Goal: Task Accomplishment & Management: Complete application form

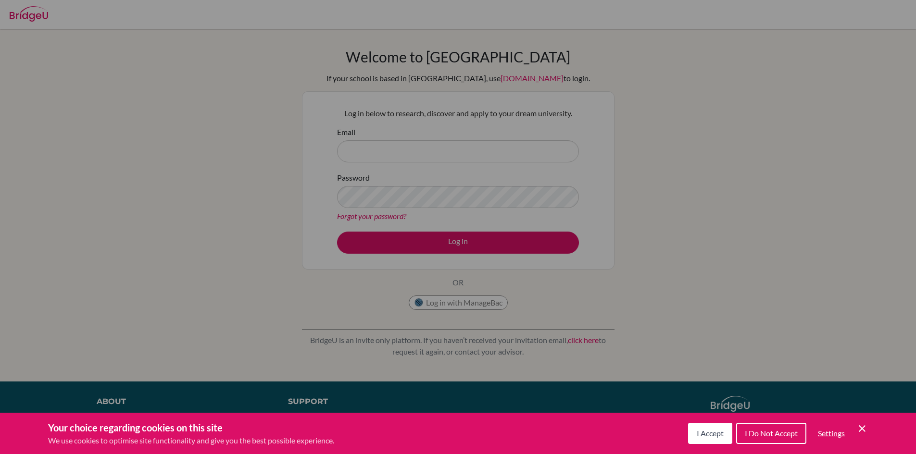
click at [864, 428] on icon "Cookie Control Close Icon" at bounding box center [862, 429] width 12 height 12
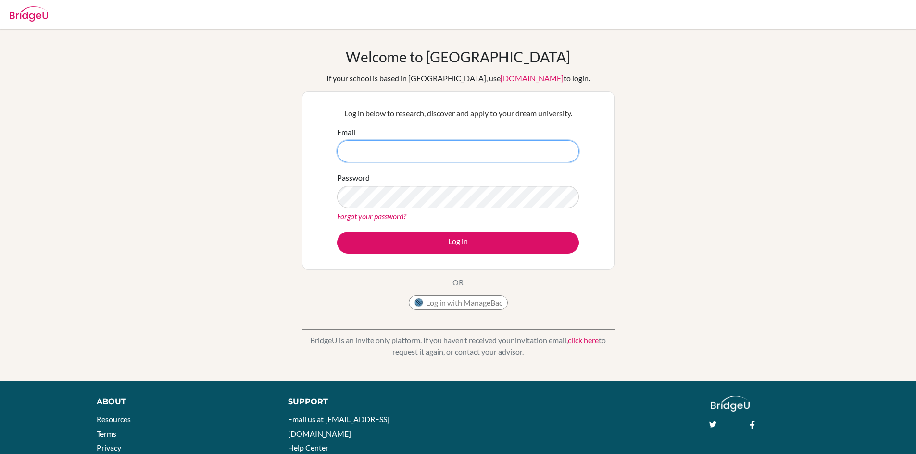
click at [371, 144] on input "Email" at bounding box center [458, 151] width 242 height 22
type input "counsellor.tmz@chennaipublicschool.com"
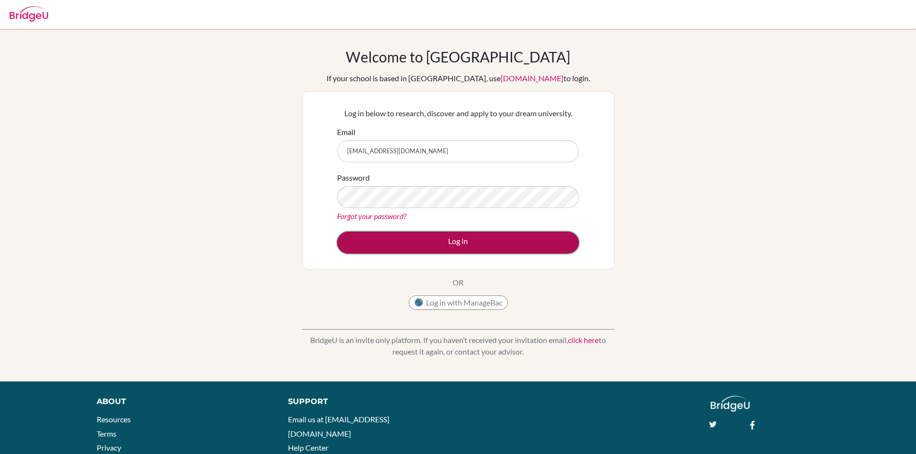
click at [456, 243] on button "Log in" at bounding box center [458, 243] width 242 height 22
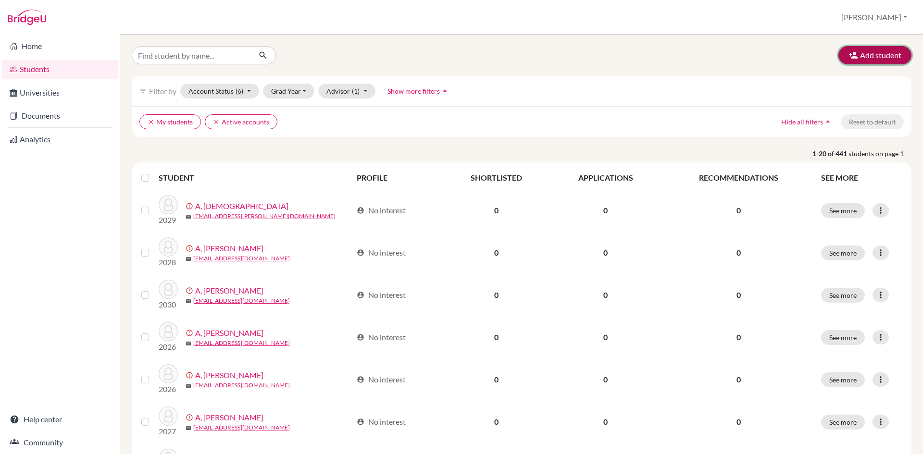
click at [884, 59] on button "Add student" at bounding box center [874, 55] width 73 height 18
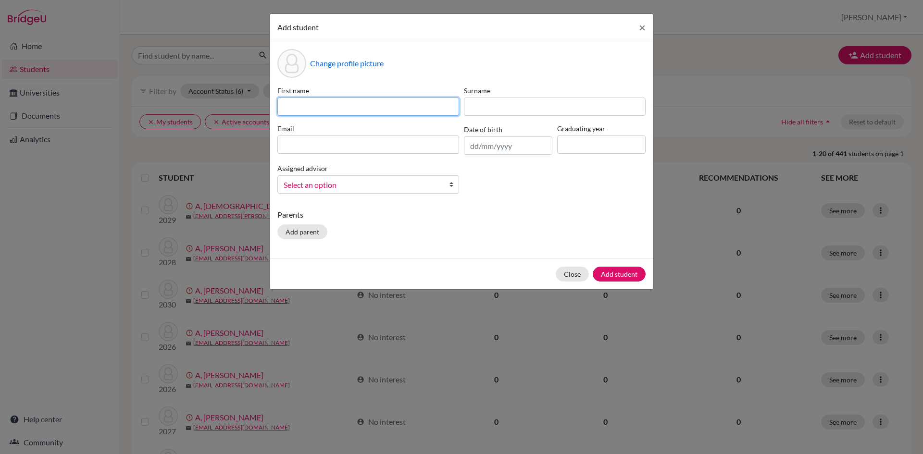
click at [288, 104] on input at bounding box center [368, 107] width 182 height 18
type input "Hansika"
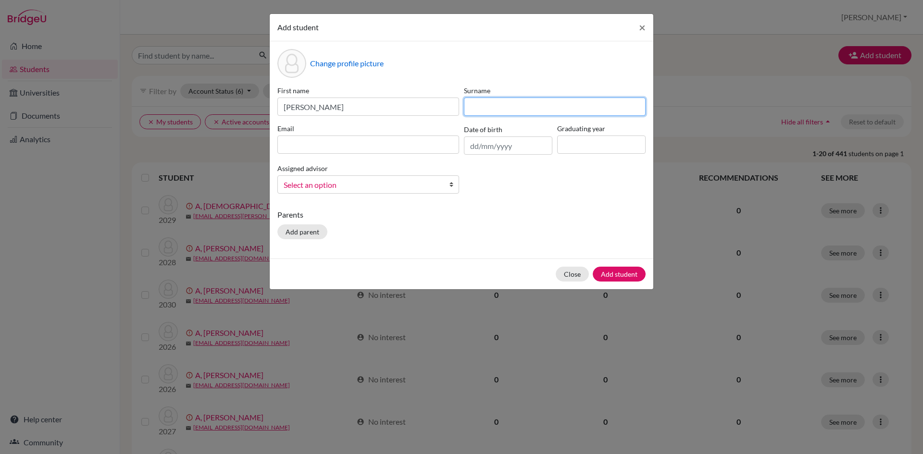
click at [492, 104] on input at bounding box center [555, 107] width 182 height 18
type input "Baskar"
click at [380, 140] on input at bounding box center [368, 145] width 182 height 18
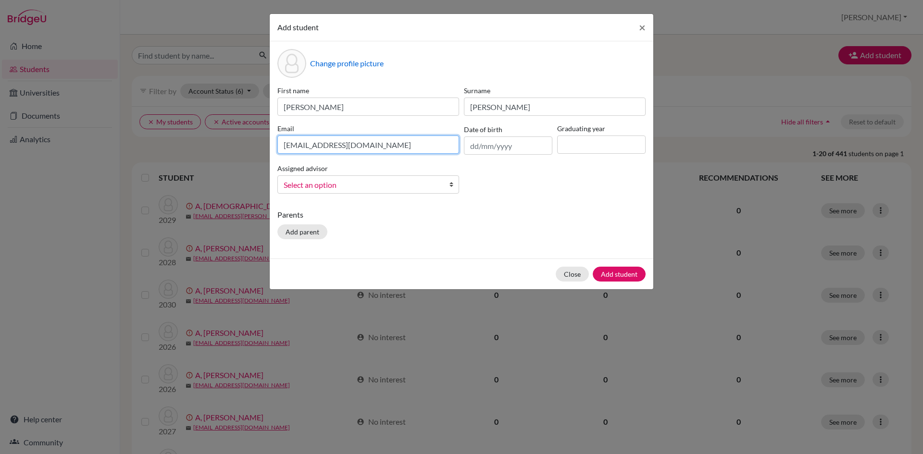
type input "midhuna.basker25@gmail.com"
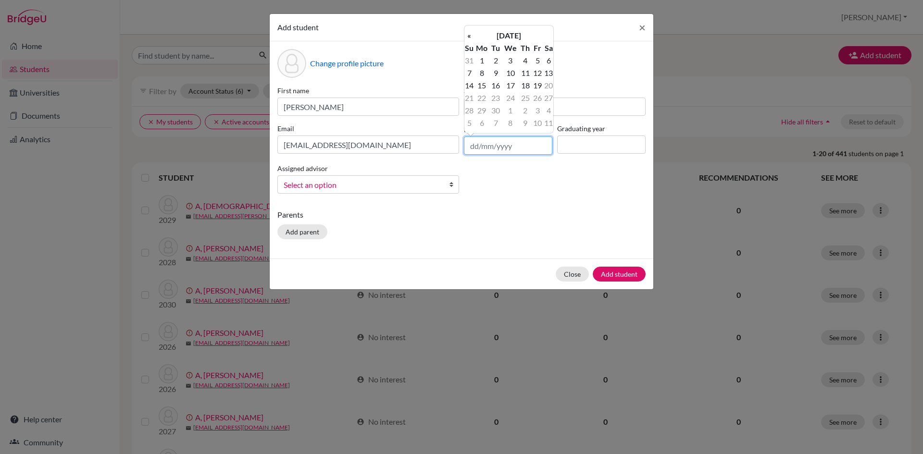
click at [487, 143] on input "text" at bounding box center [508, 146] width 88 height 18
type input "14/03/2011"
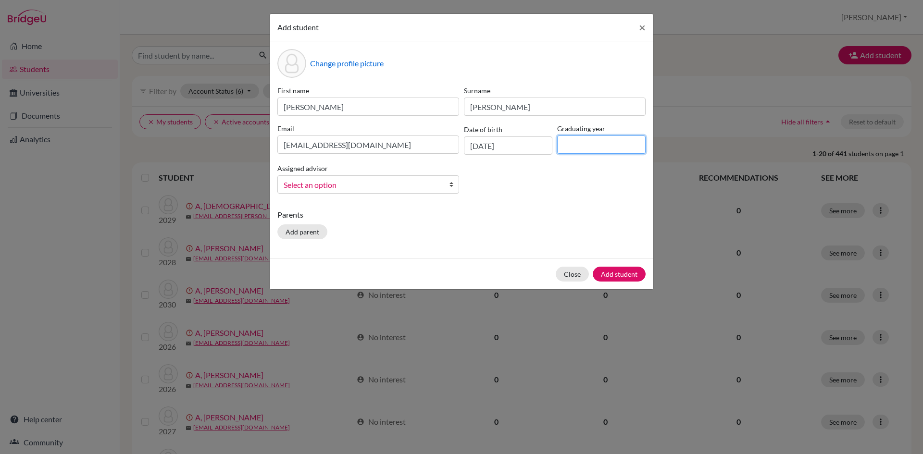
click at [569, 147] on input at bounding box center [601, 145] width 88 height 18
type input "2029"
click at [449, 187] on b at bounding box center [454, 184] width 10 height 17
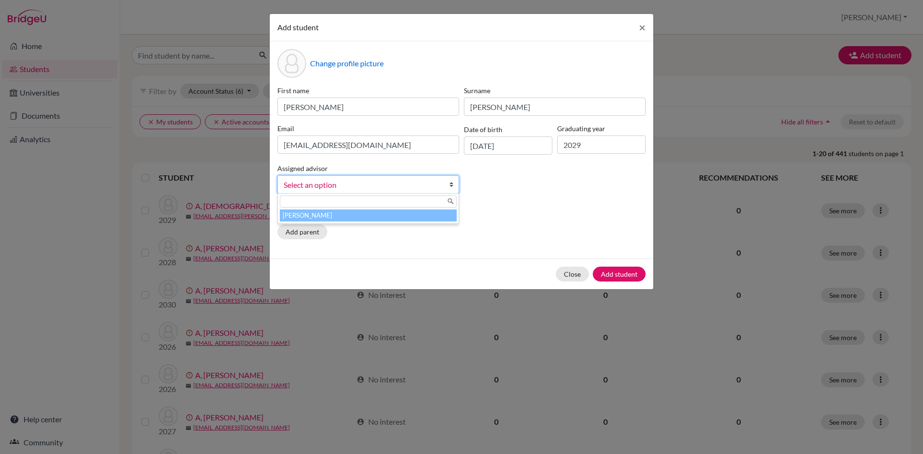
click at [413, 214] on li "[PERSON_NAME]" at bounding box center [368, 216] width 177 height 12
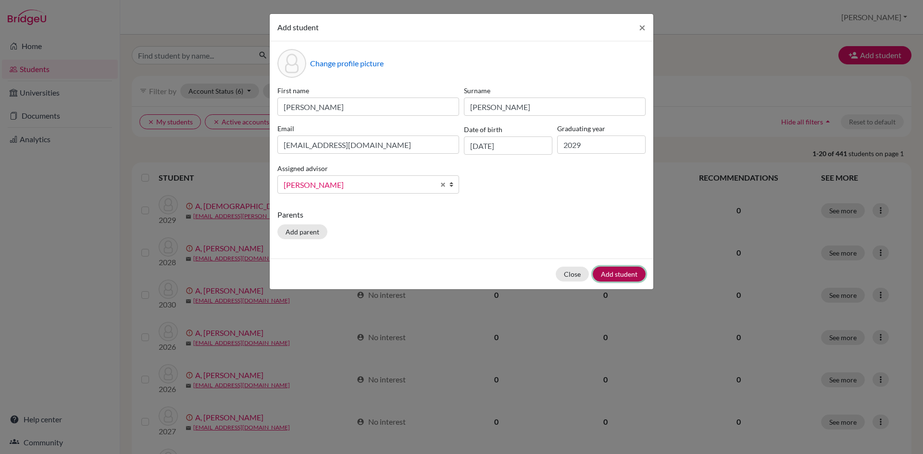
click at [632, 277] on button "Add student" at bounding box center [619, 274] width 53 height 15
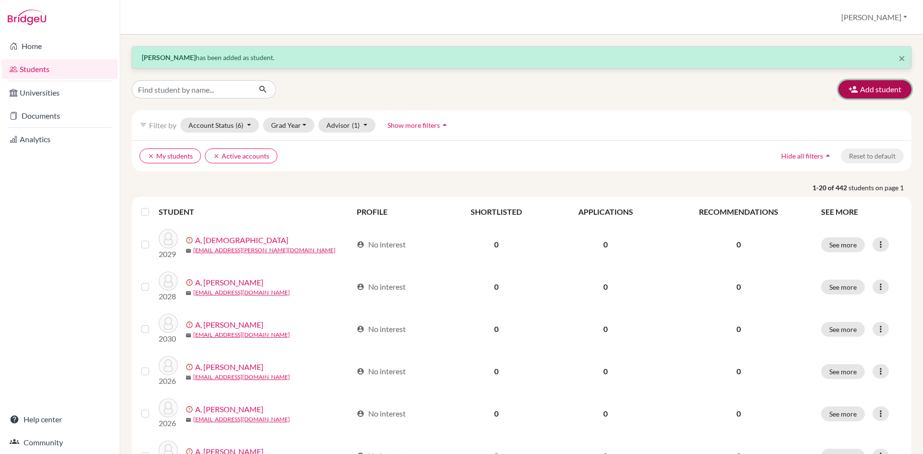
click at [874, 83] on button "Add student" at bounding box center [874, 89] width 73 height 18
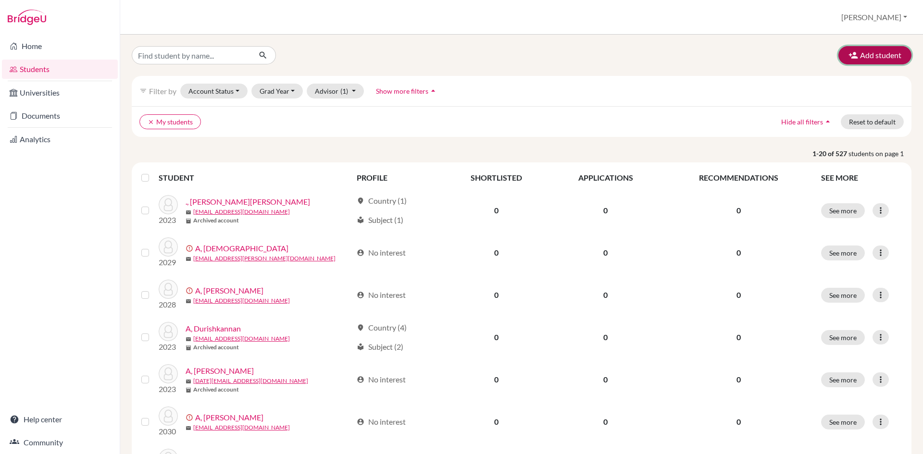
click at [876, 53] on button "Add student" at bounding box center [874, 55] width 73 height 18
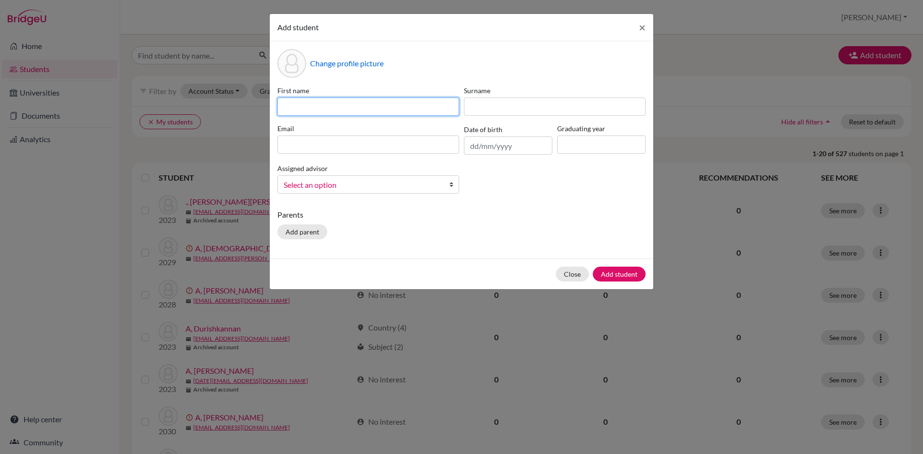
click at [291, 107] on input at bounding box center [368, 107] width 182 height 18
type input "[PERSON_NAME]"
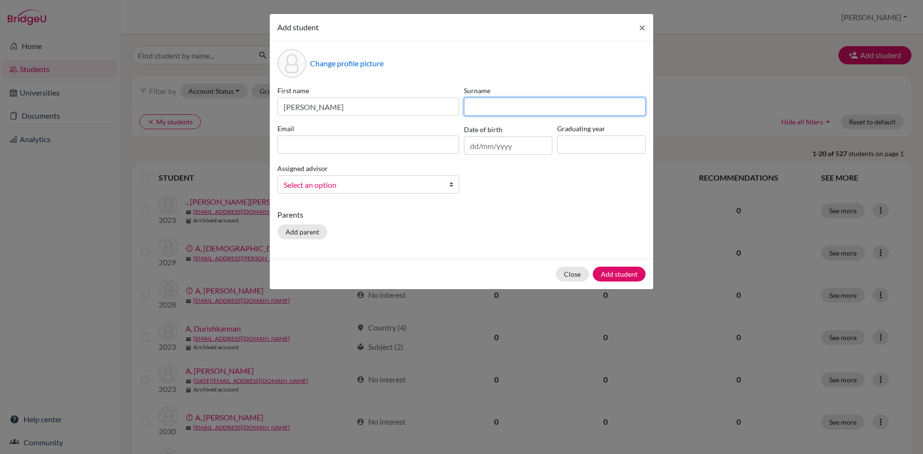
click at [481, 109] on input at bounding box center [555, 107] width 182 height 18
type input "J"
click at [445, 145] on input at bounding box center [368, 145] width 182 height 18
type input "n"
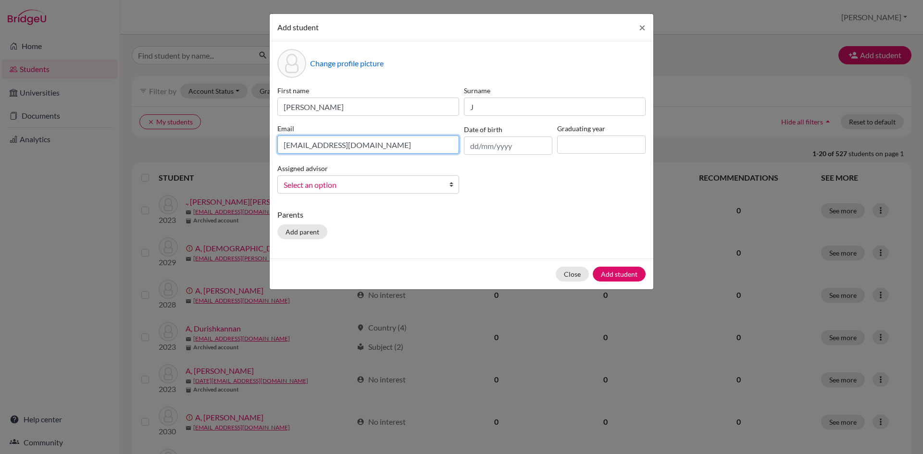
type input "[EMAIL_ADDRESS][DOMAIN_NAME]"
click at [507, 145] on input "text" at bounding box center [508, 146] width 88 height 18
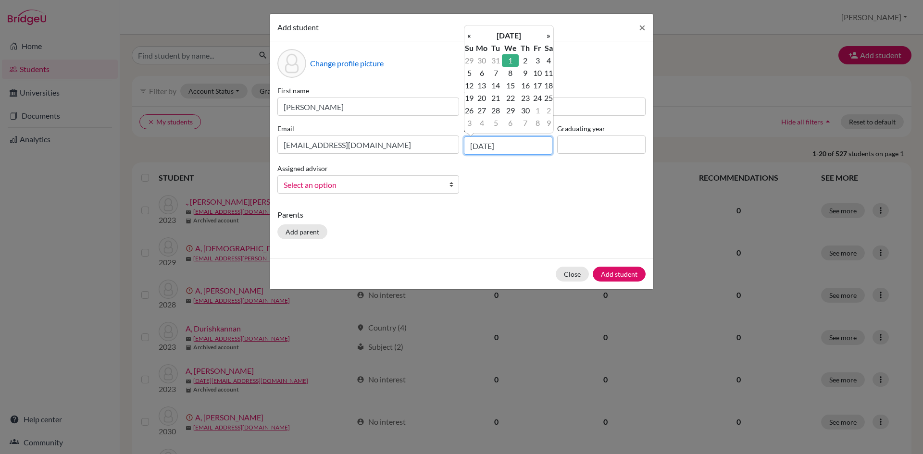
type input "[DATE]"
click at [566, 146] on input at bounding box center [601, 145] width 88 height 18
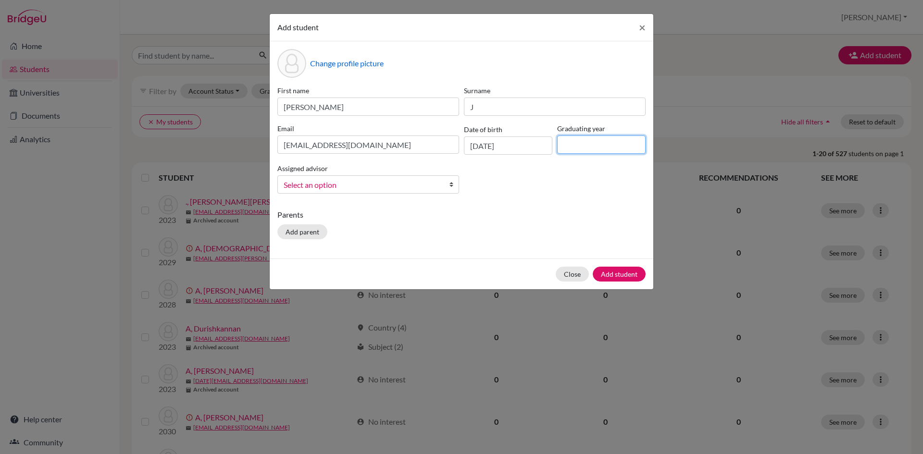
type input "2029"
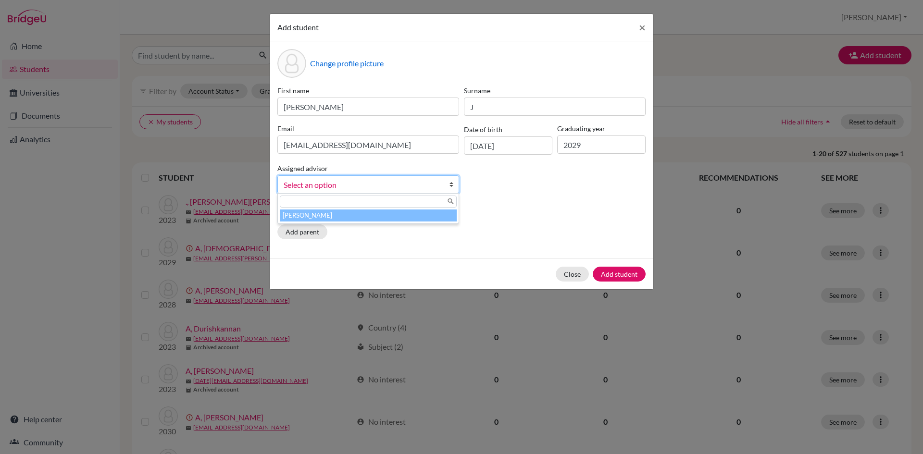
click at [449, 186] on b at bounding box center [454, 184] width 10 height 17
click at [421, 221] on li "[PERSON_NAME]" at bounding box center [368, 216] width 177 height 12
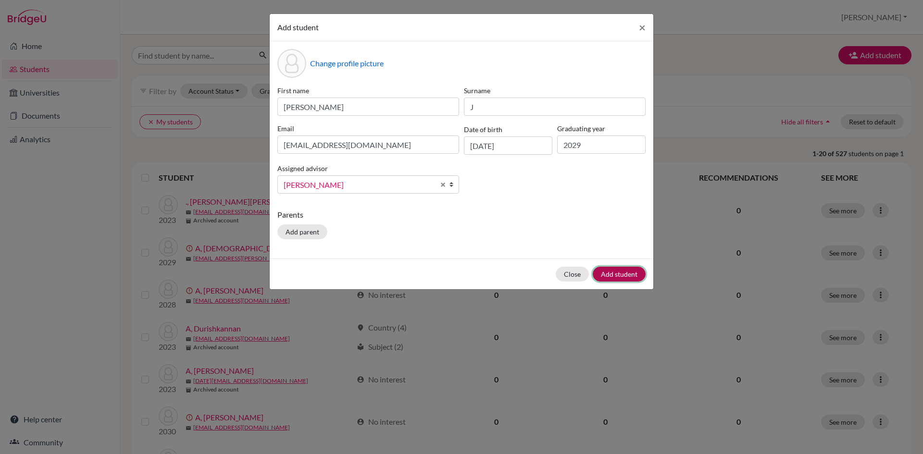
click at [625, 276] on button "Add student" at bounding box center [619, 274] width 53 height 15
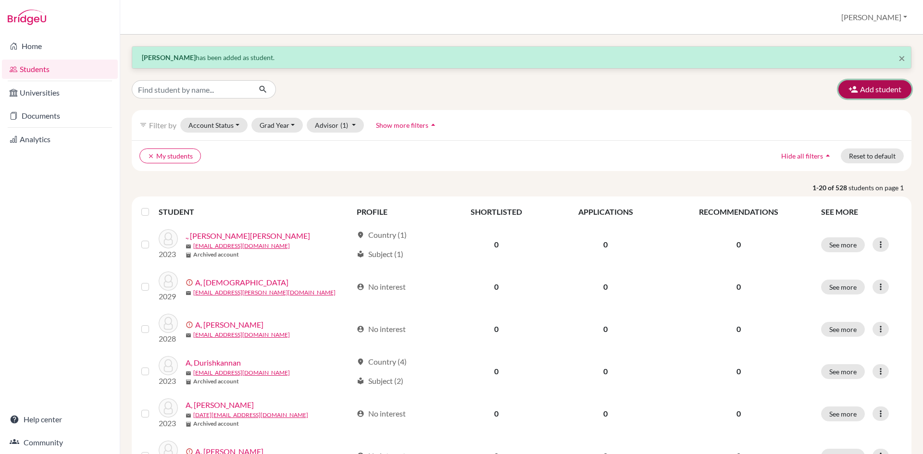
click at [880, 88] on button "Add student" at bounding box center [874, 89] width 73 height 18
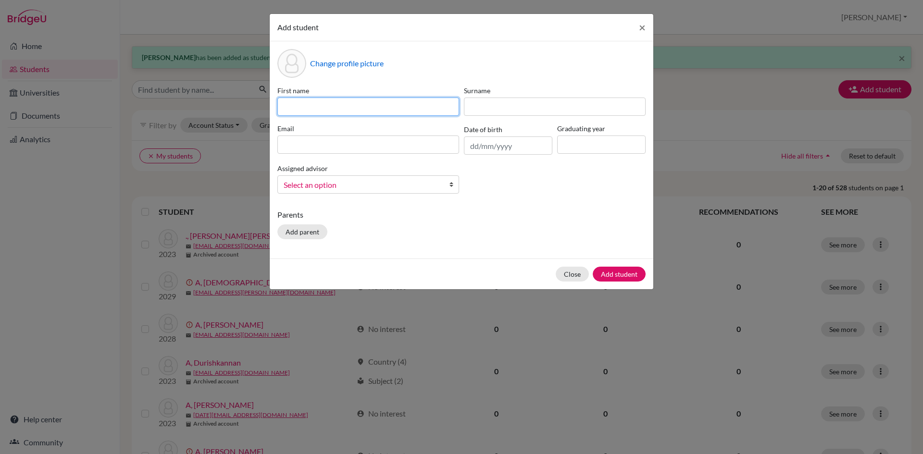
click at [340, 115] on input at bounding box center [368, 107] width 182 height 18
type input "Eshwanth"
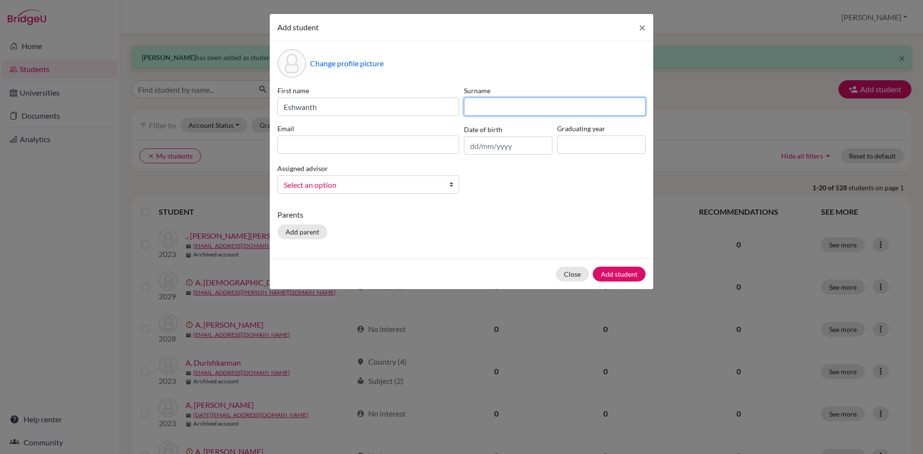
click at [477, 104] on input at bounding box center [555, 107] width 182 height 18
type input "Ramachandran"
click at [389, 149] on input at bounding box center [368, 145] width 182 height 18
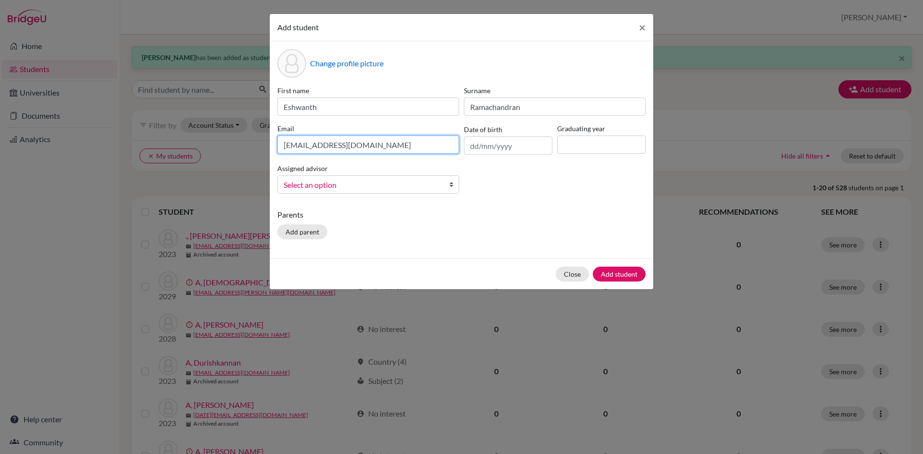
type input "[EMAIL_ADDRESS][DOMAIN_NAME]"
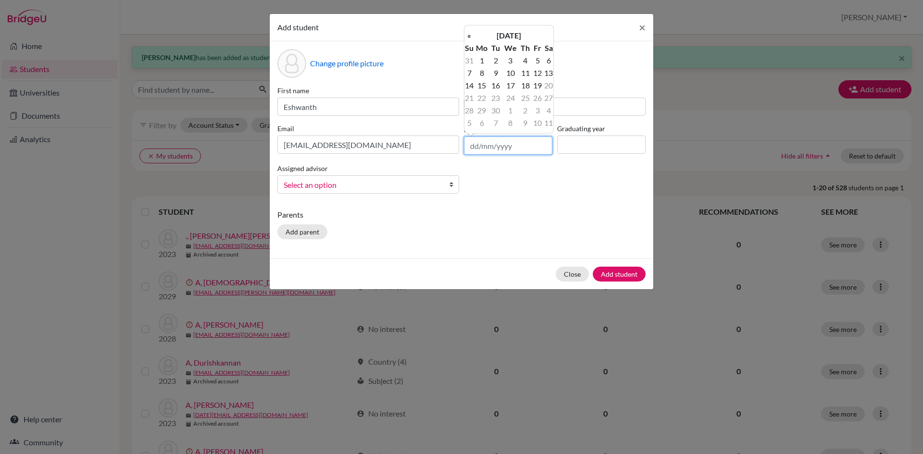
click at [480, 144] on input "text" at bounding box center [508, 146] width 88 height 18
type input "[DATE]"
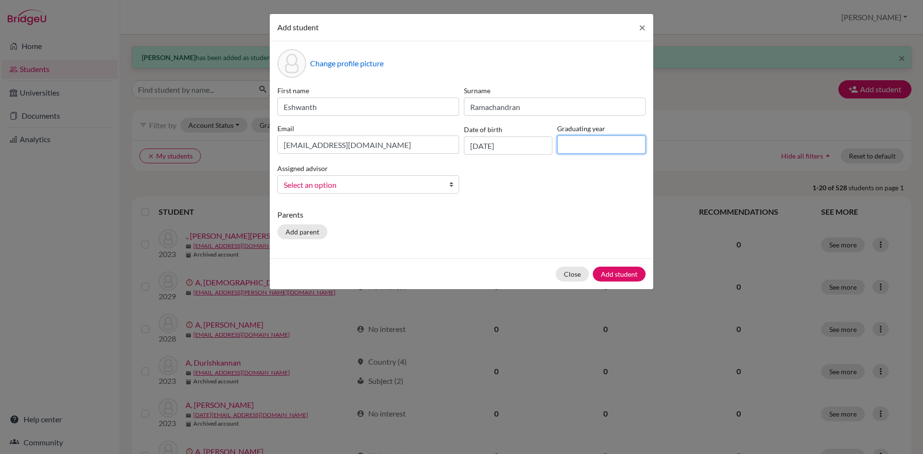
click at [588, 141] on input at bounding box center [601, 145] width 88 height 18
type input "2029"
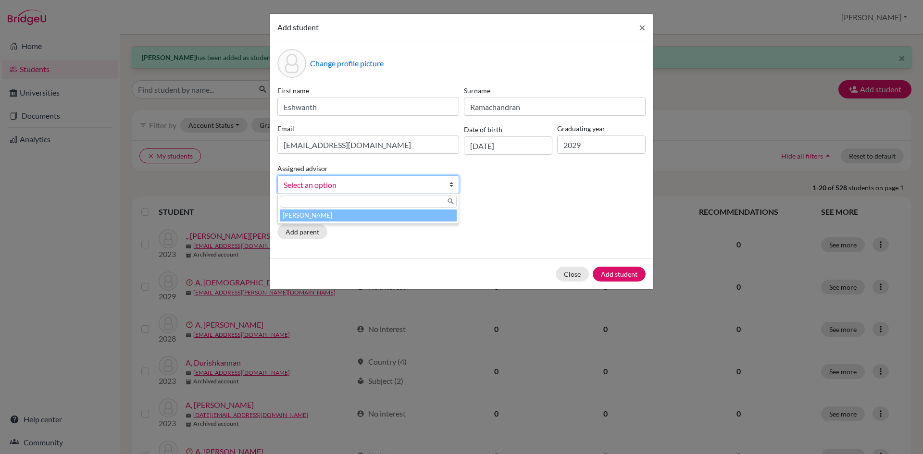
click at [449, 187] on link "Select an option" at bounding box center [368, 184] width 182 height 18
click at [429, 217] on li "[PERSON_NAME]" at bounding box center [368, 216] width 177 height 12
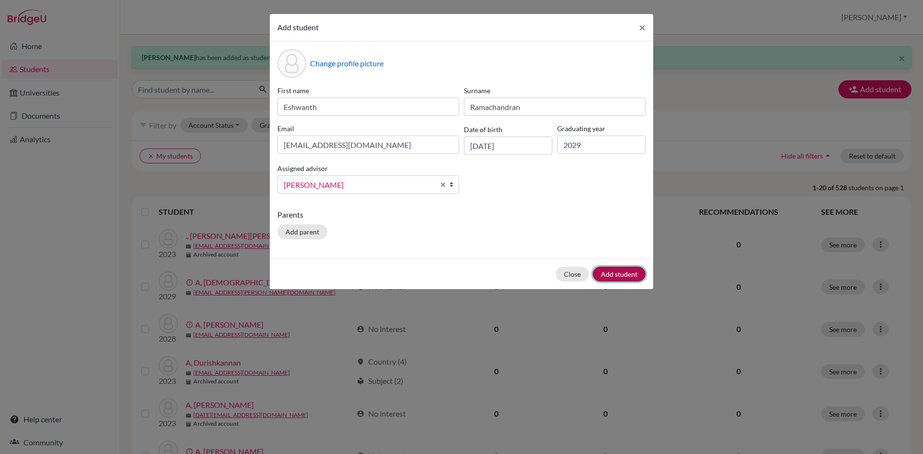
click at [620, 275] on button "Add student" at bounding box center [619, 274] width 53 height 15
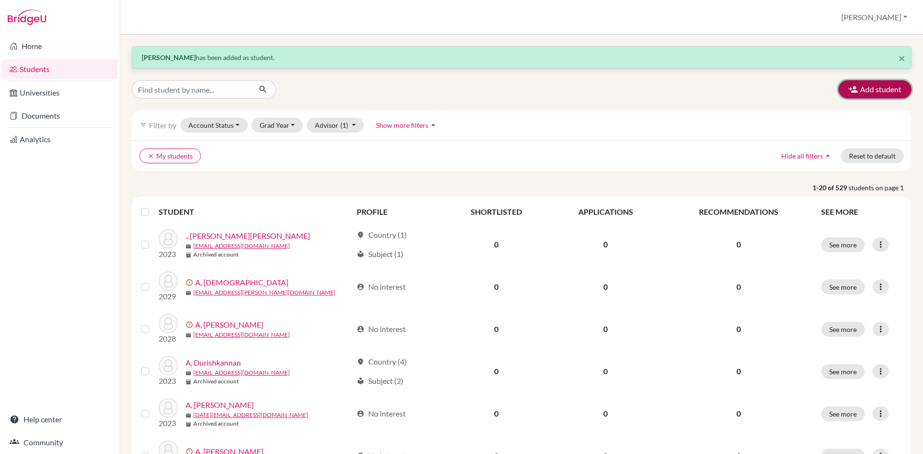
click at [863, 89] on button "Add student" at bounding box center [874, 89] width 73 height 18
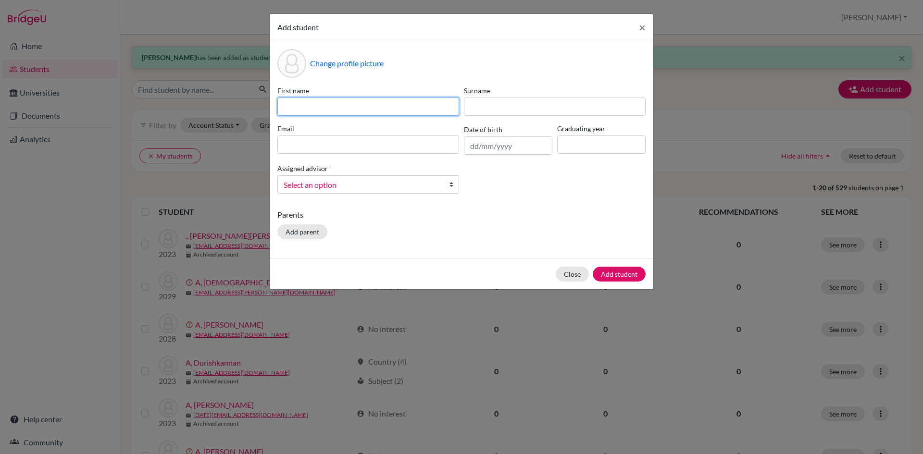
click at [298, 112] on input at bounding box center [368, 107] width 182 height 18
type input "Kaushal"
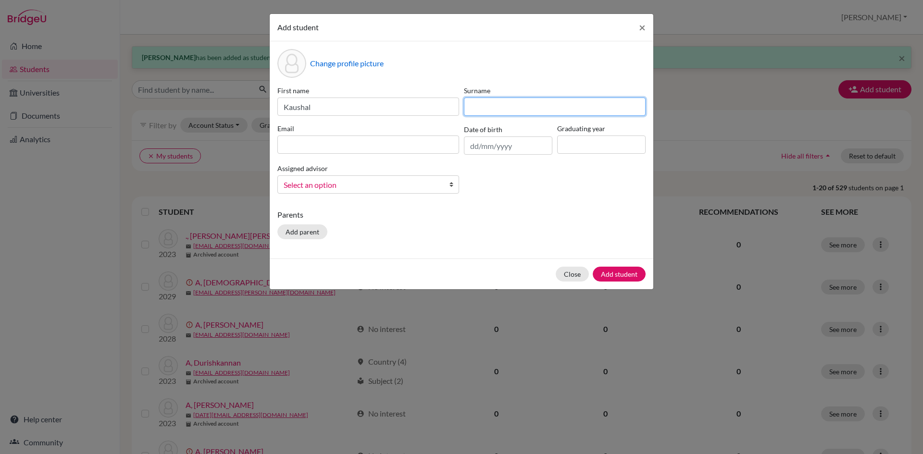
click at [480, 115] on input at bounding box center [555, 107] width 182 height 18
type input "B"
click at [426, 151] on input at bounding box center [368, 145] width 182 height 18
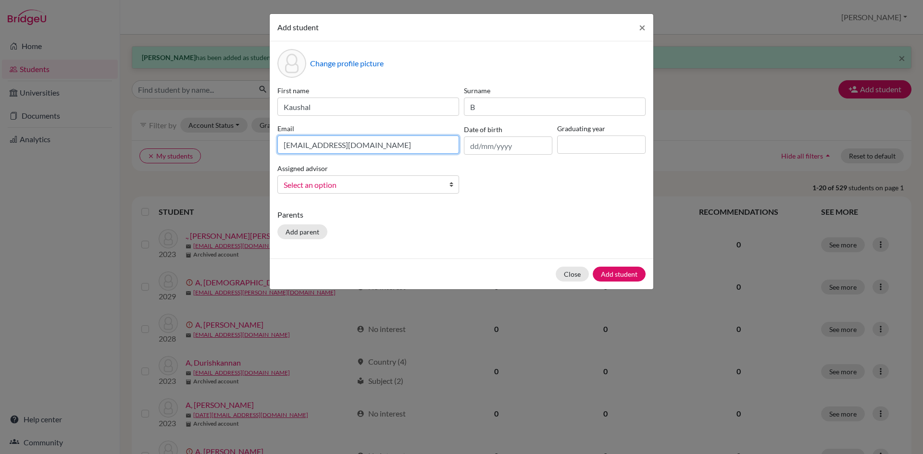
type input "[EMAIL_ADDRESS][DOMAIN_NAME]"
click at [481, 148] on input "text" at bounding box center [508, 146] width 88 height 18
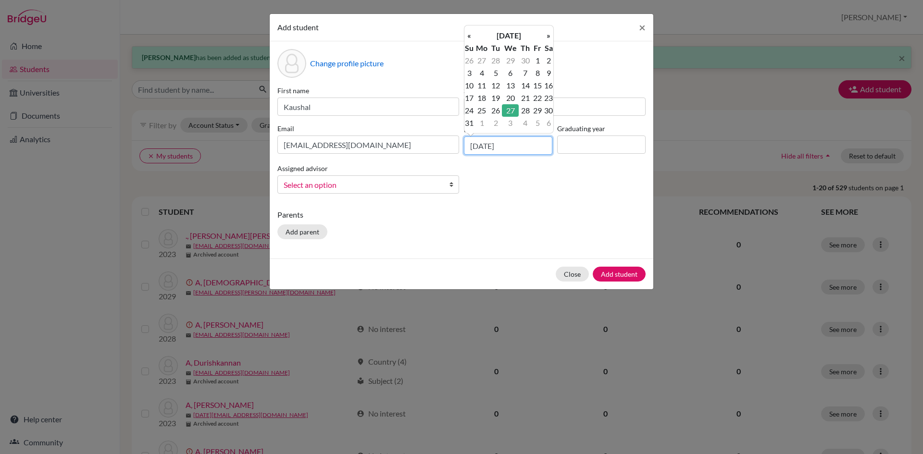
type input "[DATE]"
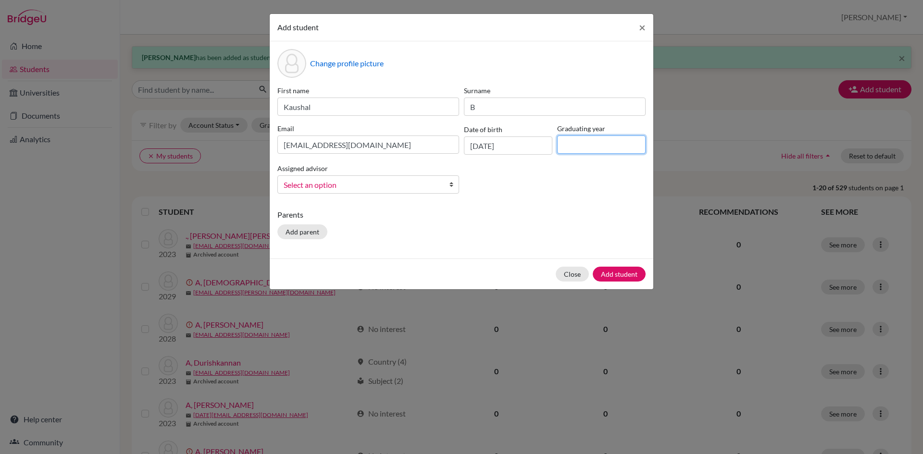
click at [569, 141] on input at bounding box center [601, 145] width 88 height 18
type input "2029"
click at [451, 187] on b at bounding box center [454, 184] width 10 height 17
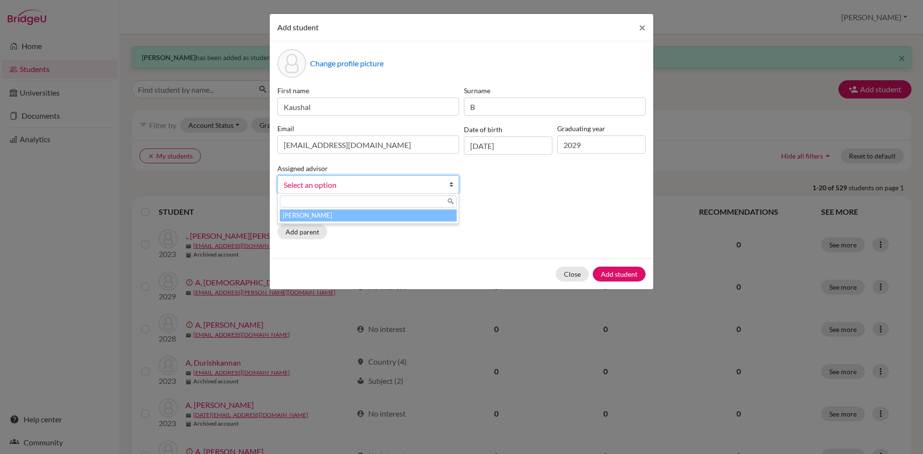
click at [434, 220] on li "[PERSON_NAME]" at bounding box center [368, 216] width 177 height 12
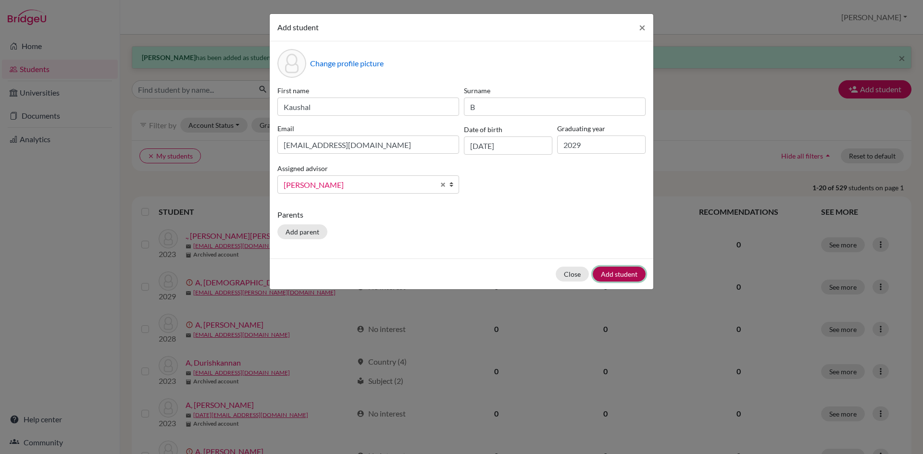
click at [622, 280] on button "Add student" at bounding box center [619, 274] width 53 height 15
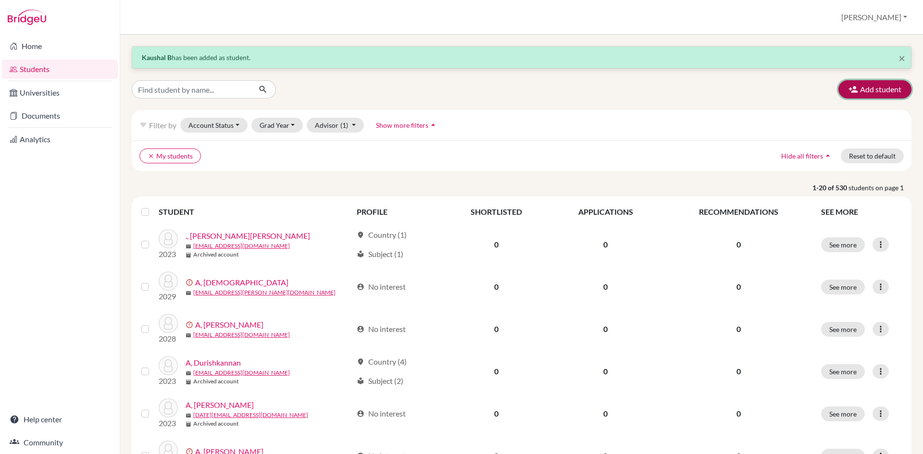
click at [883, 90] on button "Add student" at bounding box center [874, 89] width 73 height 18
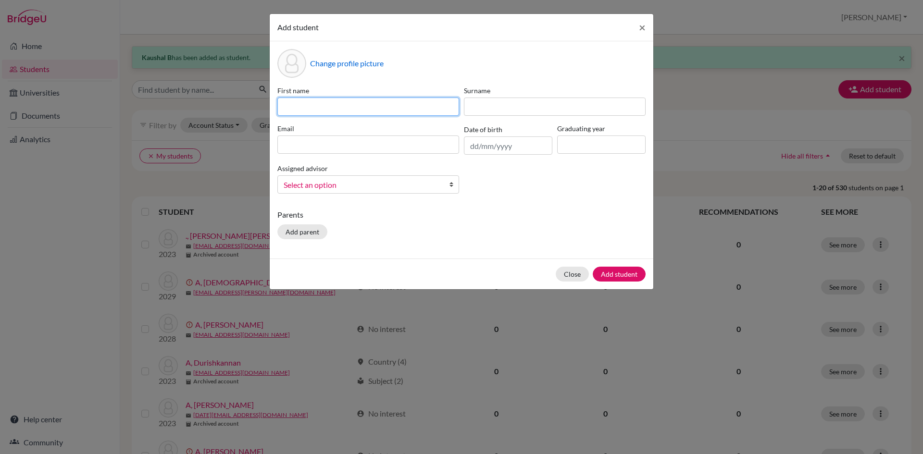
click at [314, 113] on input at bounding box center [368, 107] width 182 height 18
type input "[PERSON_NAME]"
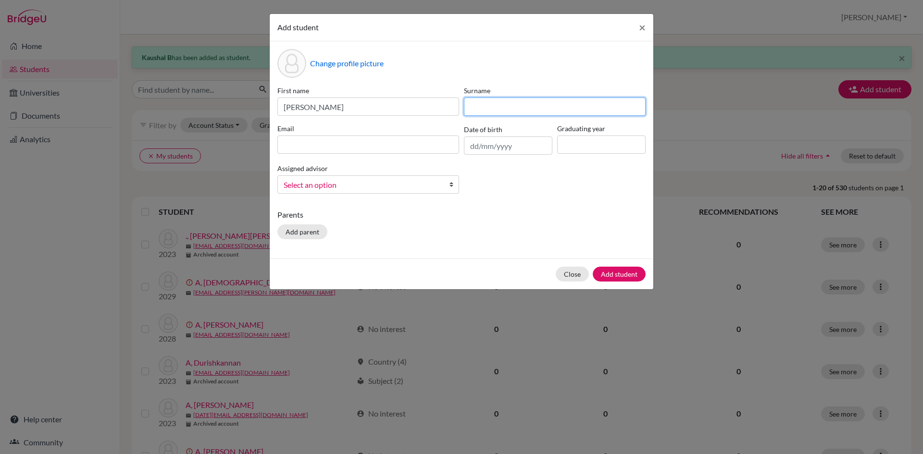
click at [475, 108] on input at bounding box center [555, 107] width 182 height 18
type input "[DEMOGRAPHIC_DATA]"
click at [431, 150] on input at bounding box center [368, 145] width 182 height 18
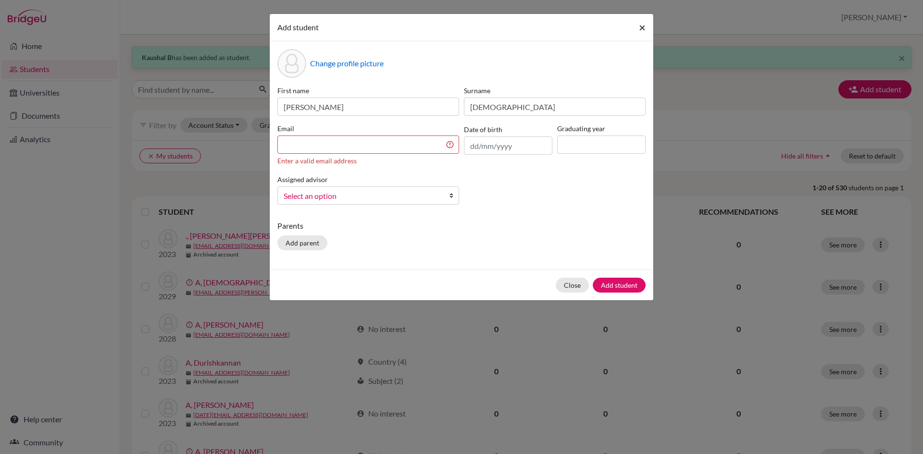
click at [638, 29] on button "×" at bounding box center [642, 27] width 22 height 27
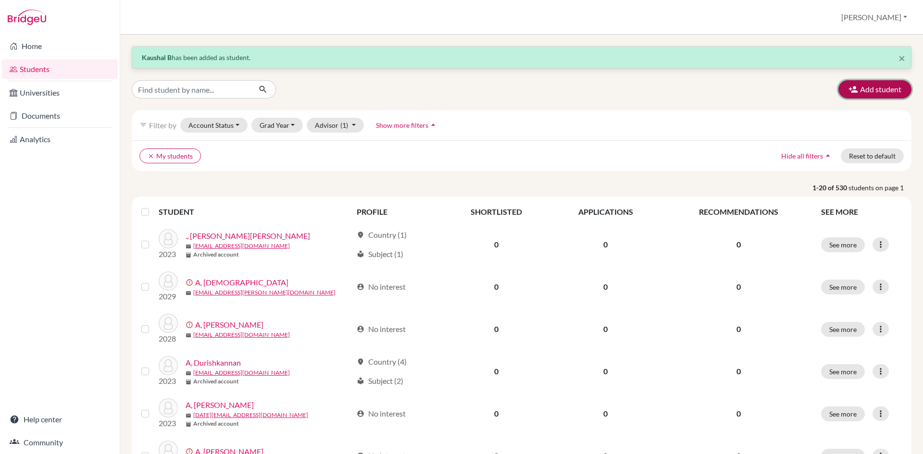
click at [849, 93] on icon "button" at bounding box center [854, 90] width 10 height 10
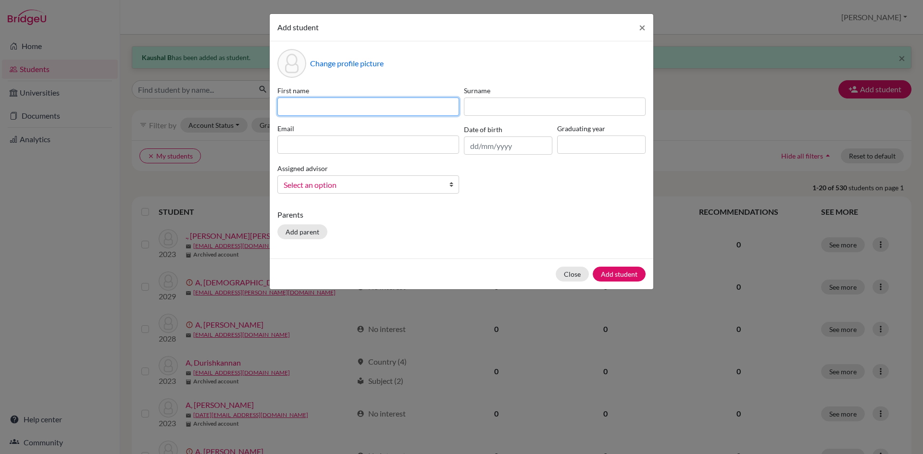
click at [400, 100] on input at bounding box center [368, 107] width 182 height 18
click at [288, 109] on input "[PERSON_NAME]" at bounding box center [368, 107] width 182 height 18
type input "[PERSON_NAME]"
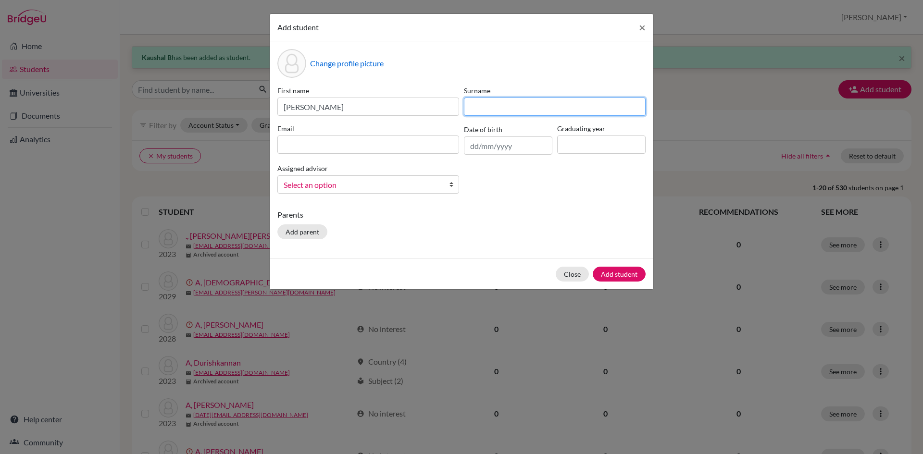
click at [501, 109] on input at bounding box center [555, 107] width 182 height 18
type input "[PERSON_NAME]"
click at [434, 144] on input at bounding box center [368, 145] width 182 height 18
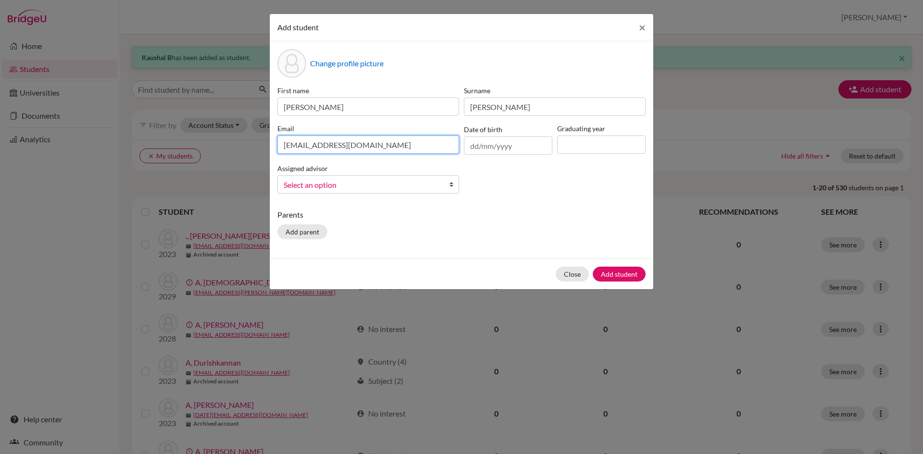
type input "[EMAIL_ADDRESS][DOMAIN_NAME]"
click at [473, 146] on input "text" at bounding box center [508, 146] width 88 height 18
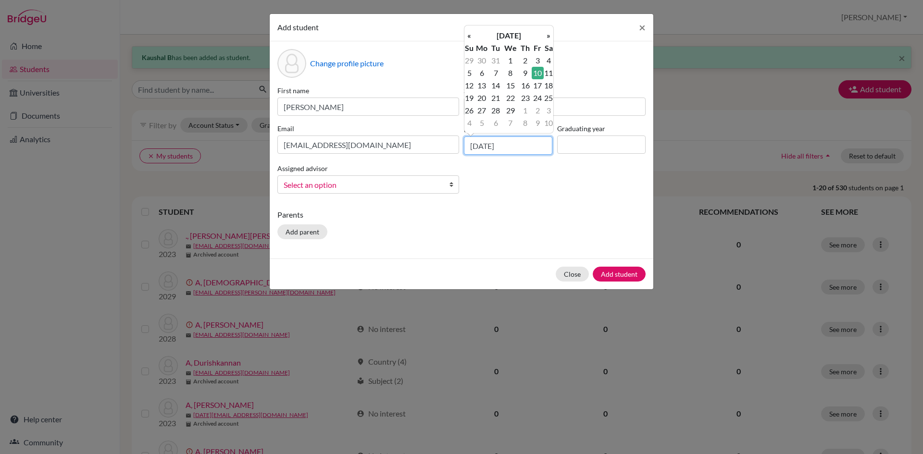
type input "[DATE]"
click at [612, 148] on input at bounding box center [601, 145] width 88 height 18
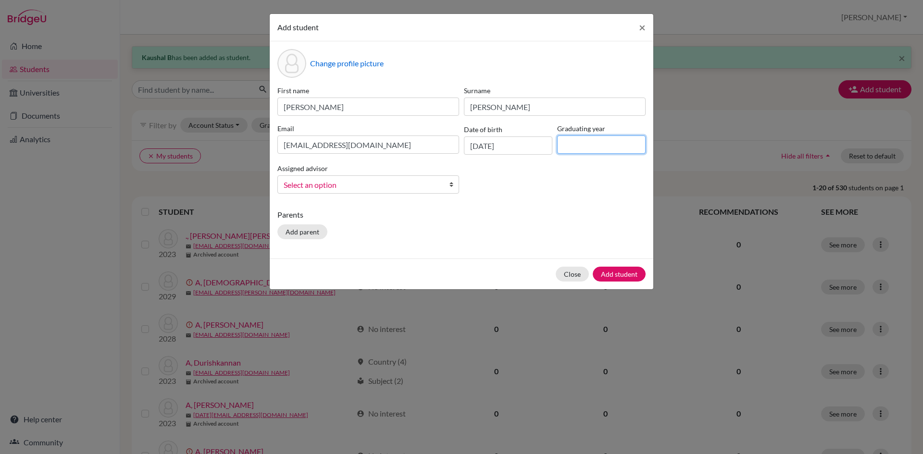
type input "2029"
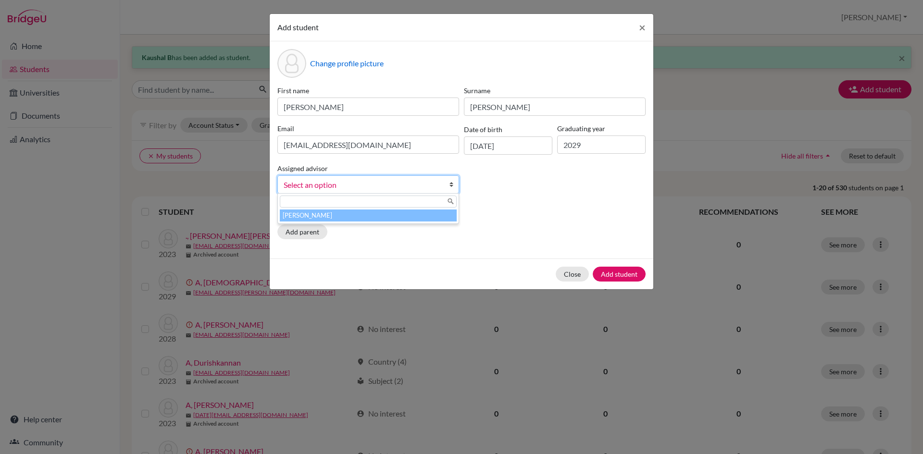
click at [448, 189] on link "Select an option" at bounding box center [368, 184] width 182 height 18
click at [431, 215] on li "[PERSON_NAME]" at bounding box center [368, 216] width 177 height 12
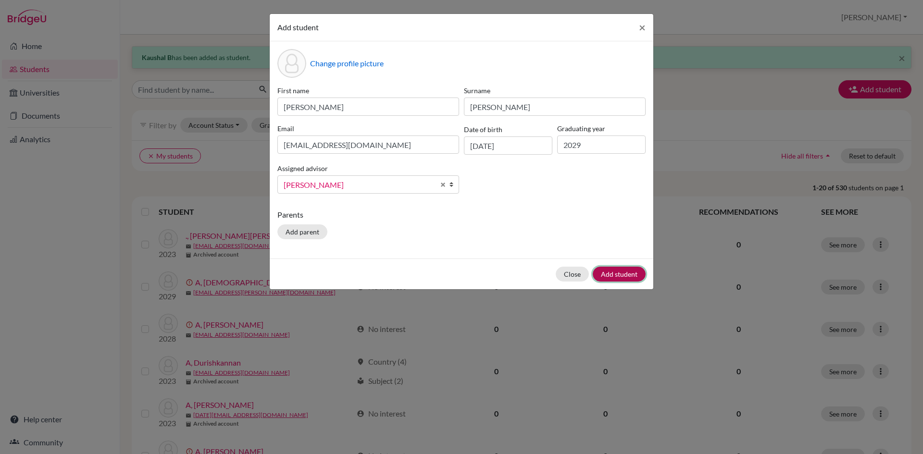
click at [623, 276] on button "Add student" at bounding box center [619, 274] width 53 height 15
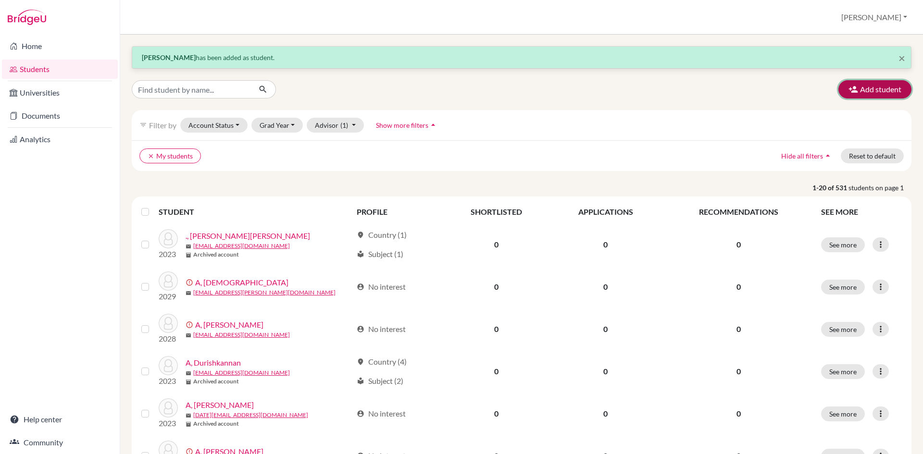
click at [878, 90] on button "Add student" at bounding box center [874, 89] width 73 height 18
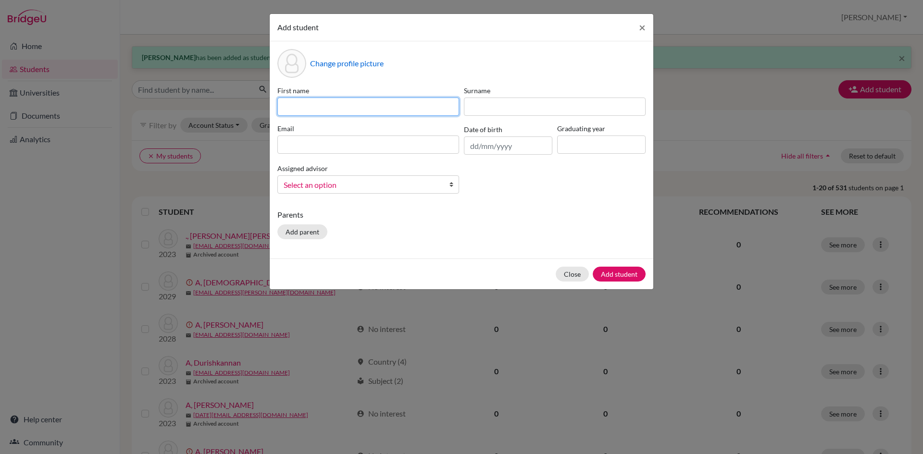
click at [325, 104] on input at bounding box center [368, 107] width 182 height 18
type input "[PERSON_NAME]"
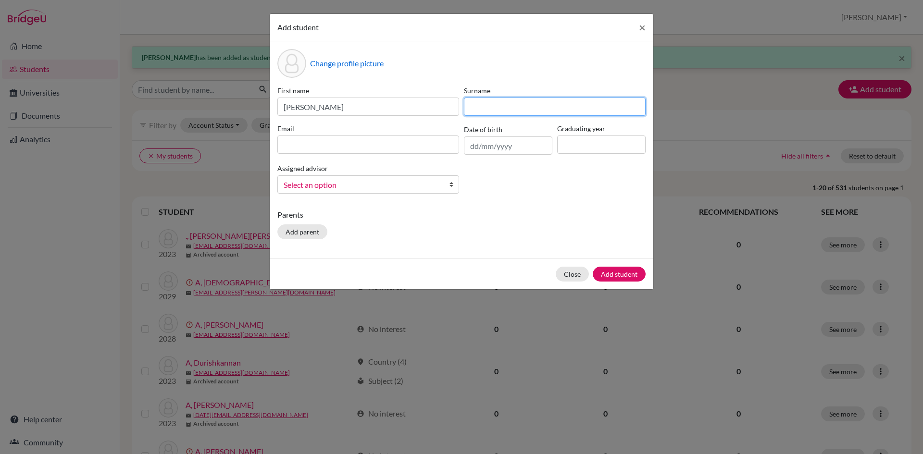
click at [520, 114] on input at bounding box center [555, 107] width 182 height 18
drag, startPoint x: 483, startPoint y: 110, endPoint x: 475, endPoint y: 111, distance: 8.2
click at [475, 111] on input "S b K" at bounding box center [555, 107] width 182 height 18
click at [475, 109] on input "SB K" at bounding box center [555, 107] width 182 height 18
type input "S B K"
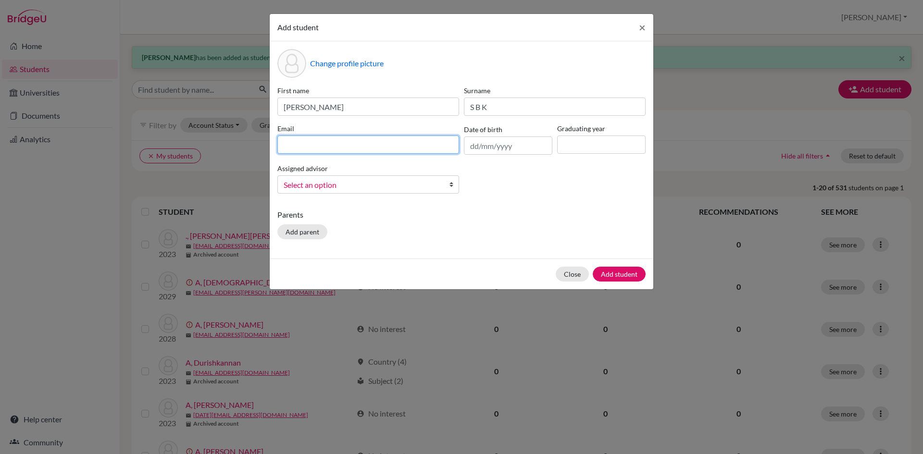
click at [383, 139] on input at bounding box center [368, 145] width 182 height 18
type input "[EMAIL_ADDRESS][DOMAIN_NAME]"
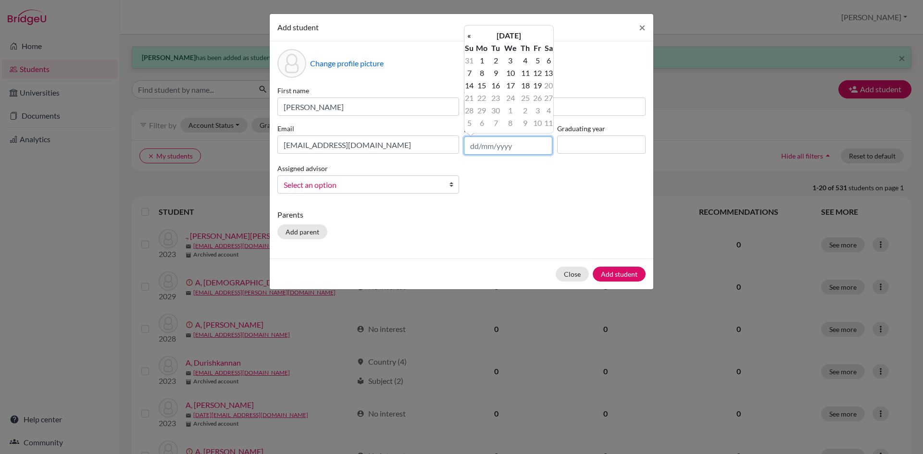
click at [479, 150] on input "text" at bounding box center [508, 146] width 88 height 18
type input "[DATE]"
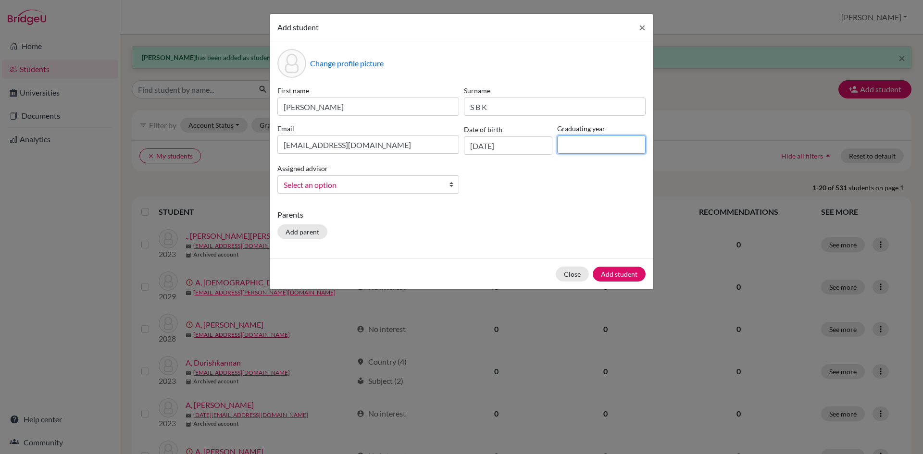
click at [585, 142] on input at bounding box center [601, 145] width 88 height 18
type input "2029"
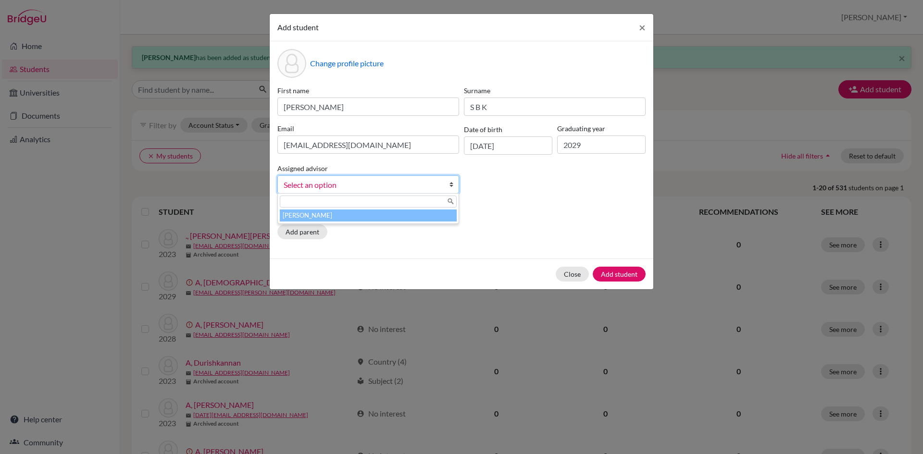
click at [455, 181] on b at bounding box center [454, 184] width 10 height 17
click at [430, 214] on li "[PERSON_NAME]" at bounding box center [368, 216] width 177 height 12
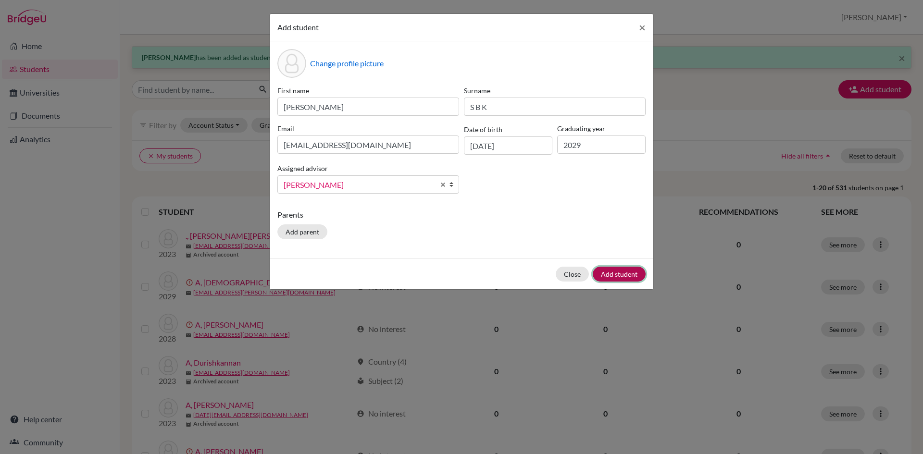
click at [627, 276] on button "Add student" at bounding box center [619, 274] width 53 height 15
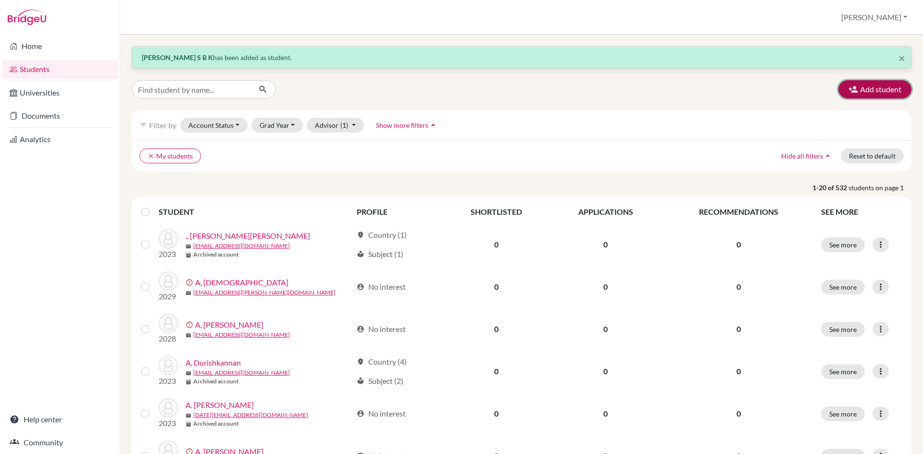
click at [876, 86] on button "Add student" at bounding box center [874, 89] width 73 height 18
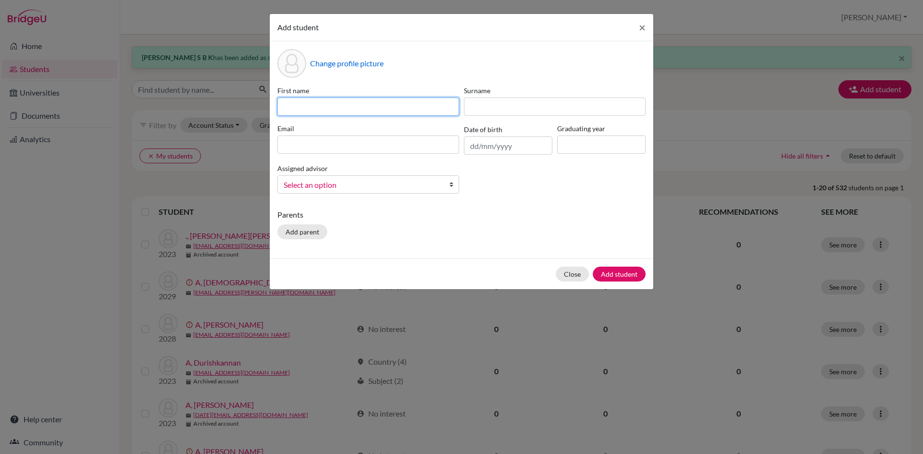
click at [358, 110] on input at bounding box center [368, 107] width 182 height 18
type input "kashyap"
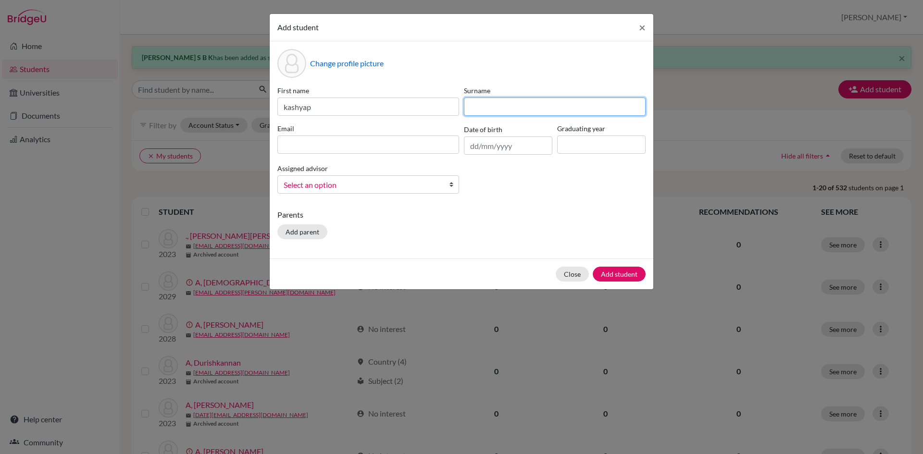
click at [473, 99] on input at bounding box center [555, 107] width 182 height 18
type input "[PERSON_NAME]"
click at [432, 150] on input at bounding box center [368, 145] width 182 height 18
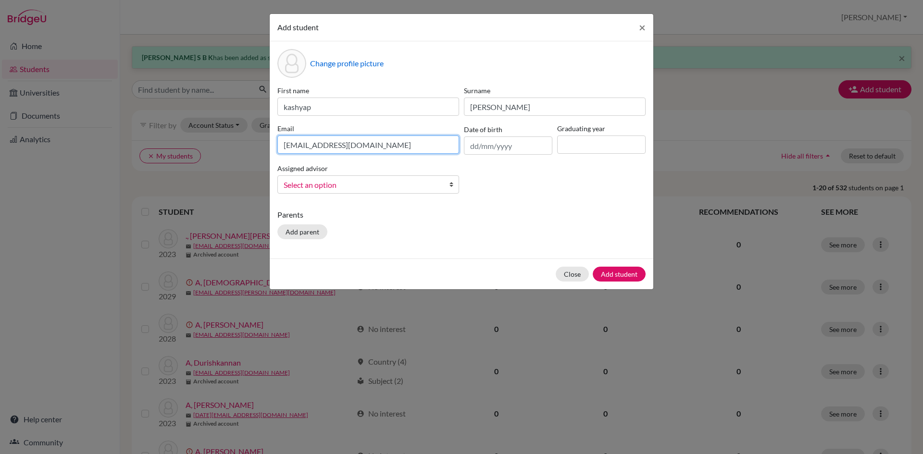
type input "[EMAIL_ADDRESS][DOMAIN_NAME]"
click at [486, 145] on input "text" at bounding box center [508, 146] width 88 height 18
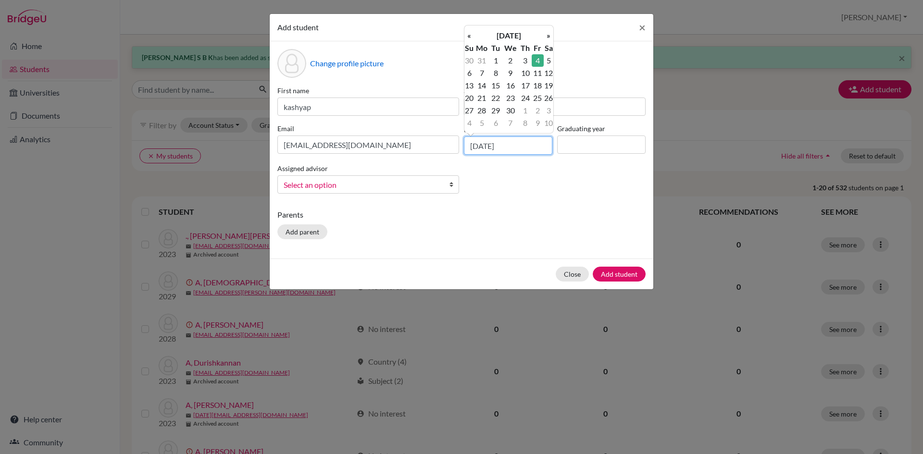
type input "[DATE]"
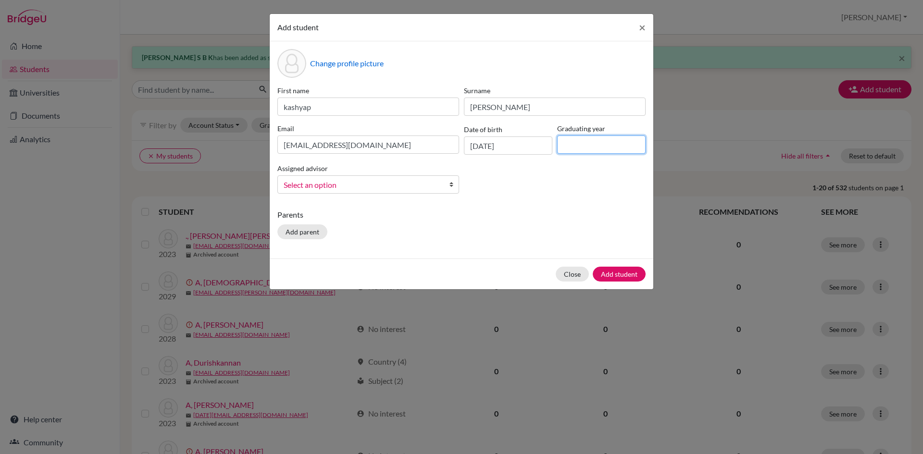
click at [576, 148] on input at bounding box center [601, 145] width 88 height 18
type input "2029"
click at [454, 184] on b at bounding box center [454, 184] width 10 height 17
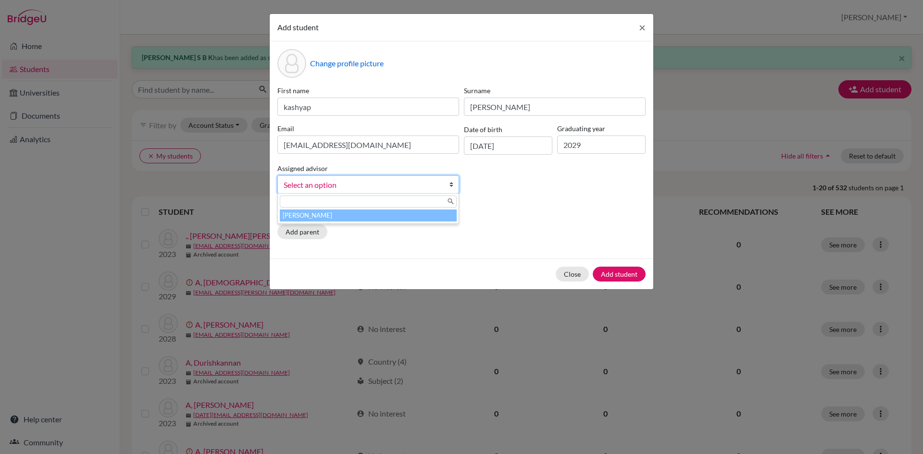
click at [425, 220] on li "[PERSON_NAME]" at bounding box center [368, 216] width 177 height 12
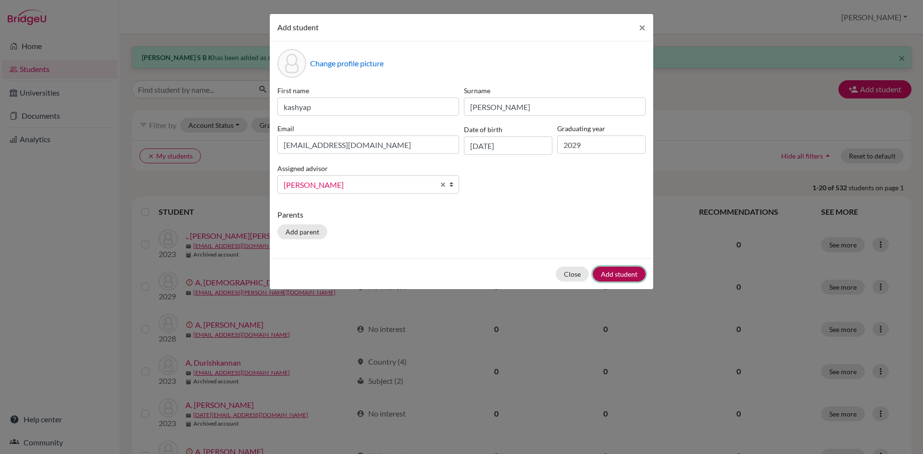
click at [612, 274] on button "Add student" at bounding box center [619, 274] width 53 height 15
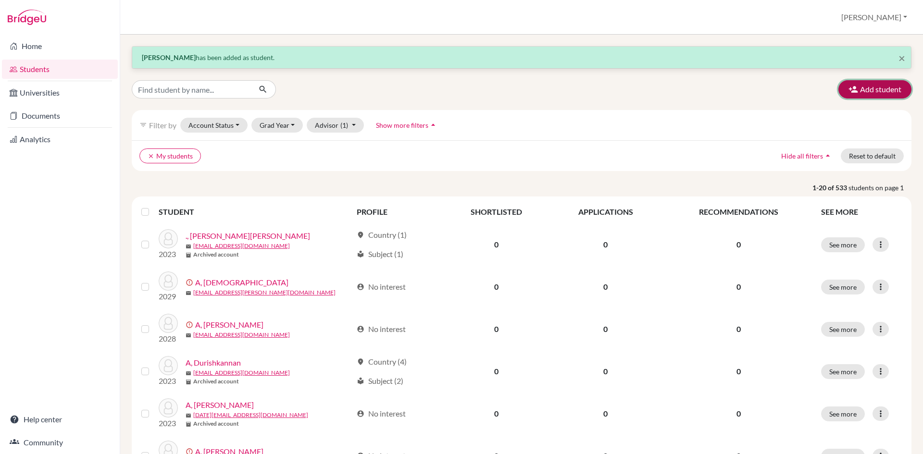
click at [858, 84] on button "Add student" at bounding box center [874, 89] width 73 height 18
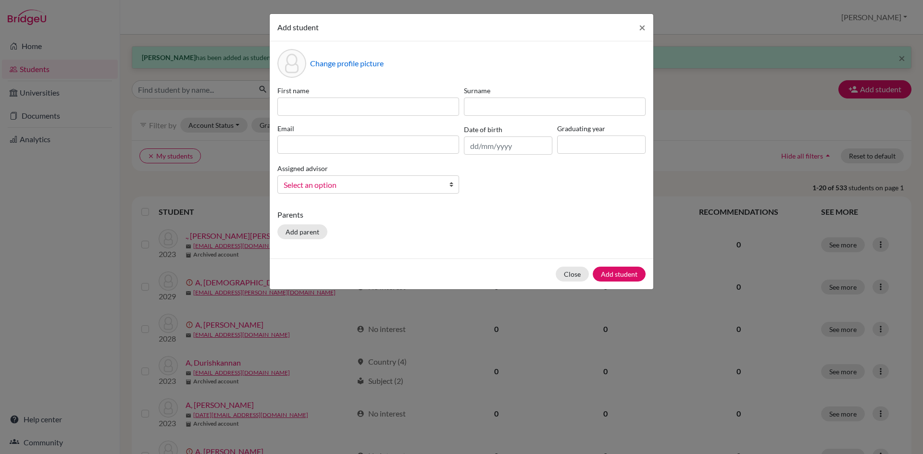
click at [275, 106] on div "Change profile picture First name Surname Email Date of birth Graduating year A…" at bounding box center [462, 149] width 384 height 217
click at [281, 106] on input at bounding box center [368, 107] width 182 height 18
type input "[PERSON_NAME]"
click at [497, 113] on input at bounding box center [555, 107] width 182 height 18
type input "Balakrishnan"
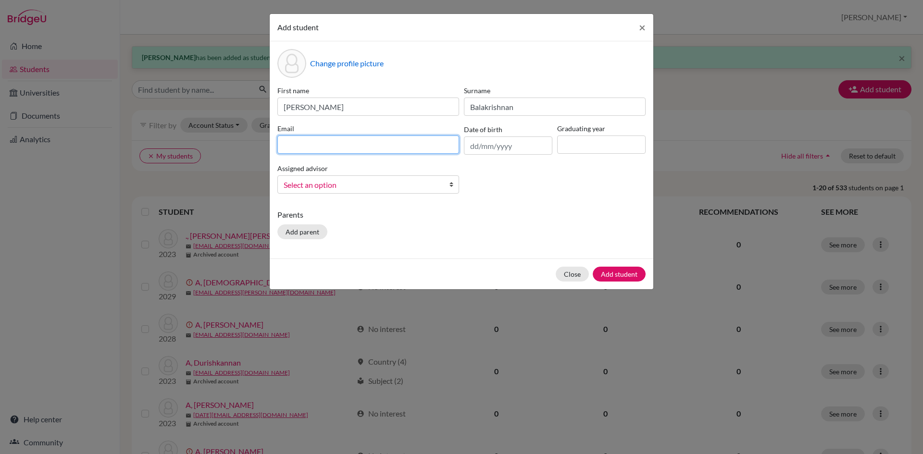
click at [435, 144] on input at bounding box center [368, 145] width 182 height 18
type input "[EMAIL_ADDRESS][DOMAIN_NAME]"
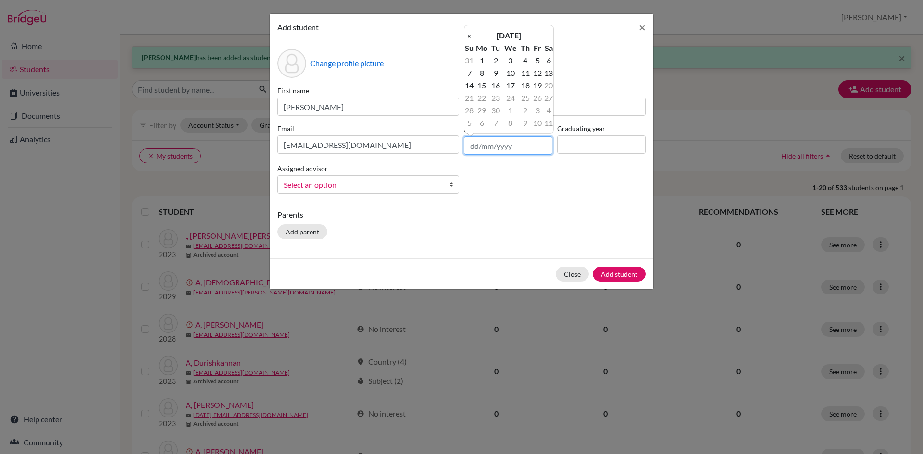
click at [473, 148] on input "text" at bounding box center [508, 146] width 88 height 18
type input "[DATE]"
click at [575, 146] on input at bounding box center [601, 145] width 88 height 18
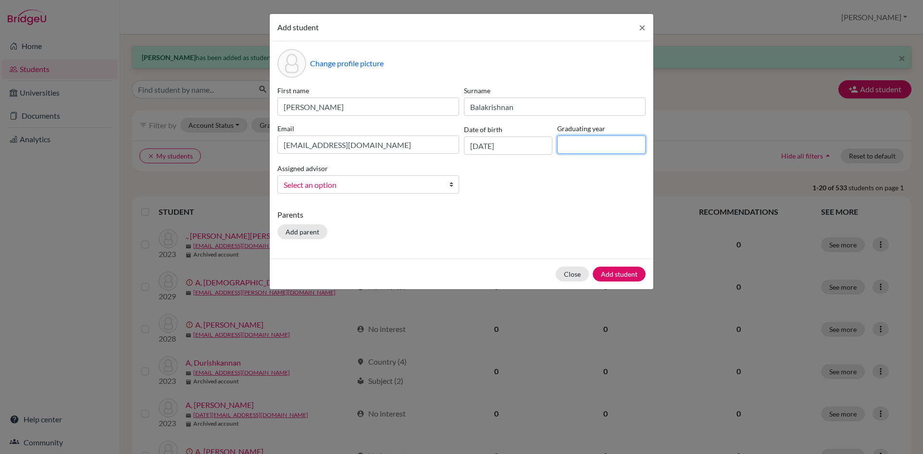
type input "2029"
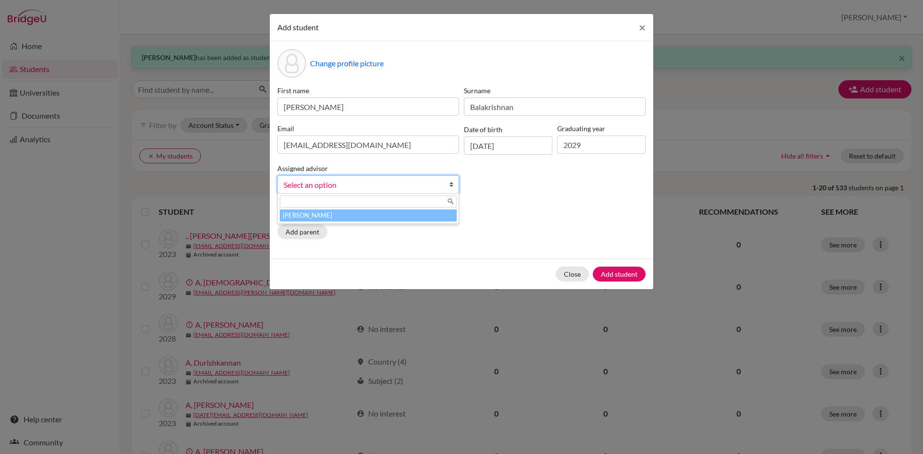
click at [450, 186] on b at bounding box center [454, 184] width 10 height 17
click at [430, 217] on li "[PERSON_NAME]" at bounding box center [368, 216] width 177 height 12
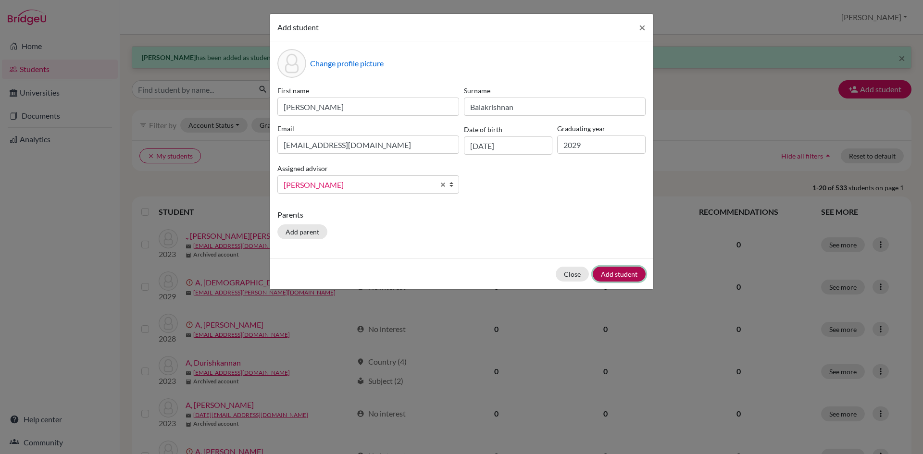
click at [634, 273] on button "Add student" at bounding box center [619, 274] width 53 height 15
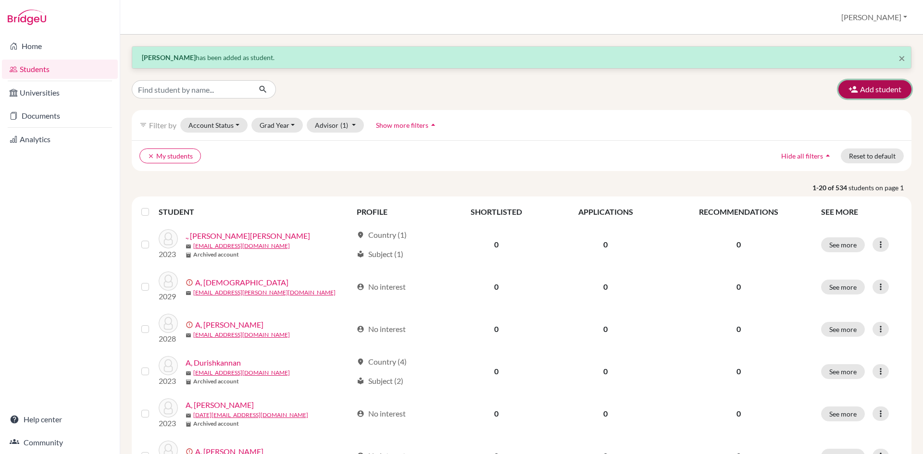
click at [887, 87] on button "Add student" at bounding box center [874, 89] width 73 height 18
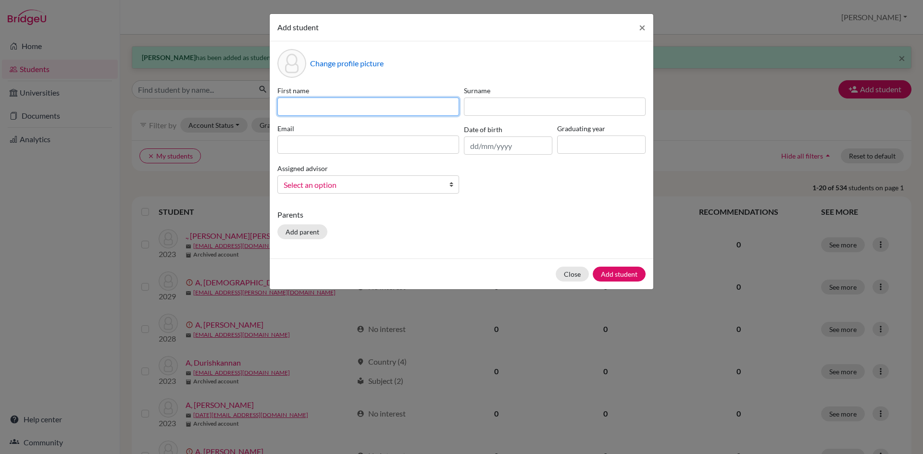
click at [346, 113] on input at bounding box center [368, 107] width 182 height 18
click at [281, 110] on input "[PERSON_NAME]" at bounding box center [368, 107] width 182 height 18
type input "[PERSON_NAME]"
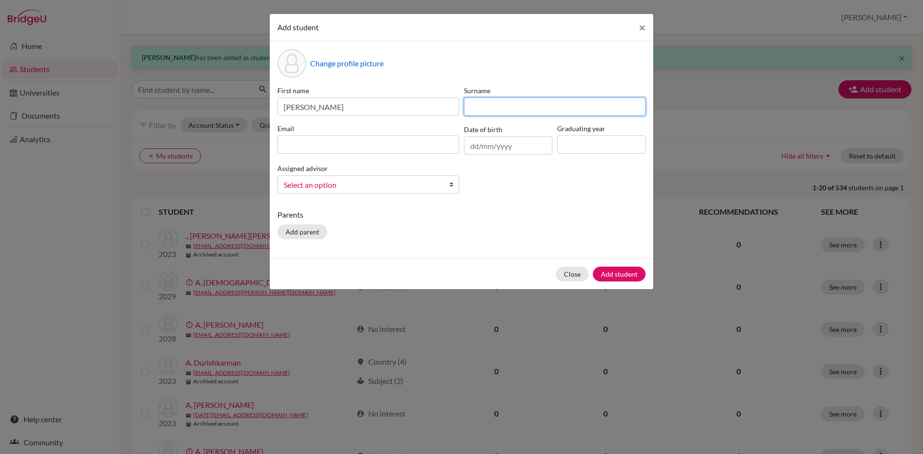
click at [469, 104] on input at bounding box center [555, 107] width 182 height 18
type input "B"
click at [430, 138] on input at bounding box center [368, 145] width 182 height 18
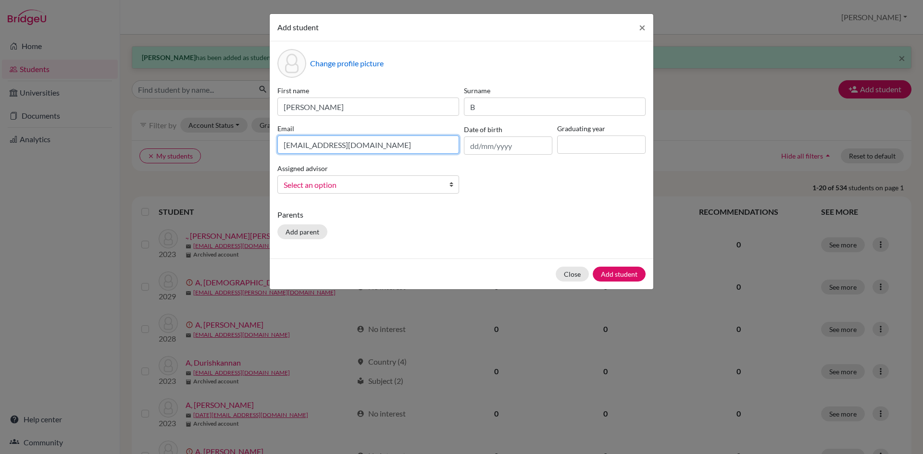
type input "[EMAIL_ADDRESS][DOMAIN_NAME]"
click at [467, 146] on input "text" at bounding box center [508, 146] width 88 height 18
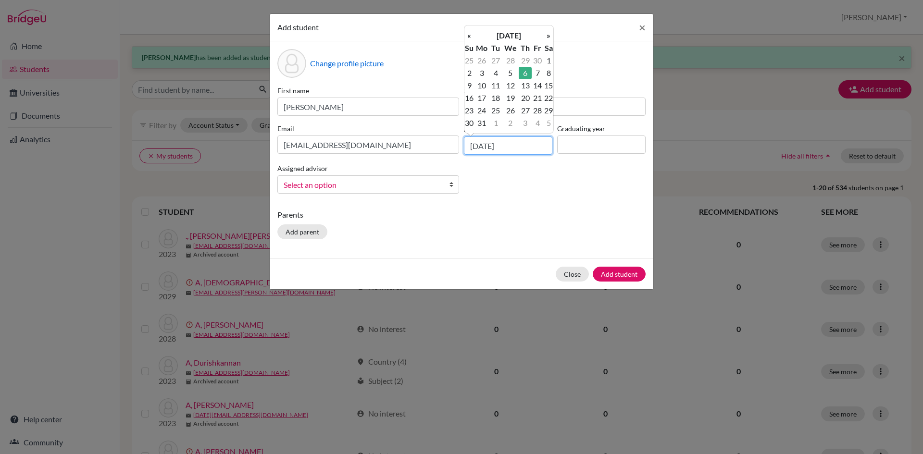
type input "[DATE]"
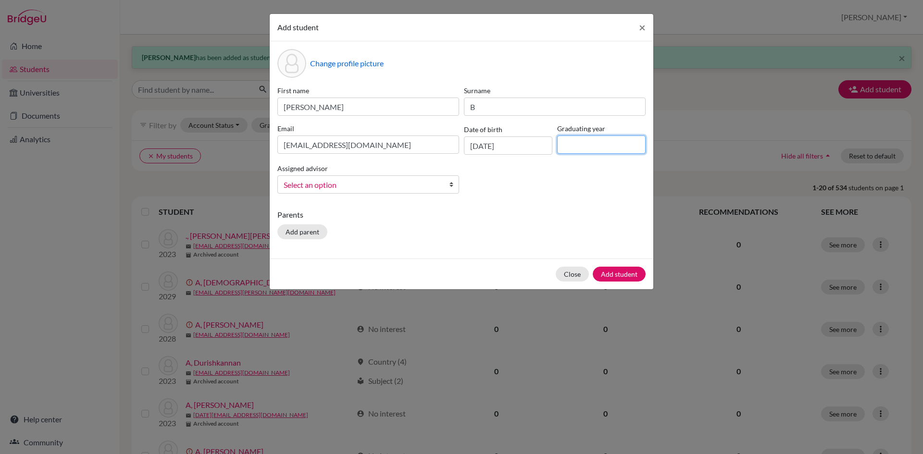
click at [595, 139] on input at bounding box center [601, 145] width 88 height 18
type input "2029"
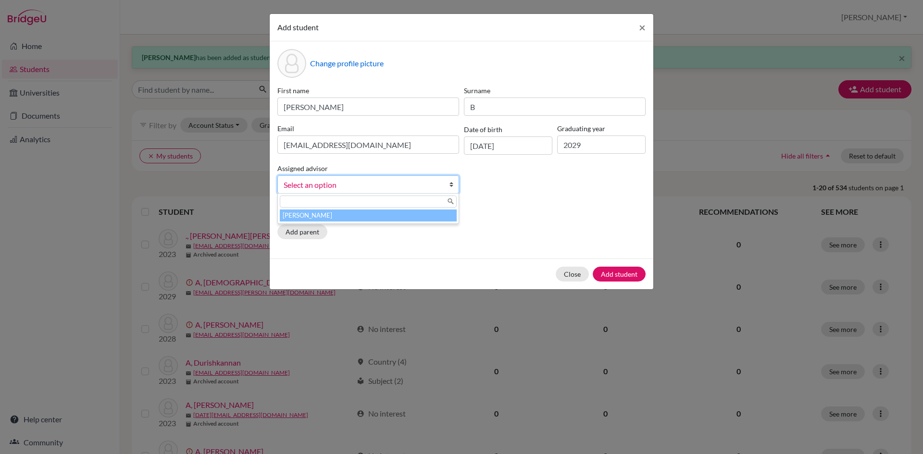
click at [448, 187] on link "Select an option" at bounding box center [368, 184] width 182 height 18
click at [423, 224] on div "[PERSON_NAME]" at bounding box center [368, 208] width 182 height 31
click at [418, 213] on li "[PERSON_NAME]" at bounding box center [368, 216] width 177 height 12
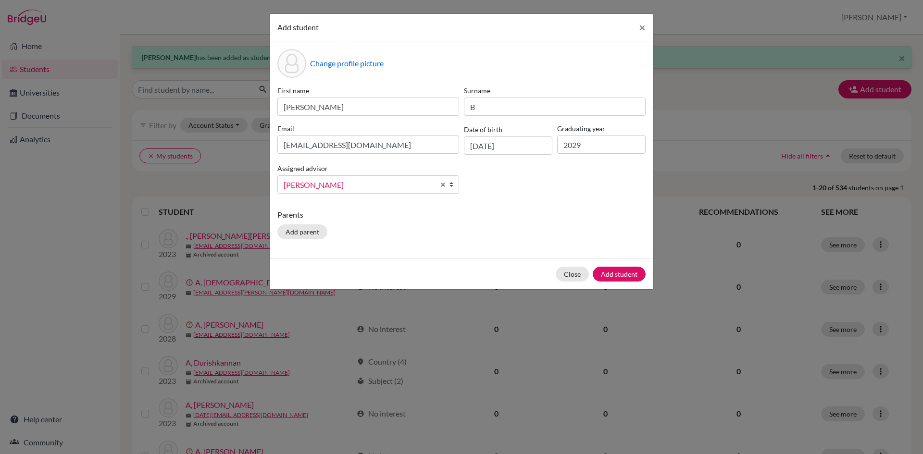
click at [508, 211] on p "Parents" at bounding box center [461, 215] width 368 height 12
click at [627, 277] on button "Add student" at bounding box center [619, 274] width 53 height 15
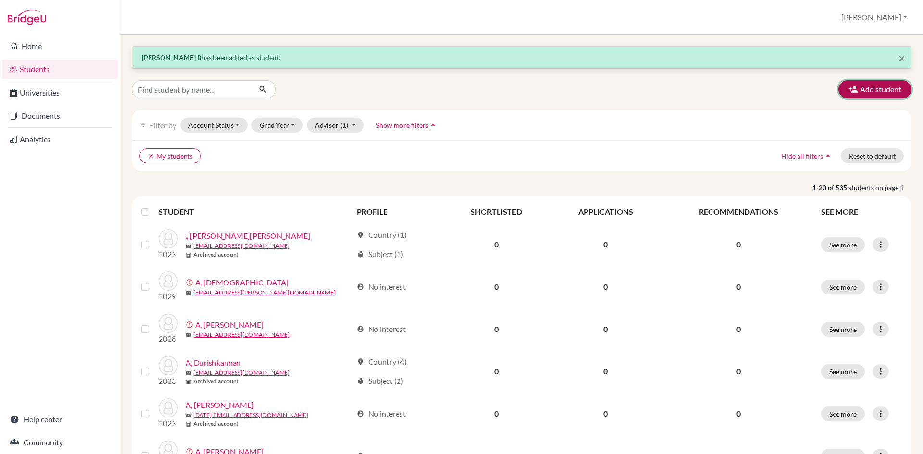
click at [890, 83] on button "Add student" at bounding box center [874, 89] width 73 height 18
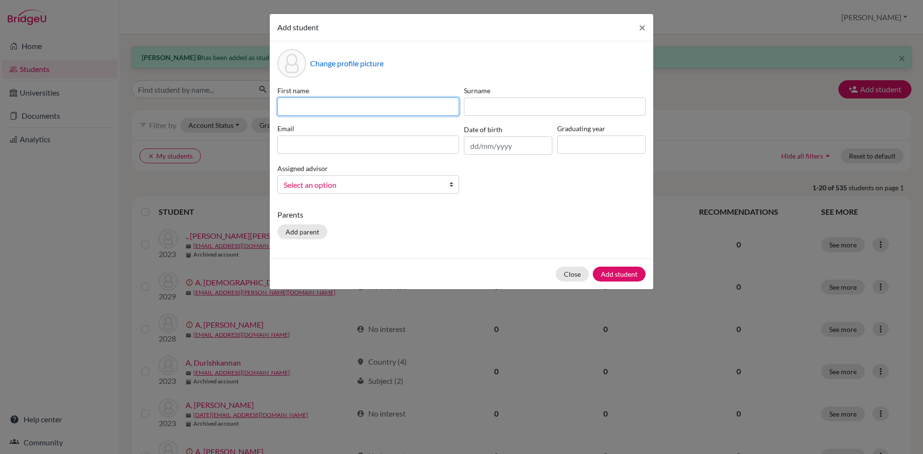
click at [303, 107] on input at bounding box center [368, 107] width 182 height 18
type input "[PERSON_NAME]"
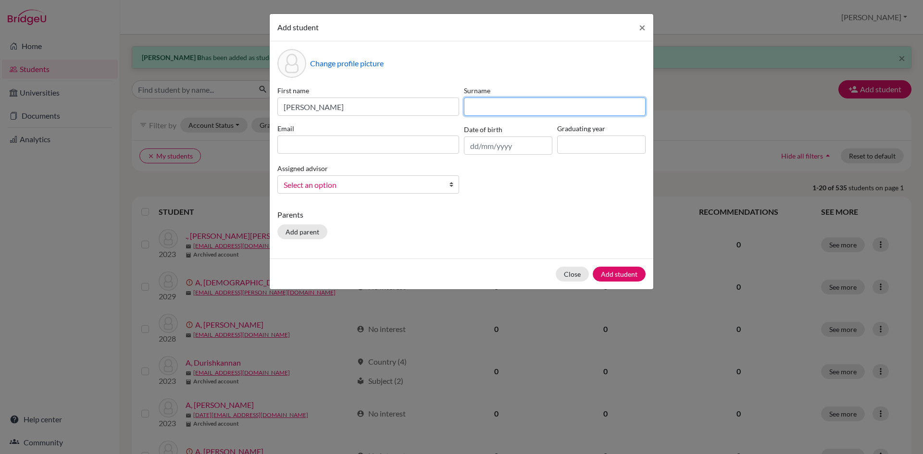
click at [472, 104] on input at bounding box center [555, 107] width 182 height 18
type input "V S"
click at [405, 144] on input at bounding box center [368, 145] width 182 height 18
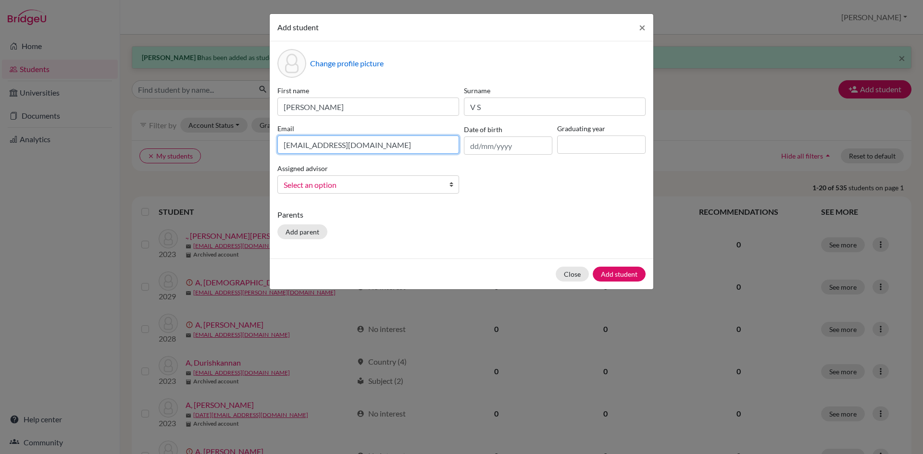
type input "[EMAIL_ADDRESS][DOMAIN_NAME]"
click at [473, 148] on input "text" at bounding box center [508, 146] width 88 height 18
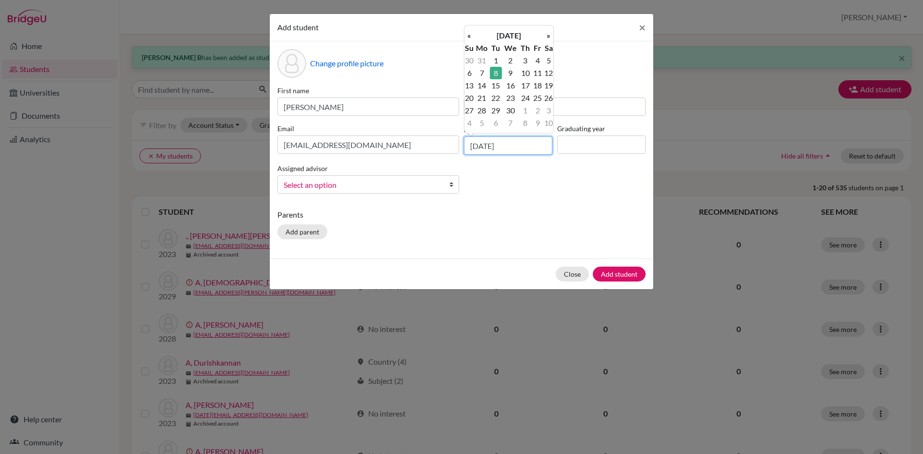
type input "[DATE]"
click at [569, 142] on input at bounding box center [601, 145] width 88 height 18
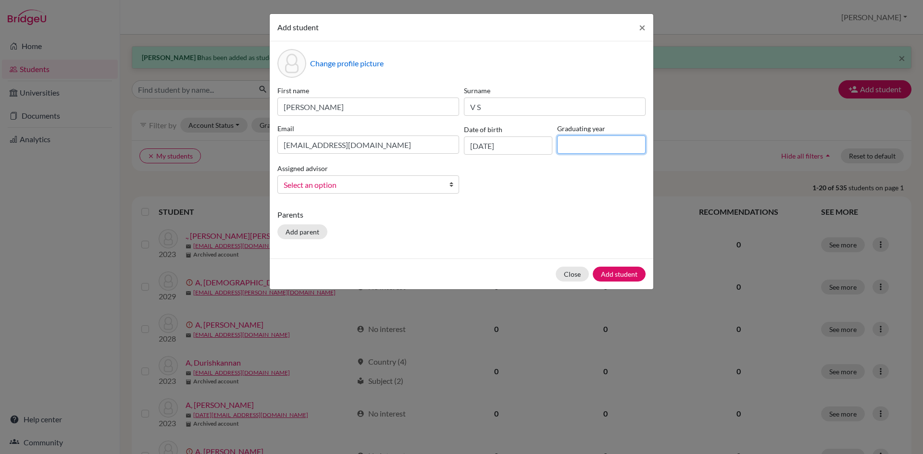
type input "2029"
click at [450, 184] on b at bounding box center [454, 184] width 10 height 17
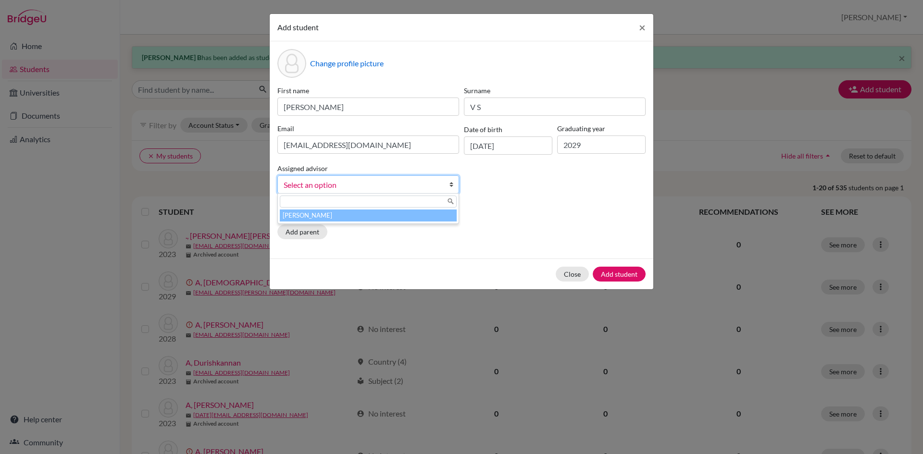
click at [433, 216] on li "[PERSON_NAME]" at bounding box center [368, 216] width 177 height 12
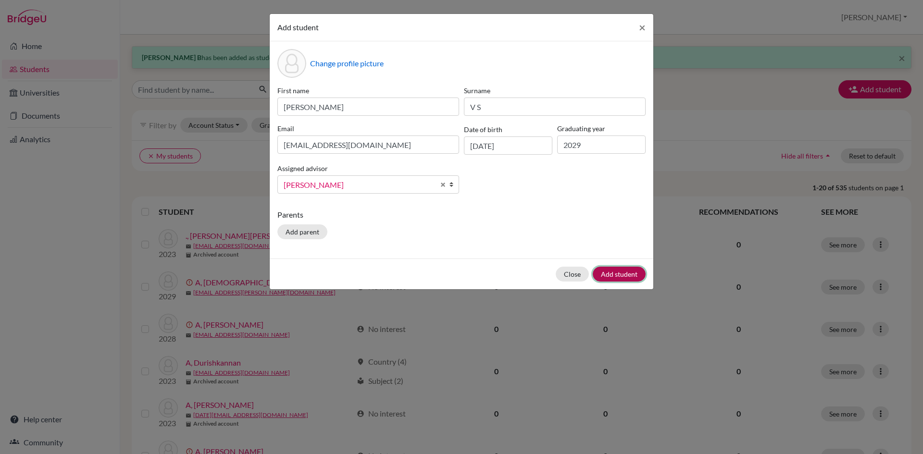
click at [631, 277] on button "Add student" at bounding box center [619, 274] width 53 height 15
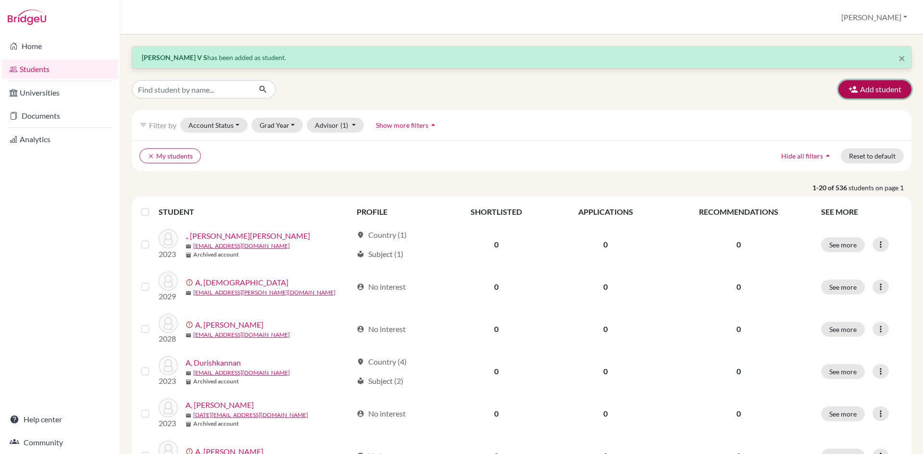
click at [865, 86] on button "Add student" at bounding box center [874, 89] width 73 height 18
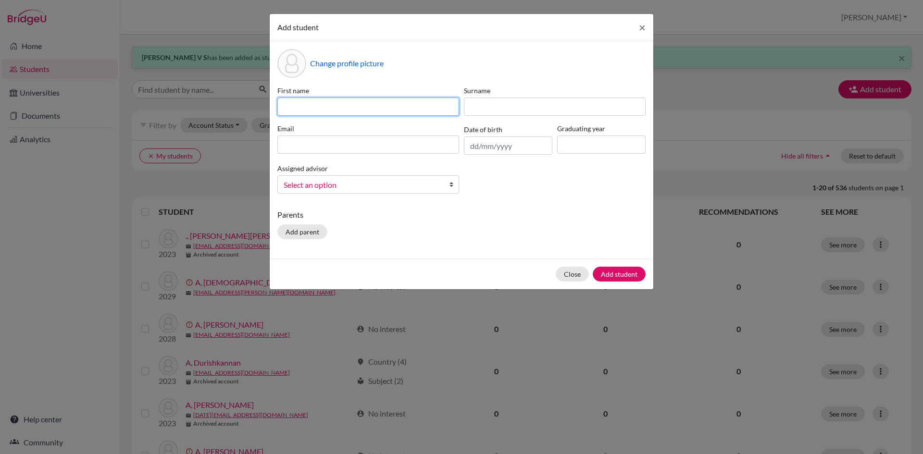
click at [341, 113] on input at bounding box center [368, 107] width 182 height 18
type input "Gowtahm"
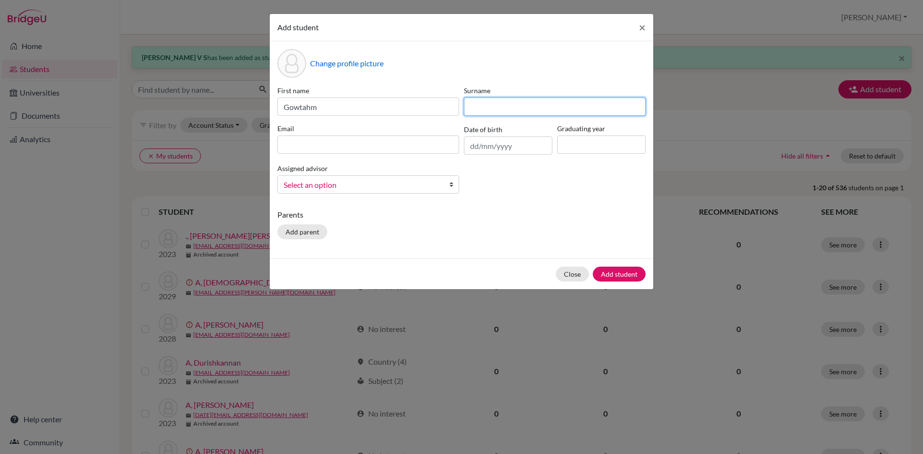
click at [479, 110] on input at bounding box center [555, 107] width 182 height 18
type input "P"
click at [446, 146] on input at bounding box center [368, 145] width 182 height 18
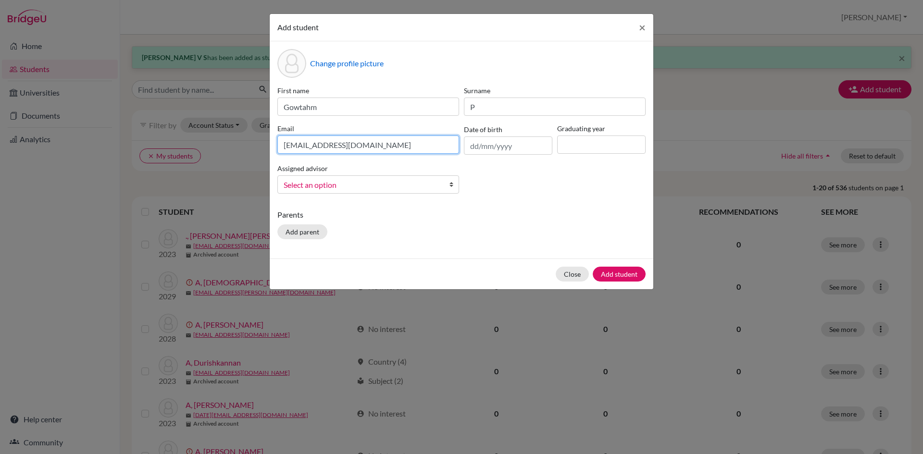
type input "[EMAIL_ADDRESS][DOMAIN_NAME]"
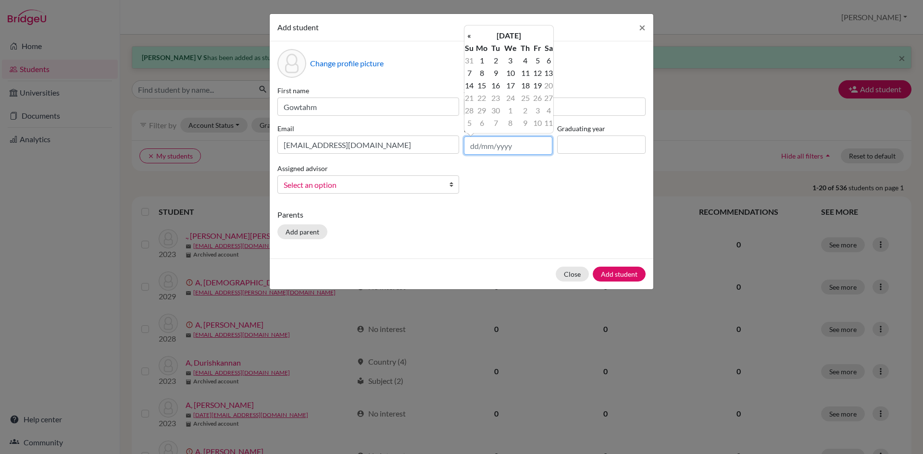
click at [475, 142] on input "text" at bounding box center [508, 146] width 88 height 18
type input "[DATE]"
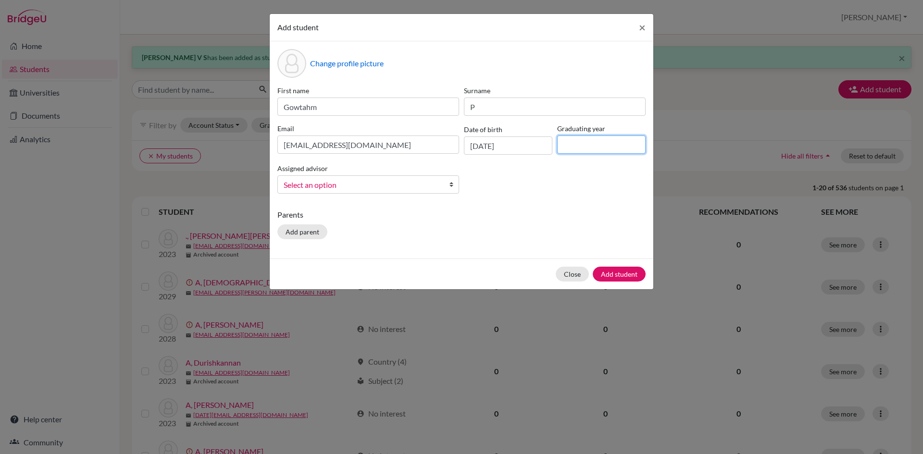
click at [571, 141] on input at bounding box center [601, 145] width 88 height 18
type input "2029"
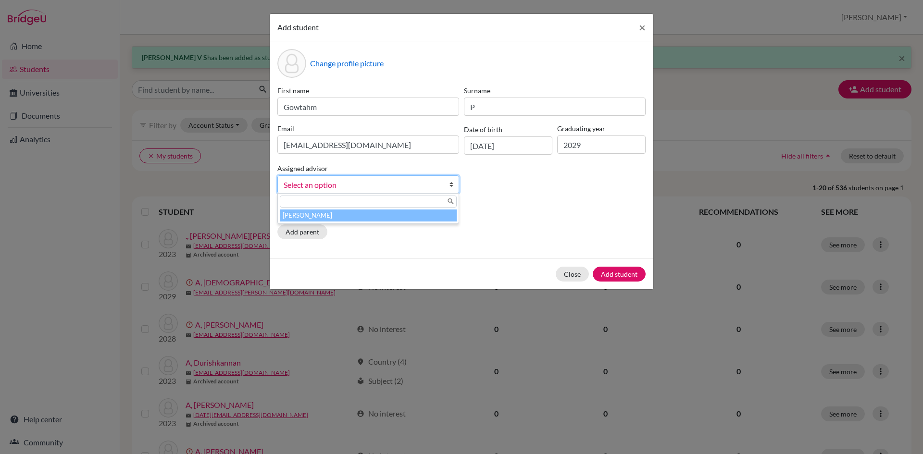
click at [448, 181] on link "Select an option" at bounding box center [368, 184] width 182 height 18
click at [425, 214] on li "[PERSON_NAME]" at bounding box center [368, 216] width 177 height 12
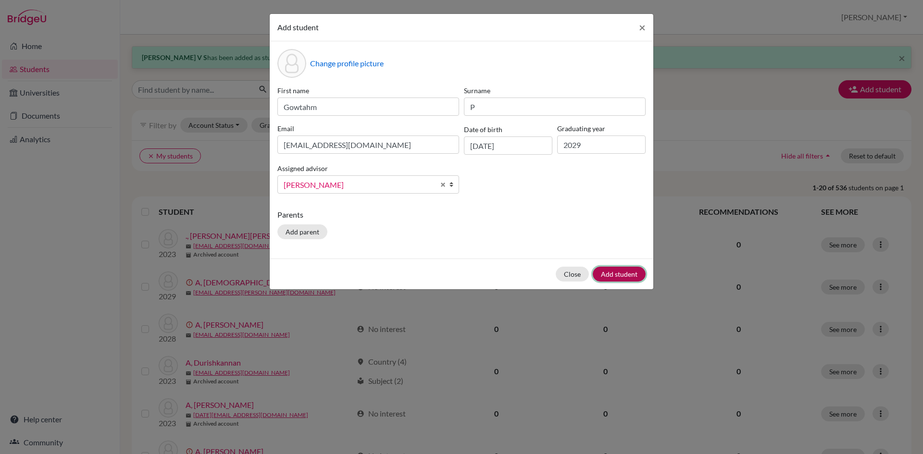
click at [622, 278] on button "Add student" at bounding box center [619, 274] width 53 height 15
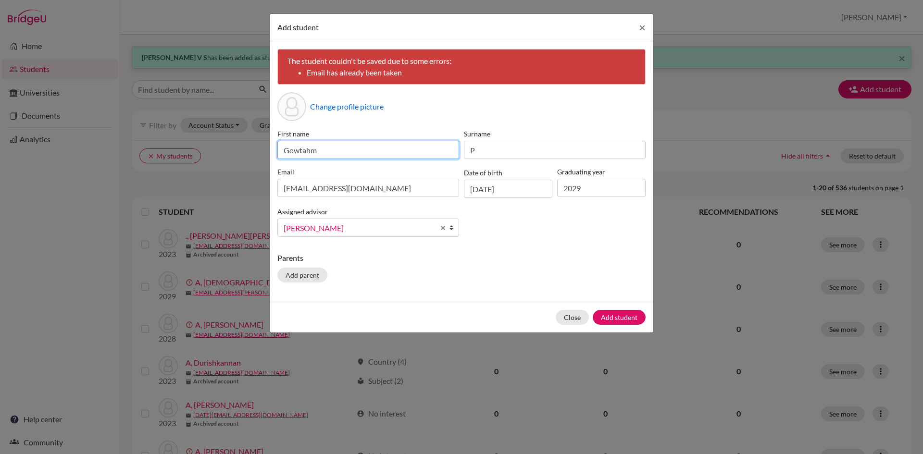
drag, startPoint x: 301, startPoint y: 153, endPoint x: 321, endPoint y: 151, distance: 19.8
click at [321, 151] on input "Gowtahm" at bounding box center [368, 150] width 182 height 18
type input "[PERSON_NAME]"
click at [627, 319] on button "Add student" at bounding box center [619, 317] width 53 height 15
click at [642, 29] on span "×" at bounding box center [642, 27] width 7 height 14
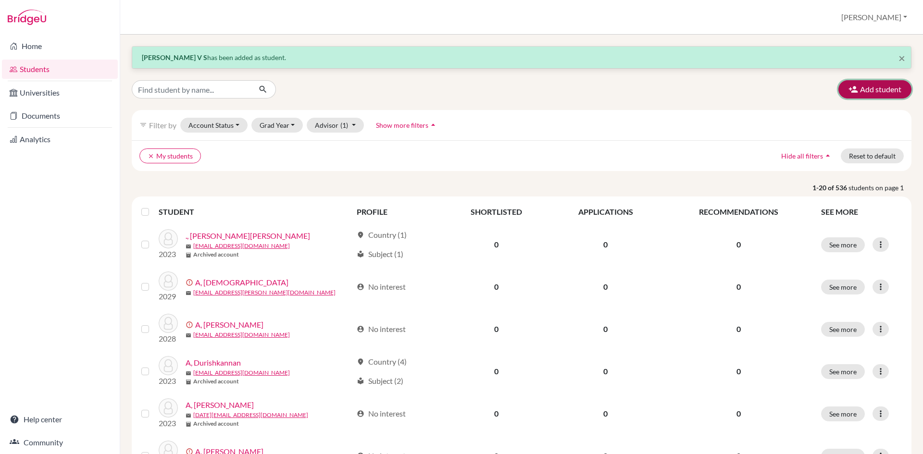
click at [874, 92] on button "Add student" at bounding box center [874, 89] width 73 height 18
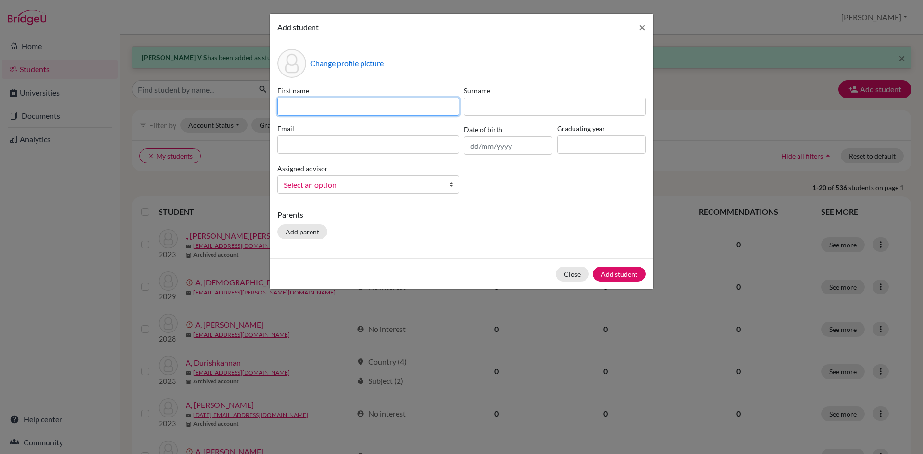
click at [328, 109] on input at bounding box center [368, 107] width 182 height 18
type input "laasiya"
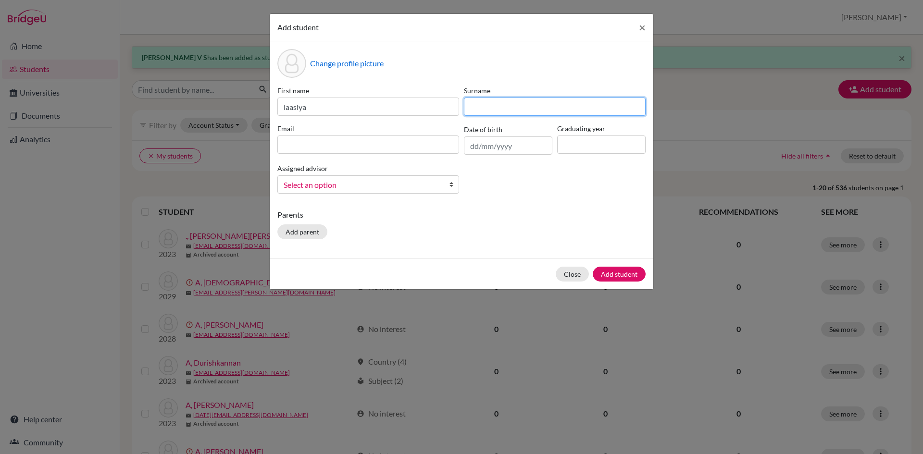
click at [482, 105] on input at bounding box center [555, 107] width 182 height 18
type input "R"
click at [386, 139] on input at bounding box center [368, 145] width 182 height 18
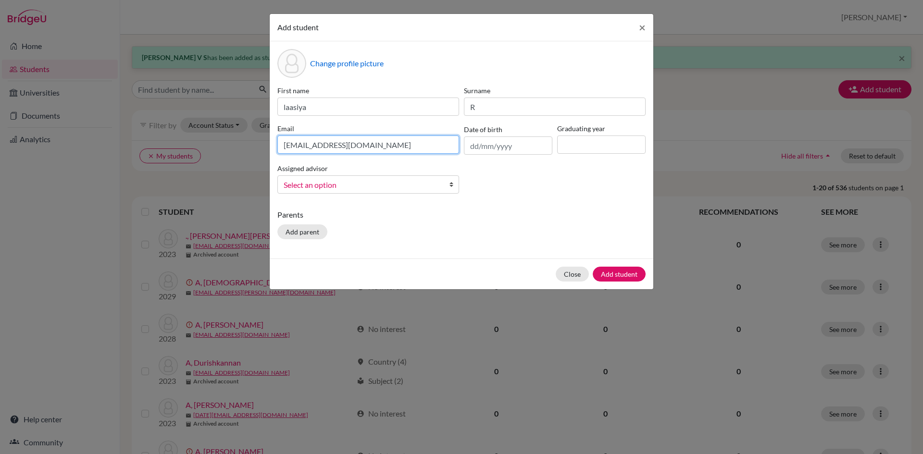
type input "[EMAIL_ADDRESS][DOMAIN_NAME]"
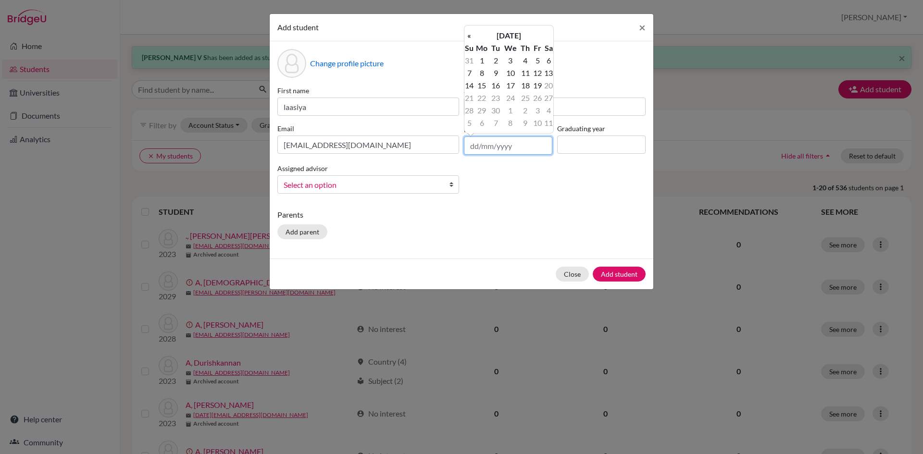
click at [470, 145] on input "text" at bounding box center [508, 146] width 88 height 18
type input "[DATE]"
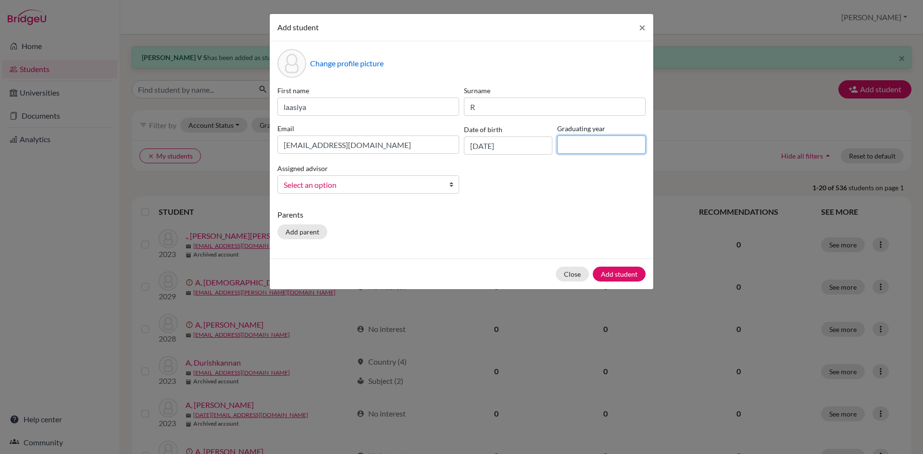
click at [571, 146] on input at bounding box center [601, 145] width 88 height 18
type input "2029"
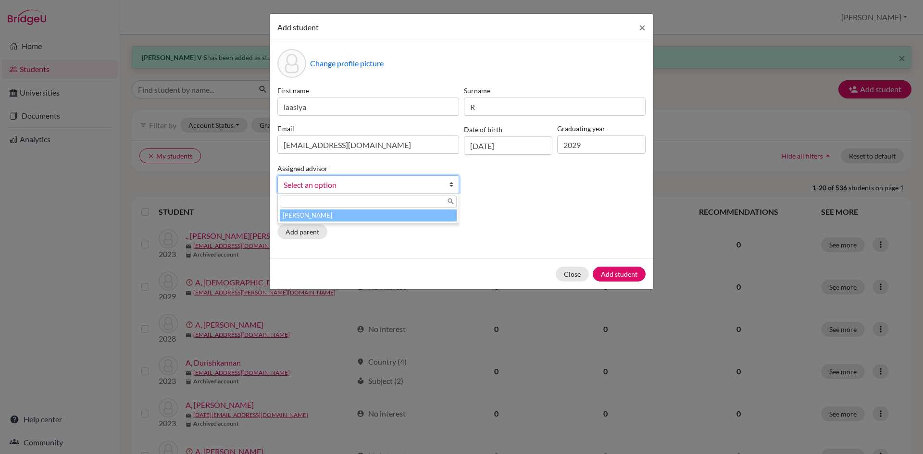
click at [455, 184] on b at bounding box center [454, 184] width 10 height 17
click at [441, 221] on li "[PERSON_NAME]" at bounding box center [368, 216] width 177 height 12
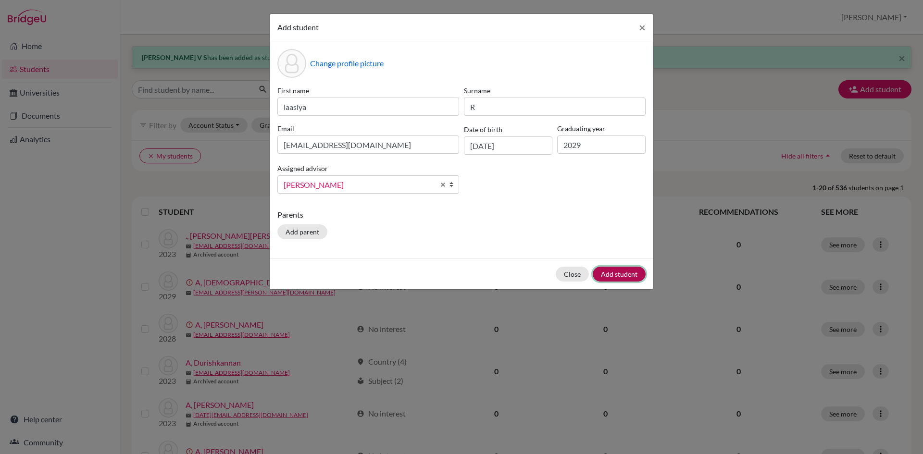
click at [624, 275] on button "Add student" at bounding box center [619, 274] width 53 height 15
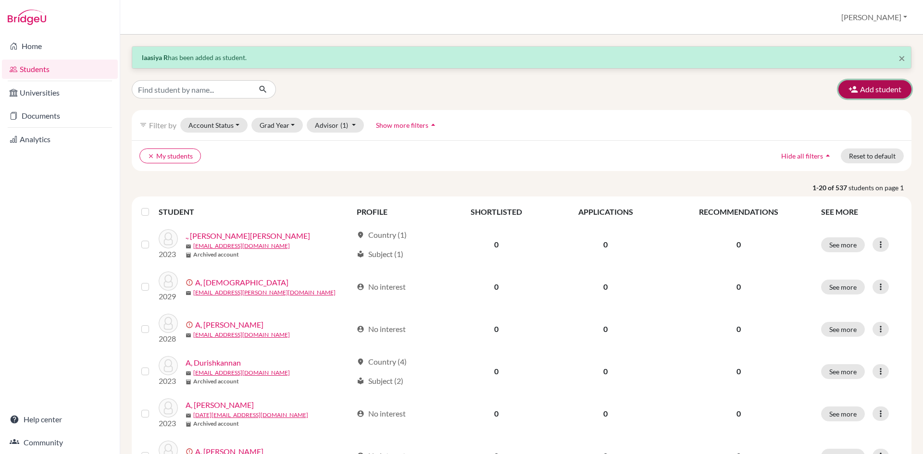
click at [871, 84] on button "Add student" at bounding box center [874, 89] width 73 height 18
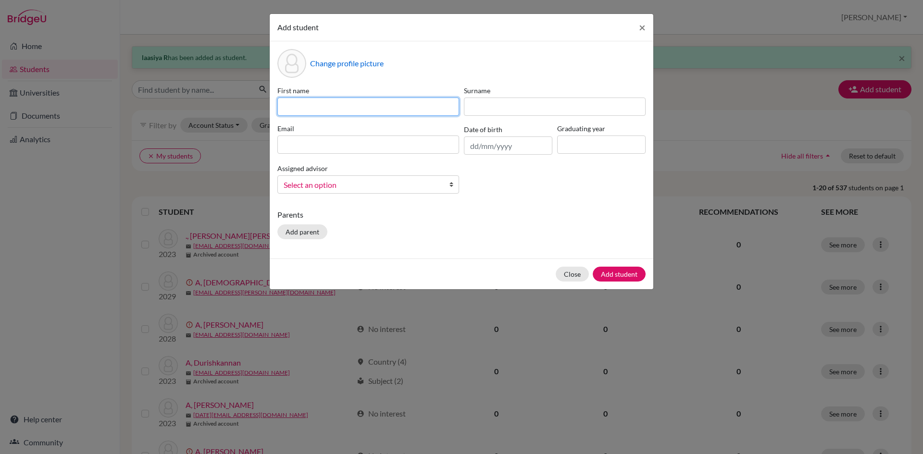
click at [344, 99] on input at bounding box center [368, 107] width 182 height 18
type input "[PERSON_NAME]"
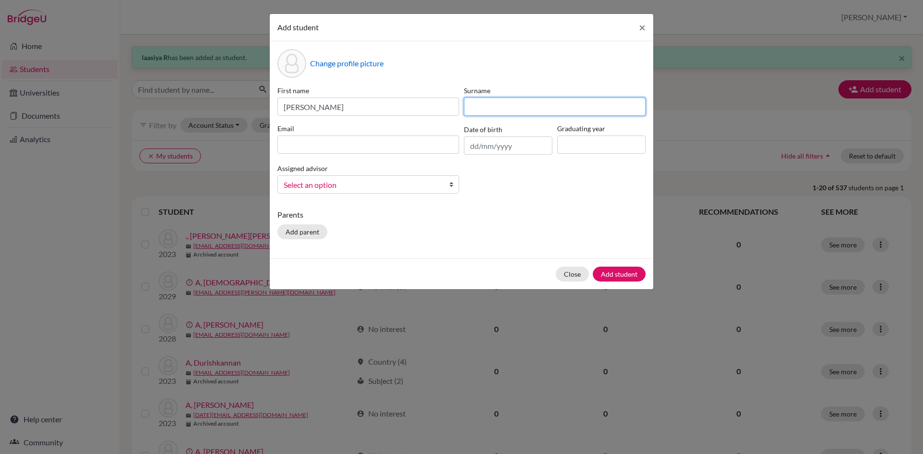
click at [499, 109] on input at bounding box center [555, 107] width 182 height 18
type input "S"
click at [330, 139] on input at bounding box center [368, 145] width 182 height 18
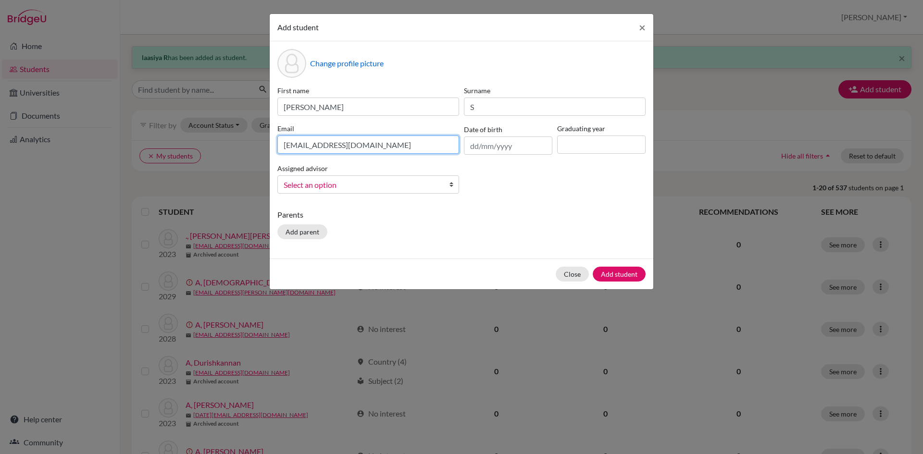
type input "[EMAIL_ADDRESS][DOMAIN_NAME]"
click at [470, 148] on input "text" at bounding box center [508, 146] width 88 height 18
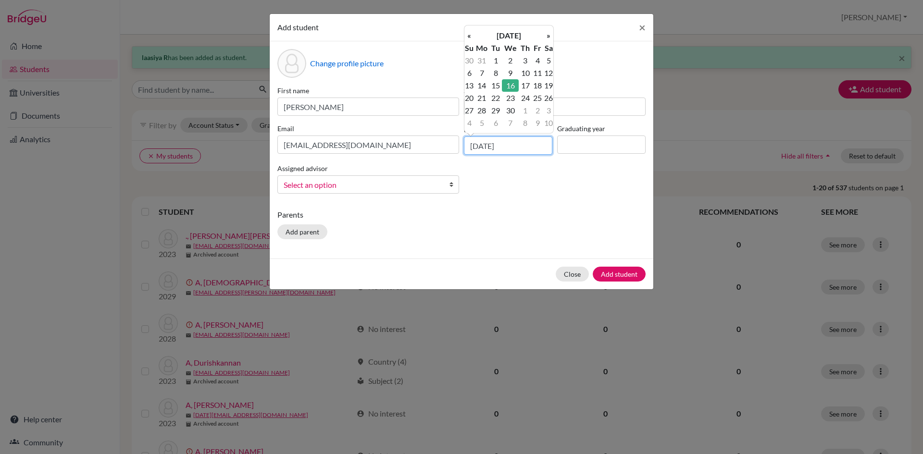
type input "[DATE]"
click at [579, 141] on input at bounding box center [601, 145] width 88 height 18
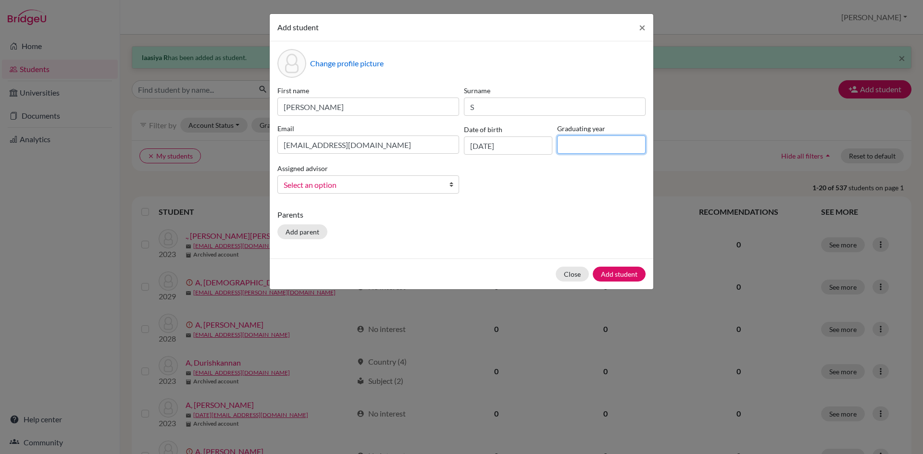
type input "2029"
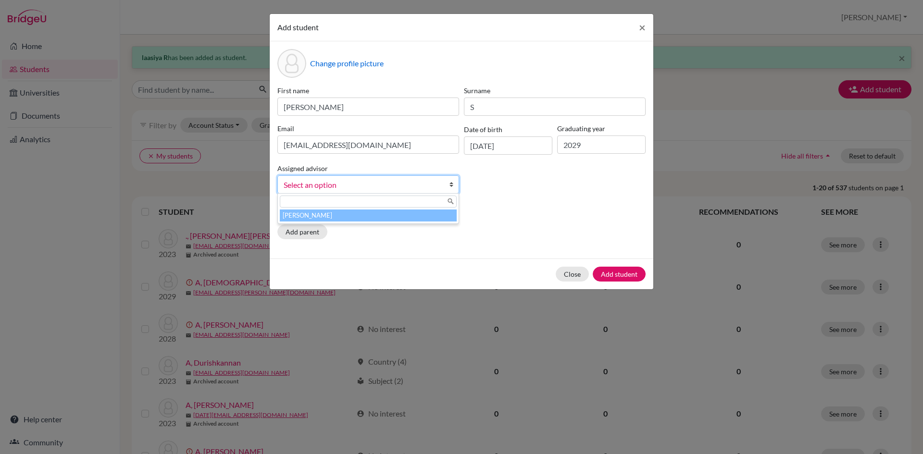
click at [453, 186] on b at bounding box center [454, 184] width 10 height 17
click at [433, 218] on li "[PERSON_NAME]" at bounding box center [368, 216] width 177 height 12
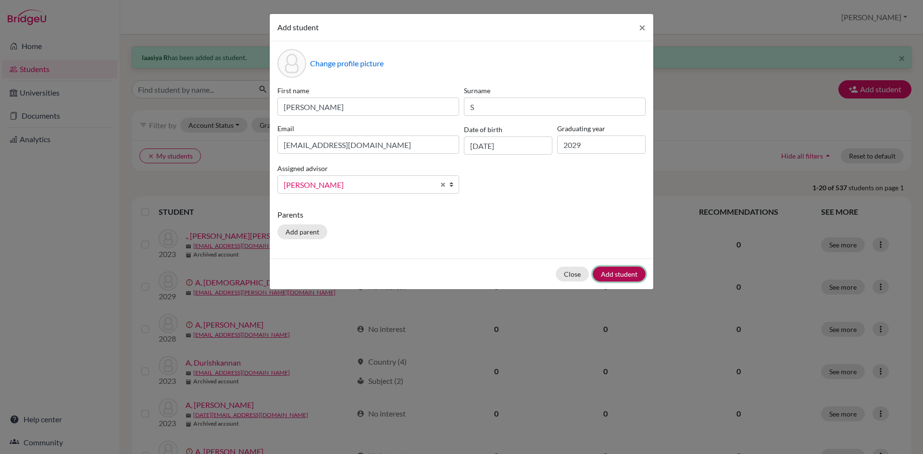
click at [615, 272] on button "Add student" at bounding box center [619, 274] width 53 height 15
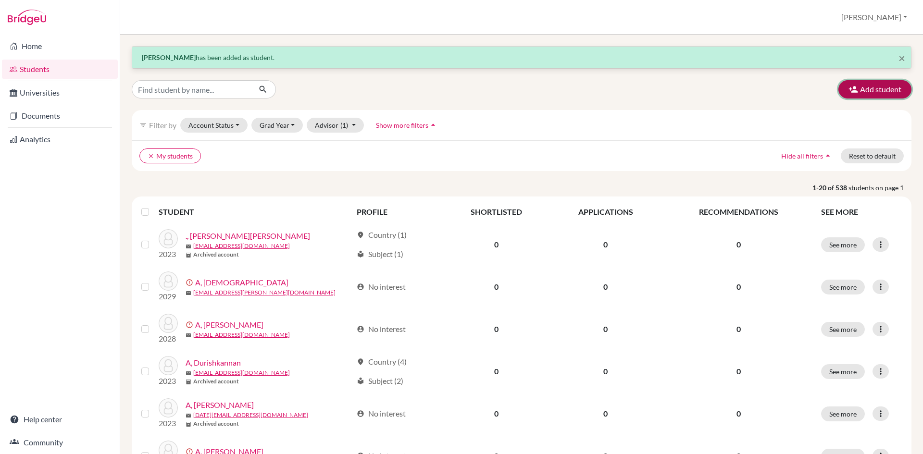
click at [863, 86] on button "Add student" at bounding box center [874, 89] width 73 height 18
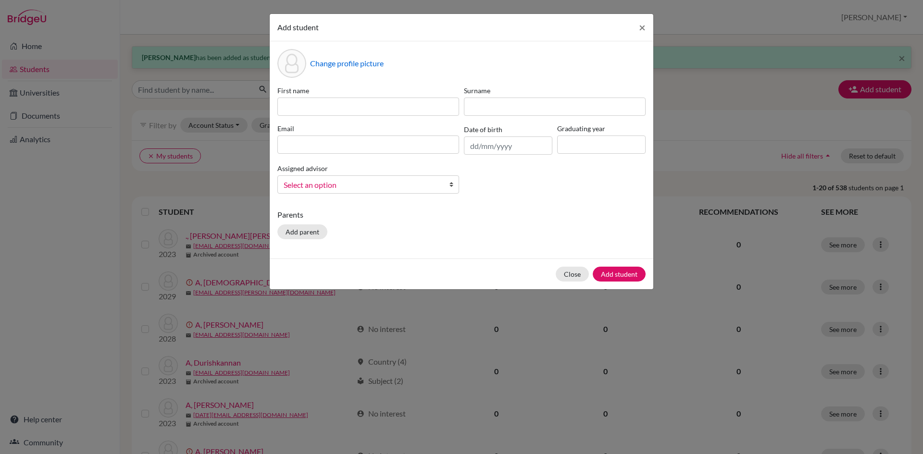
click at [385, 116] on div "First name Surname Email Date of birth Graduating year Assigned advisor [PERSON…" at bounding box center [461, 144] width 373 height 116
click at [378, 107] on input at bounding box center [368, 107] width 182 height 18
type input "Rakshana"
click at [461, 102] on div "First name [PERSON_NAME]" at bounding box center [368, 101] width 187 height 30
click at [488, 111] on input at bounding box center [555, 107] width 182 height 18
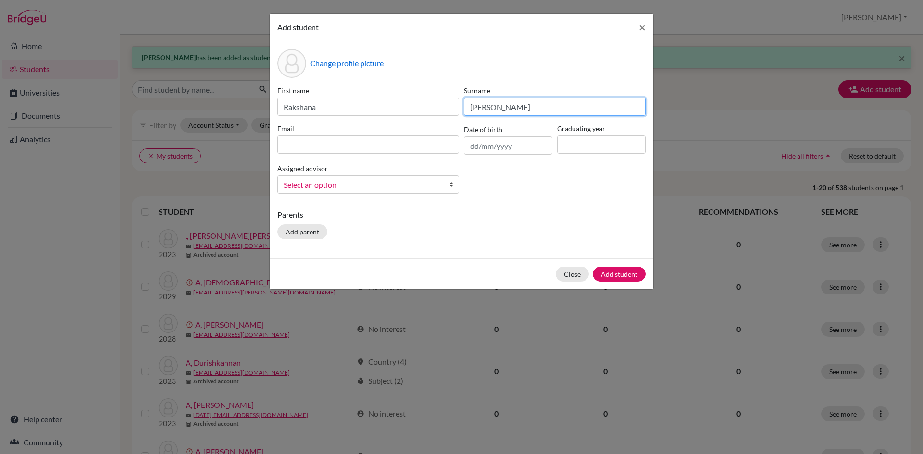
type input "[PERSON_NAME]"
click at [424, 150] on input at bounding box center [368, 145] width 182 height 18
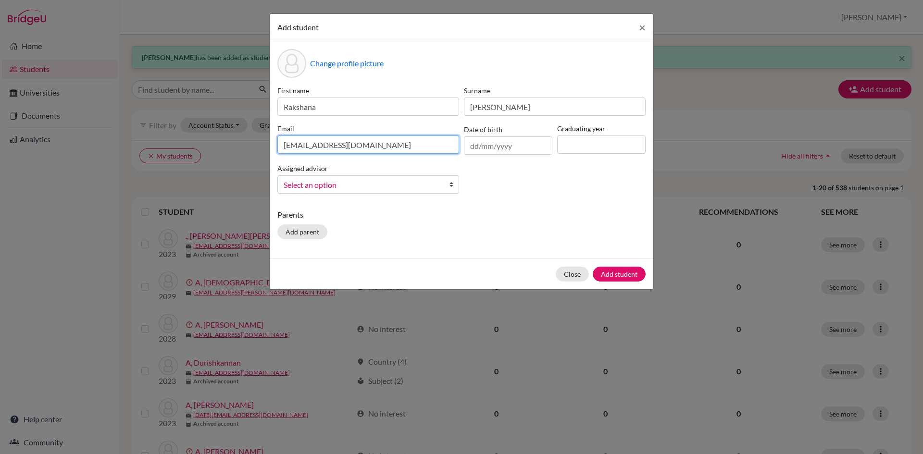
type input "[EMAIL_ADDRESS][DOMAIN_NAME]"
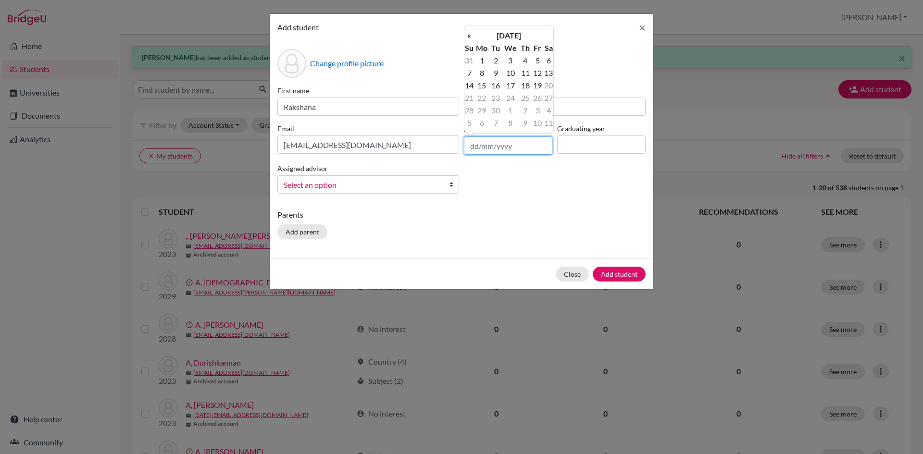
click at [469, 146] on input "text" at bounding box center [508, 146] width 88 height 18
type input "[DATE]"
click at [588, 152] on input at bounding box center [601, 145] width 88 height 18
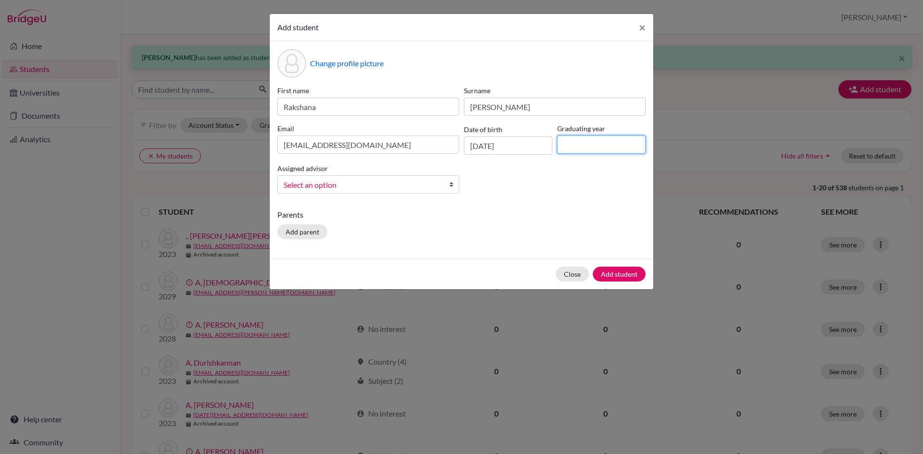
type input "2029"
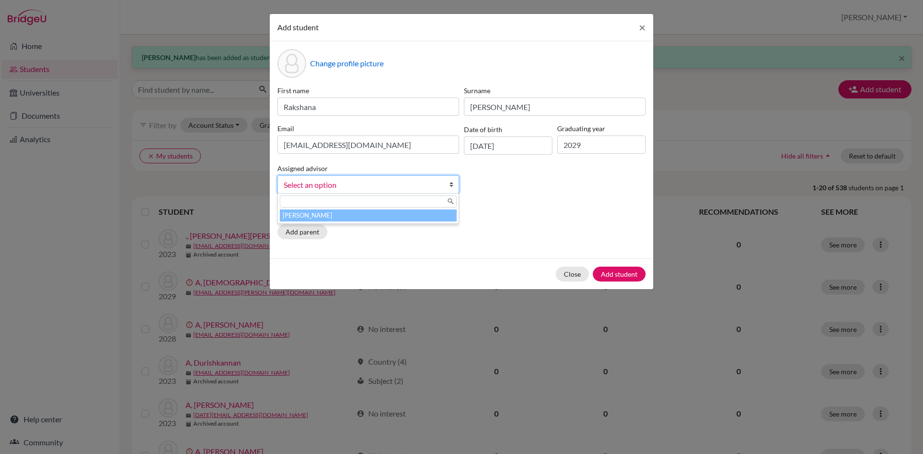
click at [451, 183] on b at bounding box center [454, 184] width 10 height 17
click at [431, 221] on li "[PERSON_NAME]" at bounding box center [368, 216] width 177 height 12
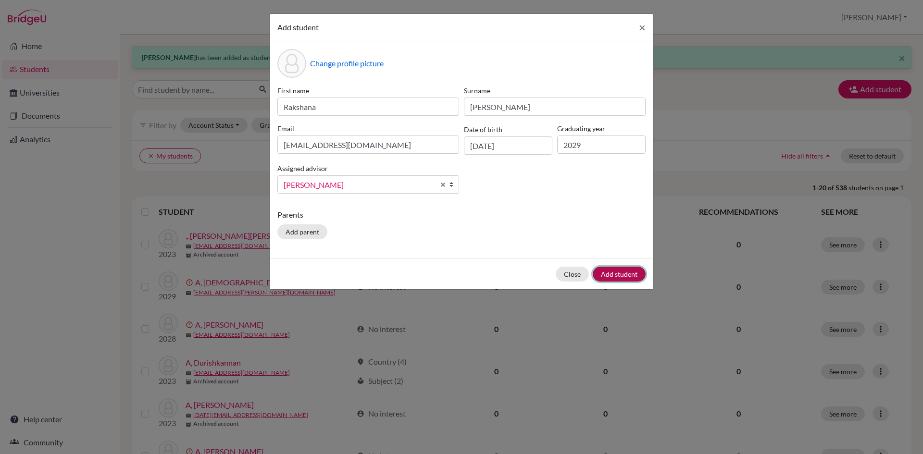
click at [631, 275] on button "Add student" at bounding box center [619, 274] width 53 height 15
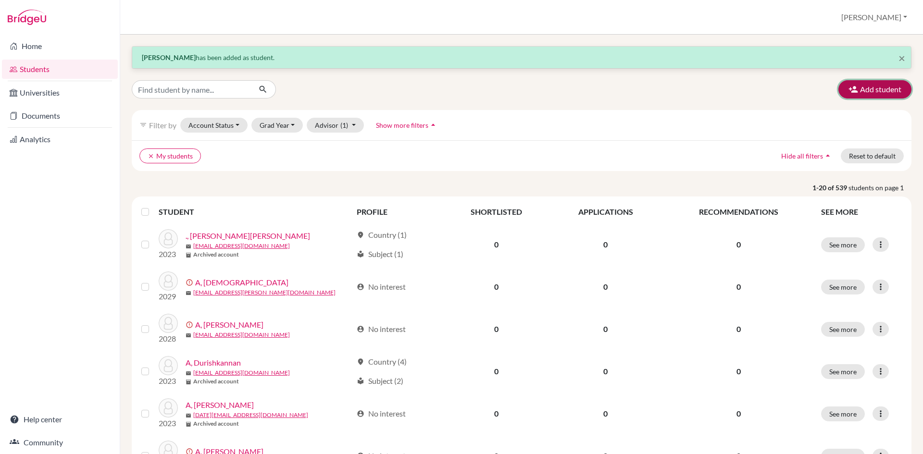
click at [880, 84] on button "Add student" at bounding box center [874, 89] width 73 height 18
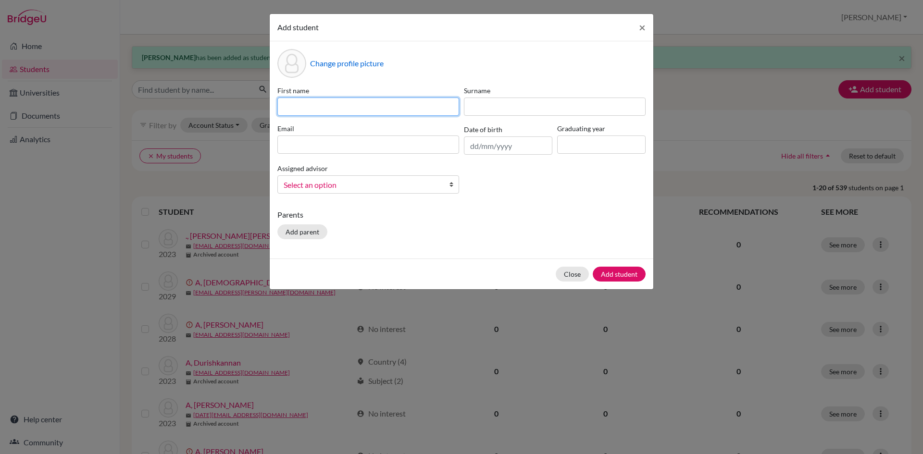
click at [330, 112] on input at bounding box center [368, 107] width 182 height 18
type input "[PERSON_NAME]"
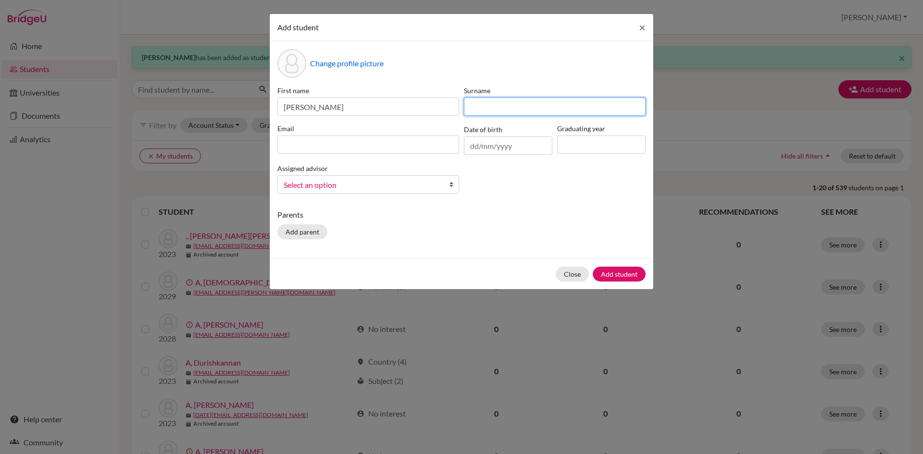
click at [477, 106] on input at bounding box center [555, 107] width 182 height 18
type input "Santhanam"
click at [387, 141] on input at bounding box center [368, 145] width 182 height 18
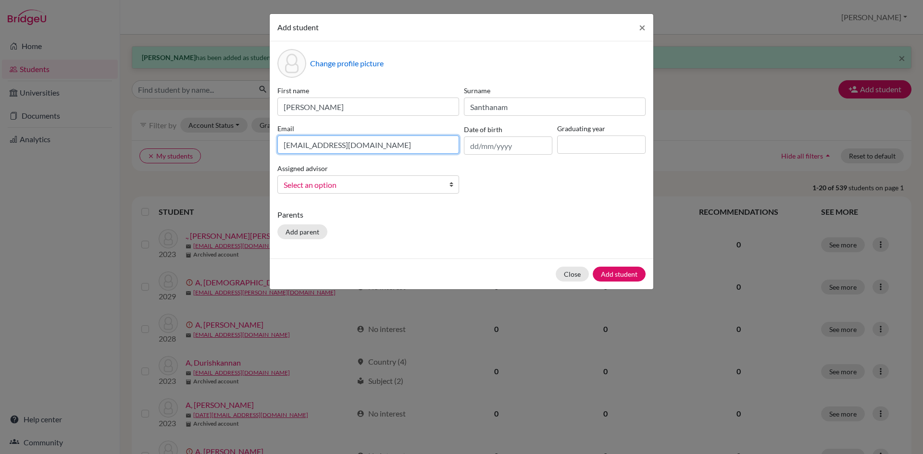
type input "[EMAIL_ADDRESS][DOMAIN_NAME]"
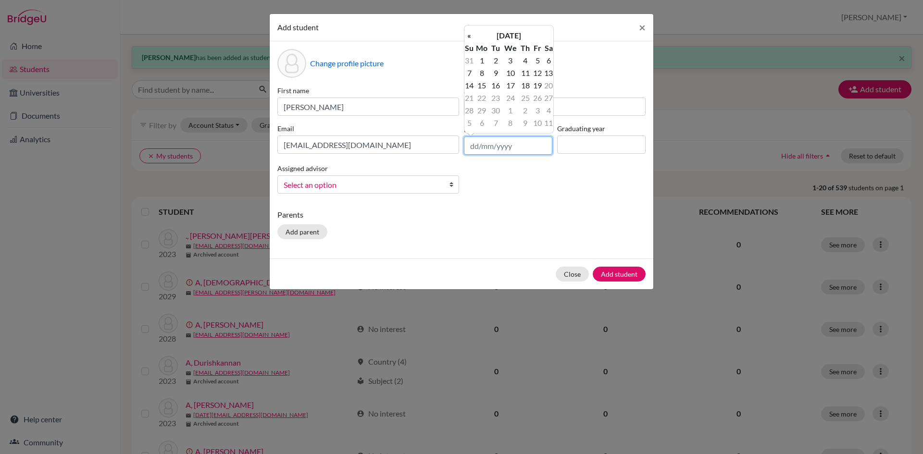
click at [479, 147] on input "text" at bounding box center [508, 146] width 88 height 18
type input "[DATE]"
click at [567, 149] on input at bounding box center [601, 145] width 88 height 18
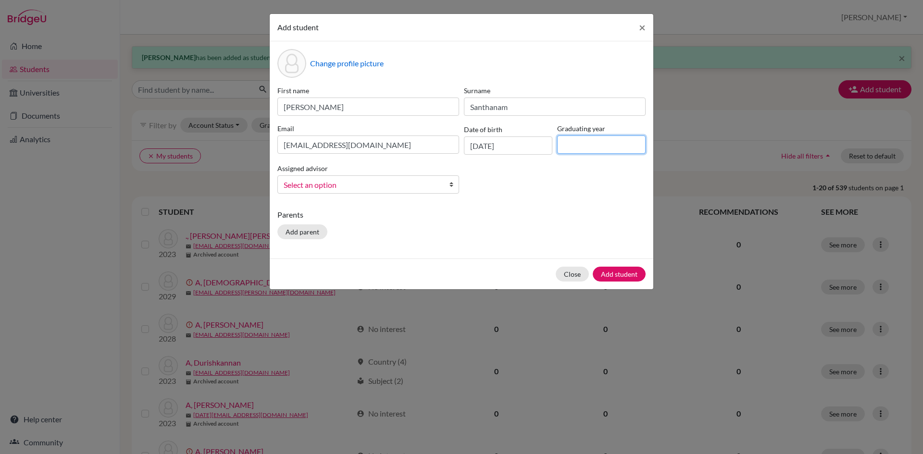
type input "2029"
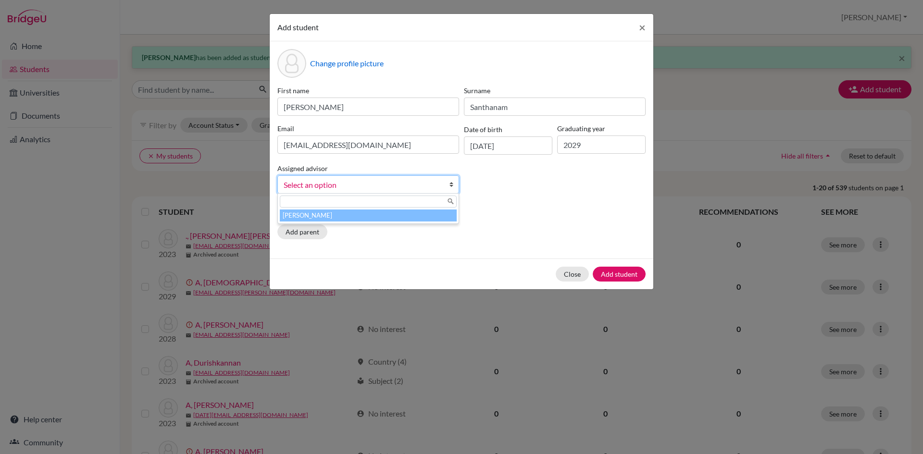
click at [453, 183] on b at bounding box center [454, 184] width 10 height 17
click at [437, 212] on li "[PERSON_NAME]" at bounding box center [368, 216] width 177 height 12
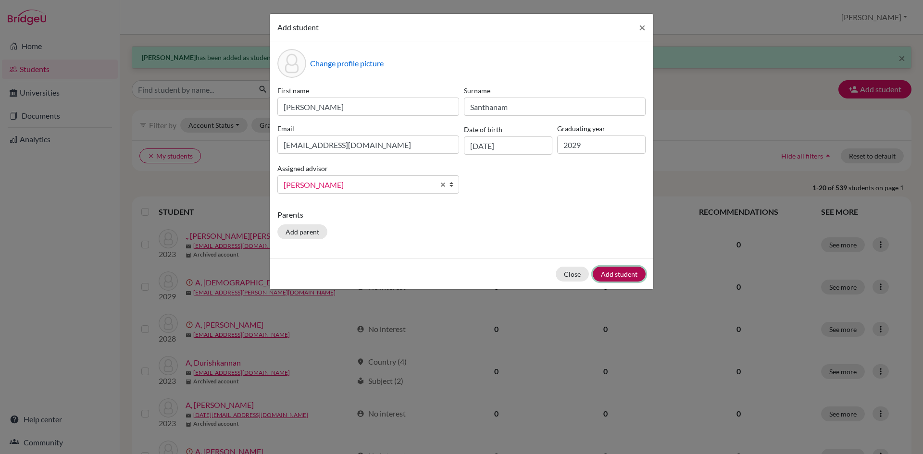
click at [602, 273] on button "Add student" at bounding box center [619, 274] width 53 height 15
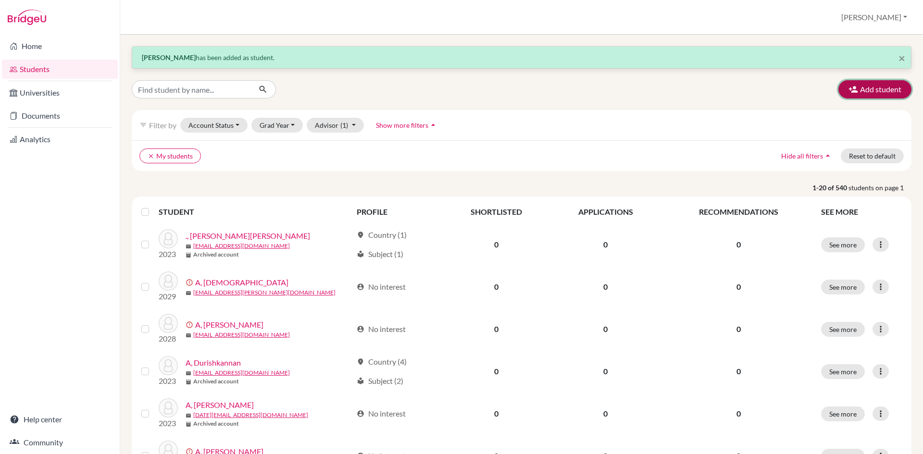
click at [882, 90] on button "Add student" at bounding box center [874, 89] width 73 height 18
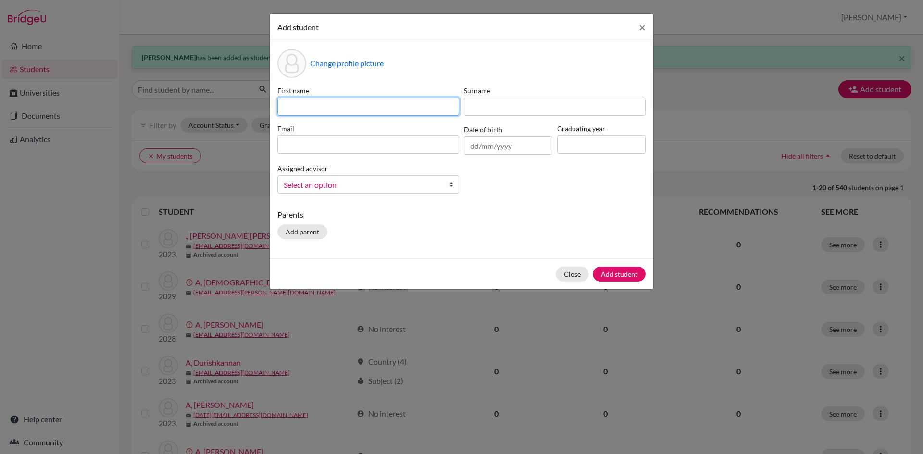
click at [423, 110] on input at bounding box center [368, 107] width 182 height 18
type input "Divyuesh"
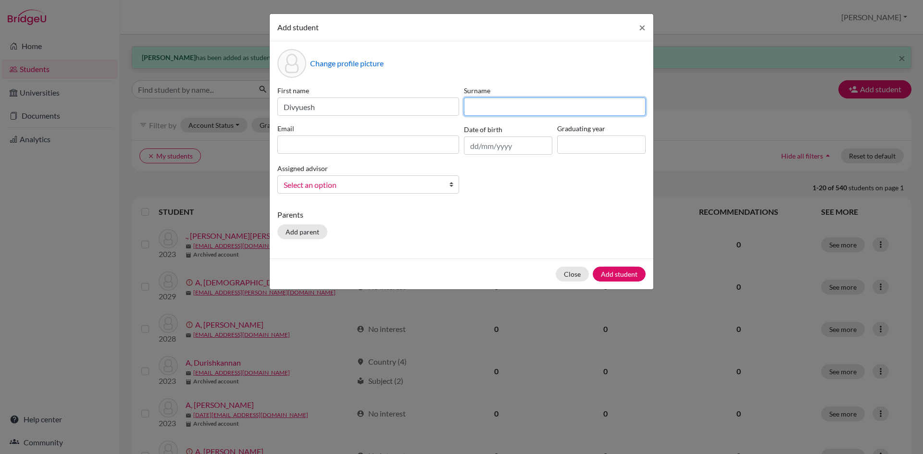
click at [581, 109] on input at bounding box center [555, 107] width 182 height 18
type input "D K"
click at [442, 140] on input at bounding box center [368, 145] width 182 height 18
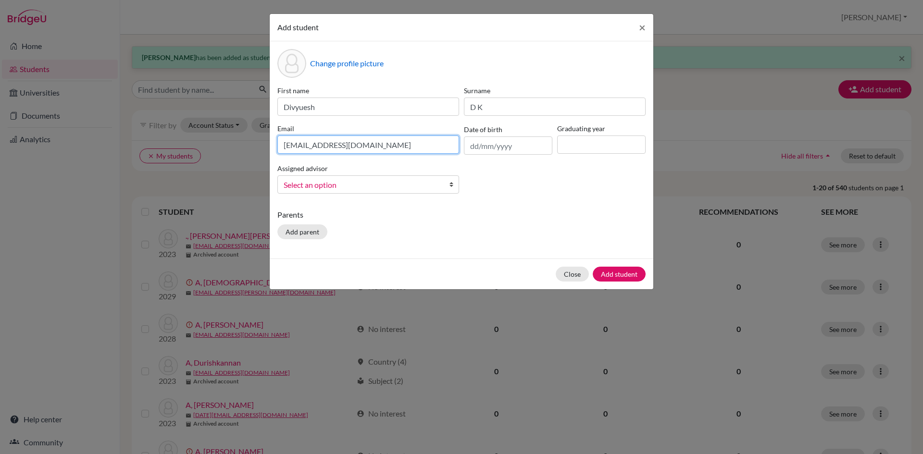
type input "[EMAIL_ADDRESS][DOMAIN_NAME]"
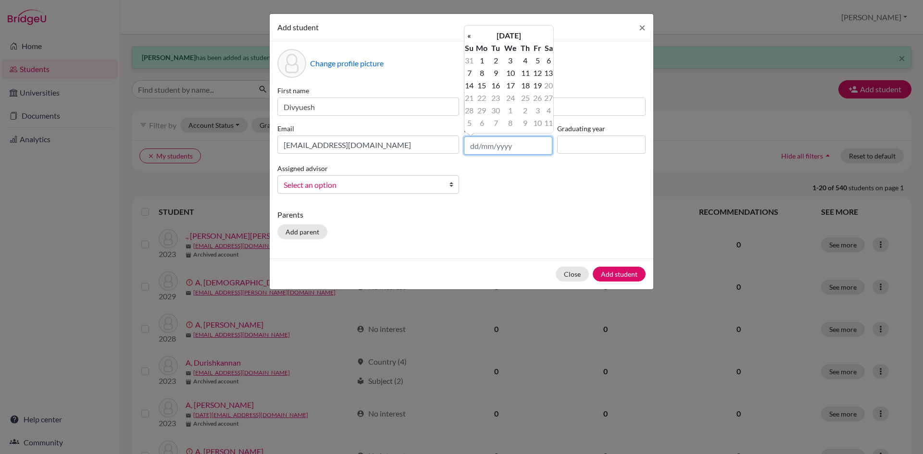
click at [498, 147] on input "text" at bounding box center [508, 146] width 88 height 18
type input "[DATE]"
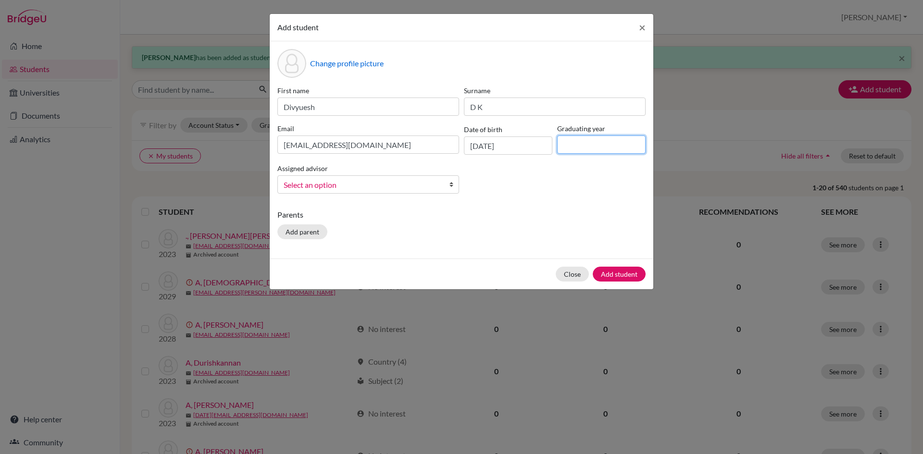
click at [565, 136] on input at bounding box center [601, 145] width 88 height 18
type input "2029"
click at [451, 184] on b at bounding box center [454, 184] width 10 height 17
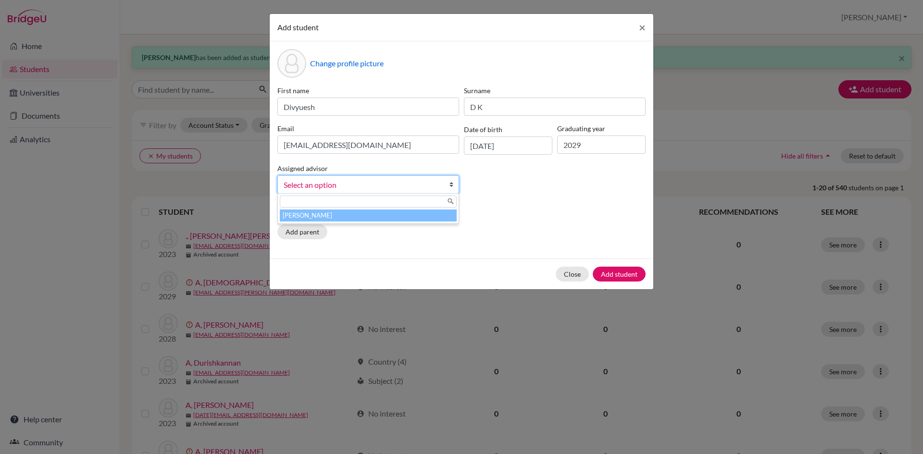
click at [433, 216] on li "[PERSON_NAME]" at bounding box center [368, 216] width 177 height 12
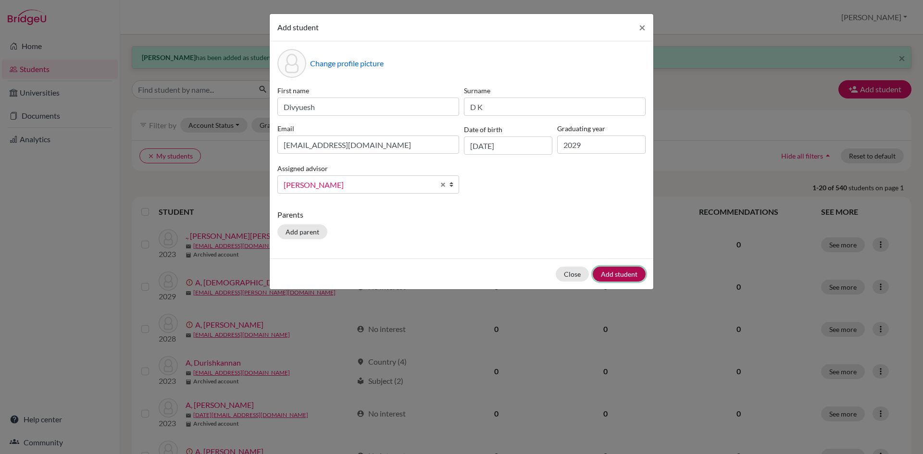
click at [632, 272] on button "Add student" at bounding box center [619, 274] width 53 height 15
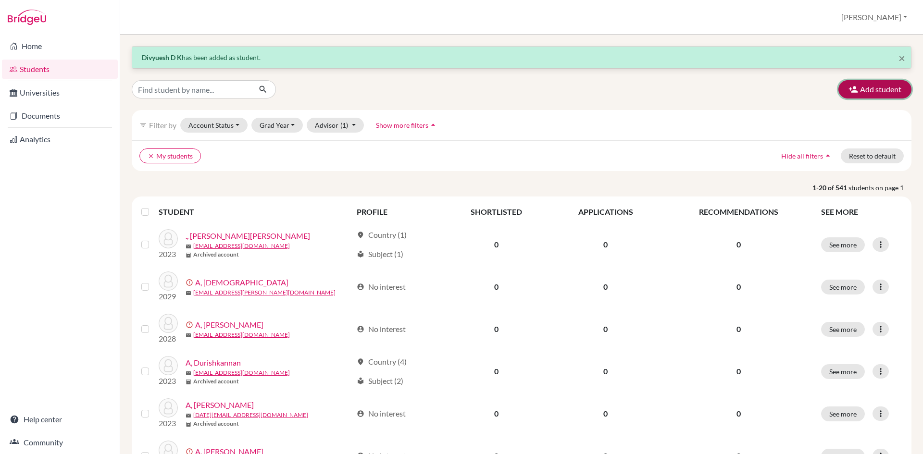
click at [882, 95] on button "Add student" at bounding box center [874, 89] width 73 height 18
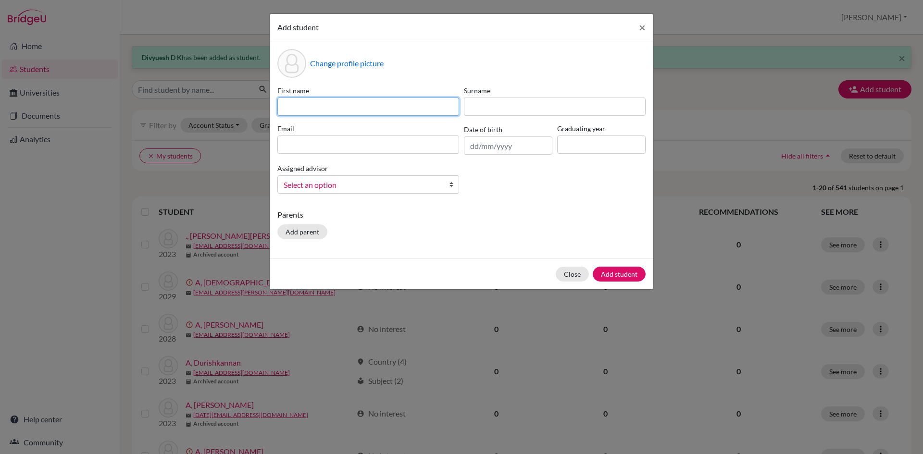
click at [326, 112] on input at bounding box center [368, 107] width 182 height 18
type input "Ashwin"
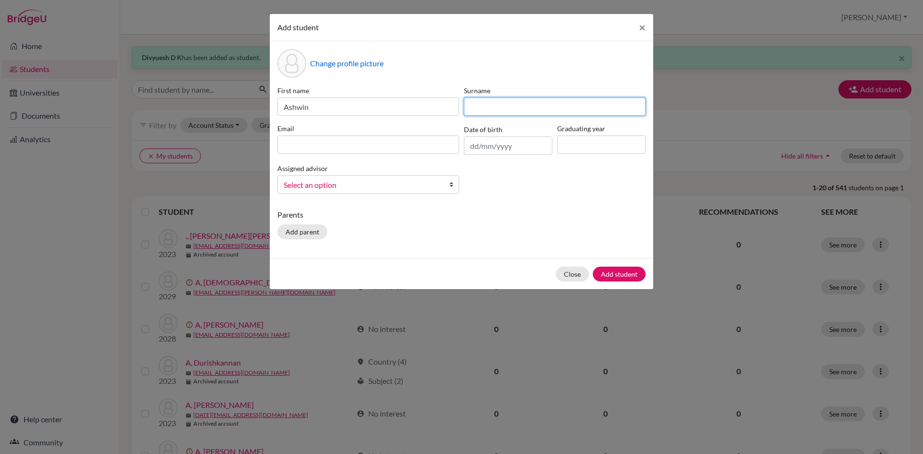
click at [527, 104] on input at bounding box center [555, 107] width 182 height 18
type input "R D"
click at [341, 137] on input at bounding box center [368, 145] width 182 height 18
type input "a"
click at [334, 148] on input "[DOMAIN_NAME]" at bounding box center [368, 145] width 182 height 18
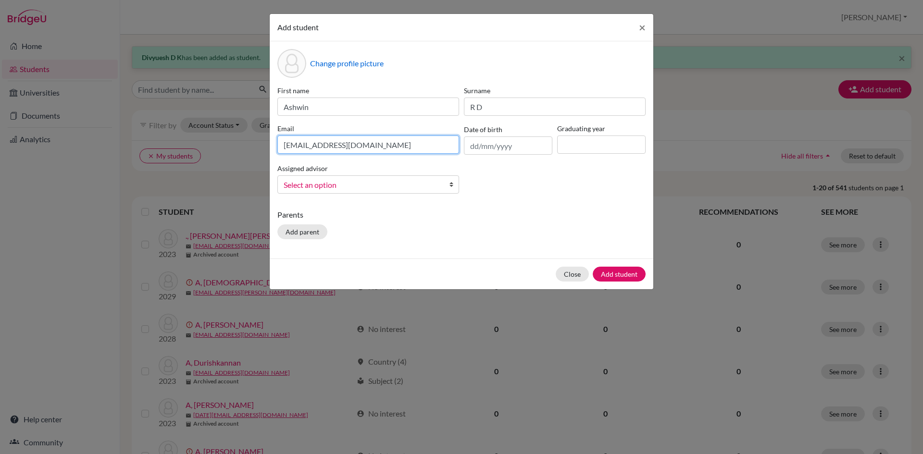
type input "[EMAIL_ADDRESS][DOMAIN_NAME]"
click at [477, 144] on input "text" at bounding box center [508, 146] width 88 height 18
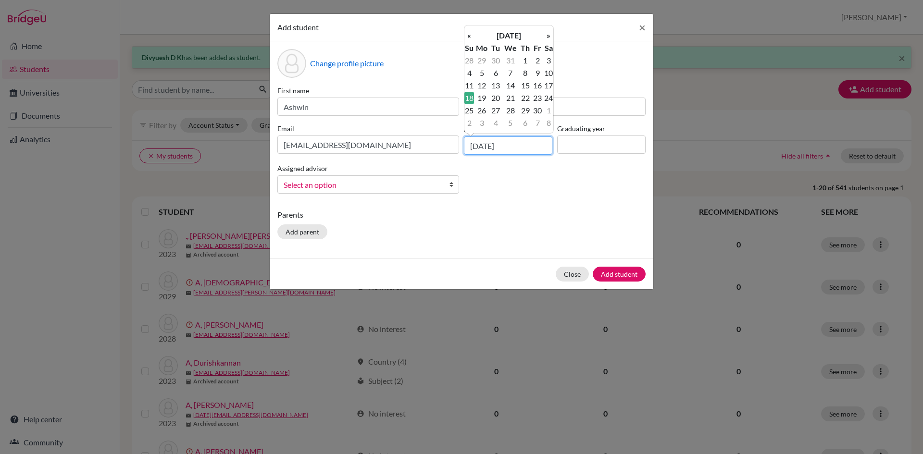
type input "[DATE]"
click at [597, 147] on input at bounding box center [601, 145] width 88 height 18
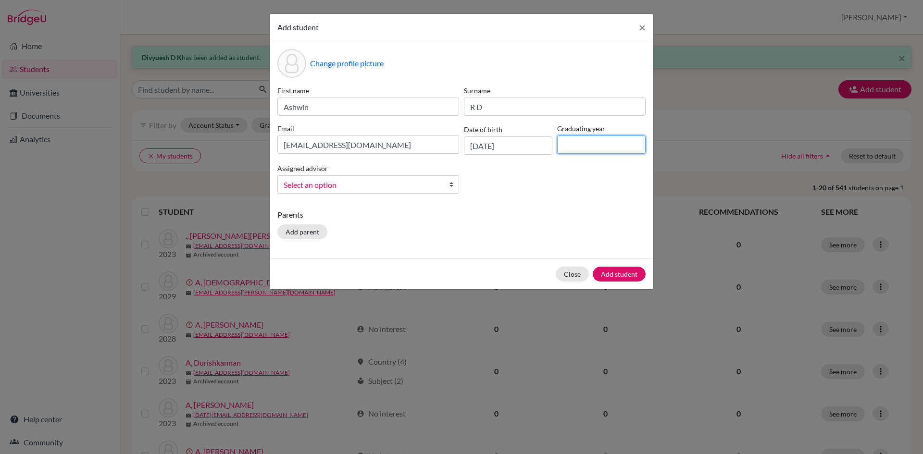
type input "2029"
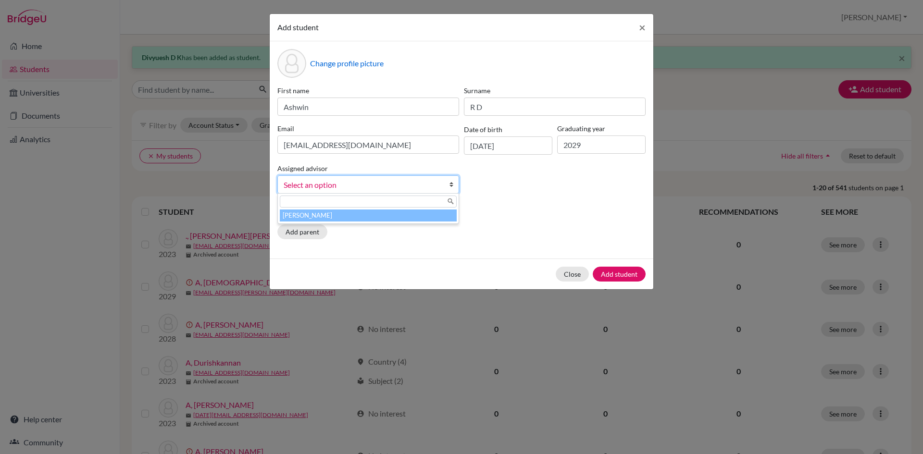
click at [450, 181] on b at bounding box center [454, 184] width 10 height 17
click at [435, 221] on li "[PERSON_NAME]" at bounding box center [368, 216] width 177 height 12
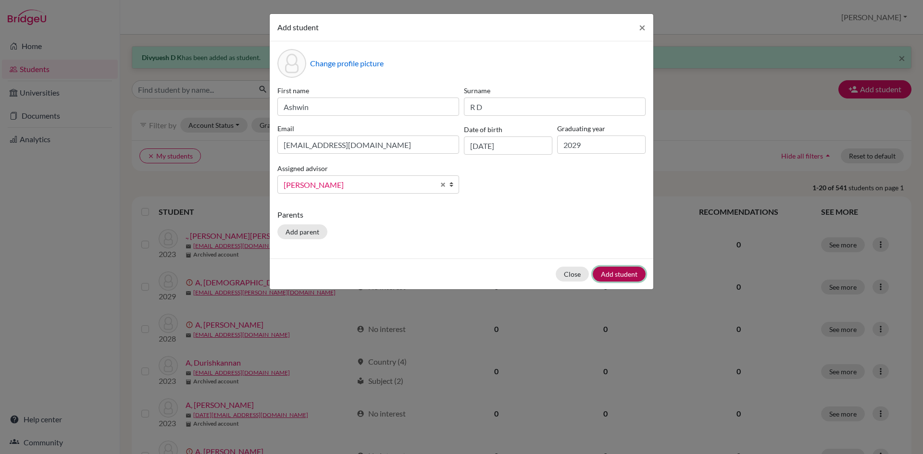
click at [619, 273] on button "Add student" at bounding box center [619, 274] width 53 height 15
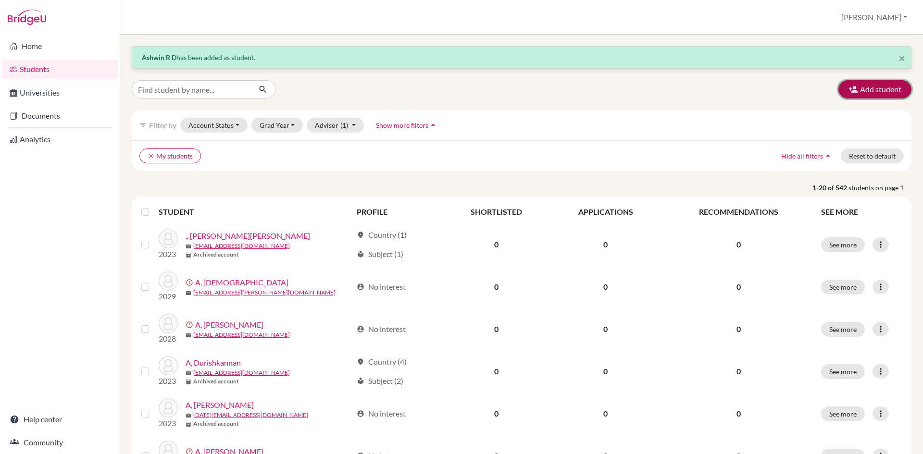
click at [881, 88] on button "Add student" at bounding box center [874, 89] width 73 height 18
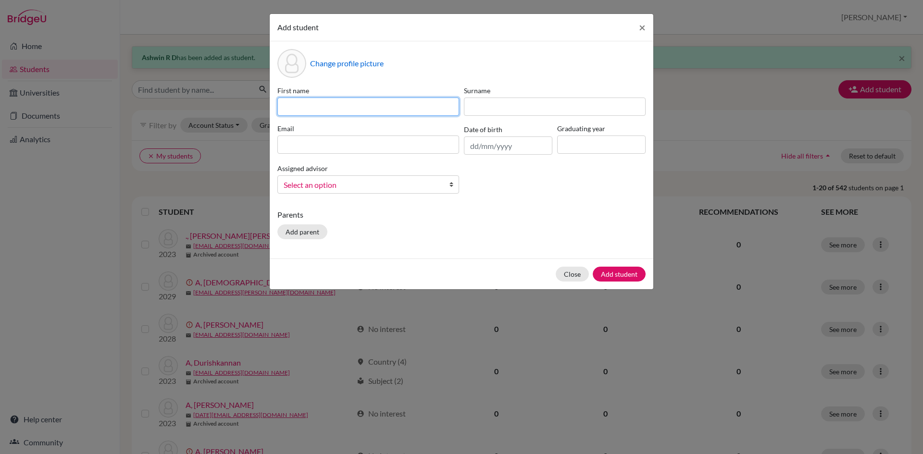
click at [303, 104] on input at bounding box center [368, 107] width 182 height 18
type input "Mithunkrishna"
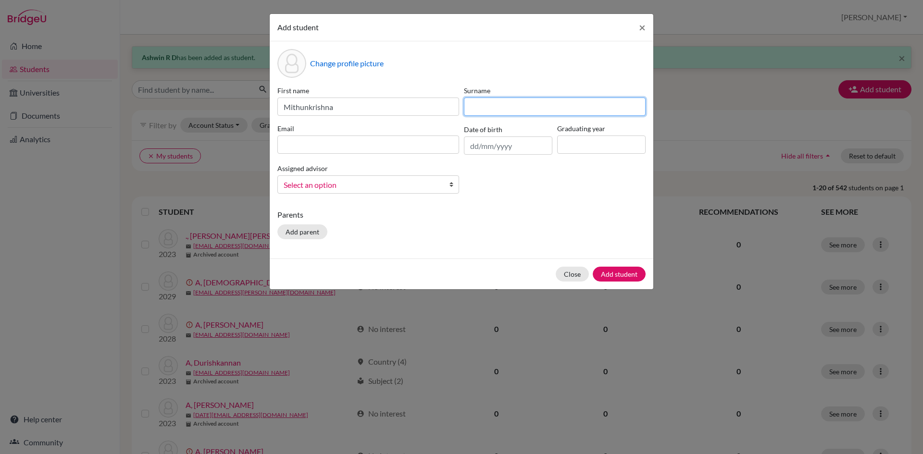
click at [517, 107] on input at bounding box center [555, 107] width 182 height 18
type input "K S"
click at [406, 148] on input at bounding box center [368, 145] width 182 height 18
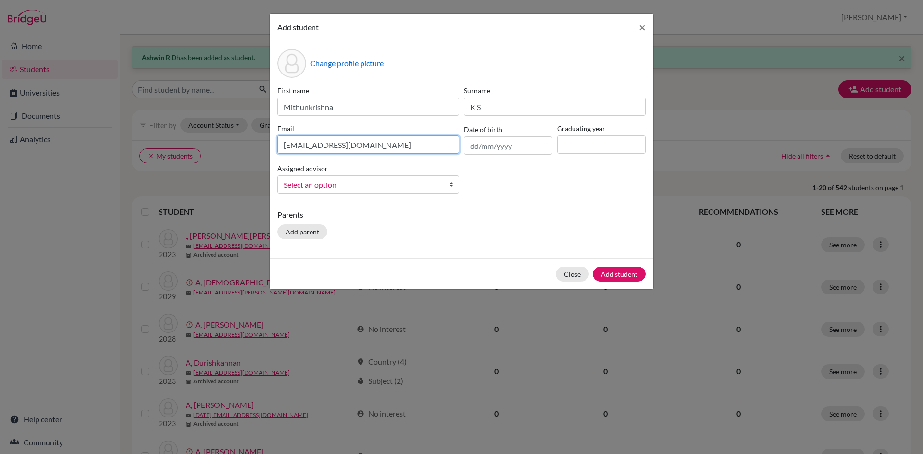
type input "[EMAIL_ADDRESS][DOMAIN_NAME]"
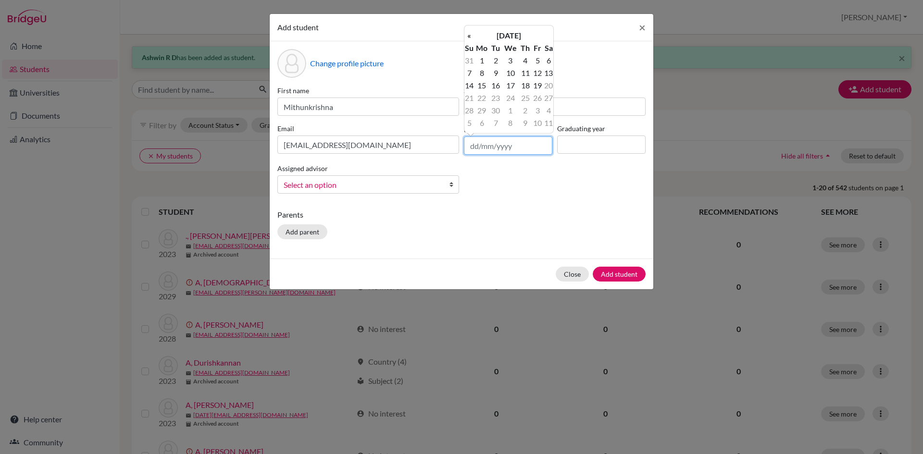
click at [477, 147] on input "text" at bounding box center [508, 146] width 88 height 18
type input "[DATE]"
click at [569, 141] on input at bounding box center [601, 145] width 88 height 18
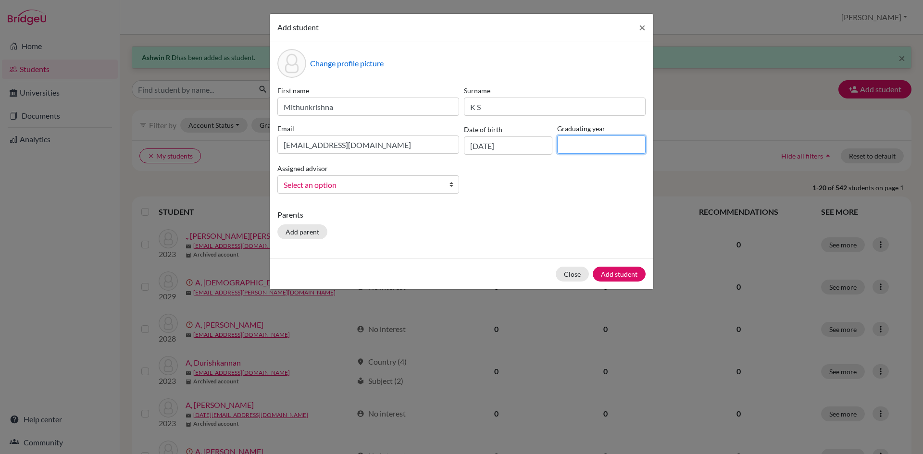
type input "2029"
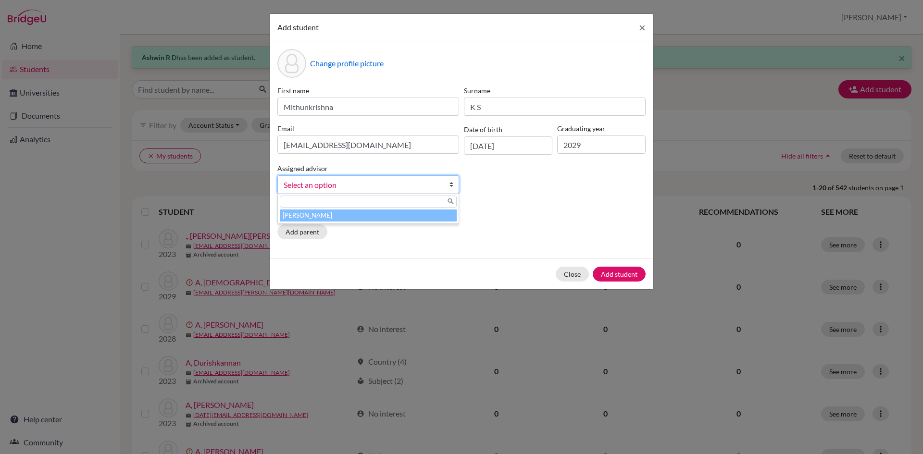
click at [449, 183] on link "Select an option" at bounding box center [368, 184] width 182 height 18
click at [436, 210] on li "[PERSON_NAME]" at bounding box center [368, 216] width 177 height 12
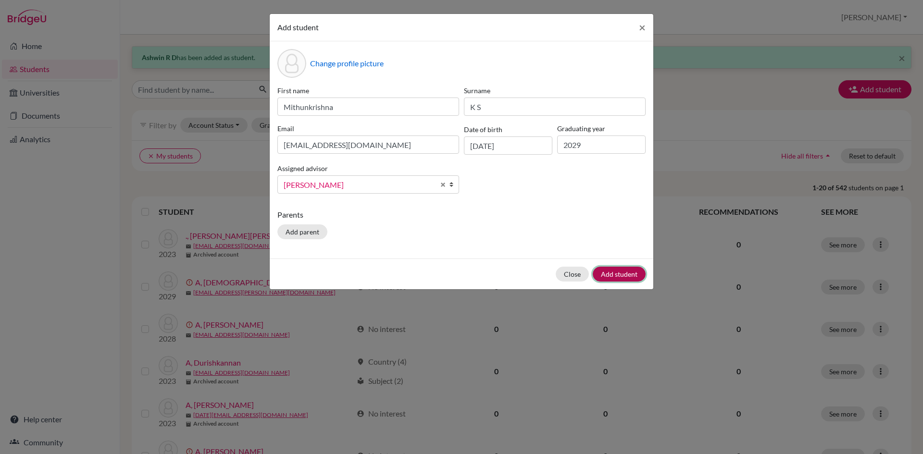
click at [623, 272] on button "Add student" at bounding box center [619, 274] width 53 height 15
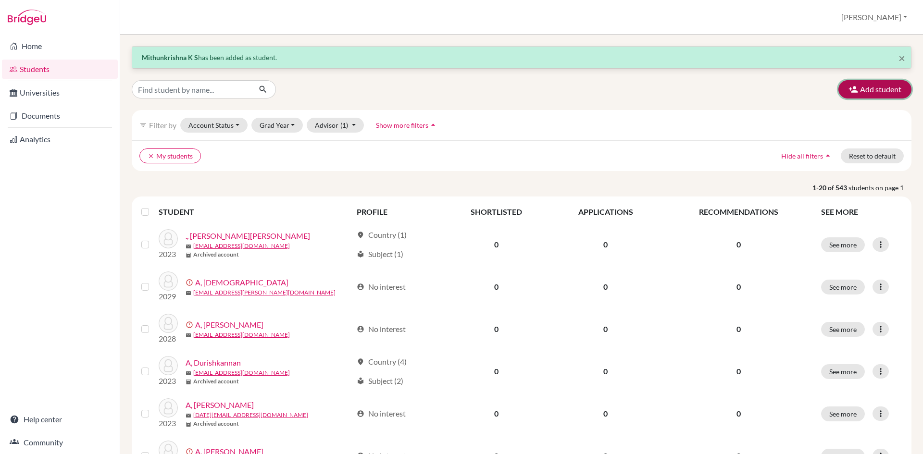
click at [867, 89] on button "Add student" at bounding box center [874, 89] width 73 height 18
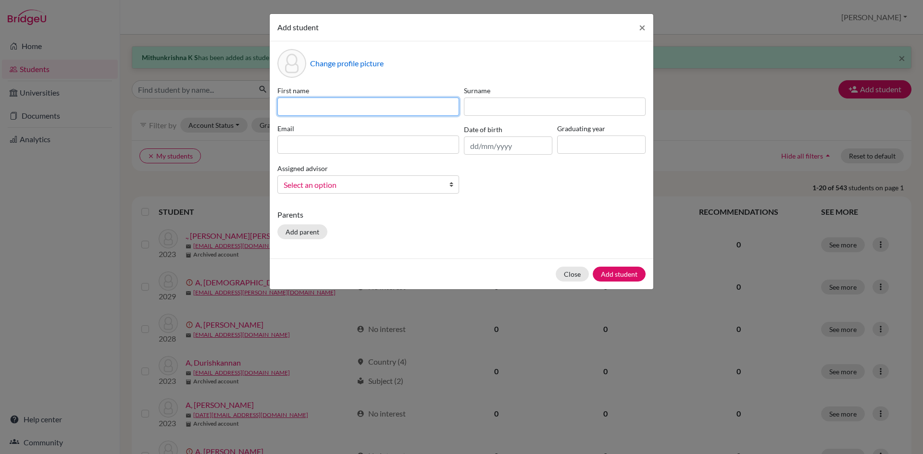
click at [323, 110] on input at bounding box center [368, 107] width 182 height 18
type input "Harivanth"
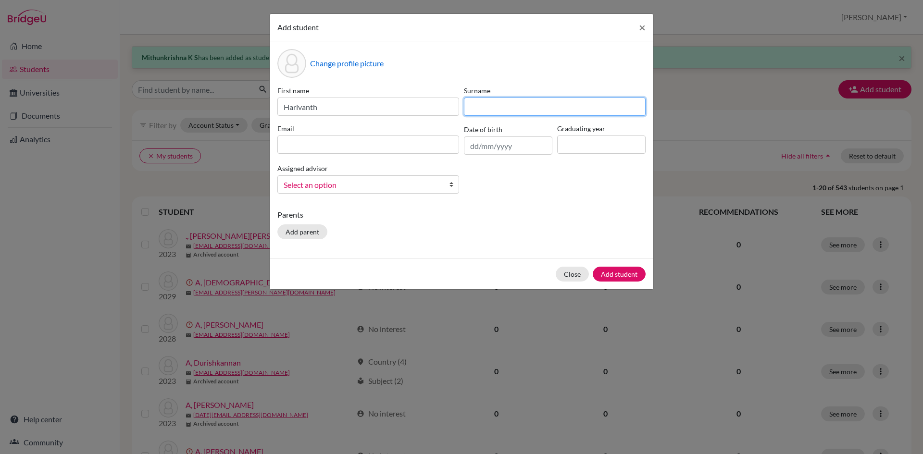
click at [501, 108] on input at bounding box center [555, 107] width 182 height 18
type input "C"
click at [354, 142] on input at bounding box center [368, 145] width 182 height 18
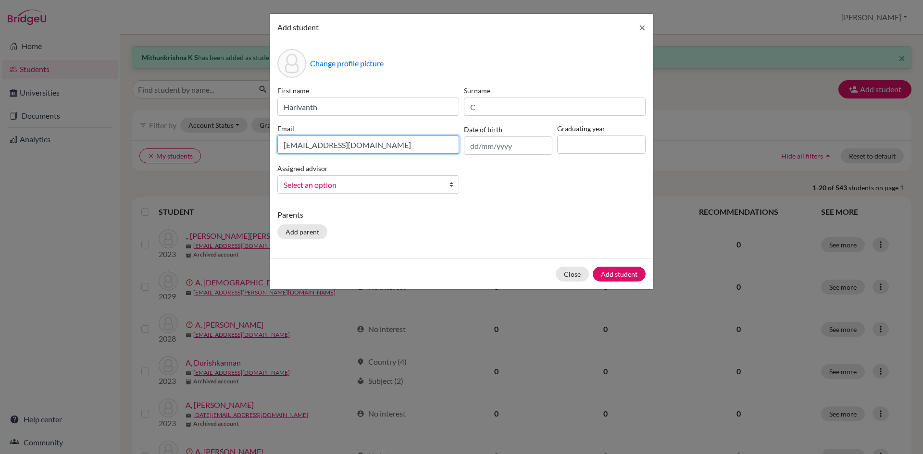
type input "[EMAIL_ADDRESS][DOMAIN_NAME]"
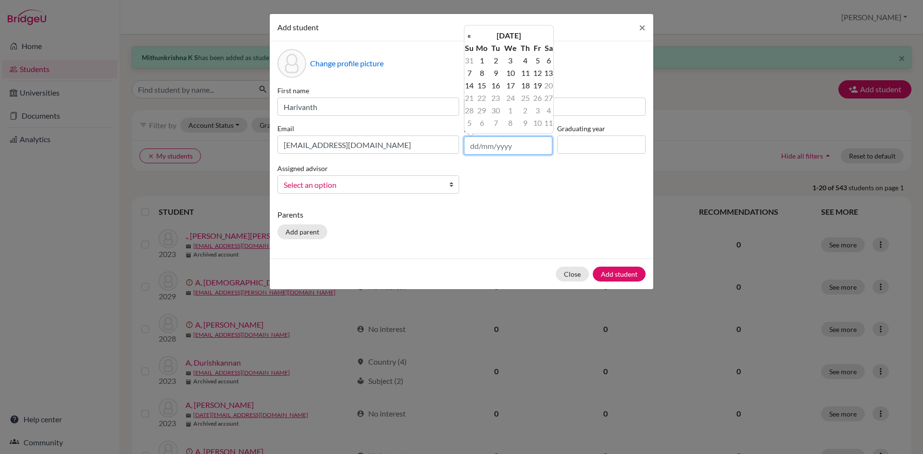
click at [467, 143] on input "text" at bounding box center [508, 146] width 88 height 18
type input "[DATE]"
click at [565, 135] on div "Graduating year" at bounding box center [601, 139] width 93 height 31
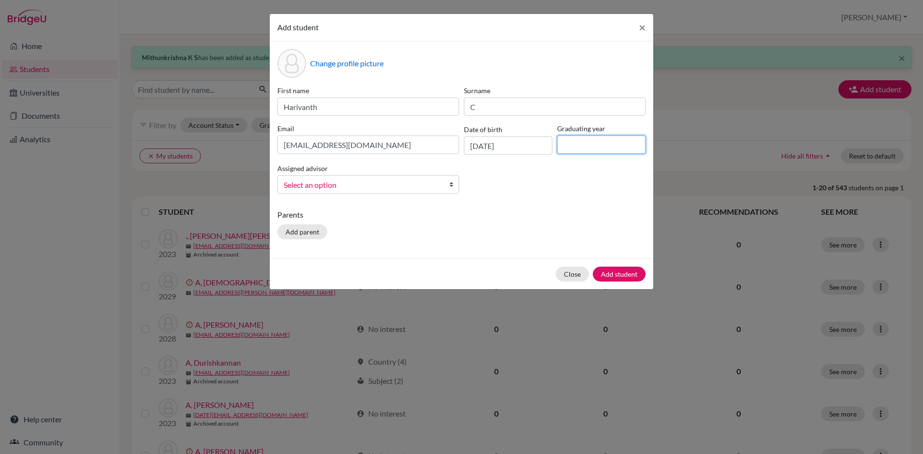
type input "2029"
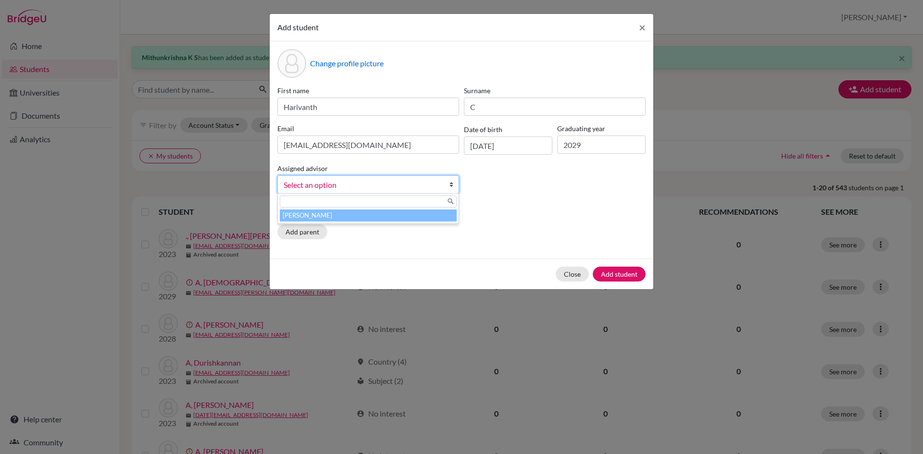
click at [448, 180] on link "Select an option" at bounding box center [368, 184] width 182 height 18
click at [418, 218] on li "[PERSON_NAME]" at bounding box center [368, 216] width 177 height 12
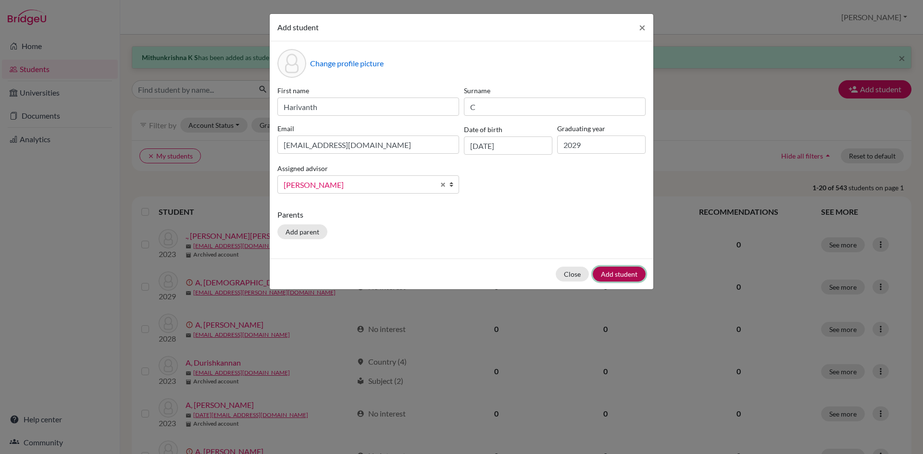
click at [606, 276] on button "Add student" at bounding box center [619, 274] width 53 height 15
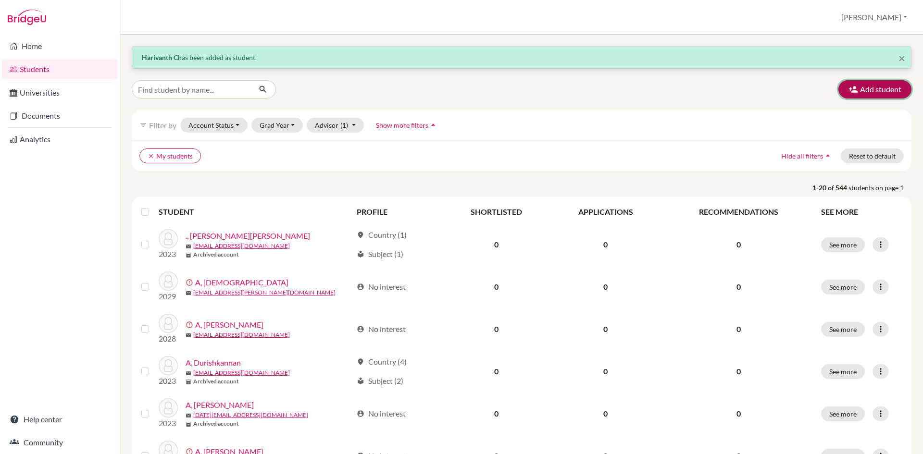
click at [860, 93] on button "Add student" at bounding box center [874, 89] width 73 height 18
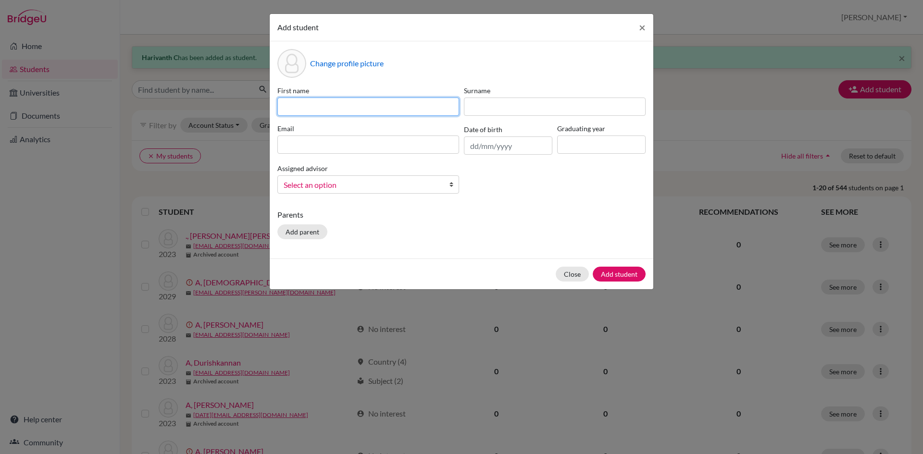
click at [374, 107] on input at bounding box center [368, 107] width 182 height 18
type input "Kuhan"
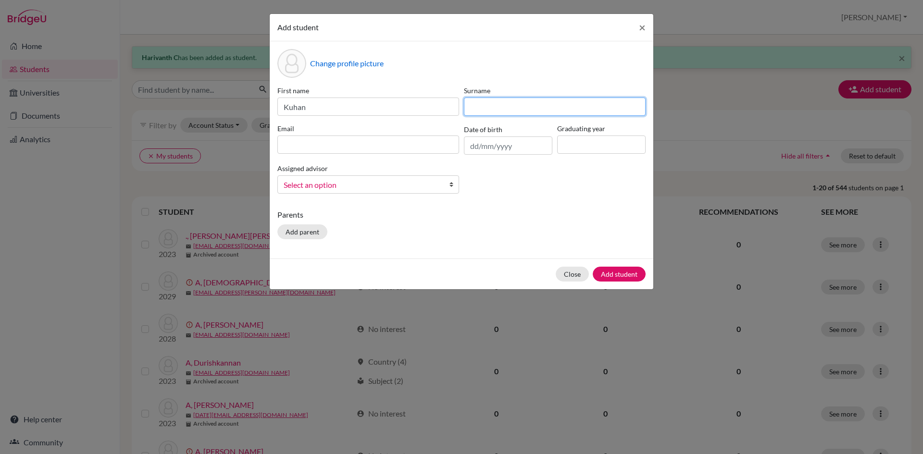
click at [472, 104] on input at bounding box center [555, 107] width 182 height 18
type input "[DEMOGRAPHIC_DATA]"
click at [427, 145] on input at bounding box center [368, 145] width 182 height 18
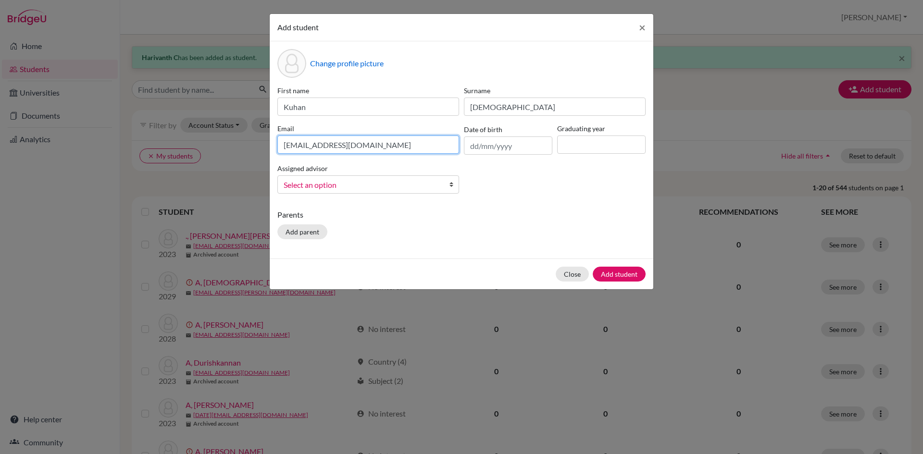
type input "[EMAIL_ADDRESS][DOMAIN_NAME]"
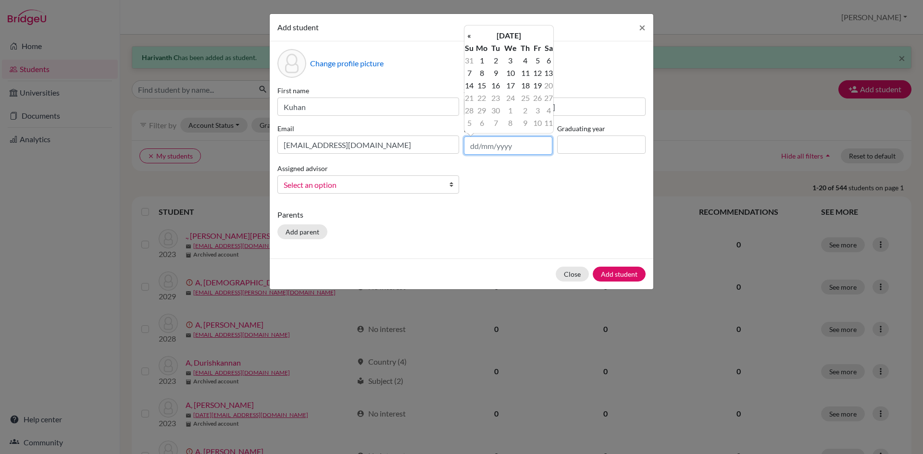
click at [476, 153] on input "text" at bounding box center [508, 146] width 88 height 18
type input "[DATE]"
click at [571, 150] on input at bounding box center [601, 145] width 88 height 18
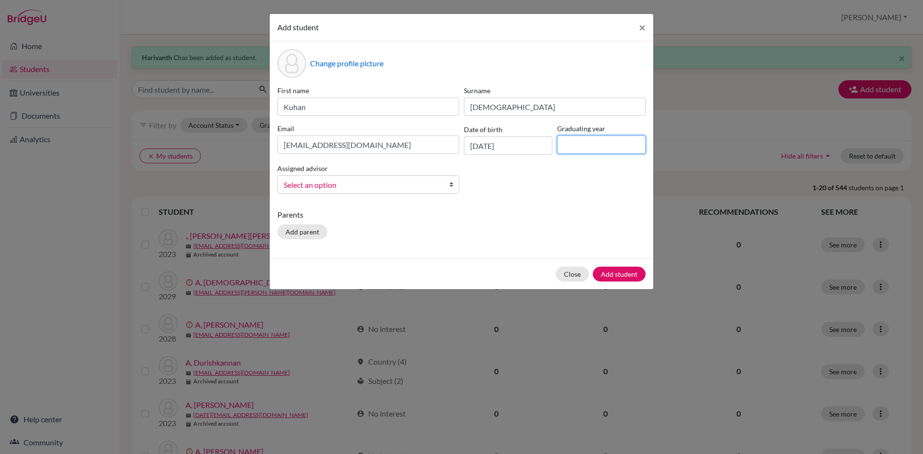
type input "2029"
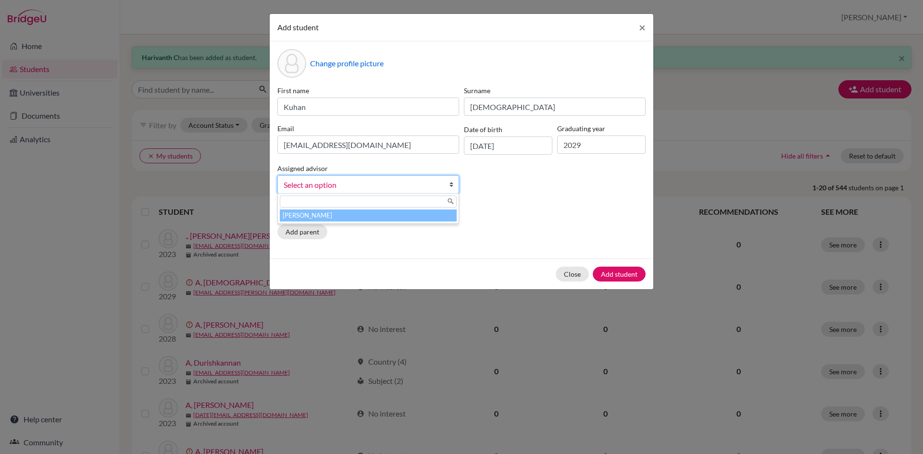
click at [452, 184] on b at bounding box center [454, 184] width 10 height 17
click at [443, 217] on li "[PERSON_NAME]" at bounding box center [368, 216] width 177 height 12
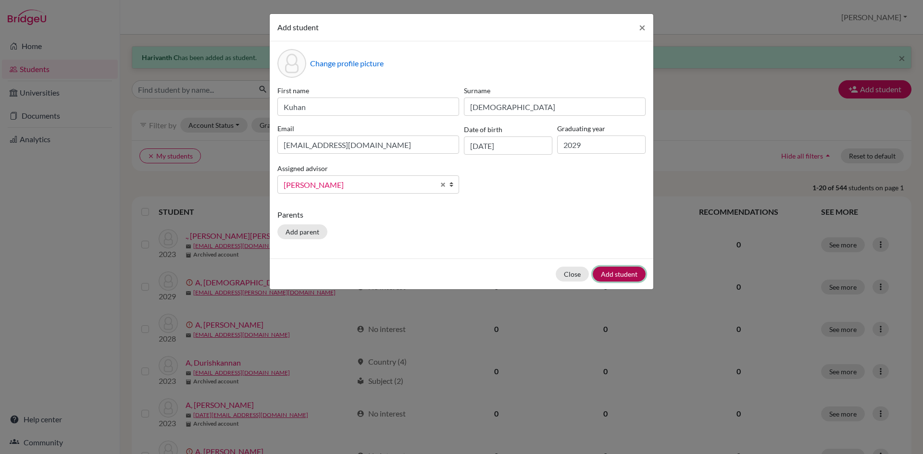
click at [608, 271] on button "Add student" at bounding box center [619, 274] width 53 height 15
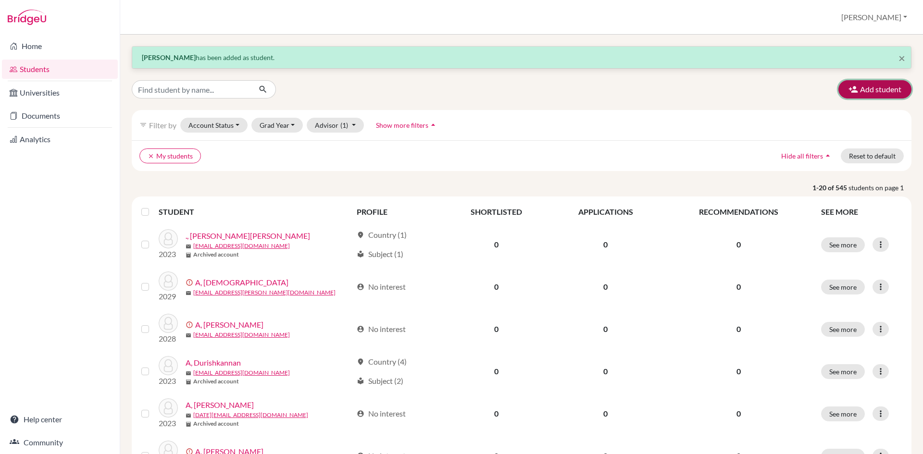
click at [887, 86] on button "Add student" at bounding box center [874, 89] width 73 height 18
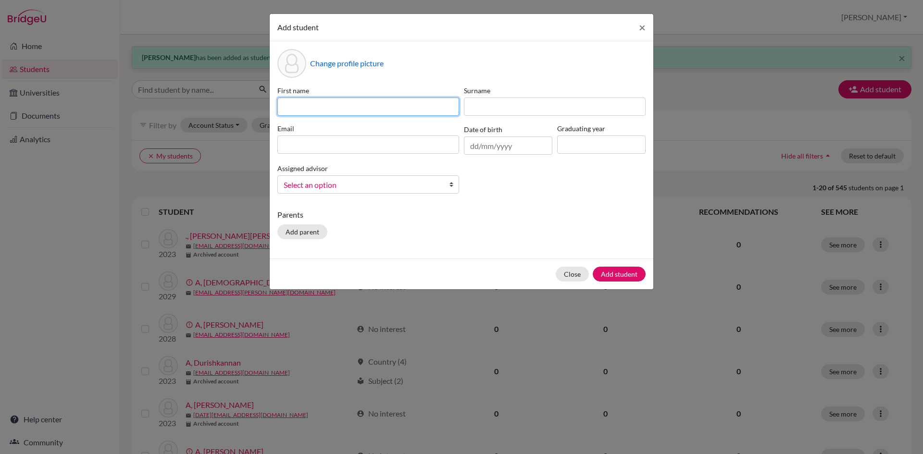
click at [338, 114] on input at bounding box center [368, 107] width 182 height 18
click at [312, 111] on input "[PERSON_NAME]" at bounding box center [368, 107] width 182 height 18
type input "[PERSON_NAME]"
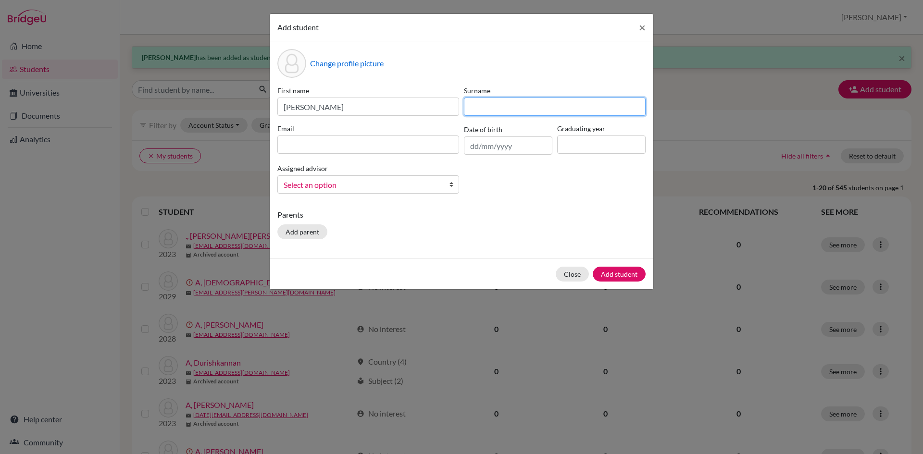
click at [481, 103] on input at bounding box center [555, 107] width 182 height 18
type input "S"
click at [325, 148] on input at bounding box center [368, 145] width 182 height 18
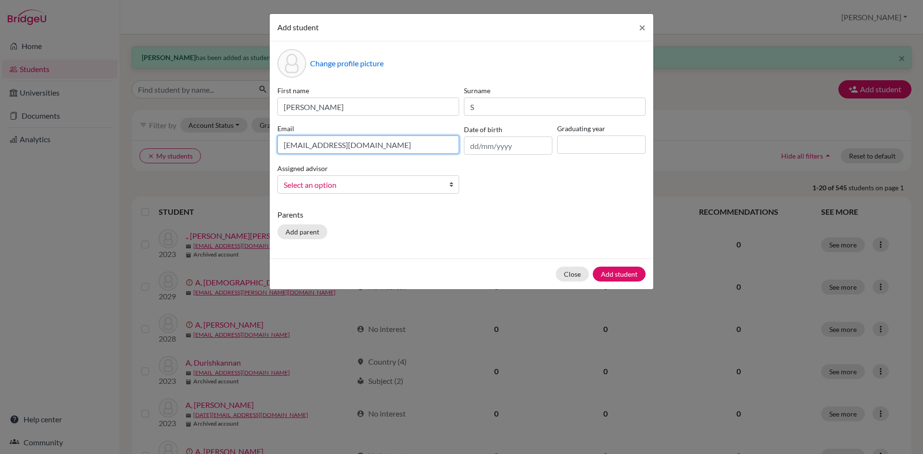
type input "[EMAIL_ADDRESS][DOMAIN_NAME]"
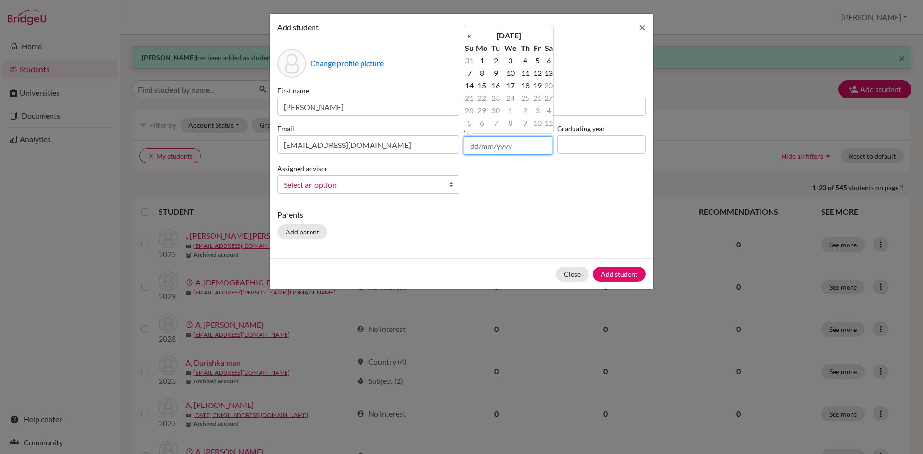
click at [473, 151] on input "text" at bounding box center [508, 146] width 88 height 18
type input "[DATE]"
click at [569, 149] on input at bounding box center [601, 145] width 88 height 18
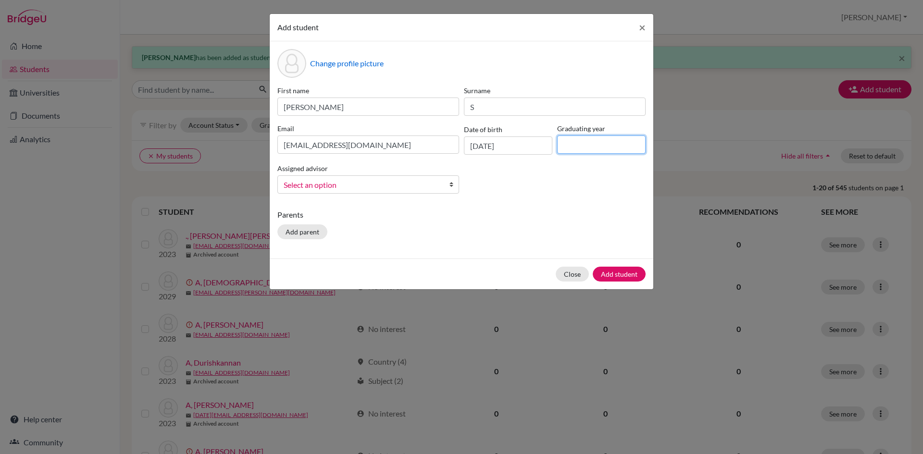
type input "2029"
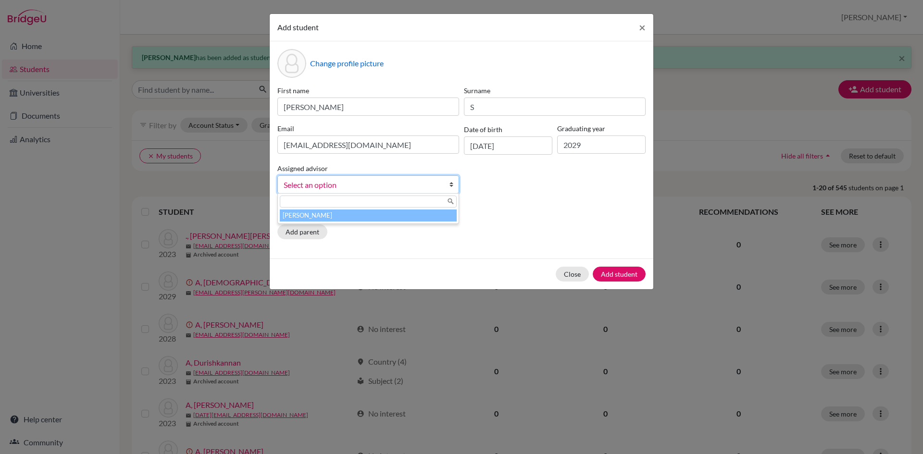
click at [448, 181] on link "Select an option" at bounding box center [368, 184] width 182 height 18
click at [423, 214] on li "[PERSON_NAME]" at bounding box center [368, 216] width 177 height 12
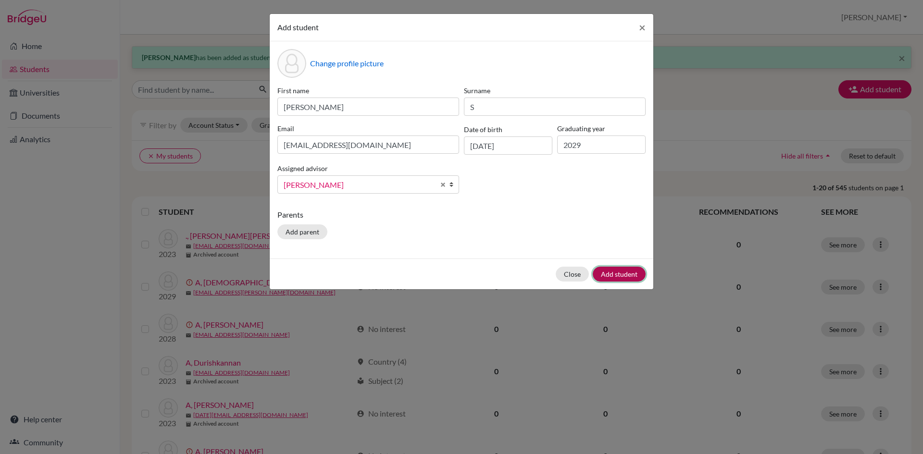
click at [602, 275] on button "Add student" at bounding box center [619, 274] width 53 height 15
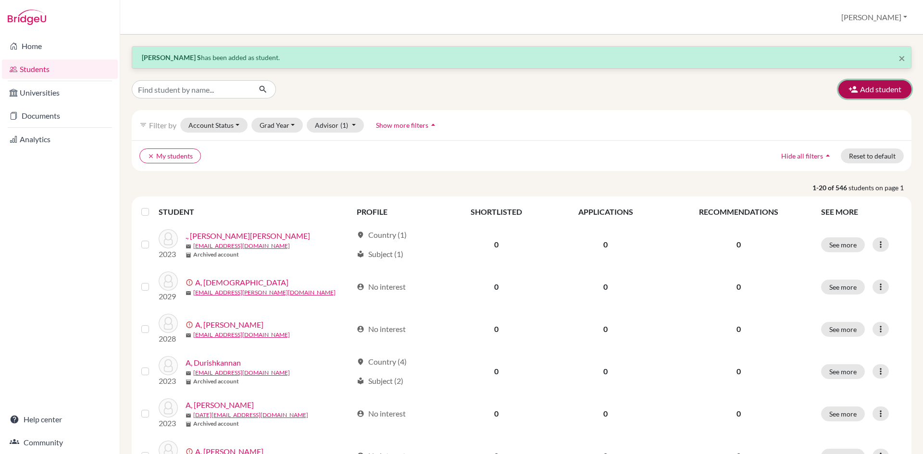
click at [889, 83] on button "Add student" at bounding box center [874, 89] width 73 height 18
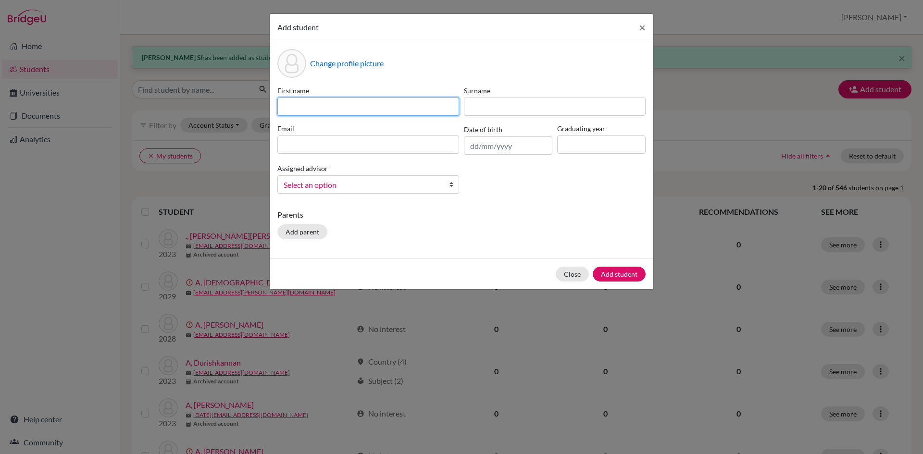
click at [335, 107] on input at bounding box center [368, 107] width 182 height 18
type input "Nithyasree"
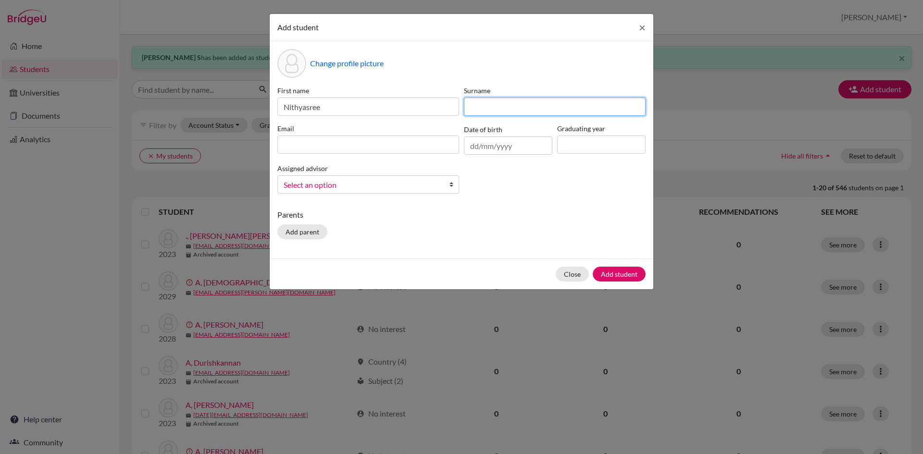
click at [518, 112] on input at bounding box center [555, 107] width 182 height 18
type input "[PERSON_NAME]"
click at [383, 148] on input at bounding box center [368, 145] width 182 height 18
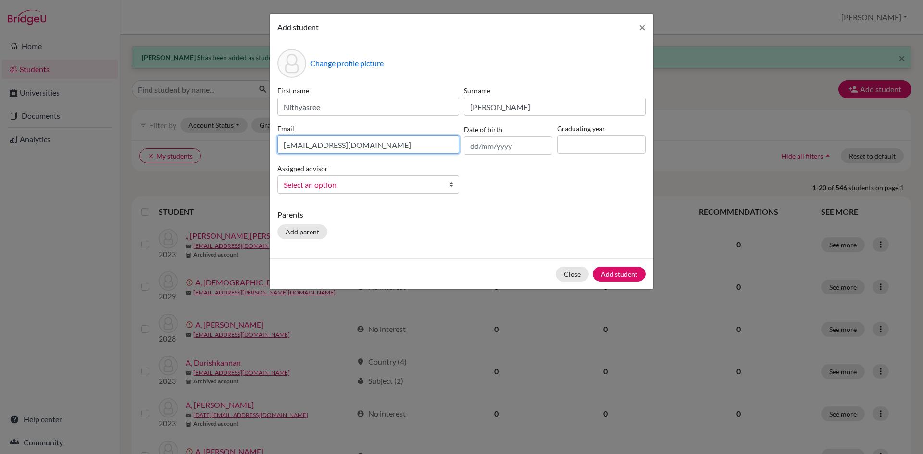
type input "[EMAIL_ADDRESS][DOMAIN_NAME]"
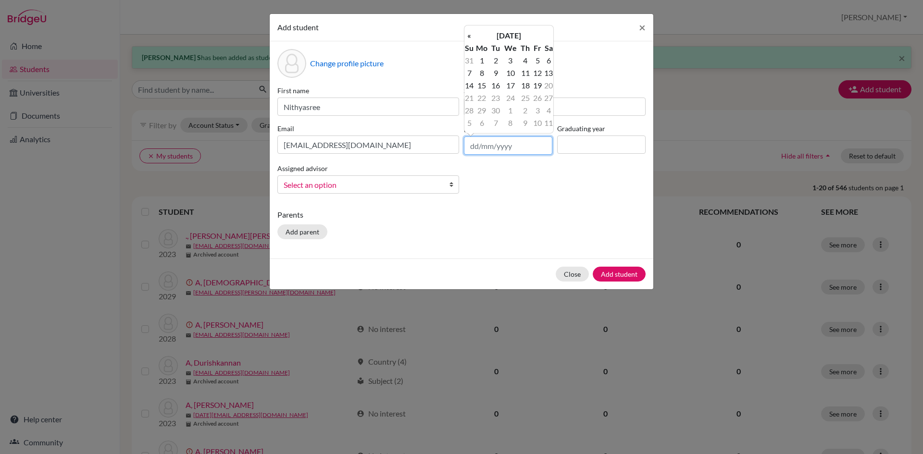
click at [475, 150] on input "text" at bounding box center [508, 146] width 88 height 18
type input "[DATE]"
click at [565, 145] on input at bounding box center [601, 145] width 88 height 18
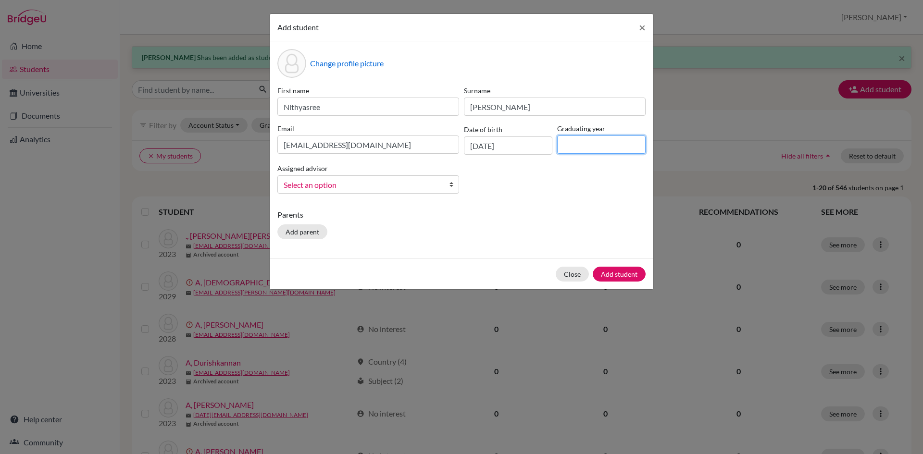
type input "2029"
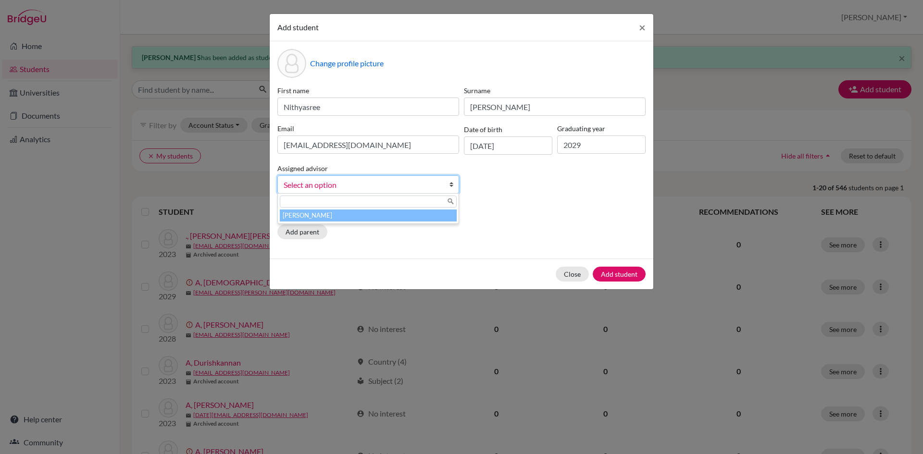
click at [450, 180] on b at bounding box center [454, 184] width 10 height 17
click at [427, 215] on li "[PERSON_NAME]" at bounding box center [368, 216] width 177 height 12
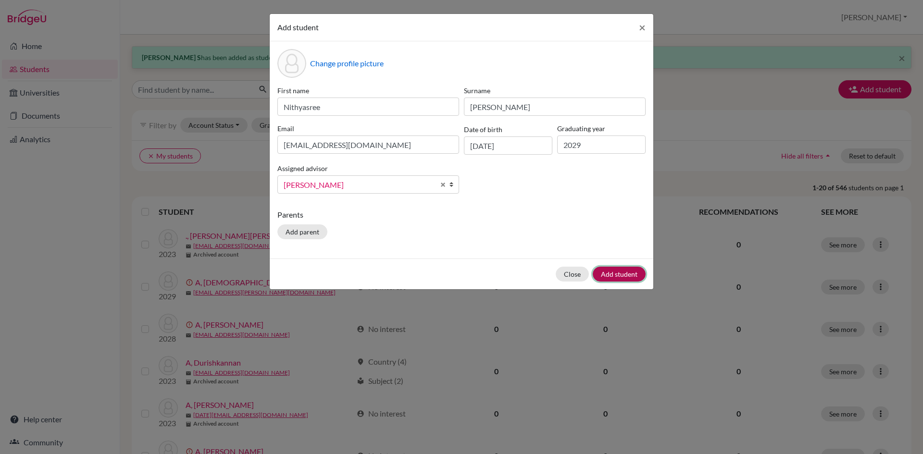
click at [616, 278] on button "Add student" at bounding box center [619, 274] width 53 height 15
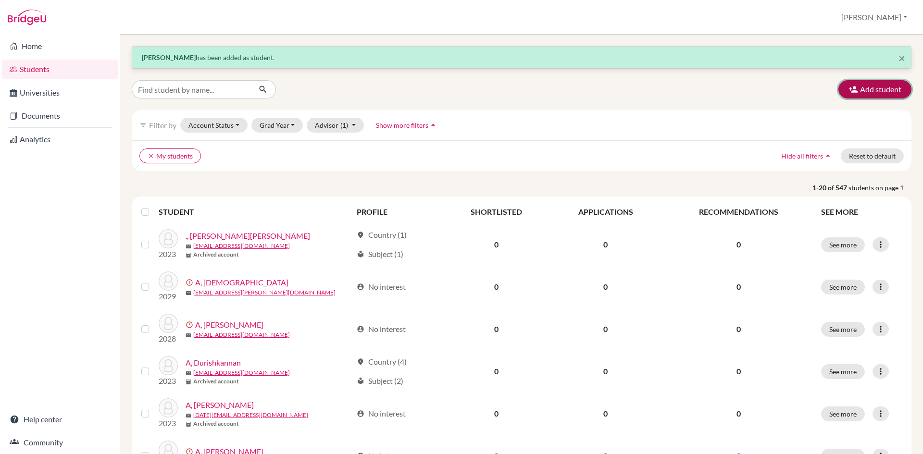
click at [891, 84] on button "Add student" at bounding box center [874, 89] width 73 height 18
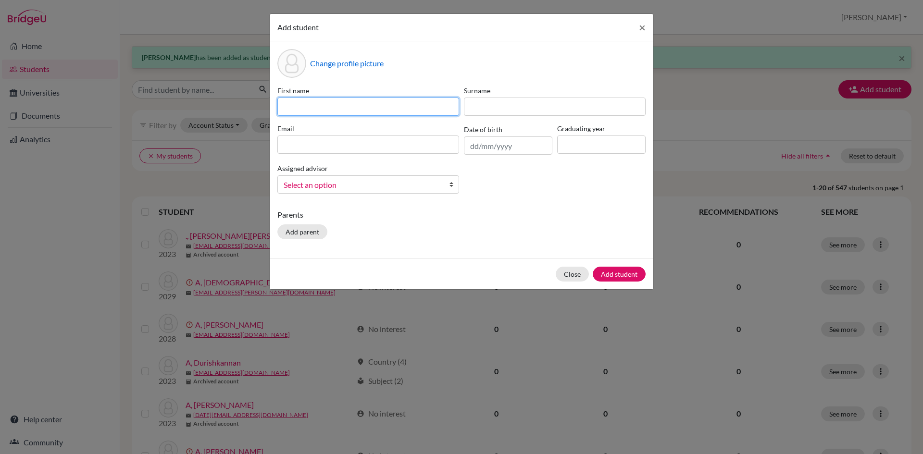
click at [308, 109] on input at bounding box center [368, 107] width 182 height 18
type input "Suundarya"
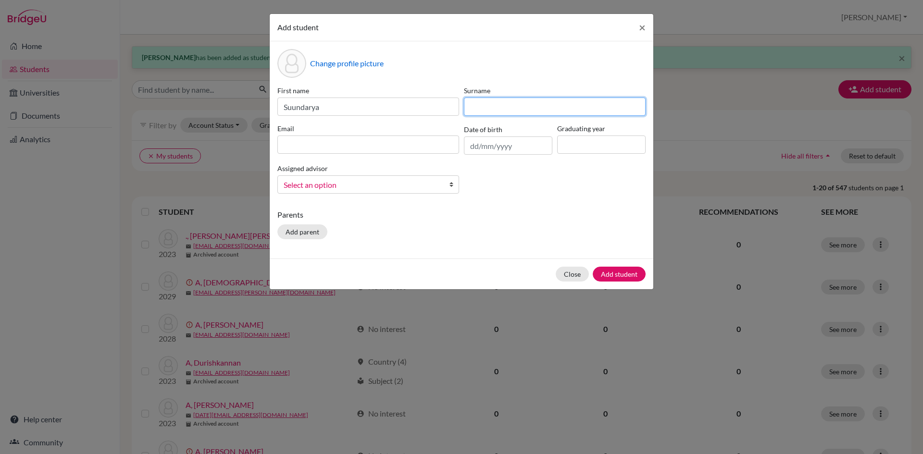
click at [490, 108] on input at bounding box center [555, 107] width 182 height 18
type input "[PERSON_NAME]"
click at [443, 149] on input at bounding box center [368, 145] width 182 height 18
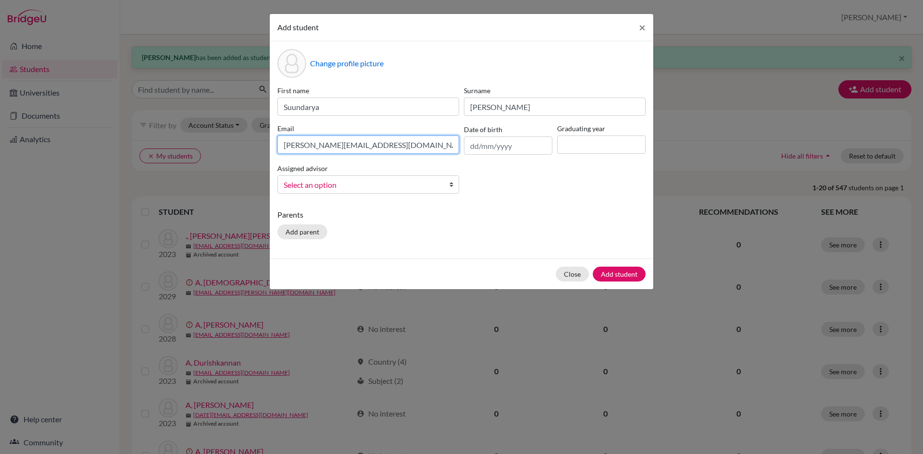
type input "[PERSON_NAME][EMAIL_ADDRESS][DOMAIN_NAME]"
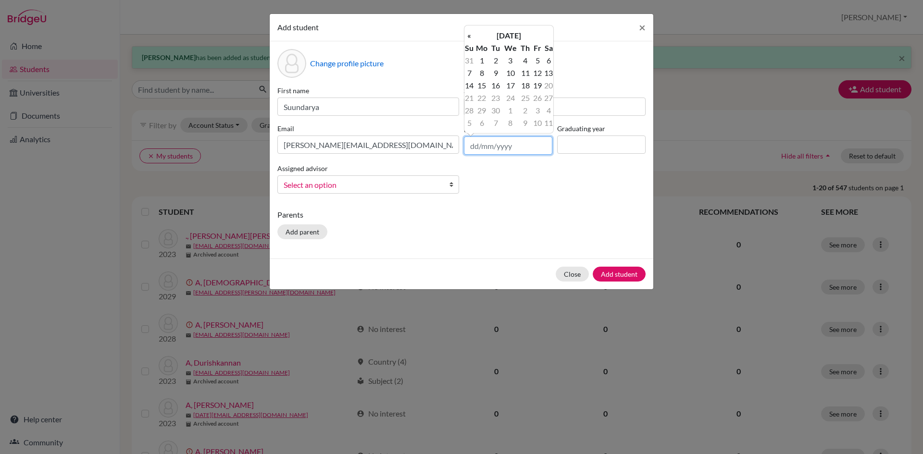
click at [477, 140] on input "text" at bounding box center [508, 146] width 88 height 18
type input "[DATE]"
click at [593, 151] on input at bounding box center [601, 145] width 88 height 18
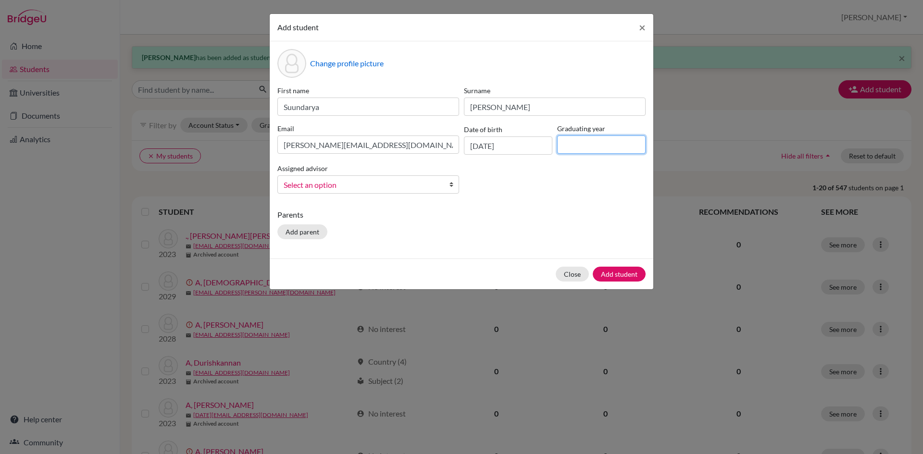
type input "2029"
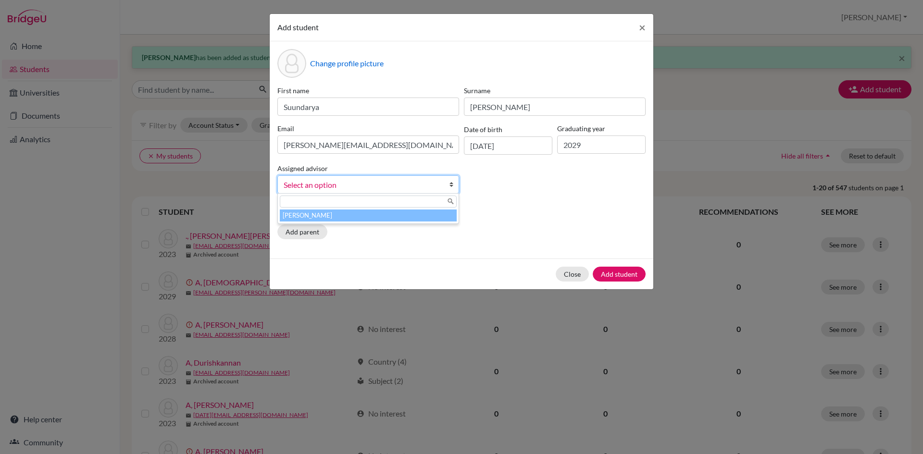
click at [439, 185] on span "Select an option" at bounding box center [362, 185] width 157 height 12
click at [422, 221] on li "[PERSON_NAME]" at bounding box center [368, 216] width 177 height 12
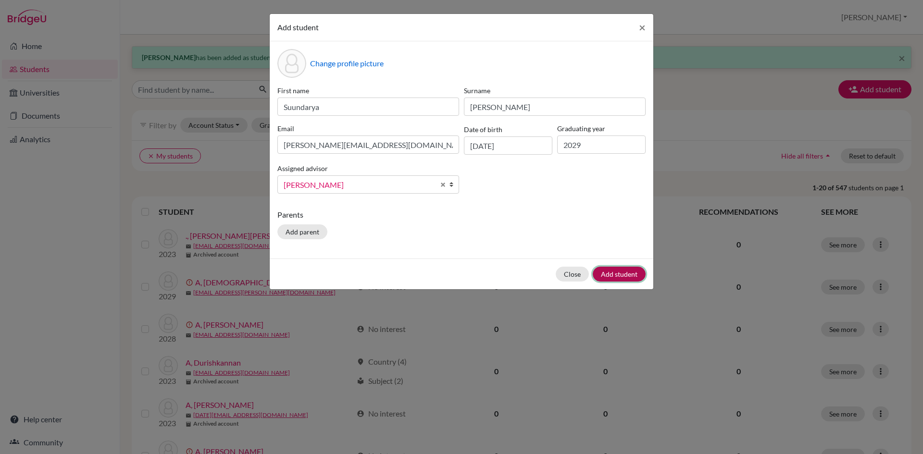
click at [621, 273] on button "Add student" at bounding box center [619, 274] width 53 height 15
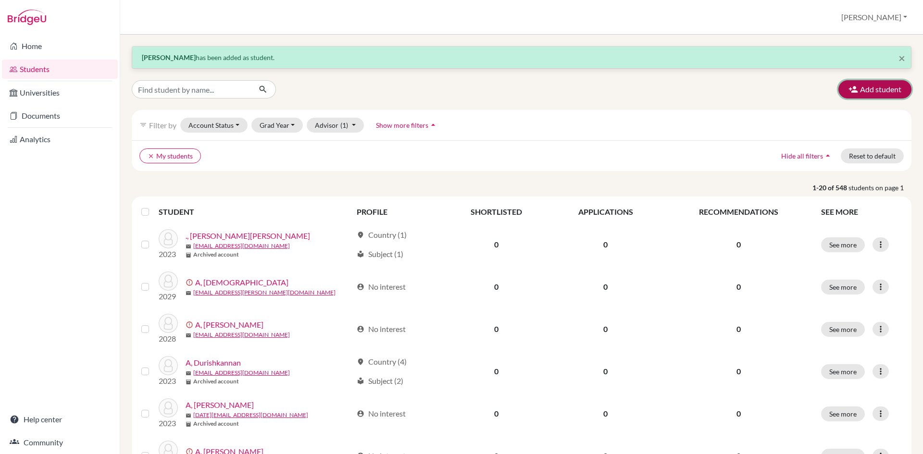
click at [866, 92] on button "Add student" at bounding box center [874, 89] width 73 height 18
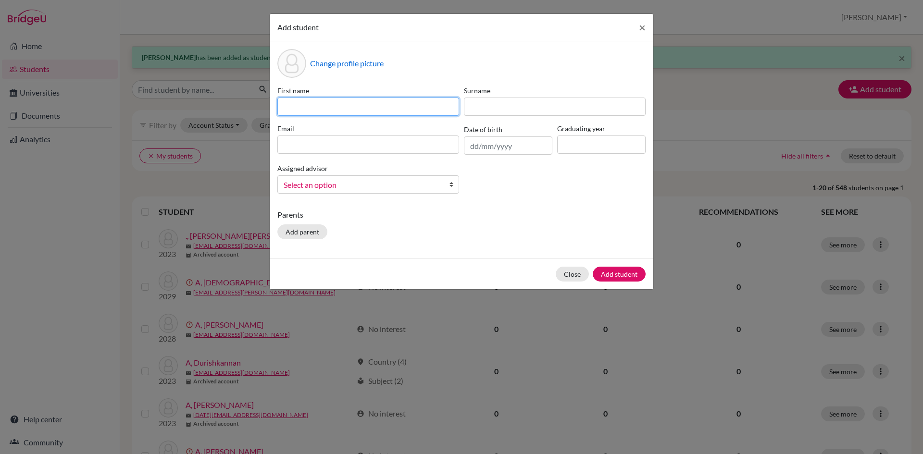
click at [324, 105] on input at bounding box center [368, 107] width 182 height 18
type input "[PERSON_NAME]"
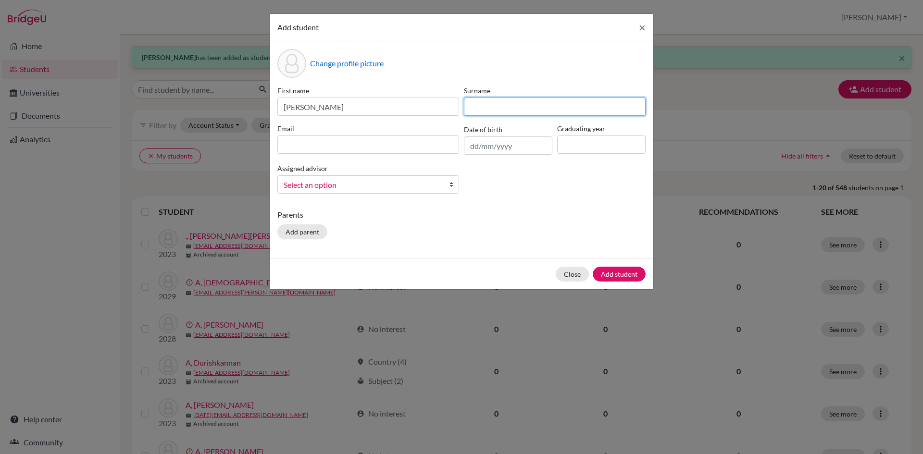
click at [466, 113] on input at bounding box center [555, 107] width 182 height 18
type input "Kotha"
click at [430, 151] on input at bounding box center [368, 145] width 182 height 18
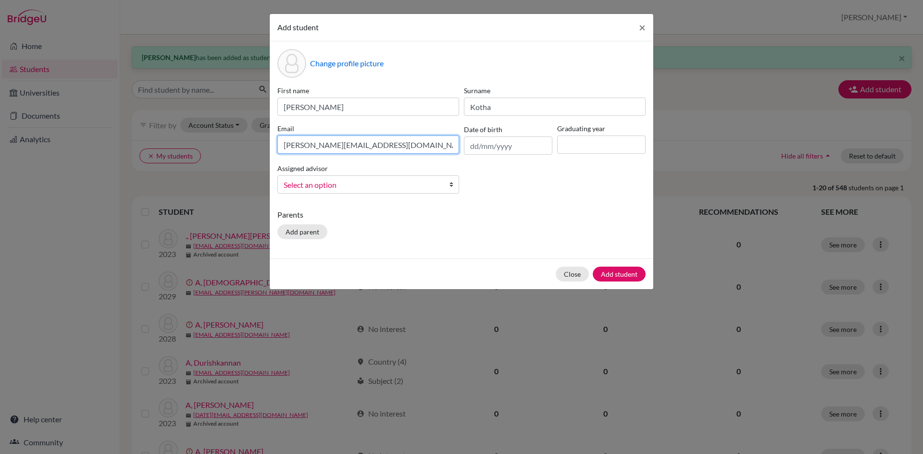
type input "[PERSON_NAME][EMAIL_ADDRESS][DOMAIN_NAME]"
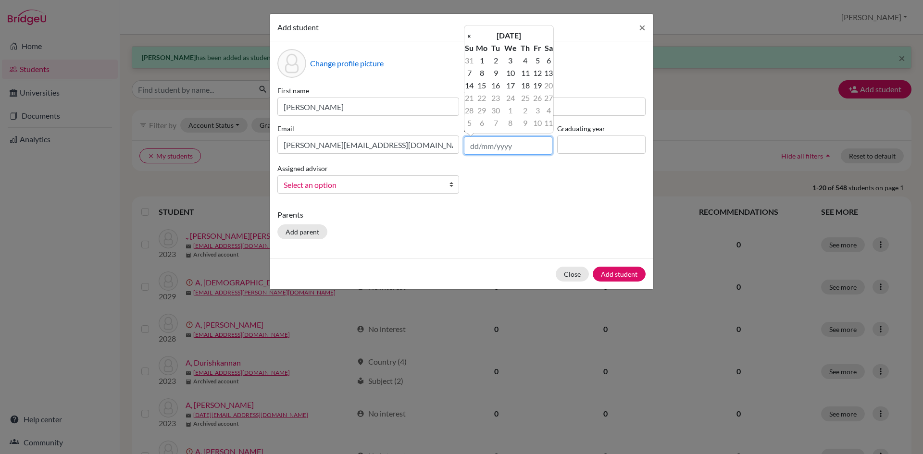
click at [482, 150] on input "text" at bounding box center [508, 146] width 88 height 18
type input "[DATE]"
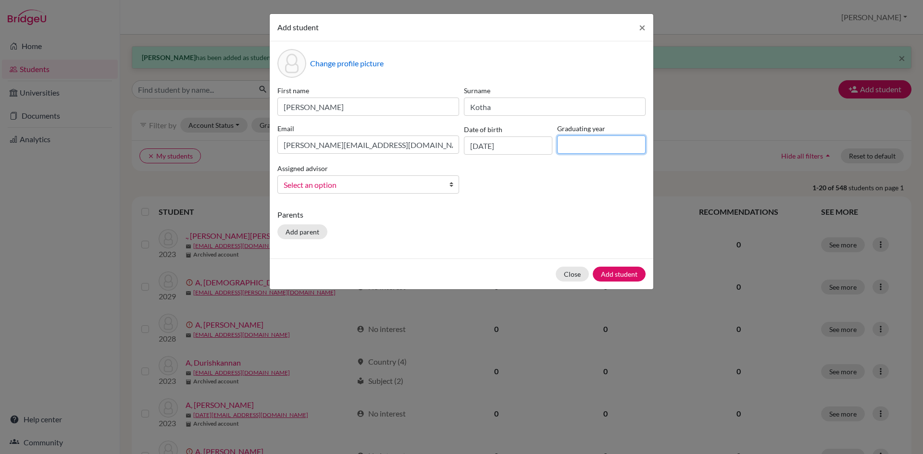
click at [595, 146] on input at bounding box center [601, 145] width 88 height 18
type input "2029"
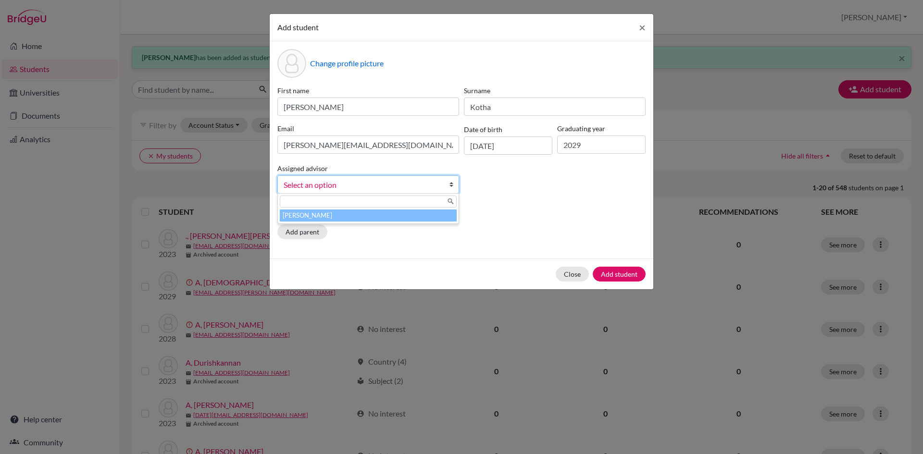
click at [449, 184] on link "Select an option" at bounding box center [368, 184] width 182 height 18
click at [432, 220] on li "[PERSON_NAME]" at bounding box center [368, 216] width 177 height 12
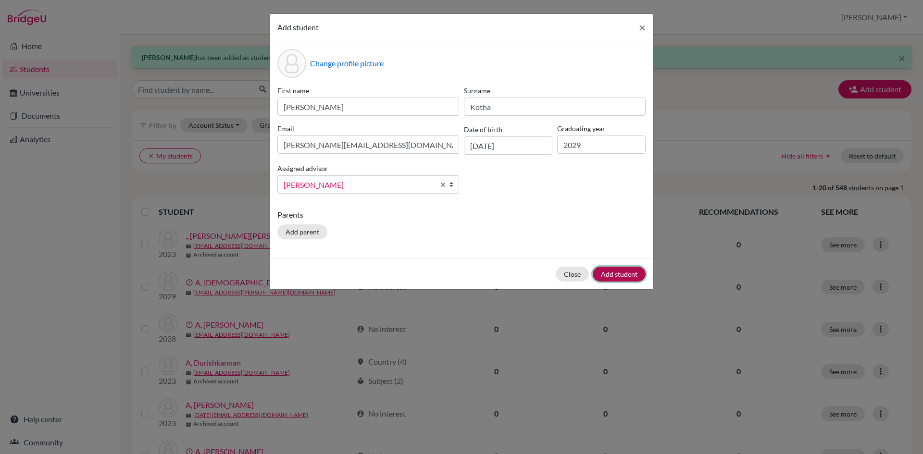
click at [628, 275] on button "Add student" at bounding box center [619, 274] width 53 height 15
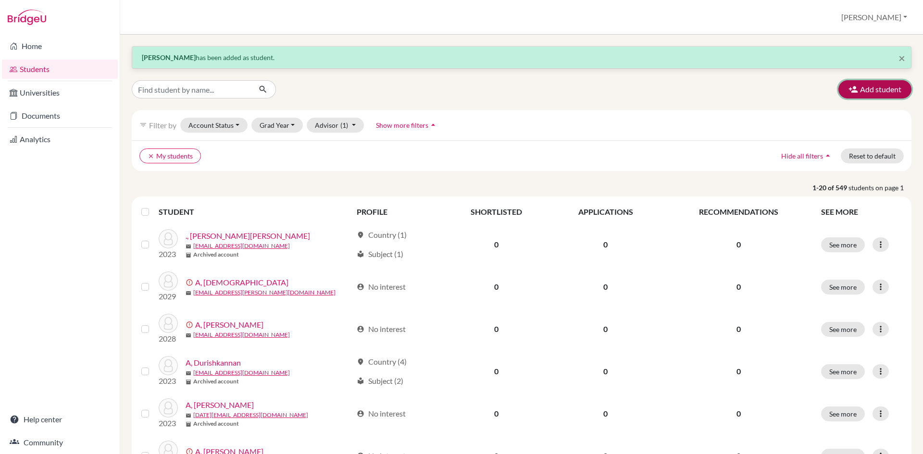
click at [893, 81] on button "Add student" at bounding box center [874, 89] width 73 height 18
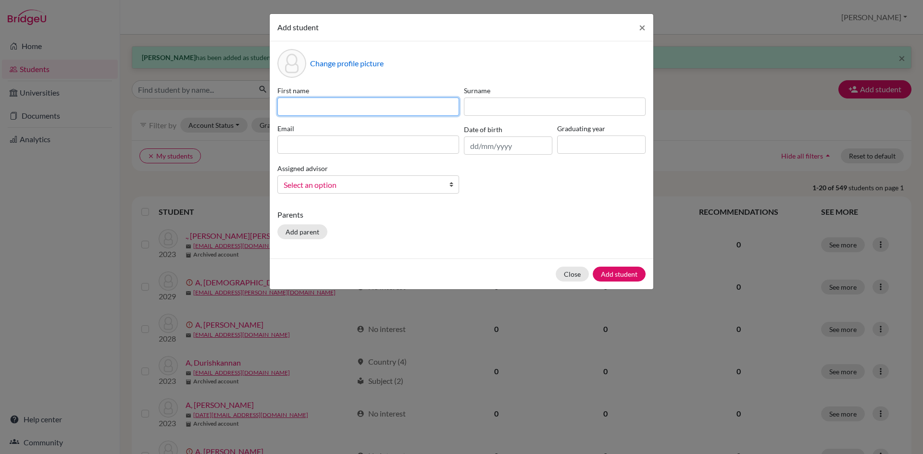
click at [311, 112] on input at bounding box center [368, 107] width 182 height 18
type input "[DEMOGRAPHIC_DATA]"
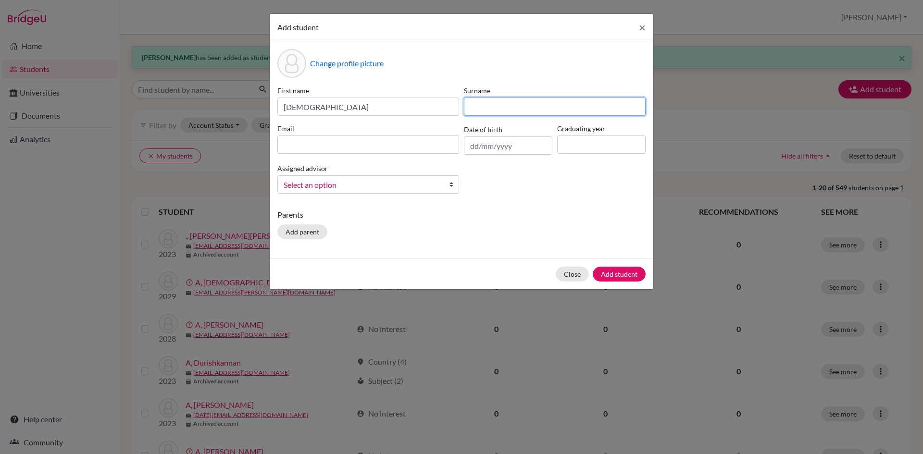
click at [522, 104] on input at bounding box center [555, 107] width 182 height 18
type input "S"
click at [379, 142] on input at bounding box center [368, 145] width 182 height 18
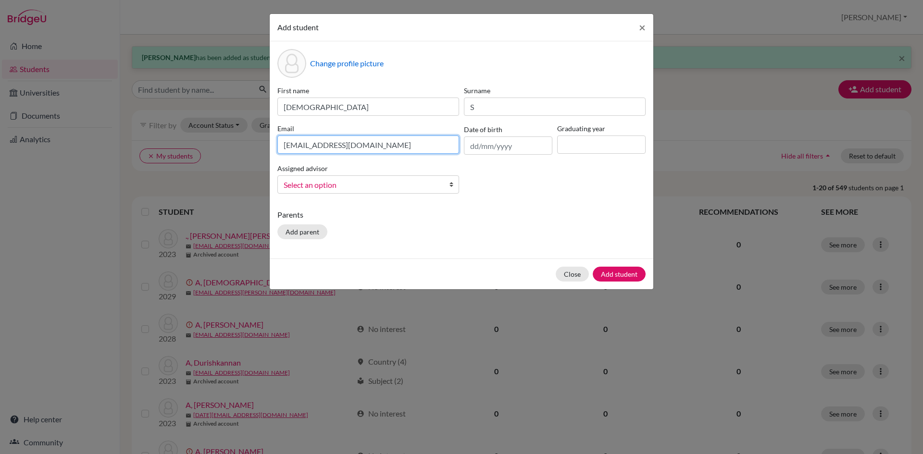
type input "[EMAIL_ADDRESS][DOMAIN_NAME]"
click at [474, 144] on input "text" at bounding box center [508, 146] width 88 height 18
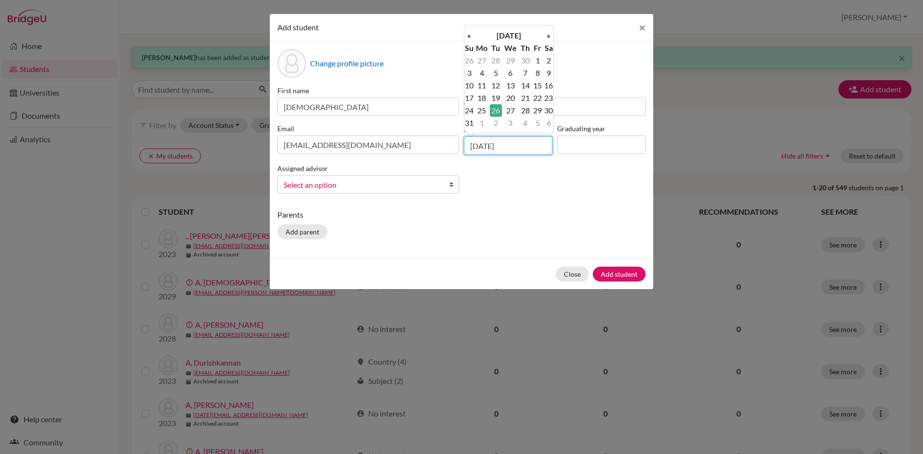
type input "[DATE]"
click at [571, 136] on input at bounding box center [601, 145] width 88 height 18
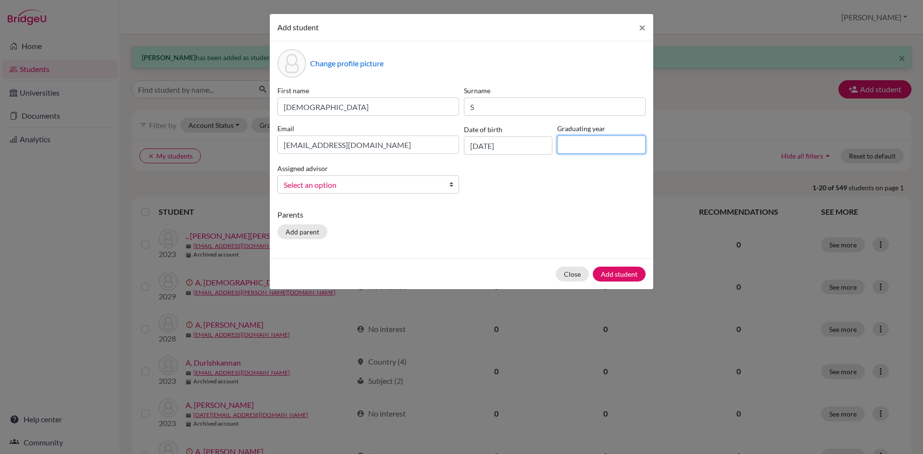
type input "2029"
click at [449, 177] on b at bounding box center [454, 184] width 10 height 17
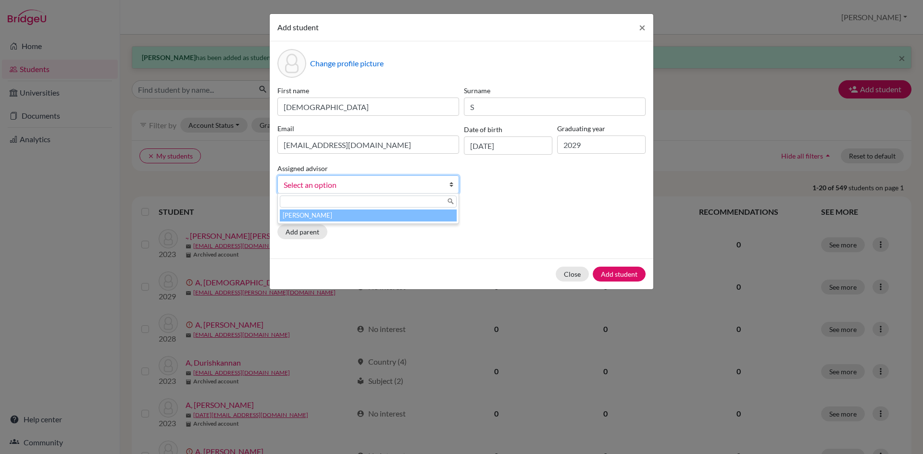
click at [423, 212] on li "[PERSON_NAME]" at bounding box center [368, 216] width 177 height 12
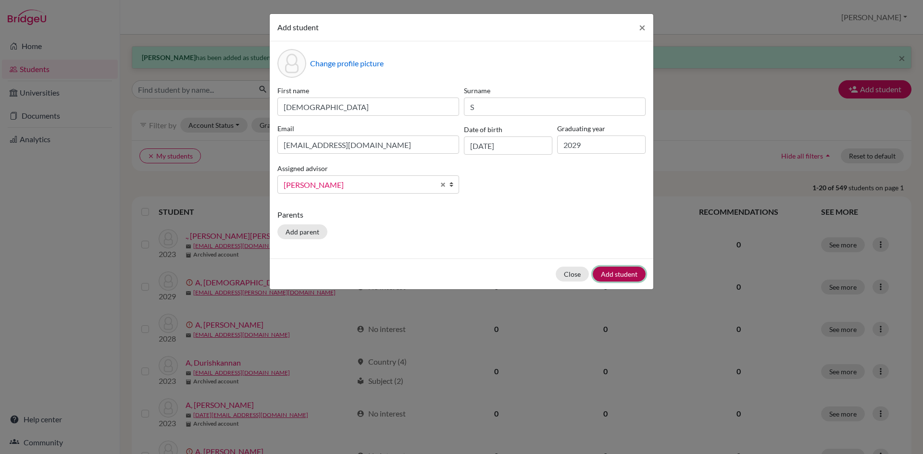
click at [604, 268] on button "Add student" at bounding box center [619, 274] width 53 height 15
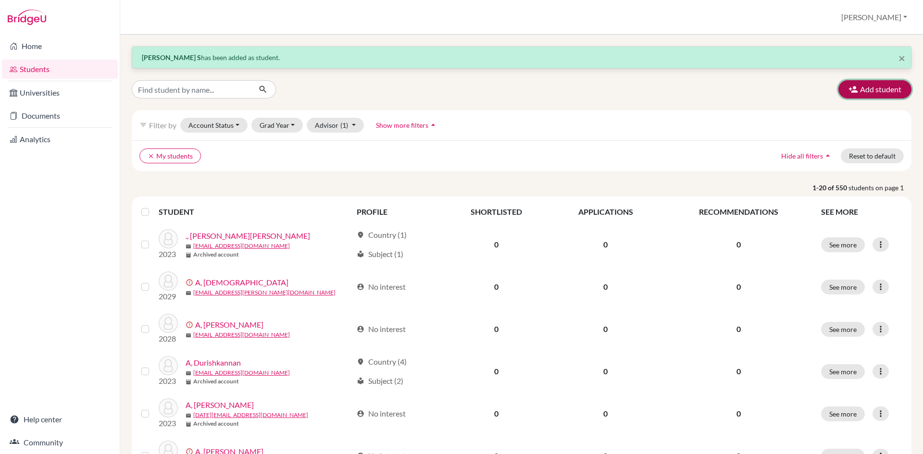
click at [856, 95] on button "Add student" at bounding box center [874, 89] width 73 height 18
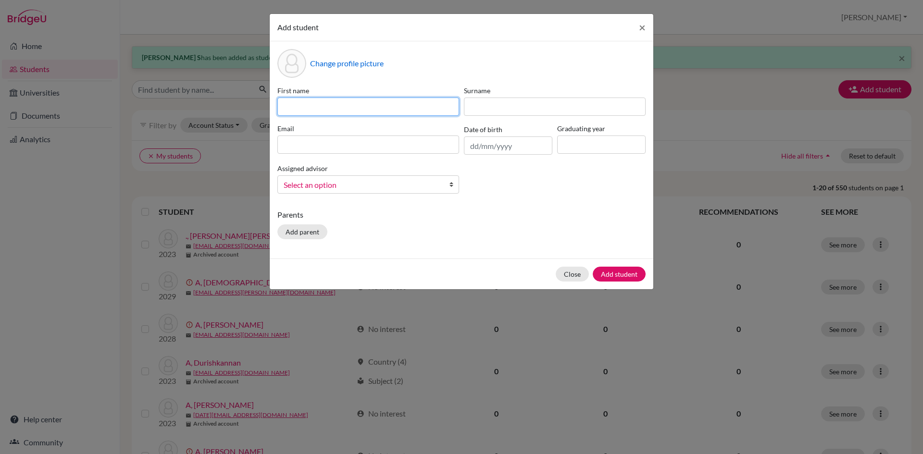
click at [350, 113] on input at bounding box center [368, 107] width 182 height 18
type input "[PERSON_NAME]"
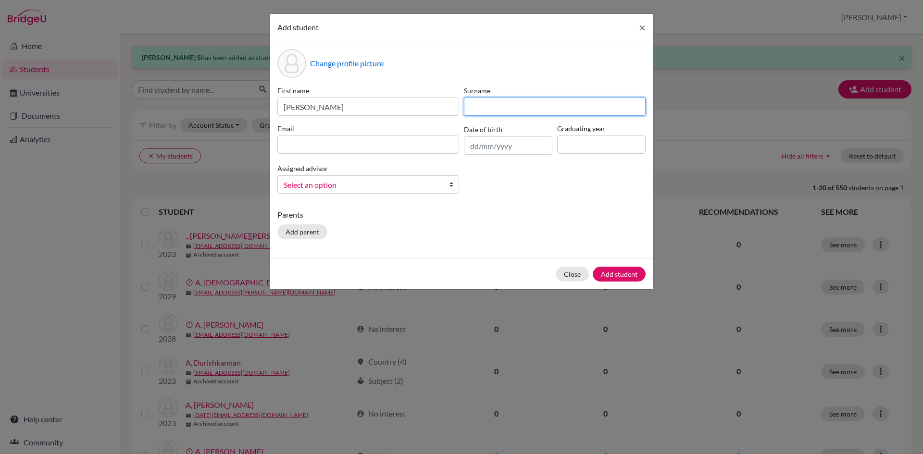
click at [487, 113] on input at bounding box center [555, 107] width 182 height 18
type input "[PERSON_NAME]"
click at [438, 134] on div "Email" at bounding box center [368, 139] width 187 height 31
click at [425, 149] on input at bounding box center [368, 145] width 182 height 18
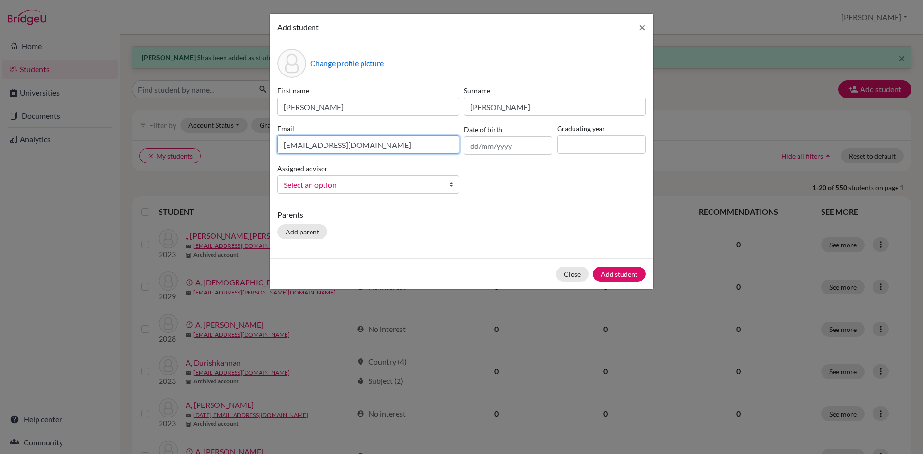
type input "[EMAIL_ADDRESS][DOMAIN_NAME]"
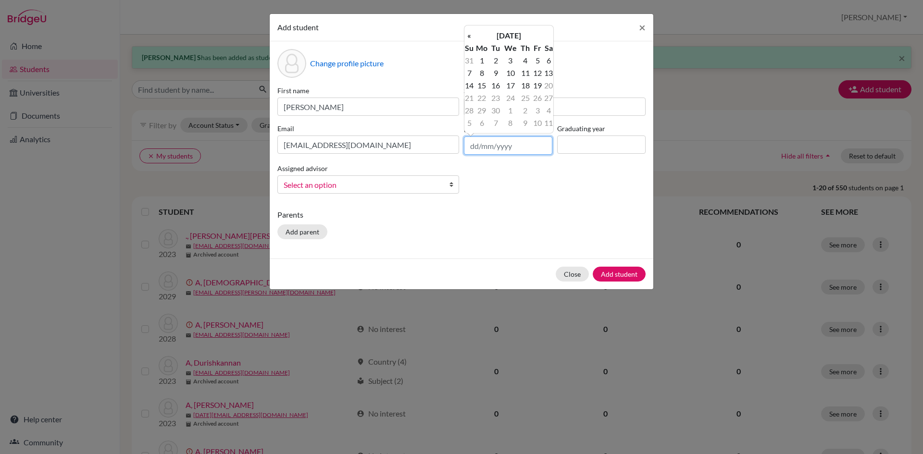
click at [478, 142] on input "text" at bounding box center [508, 146] width 88 height 18
type input "[DATE]"
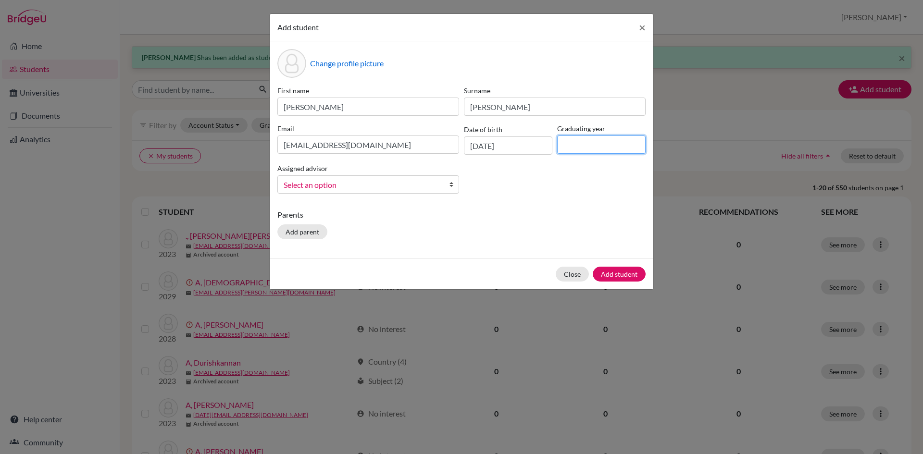
click at [585, 149] on input at bounding box center [601, 145] width 88 height 18
type input "2029"
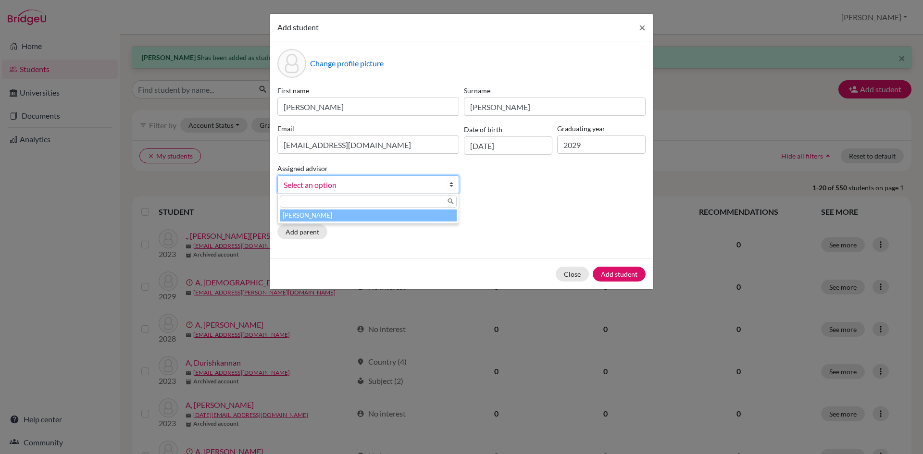
click at [452, 182] on b at bounding box center [454, 184] width 10 height 17
click at [429, 211] on li "[PERSON_NAME]" at bounding box center [368, 216] width 177 height 12
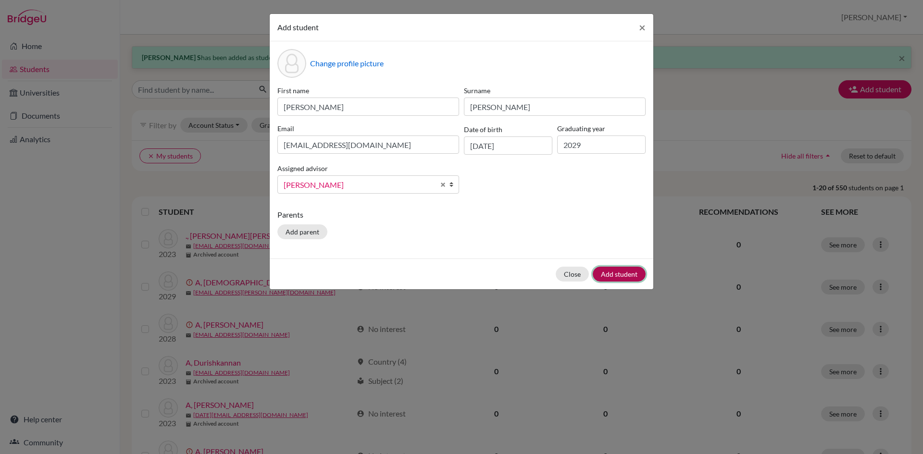
click at [615, 271] on button "Add student" at bounding box center [619, 274] width 53 height 15
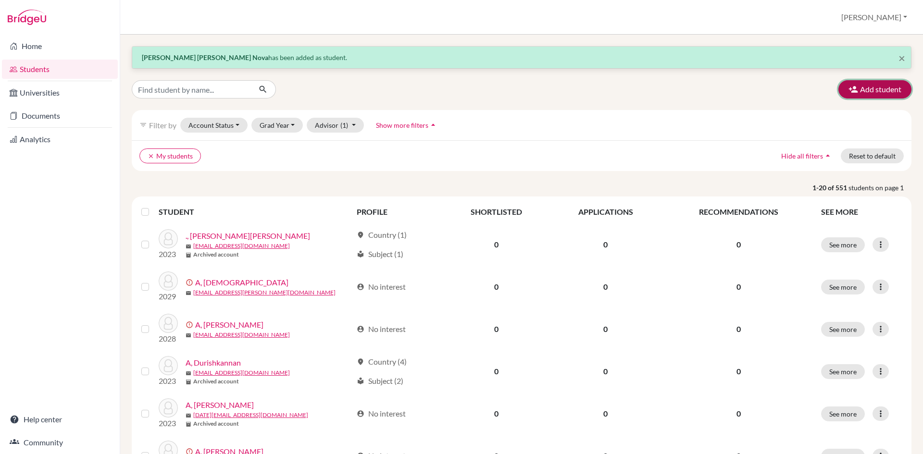
click at [880, 87] on button "Add student" at bounding box center [874, 89] width 73 height 18
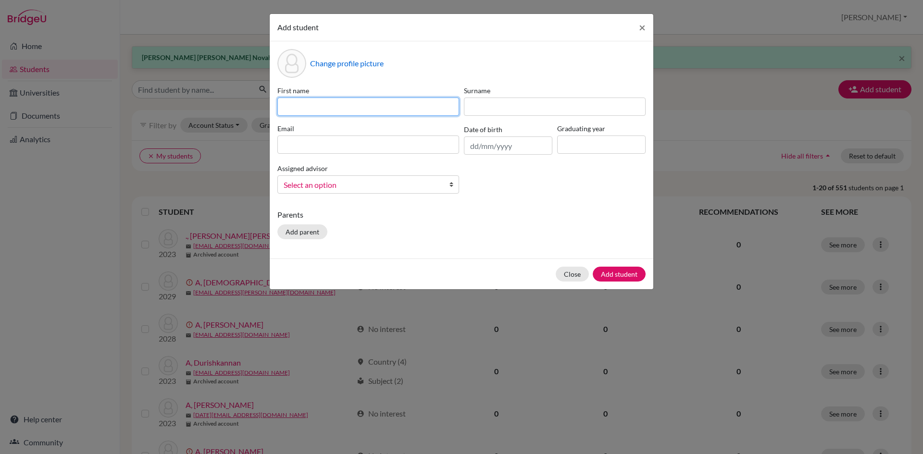
click at [313, 104] on input at bounding box center [368, 107] width 182 height 18
type input "[PERSON_NAME]"
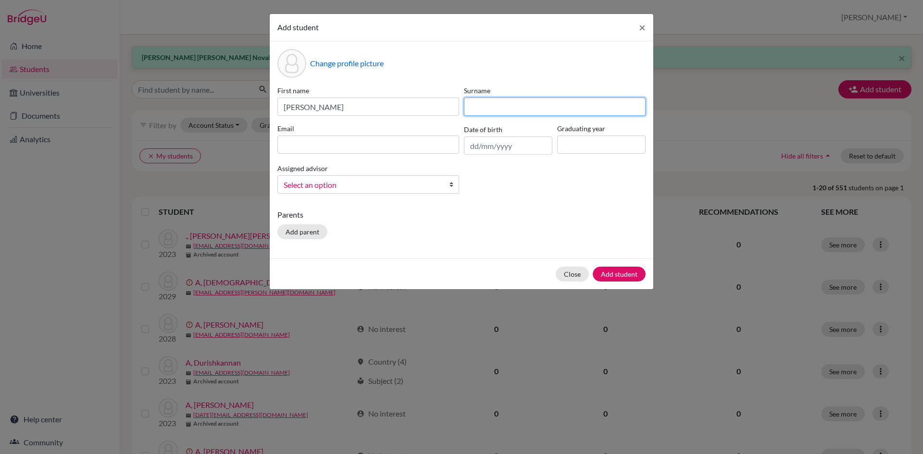
click at [481, 103] on input at bounding box center [555, 107] width 182 height 18
type input "B"
click at [379, 135] on div "Email" at bounding box center [368, 139] width 187 height 31
click at [373, 147] on input at bounding box center [368, 145] width 182 height 18
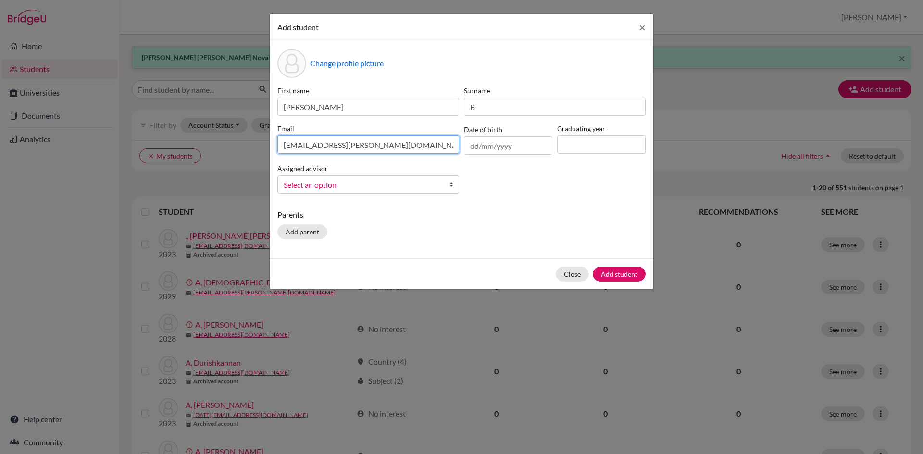
type input "[EMAIL_ADDRESS][PERSON_NAME][DOMAIN_NAME]"
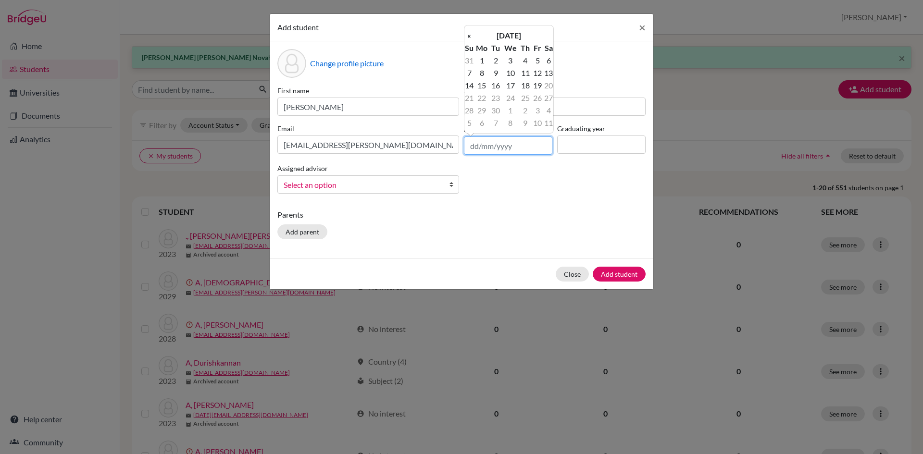
click at [473, 144] on input "text" at bounding box center [508, 146] width 88 height 18
type input "[DATE]"
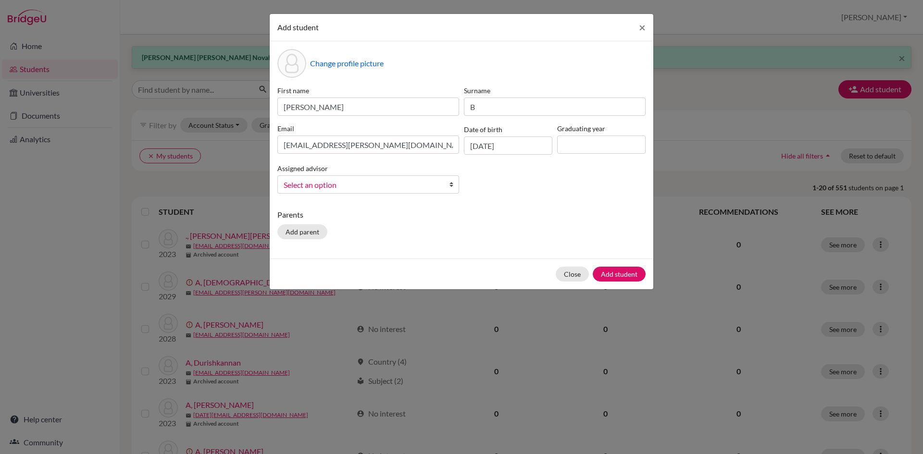
click at [561, 134] on div "Graduating year" at bounding box center [601, 139] width 93 height 31
click at [565, 144] on input at bounding box center [601, 145] width 88 height 18
type input "2029"
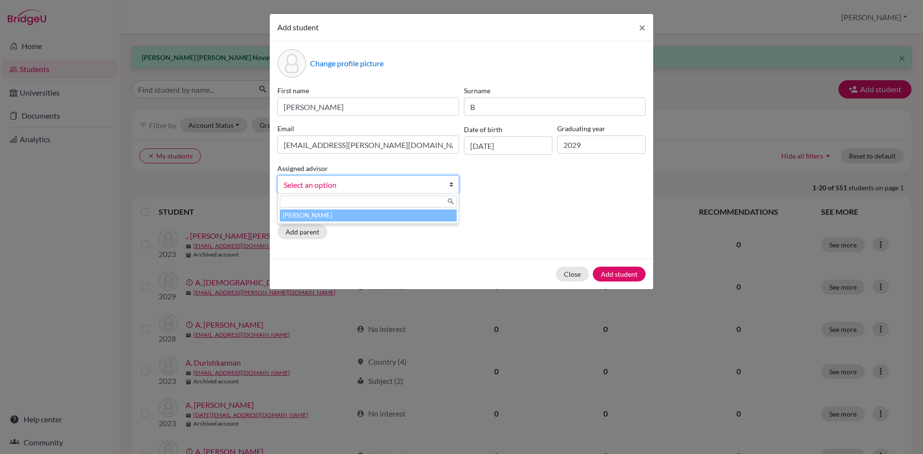
click at [447, 185] on link "Select an option" at bounding box center [368, 184] width 182 height 18
click at [432, 216] on li "[PERSON_NAME]" at bounding box center [368, 216] width 177 height 12
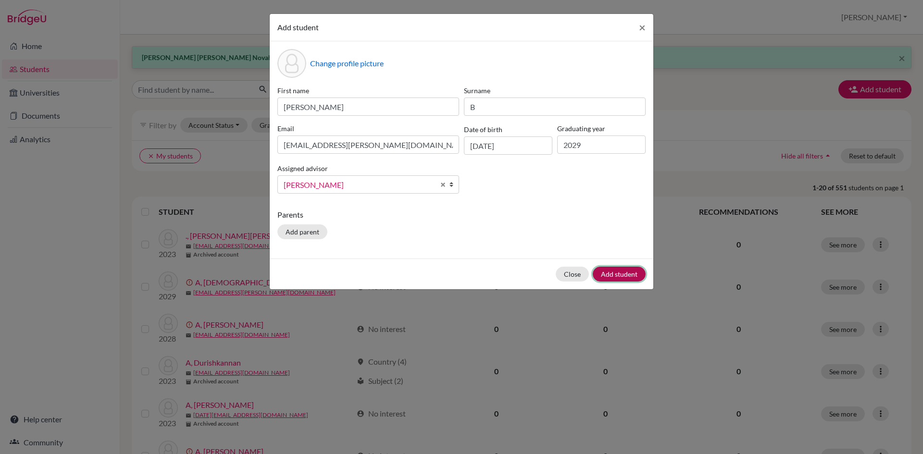
click at [604, 271] on button "Add student" at bounding box center [619, 274] width 53 height 15
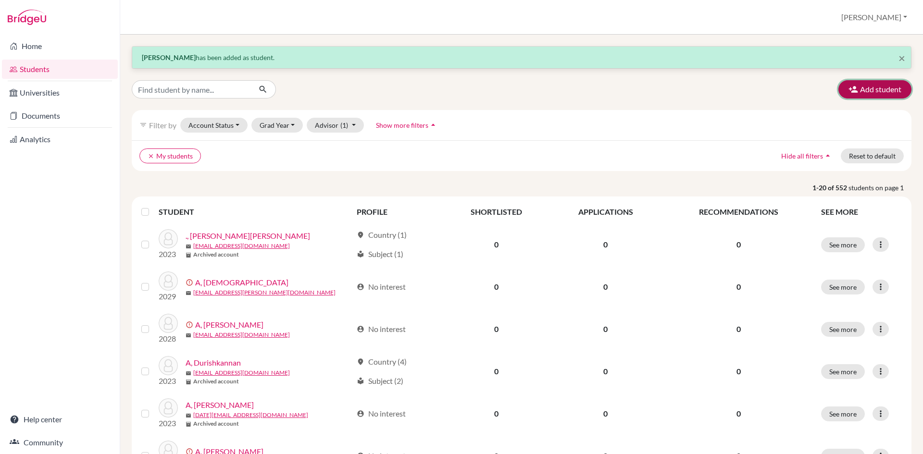
click at [881, 82] on button "Add student" at bounding box center [874, 89] width 73 height 18
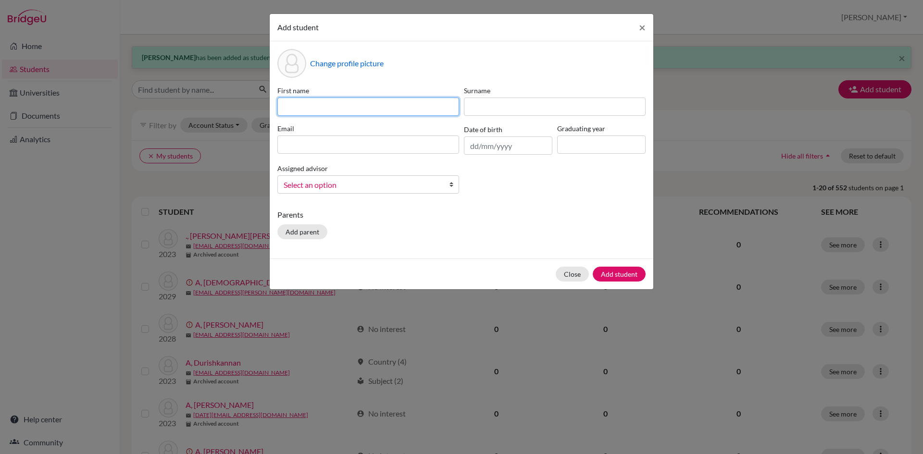
click at [320, 106] on input at bounding box center [368, 107] width 182 height 18
type input "[PERSON_NAME]"
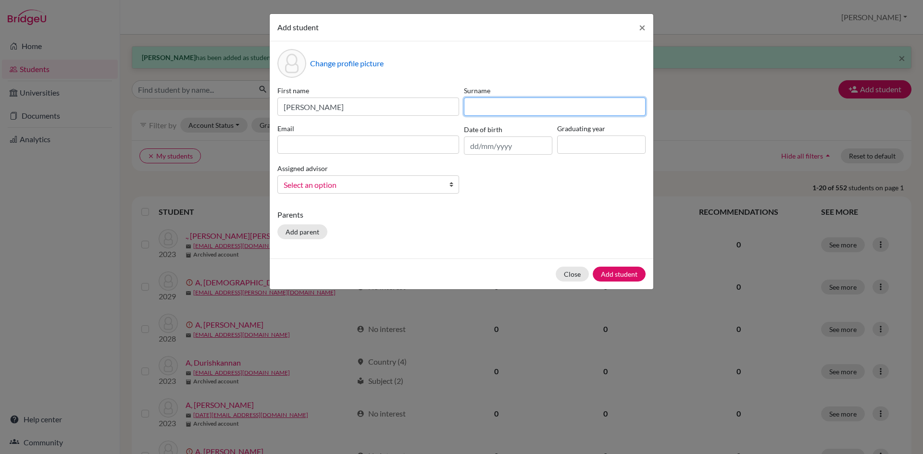
click at [483, 113] on input at bounding box center [555, 107] width 182 height 18
type input "B"
click at [366, 137] on input at bounding box center [368, 145] width 182 height 18
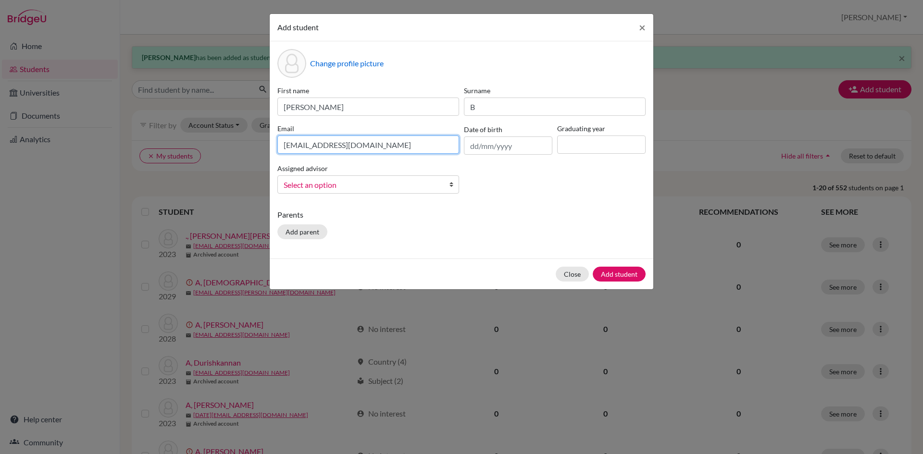
type input "[EMAIL_ADDRESS][DOMAIN_NAME]"
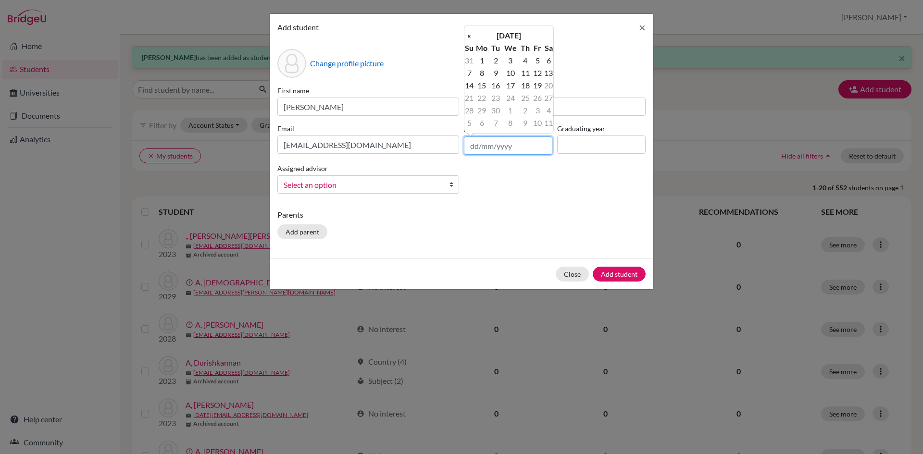
click at [487, 144] on input "text" at bounding box center [508, 146] width 88 height 18
type input "[DATE]"
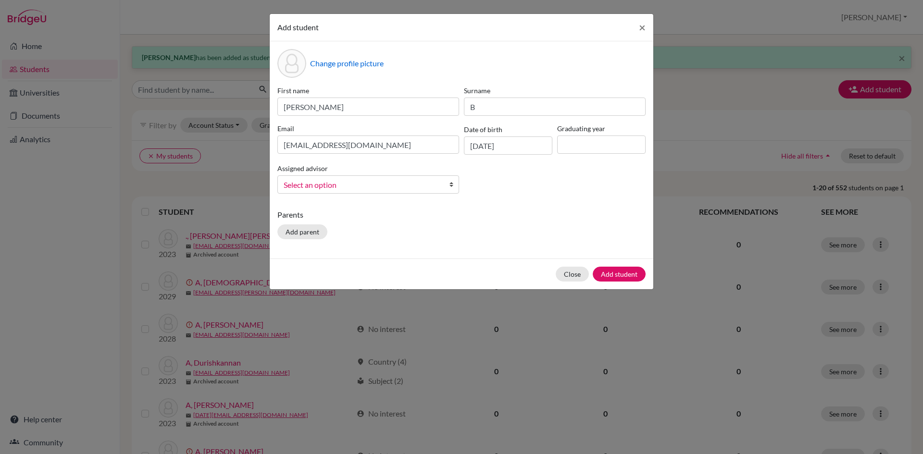
click at [585, 134] on div "Graduating year" at bounding box center [601, 139] width 93 height 31
click at [584, 143] on input at bounding box center [601, 145] width 88 height 18
type input "2029"
click at [452, 187] on b at bounding box center [454, 184] width 10 height 17
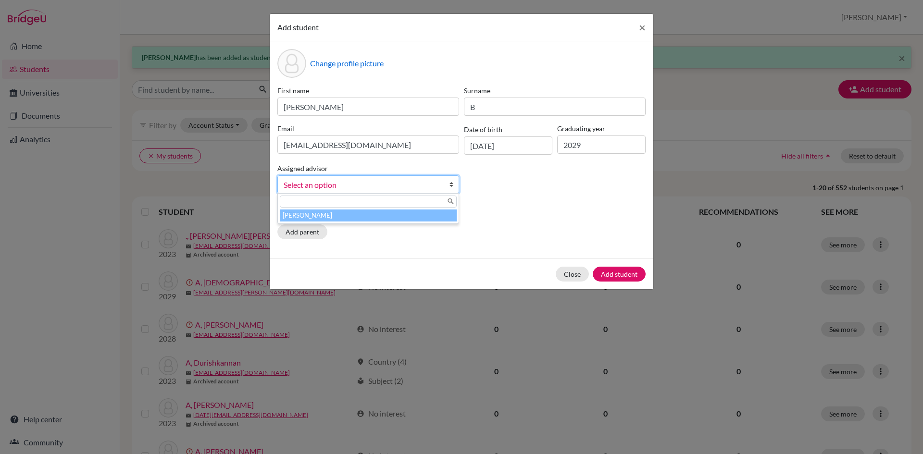
click at [432, 218] on li "[PERSON_NAME]" at bounding box center [368, 216] width 177 height 12
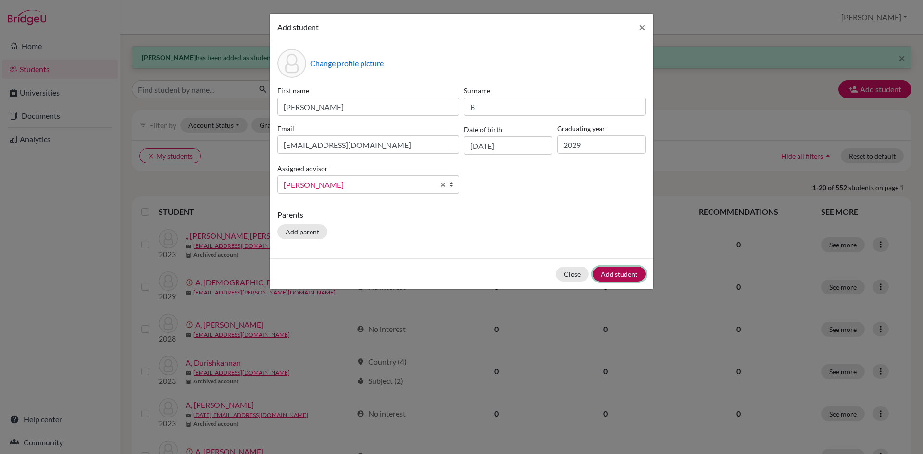
click at [637, 279] on button "Add student" at bounding box center [619, 274] width 53 height 15
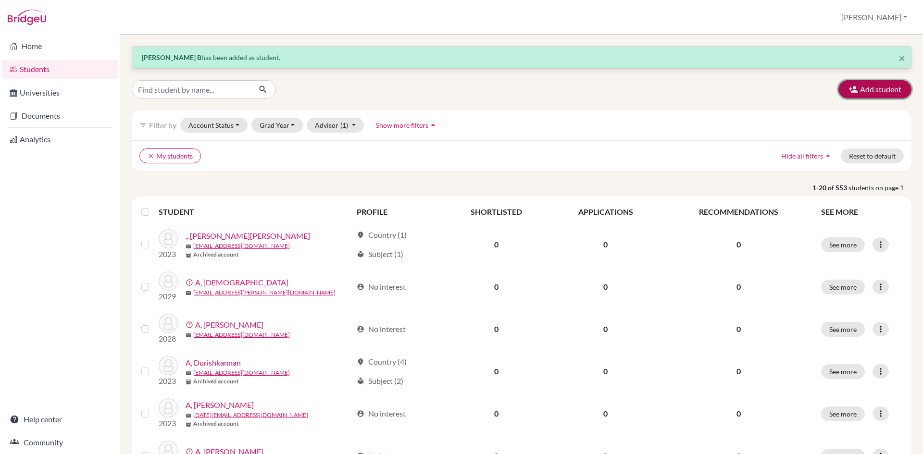
click at [879, 88] on button "Add student" at bounding box center [874, 89] width 73 height 18
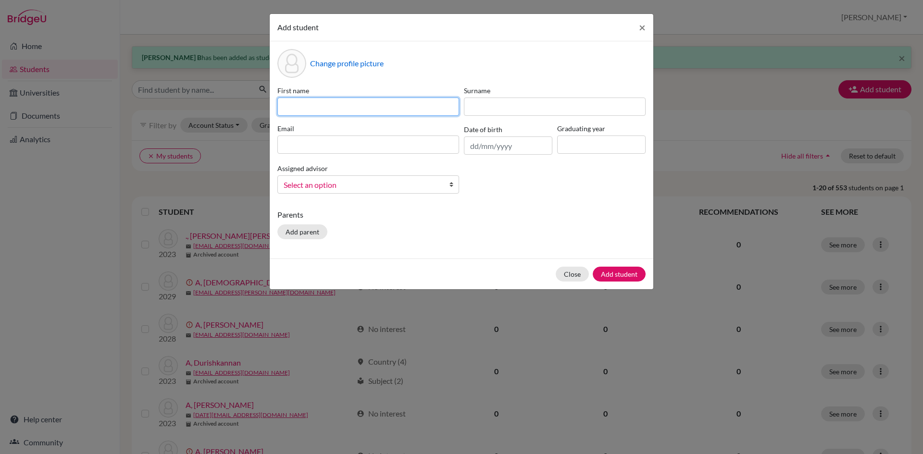
click at [300, 102] on input at bounding box center [368, 107] width 182 height 18
type input "Visvashree"
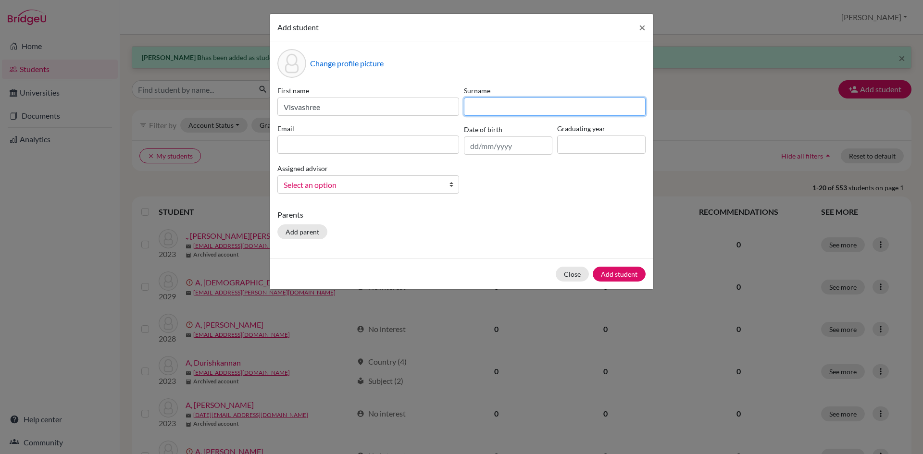
click at [481, 105] on input at bounding box center [555, 107] width 182 height 18
type input "[PERSON_NAME]"
click at [451, 143] on input at bounding box center [368, 145] width 182 height 18
type input "s"
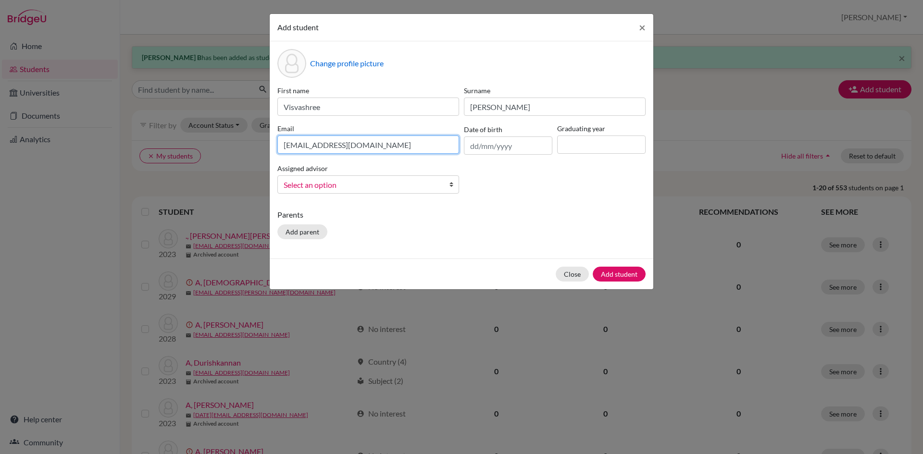
type input "[EMAIL_ADDRESS][DOMAIN_NAME]"
click at [504, 138] on input "text" at bounding box center [508, 146] width 88 height 18
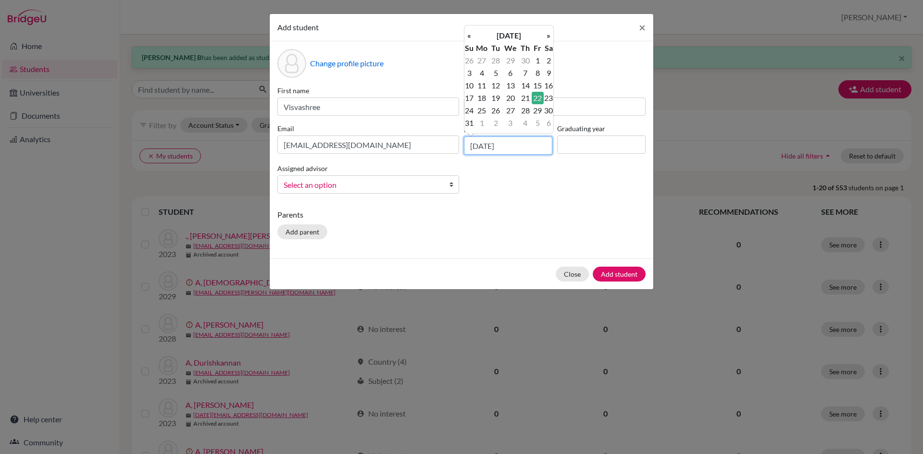
type input "[DATE]"
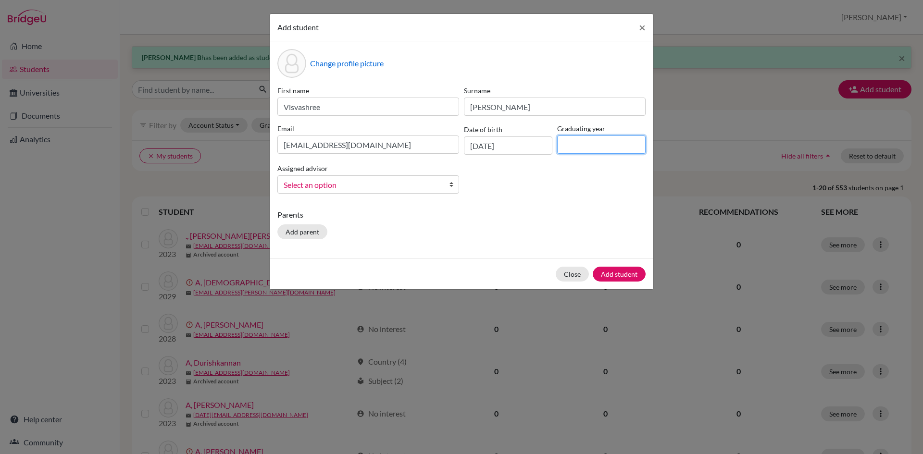
click at [586, 144] on input at bounding box center [601, 145] width 88 height 18
type input "2029"
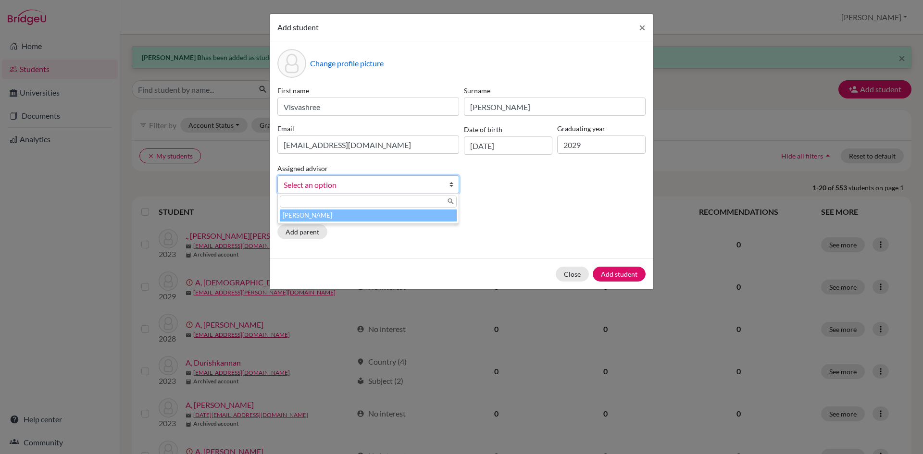
click at [453, 184] on b at bounding box center [454, 184] width 10 height 17
click at [450, 220] on li "[PERSON_NAME]" at bounding box center [368, 216] width 177 height 12
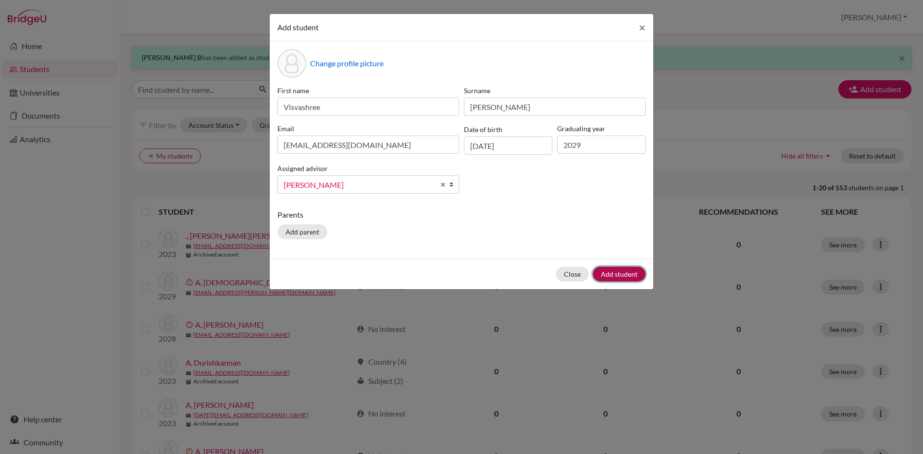
click at [625, 276] on button "Add student" at bounding box center [619, 274] width 53 height 15
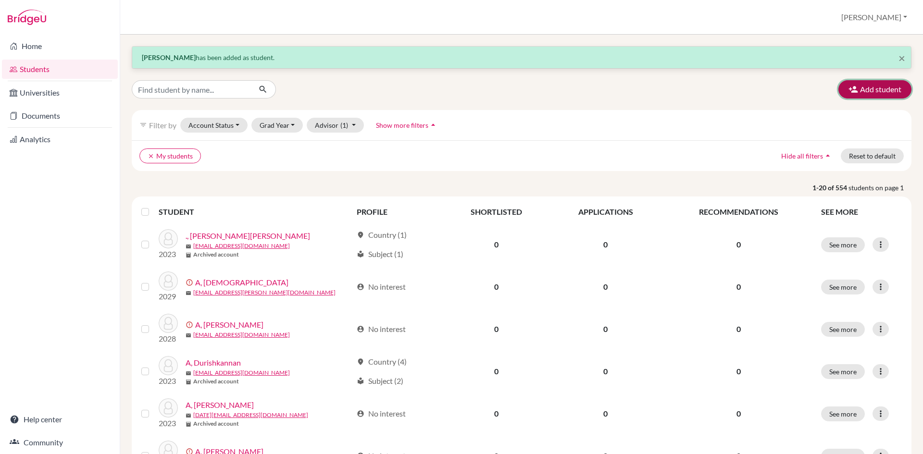
click at [838, 89] on button "Add student" at bounding box center [874, 89] width 73 height 18
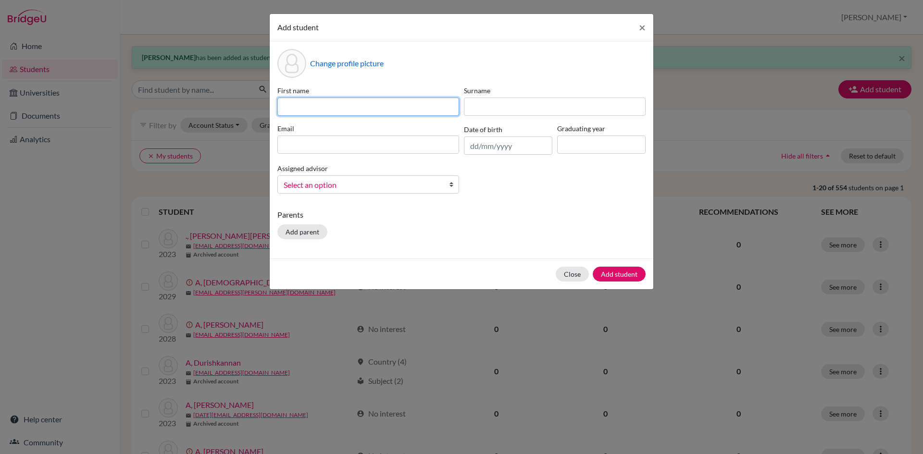
click at [390, 109] on input at bounding box center [368, 107] width 182 height 18
type input "harivarshini"
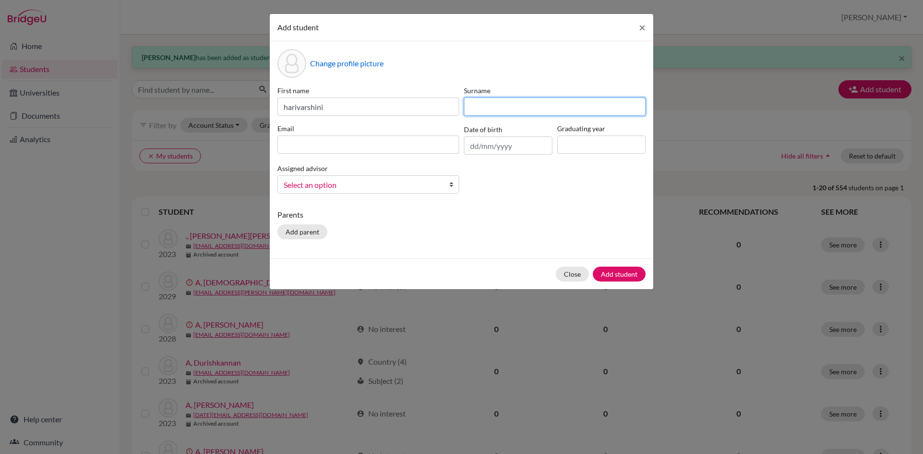
click at [474, 110] on input at bounding box center [555, 107] width 182 height 18
type input "Prakash"
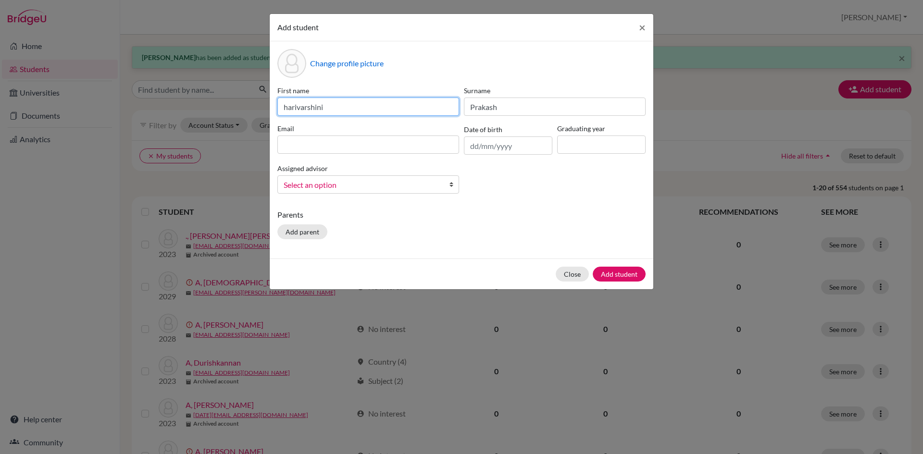
click at [284, 109] on input "harivarshini" at bounding box center [368, 107] width 182 height 18
type input "Harivarshini"
click at [290, 148] on input at bounding box center [368, 145] width 182 height 18
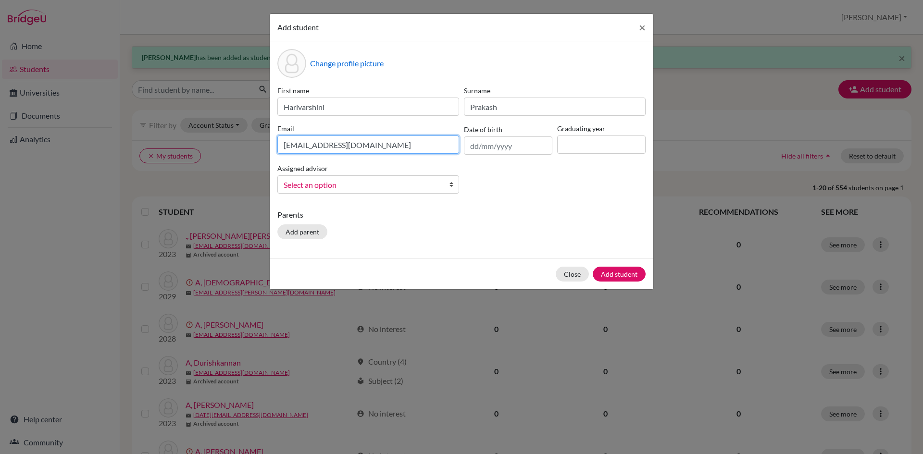
type input "[EMAIL_ADDRESS][DOMAIN_NAME]"
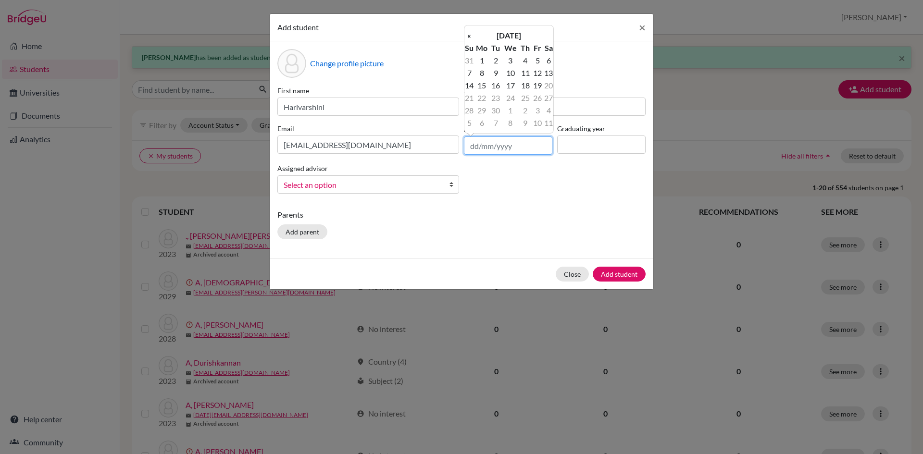
click at [477, 148] on input "text" at bounding box center [508, 146] width 88 height 18
type input "[DATE]"
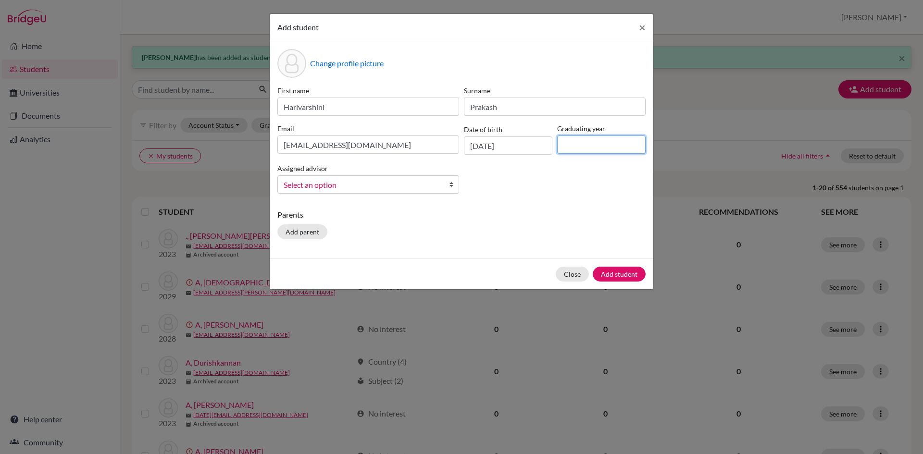
click at [572, 142] on input at bounding box center [601, 145] width 88 height 18
type input "2029"
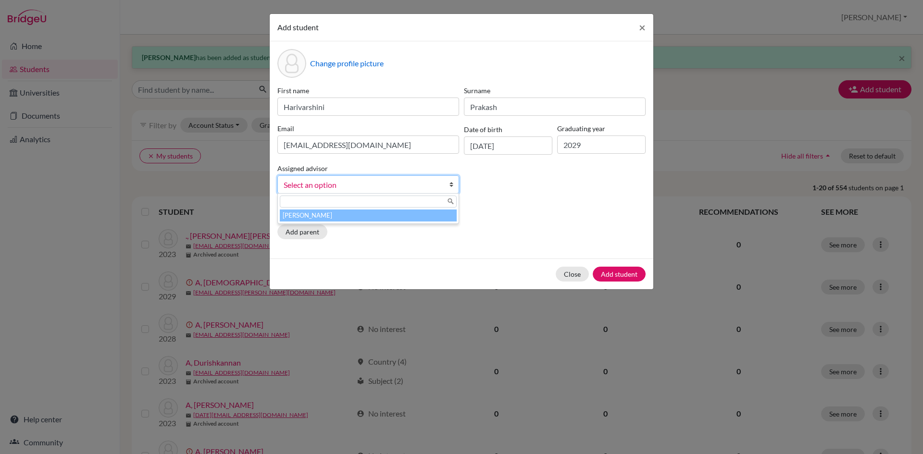
click at [453, 182] on b at bounding box center [454, 184] width 10 height 17
click at [438, 219] on li "[PERSON_NAME]" at bounding box center [368, 216] width 177 height 12
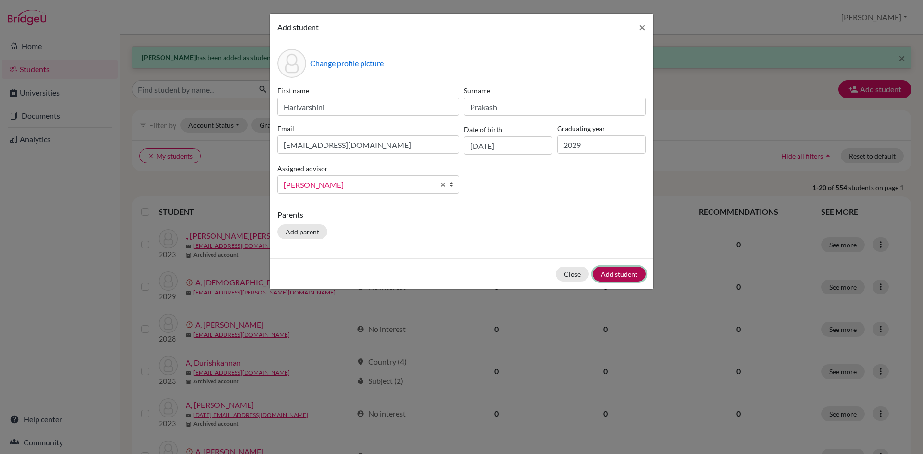
click at [620, 275] on button "Add student" at bounding box center [619, 274] width 53 height 15
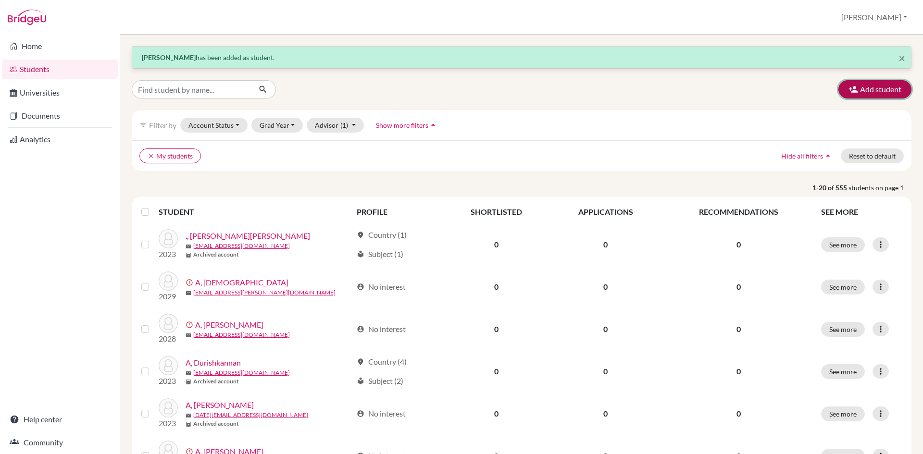
click at [858, 93] on button "Add student" at bounding box center [874, 89] width 73 height 18
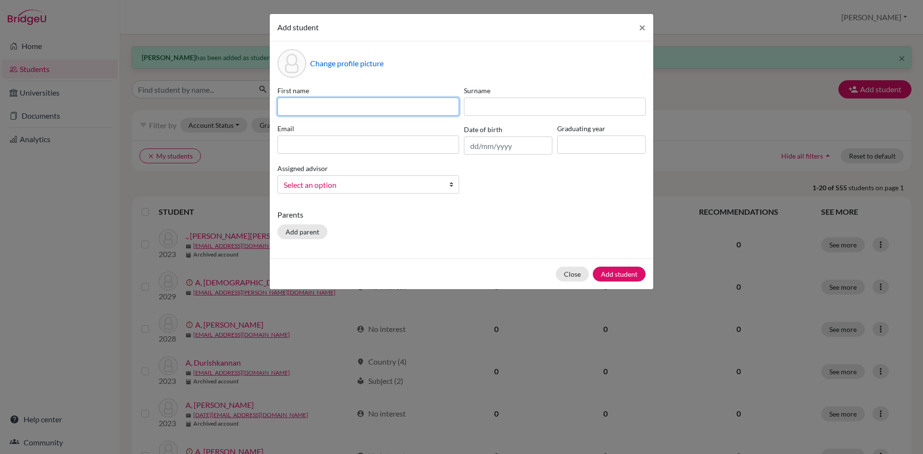
click at [405, 109] on input at bounding box center [368, 107] width 182 height 18
type input "Maenshika"
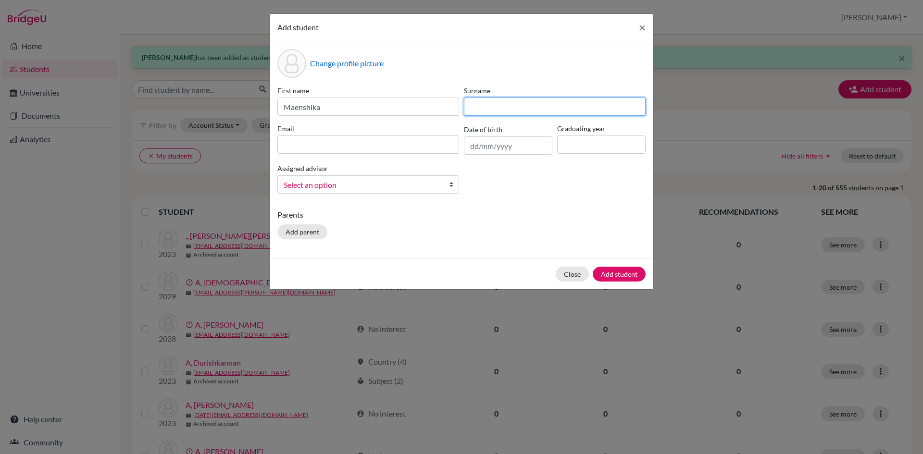
click at [474, 106] on input at bounding box center [555, 107] width 182 height 18
type input "M I"
click at [457, 140] on input at bounding box center [368, 145] width 182 height 18
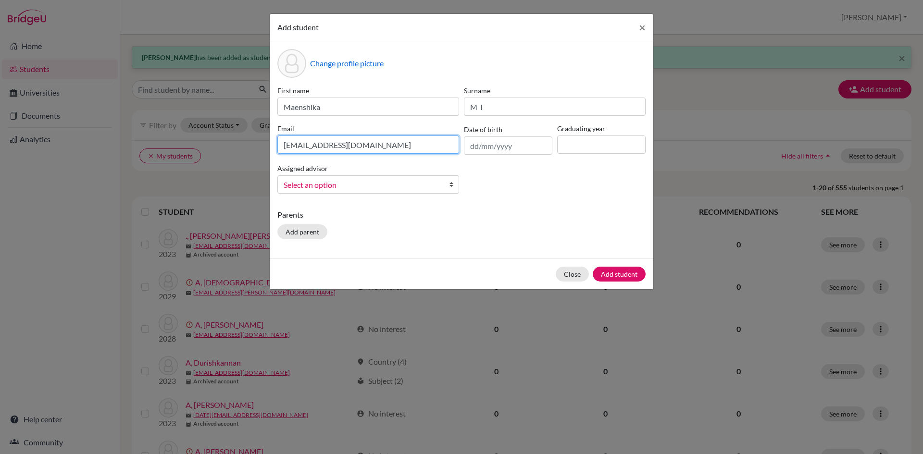
type input "[EMAIL_ADDRESS][DOMAIN_NAME]"
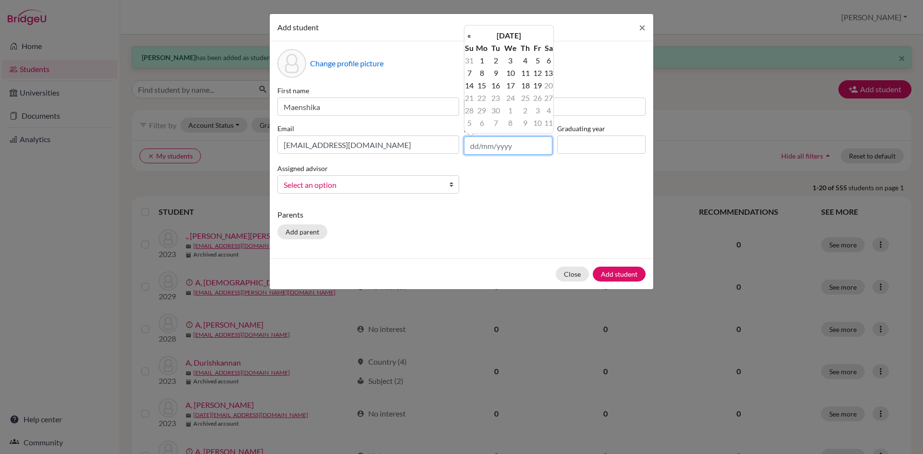
click at [475, 149] on input "text" at bounding box center [508, 146] width 88 height 18
type input "[DATE]"
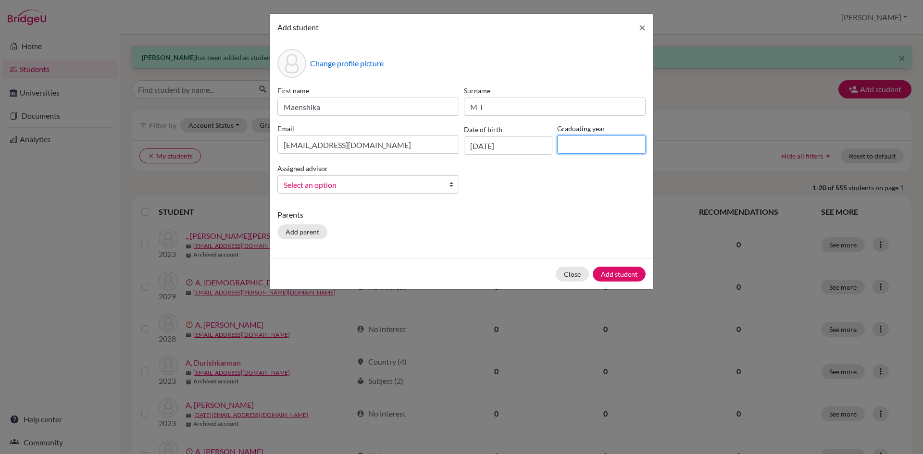
click at [566, 149] on input at bounding box center [601, 145] width 88 height 18
type input "2029"
click at [451, 183] on b at bounding box center [454, 184] width 10 height 17
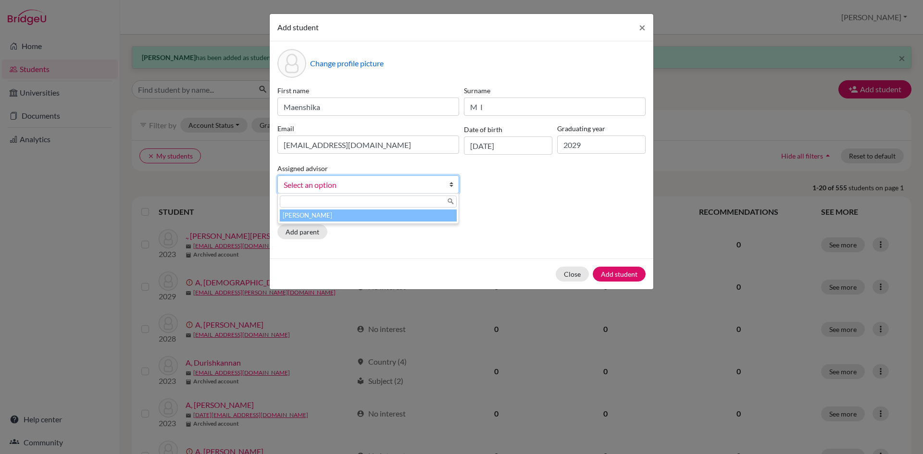
click at [424, 218] on li "[PERSON_NAME]" at bounding box center [368, 216] width 177 height 12
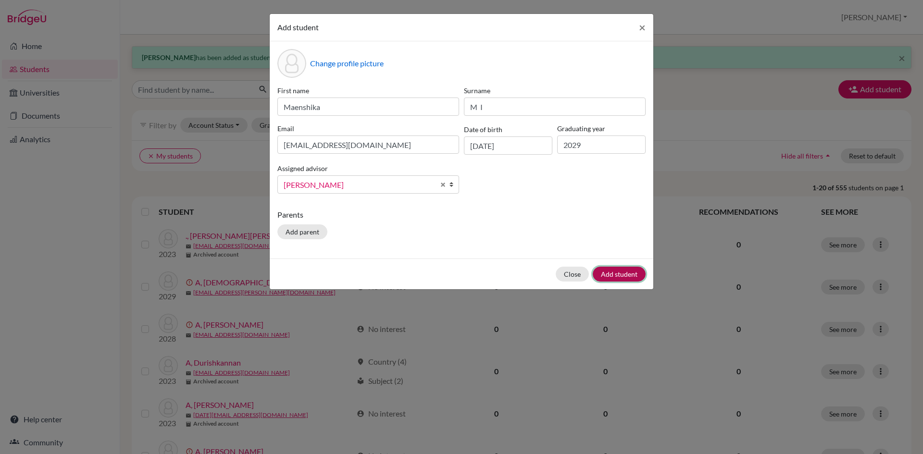
click at [607, 277] on button "Add student" at bounding box center [619, 274] width 53 height 15
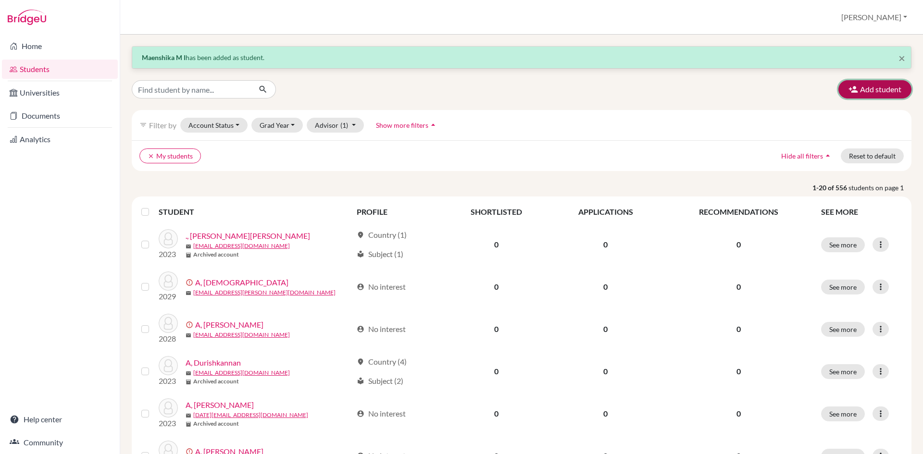
click at [851, 92] on button "Add student" at bounding box center [874, 89] width 73 height 18
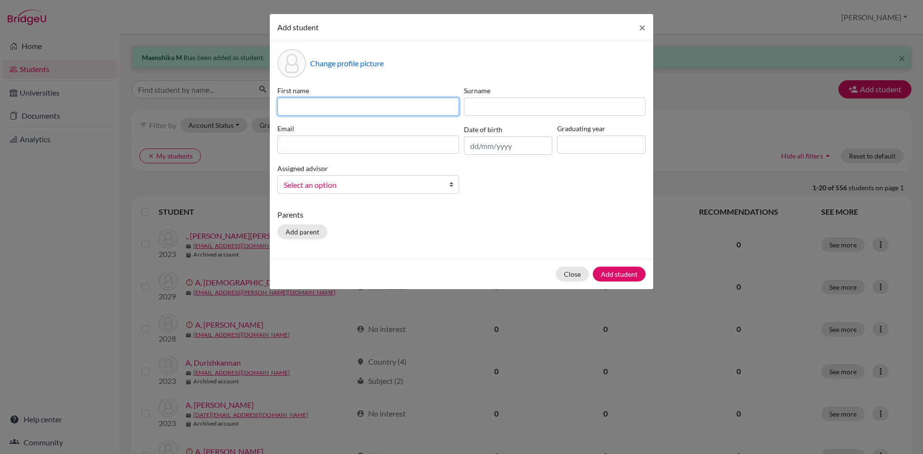
click at [331, 109] on input at bounding box center [368, 107] width 182 height 18
type input "[PERSON_NAME]"
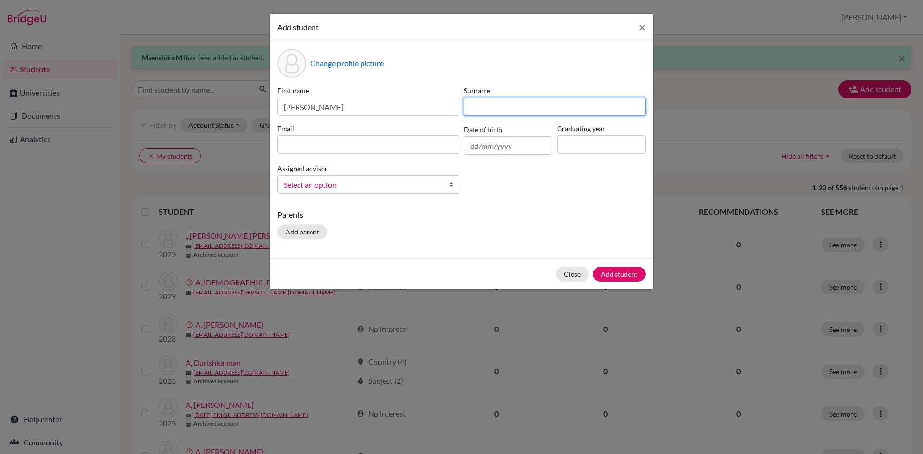
click at [505, 115] on input at bounding box center [555, 107] width 182 height 18
type input "R"
click at [387, 146] on input at bounding box center [368, 145] width 182 height 18
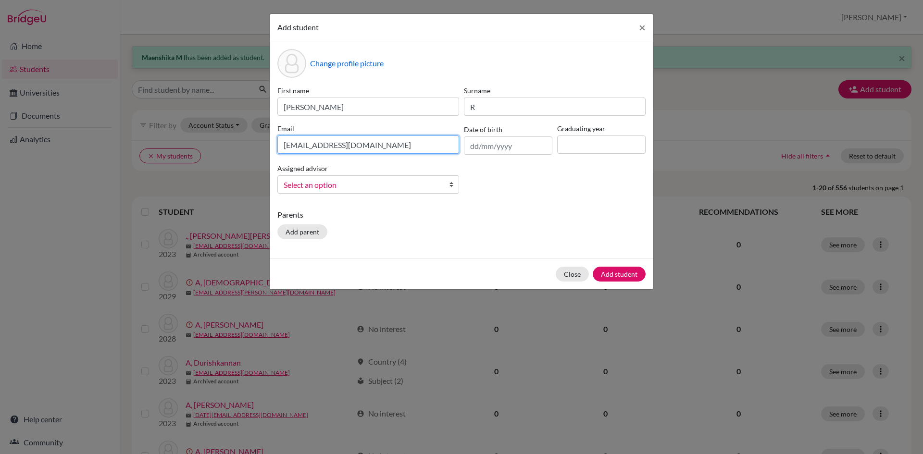
type input "[EMAIL_ADDRESS][DOMAIN_NAME]"
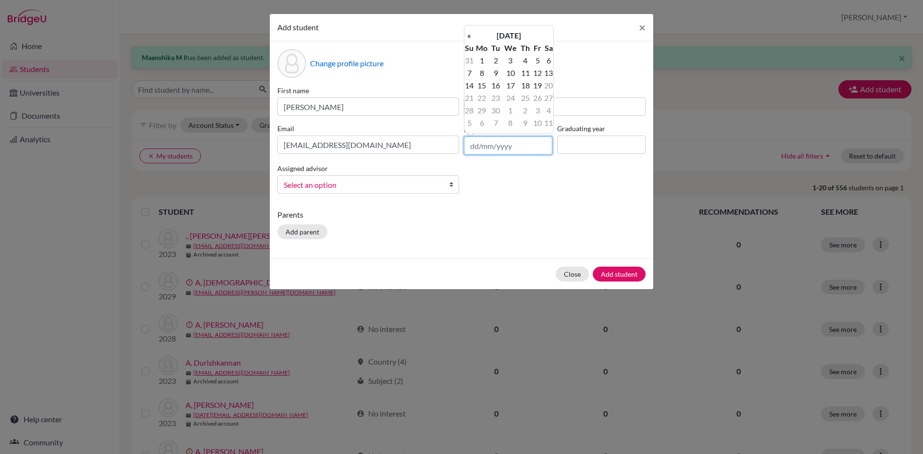
click at [473, 147] on input "text" at bounding box center [508, 146] width 88 height 18
type input "[DATE]"
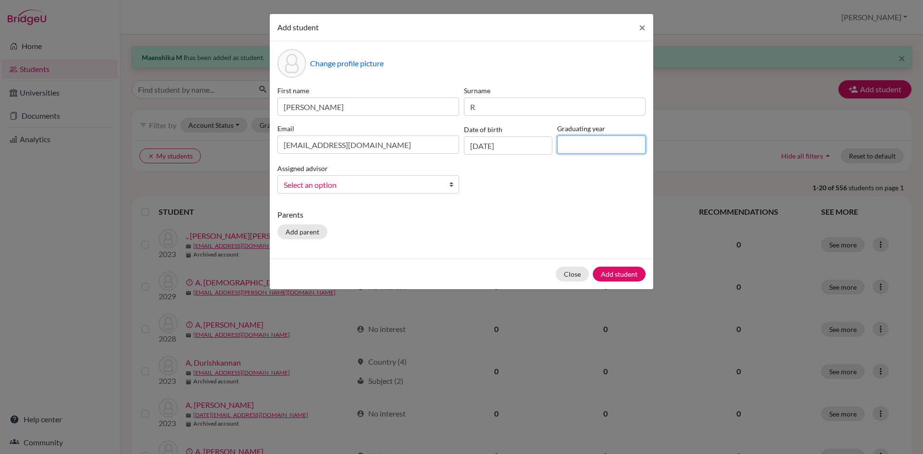
click at [580, 140] on input at bounding box center [601, 145] width 88 height 18
type input "2029"
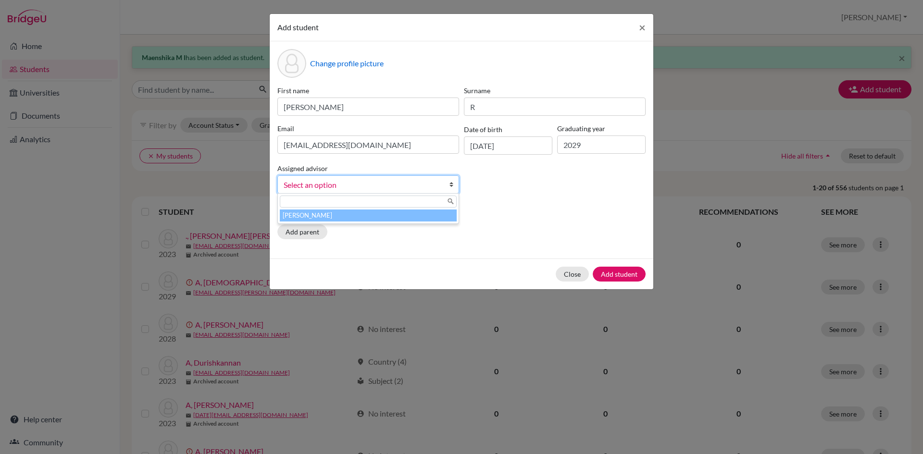
click at [452, 185] on b at bounding box center [454, 184] width 10 height 17
click at [437, 221] on li "[PERSON_NAME]" at bounding box center [368, 216] width 177 height 12
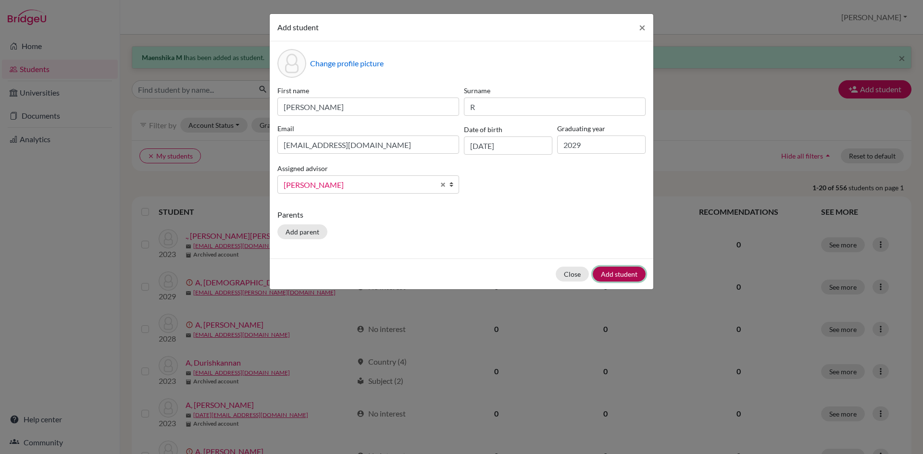
click at [618, 277] on button "Add student" at bounding box center [619, 274] width 53 height 15
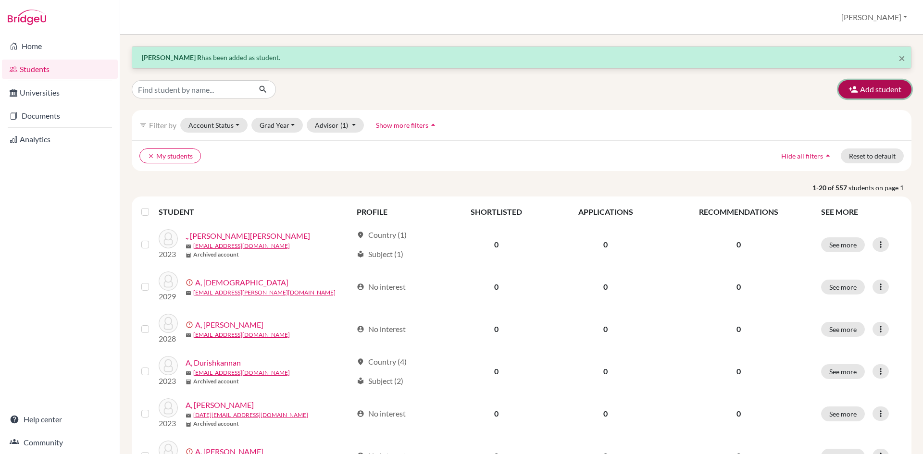
click at [895, 87] on button "Add student" at bounding box center [874, 89] width 73 height 18
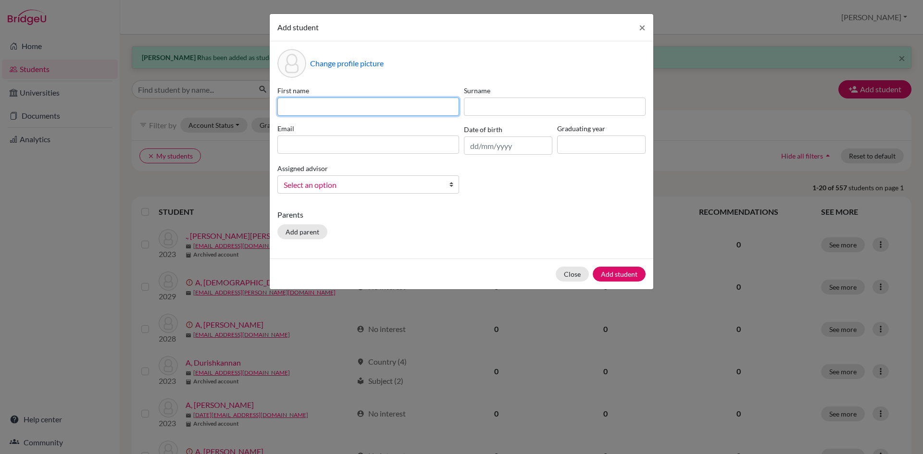
click at [333, 111] on input at bounding box center [368, 107] width 182 height 18
type input "Johithaa"
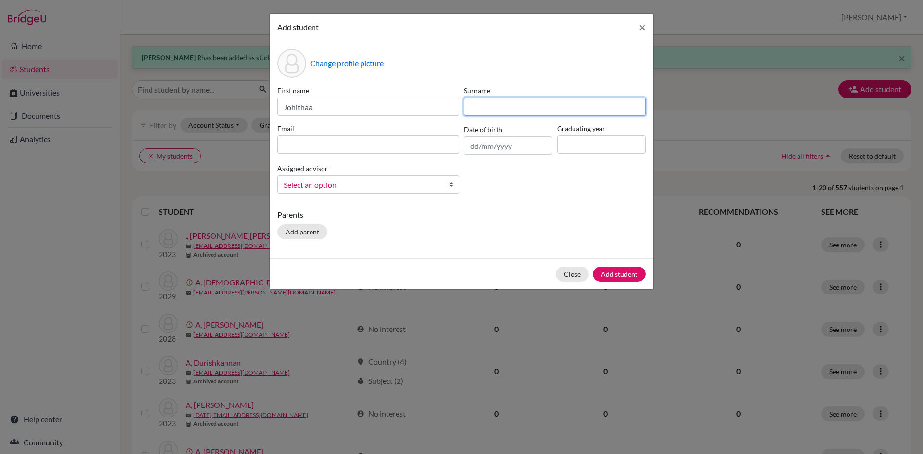
click at [496, 112] on input at bounding box center [555, 107] width 182 height 18
drag, startPoint x: 472, startPoint y: 109, endPoint x: 509, endPoint y: 109, distance: 37.0
click at [509, 109] on input "kakshini" at bounding box center [555, 107] width 182 height 18
type input "kakshini"
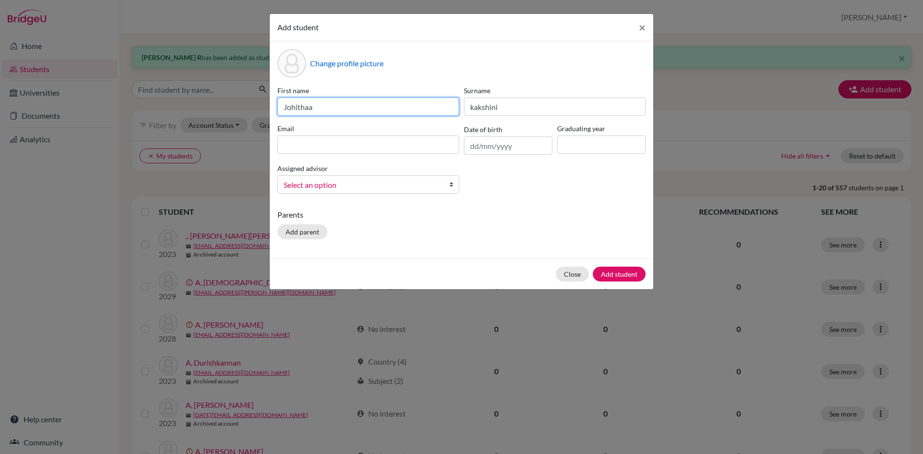
click at [323, 103] on input "Johithaa" at bounding box center [368, 107] width 182 height 18
paste input "kakshini"
type input "[PERSON_NAME] kakshini"
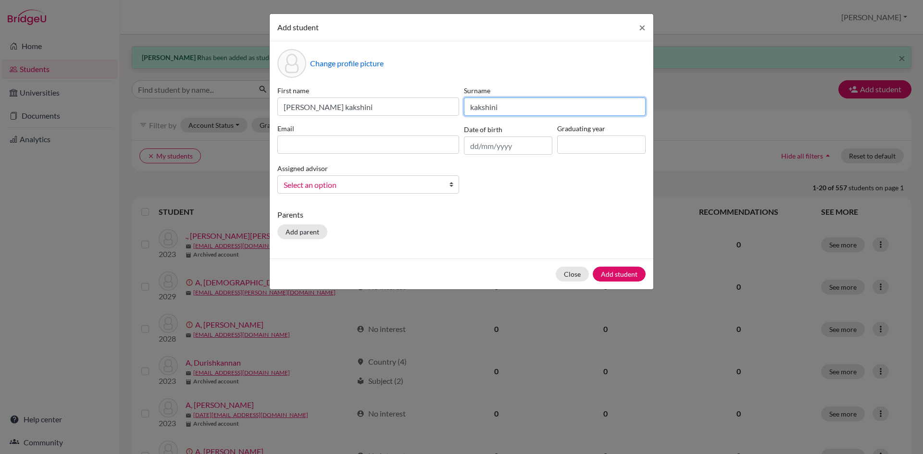
drag, startPoint x: 471, startPoint y: 107, endPoint x: 535, endPoint y: 113, distance: 64.2
click at [535, 113] on input "kakshini" at bounding box center [555, 107] width 182 height 18
type input "[PERSON_NAME]"
click at [400, 146] on input at bounding box center [368, 145] width 182 height 18
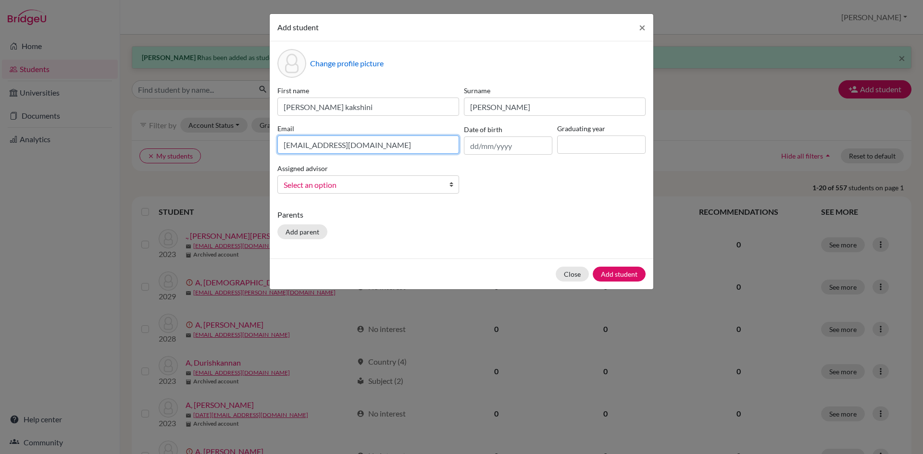
type input "[EMAIL_ADDRESS][DOMAIN_NAME]"
click at [463, 147] on div "Date of birth" at bounding box center [508, 139] width 93 height 31
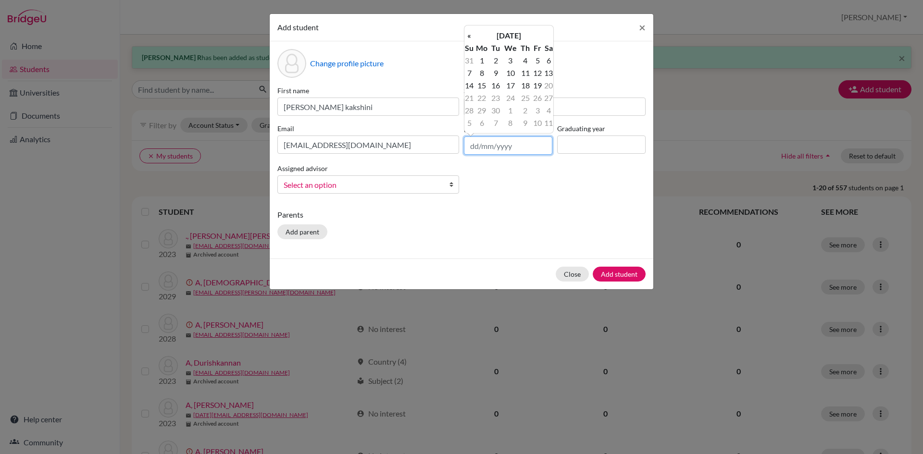
click at [480, 147] on input "text" at bounding box center [508, 146] width 88 height 18
click at [494, 147] on input "[DATE]" at bounding box center [508, 146] width 88 height 18
type input "[DATE]"
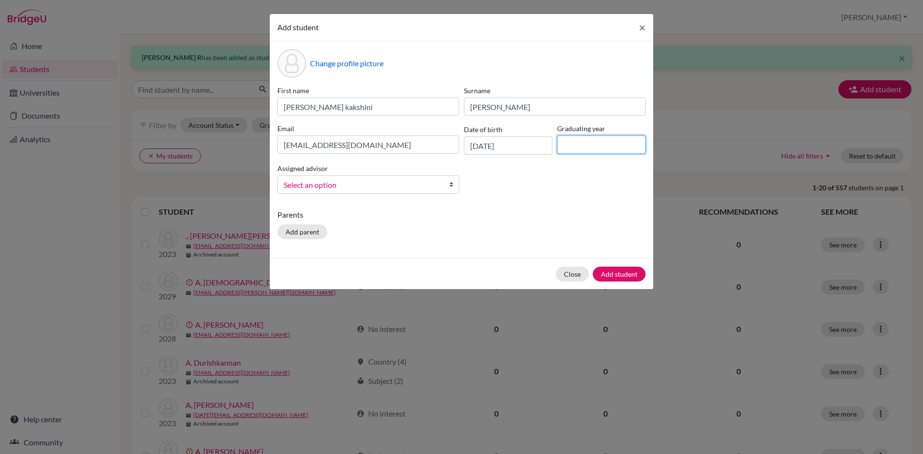
click at [568, 144] on input at bounding box center [601, 145] width 88 height 18
type input "2029"
click at [448, 189] on link "Select an option" at bounding box center [368, 184] width 182 height 18
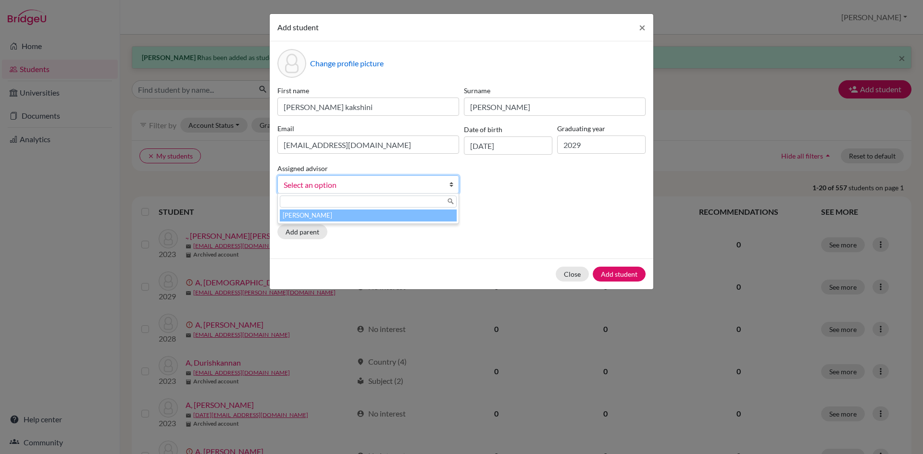
click at [430, 219] on li "[PERSON_NAME]" at bounding box center [368, 216] width 177 height 12
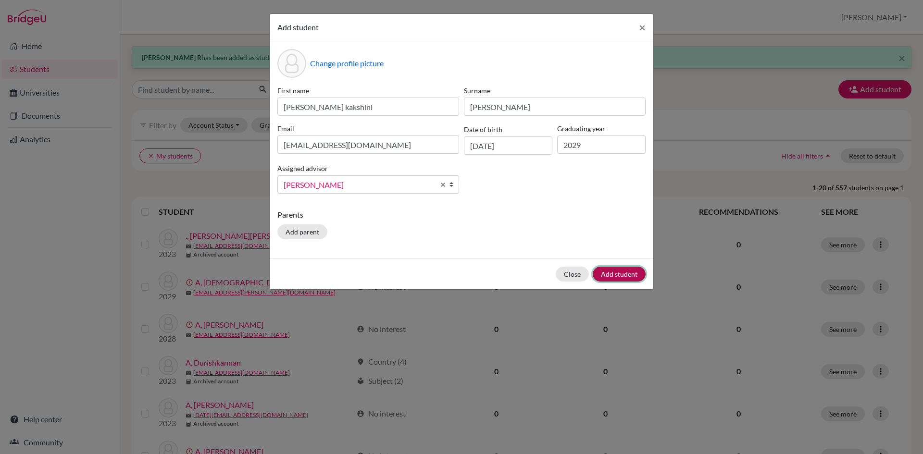
click at [620, 274] on button "Add student" at bounding box center [619, 274] width 53 height 15
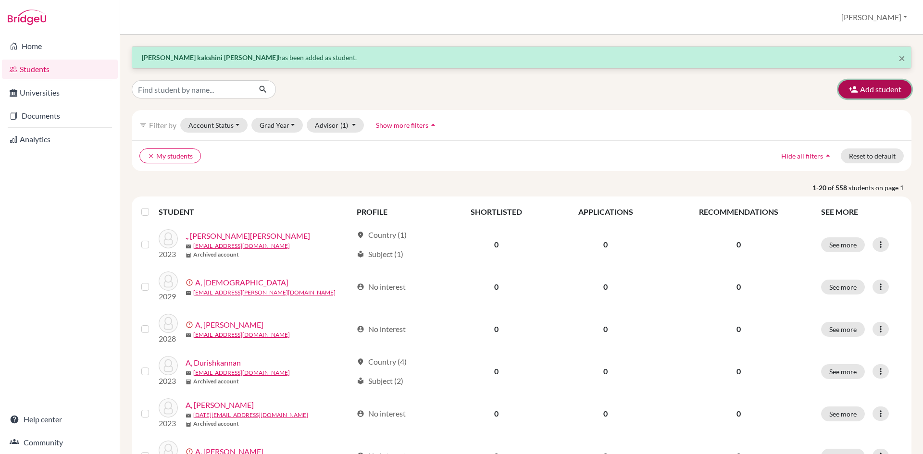
click at [869, 92] on button "Add student" at bounding box center [874, 89] width 73 height 18
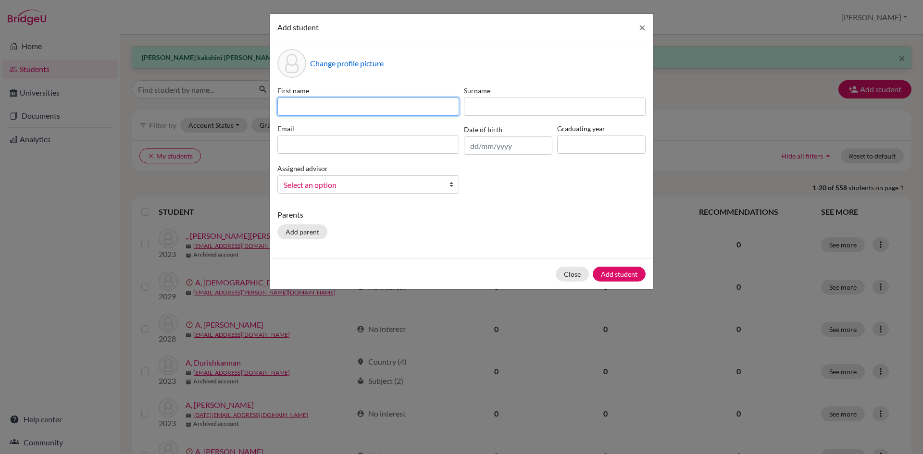
click at [350, 105] on input at bounding box center [368, 107] width 182 height 18
type input "Sruthilaya"
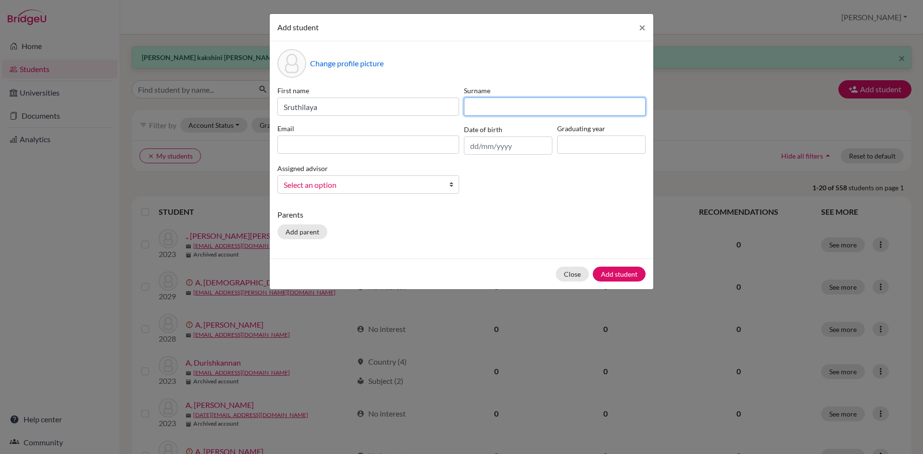
click at [475, 106] on input at bounding box center [555, 107] width 182 height 18
type input "G"
click at [371, 150] on input at bounding box center [368, 145] width 182 height 18
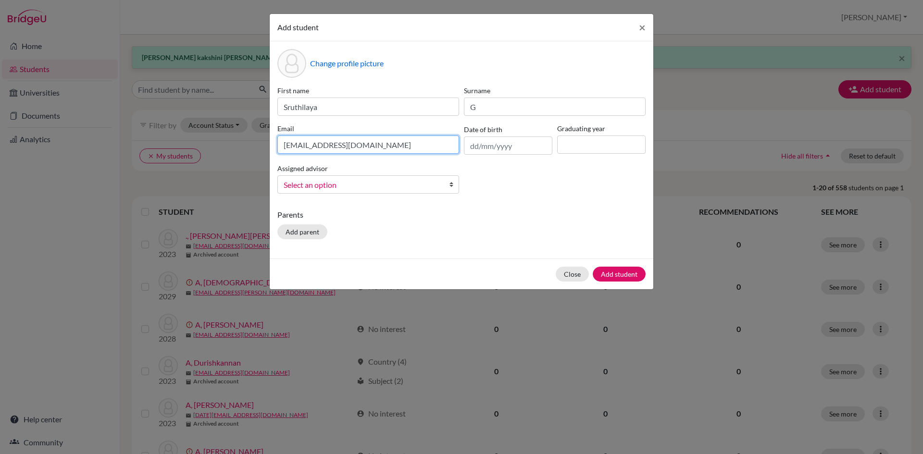
type input "[EMAIL_ADDRESS][DOMAIN_NAME]"
click at [474, 145] on input "text" at bounding box center [508, 146] width 88 height 18
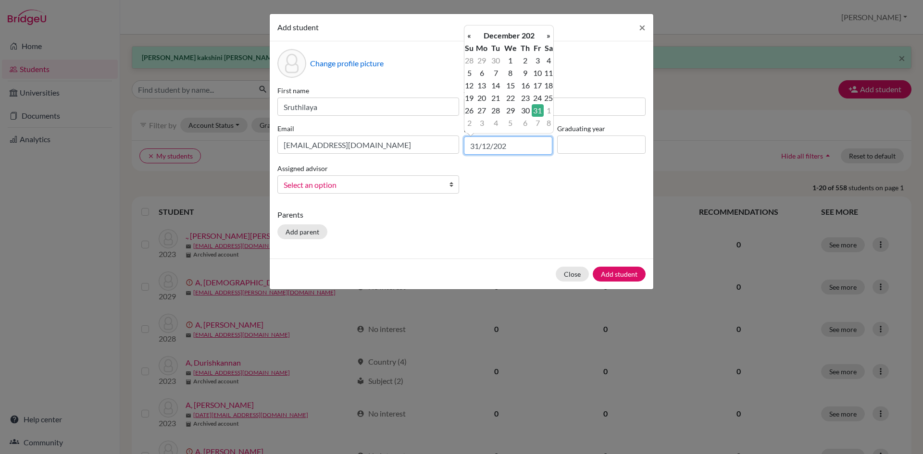
type input "[DATE]"
click at [608, 142] on input at bounding box center [601, 145] width 88 height 18
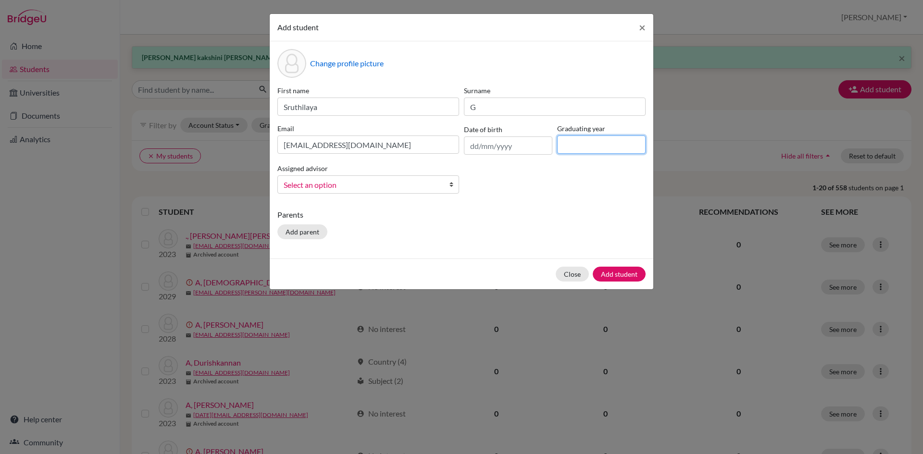
type input "2029"
click at [477, 150] on input "text" at bounding box center [508, 146] width 88 height 18
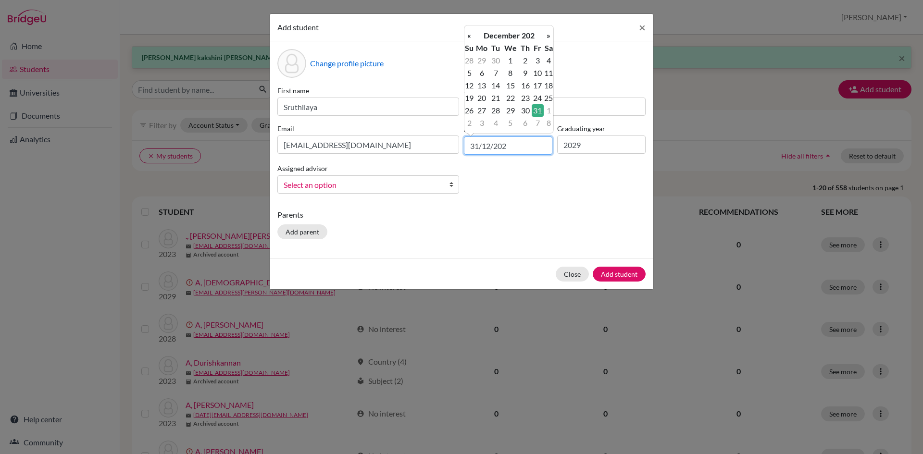
drag, startPoint x: 502, startPoint y: 144, endPoint x: 509, endPoint y: 142, distance: 7.1
click at [509, 142] on input "31/12/202" at bounding box center [508, 146] width 88 height 18
type input "[DATE]"
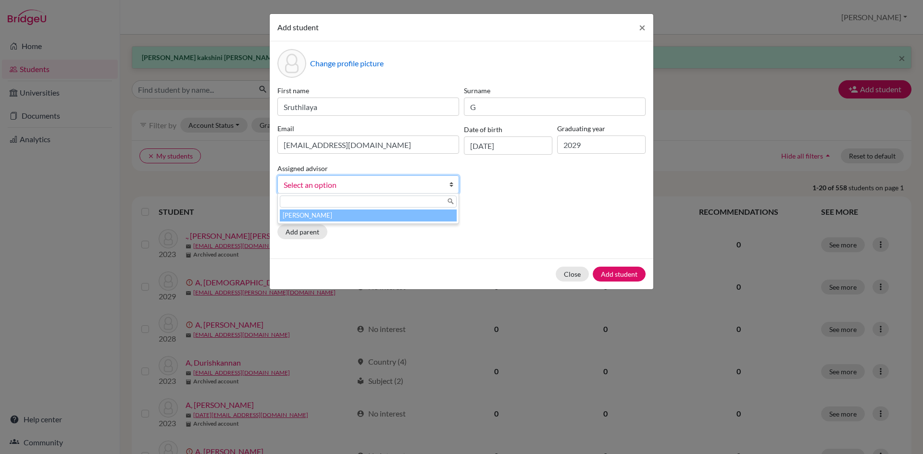
click at [454, 179] on b at bounding box center [454, 184] width 10 height 17
click at [420, 217] on li "[PERSON_NAME]" at bounding box center [368, 216] width 177 height 12
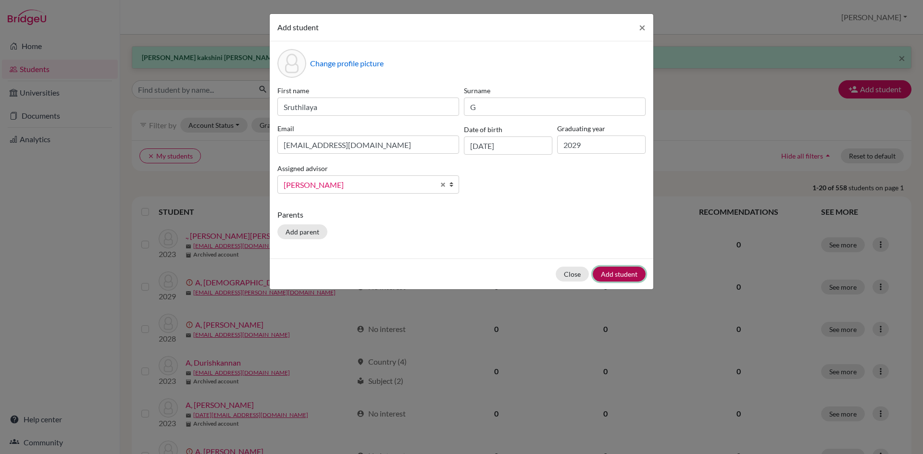
click at [610, 271] on button "Add student" at bounding box center [619, 274] width 53 height 15
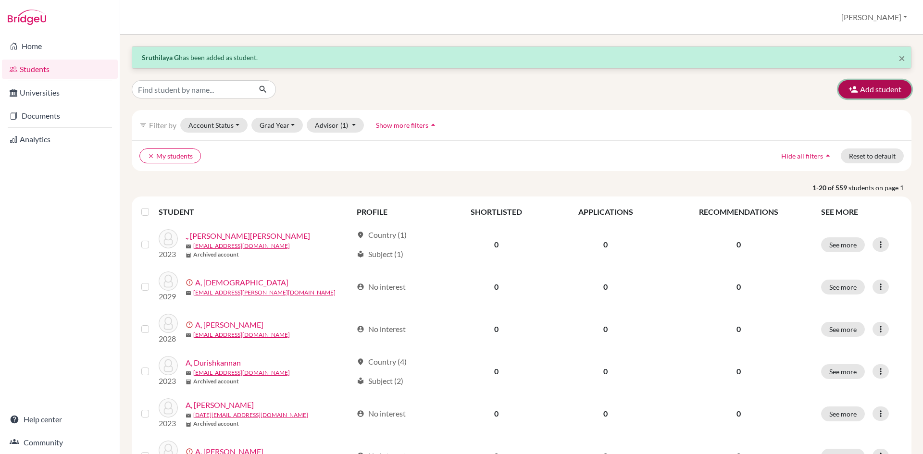
click at [893, 90] on button "Add student" at bounding box center [874, 89] width 73 height 18
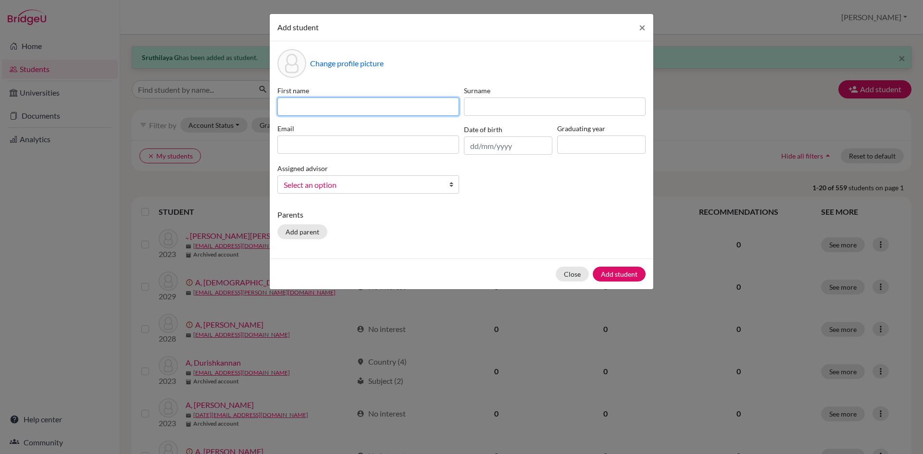
click at [309, 115] on input at bounding box center [368, 107] width 182 height 18
type input "Saravashree"
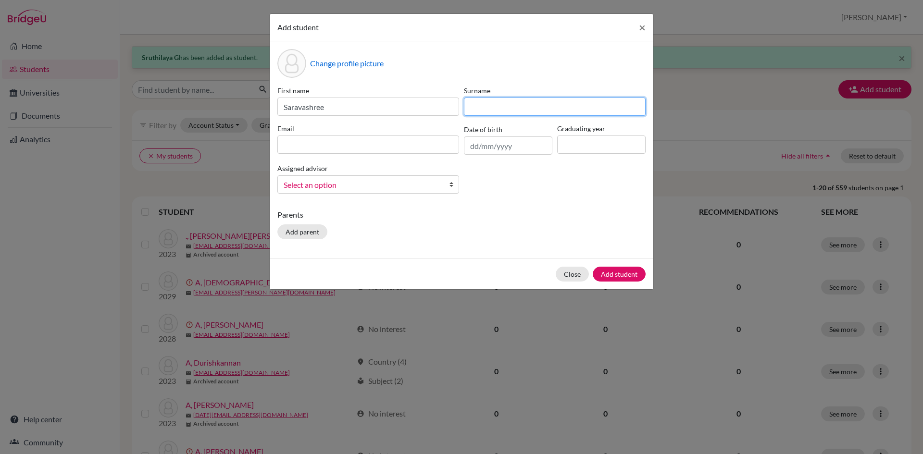
click at [475, 107] on input at bounding box center [555, 107] width 182 height 18
type input "[PERSON_NAME]"
click at [419, 145] on input at bounding box center [368, 145] width 182 height 18
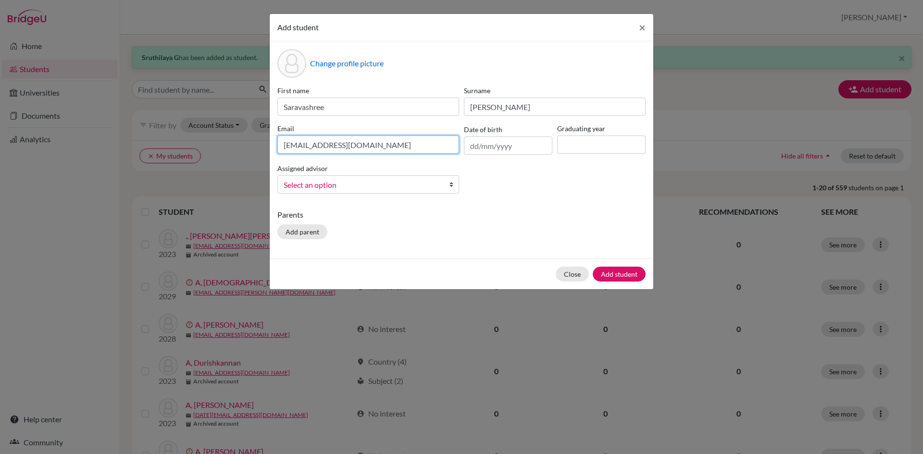
type input "[EMAIL_ADDRESS][DOMAIN_NAME]"
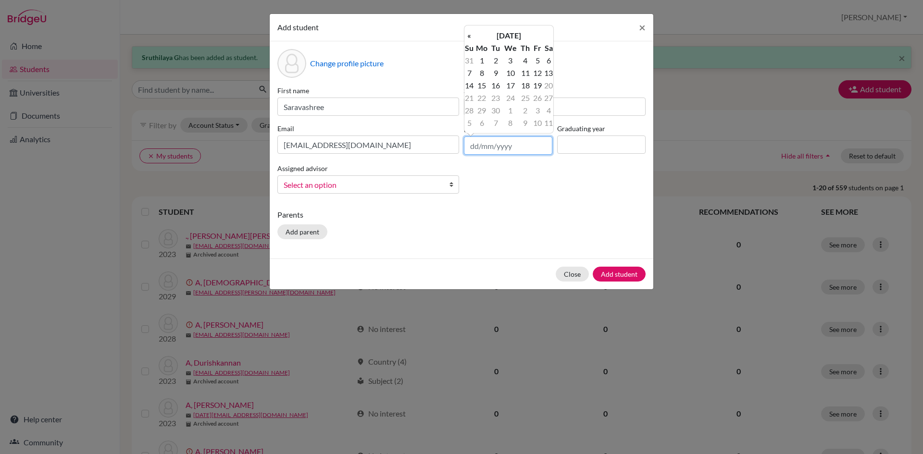
click at [472, 144] on input "text" at bounding box center [508, 146] width 88 height 18
type input "[DATE]"
click at [586, 150] on input at bounding box center [601, 145] width 88 height 18
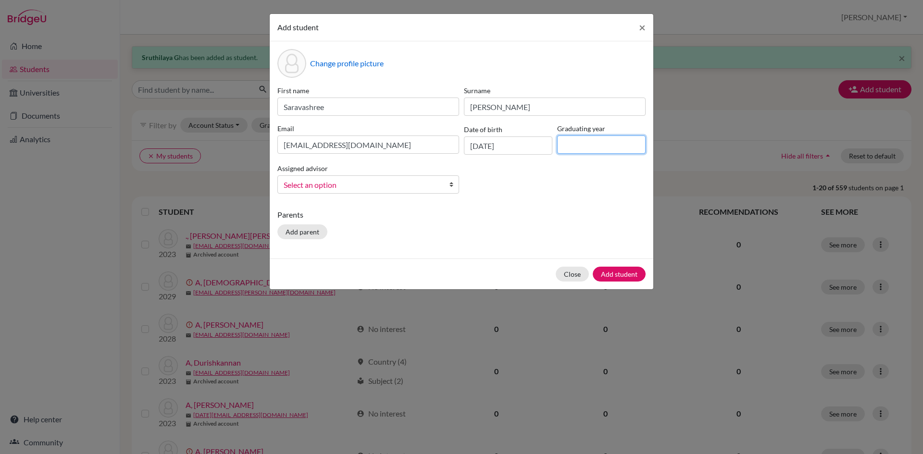
type input "2029"
click at [452, 182] on b at bounding box center [454, 184] width 10 height 17
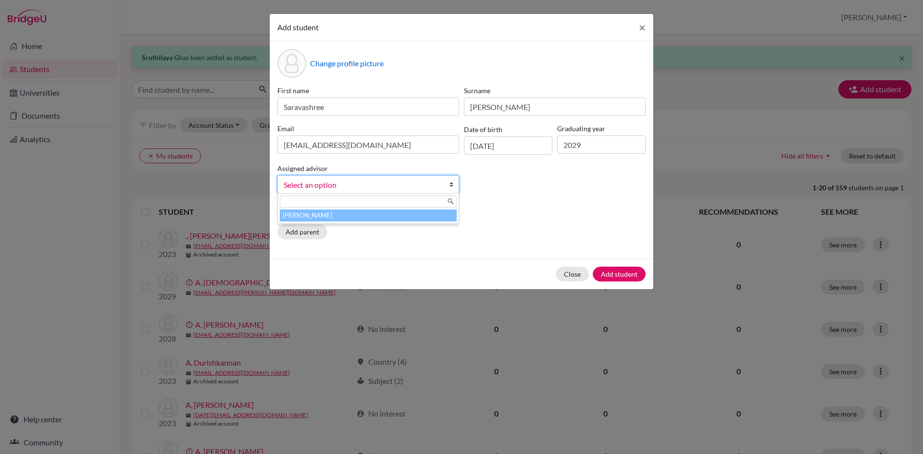
click at [435, 218] on li "[PERSON_NAME]" at bounding box center [368, 216] width 177 height 12
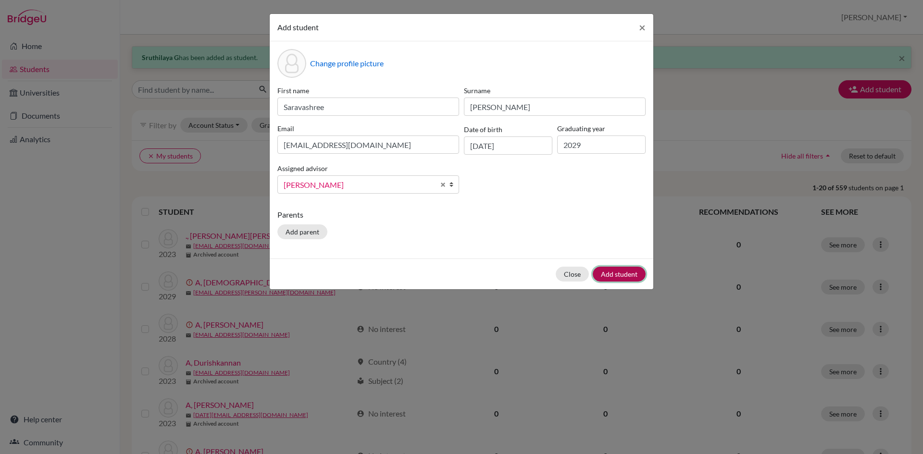
click at [617, 275] on button "Add student" at bounding box center [619, 274] width 53 height 15
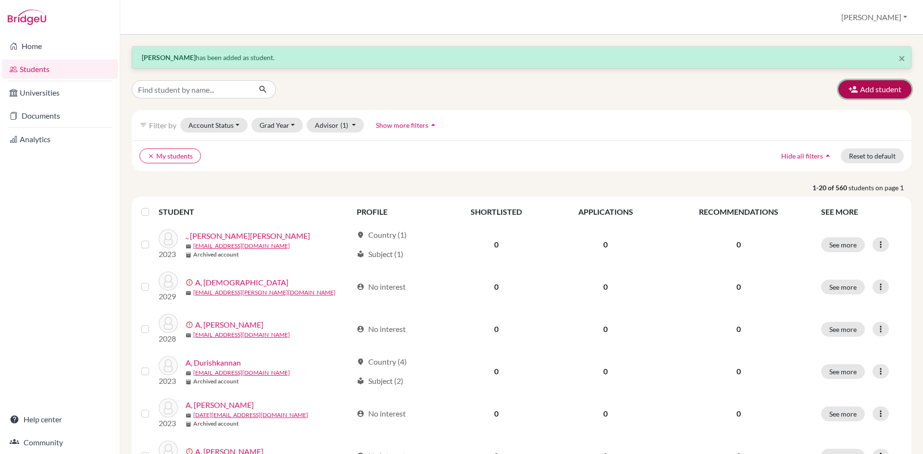
click at [878, 88] on button "Add student" at bounding box center [874, 89] width 73 height 18
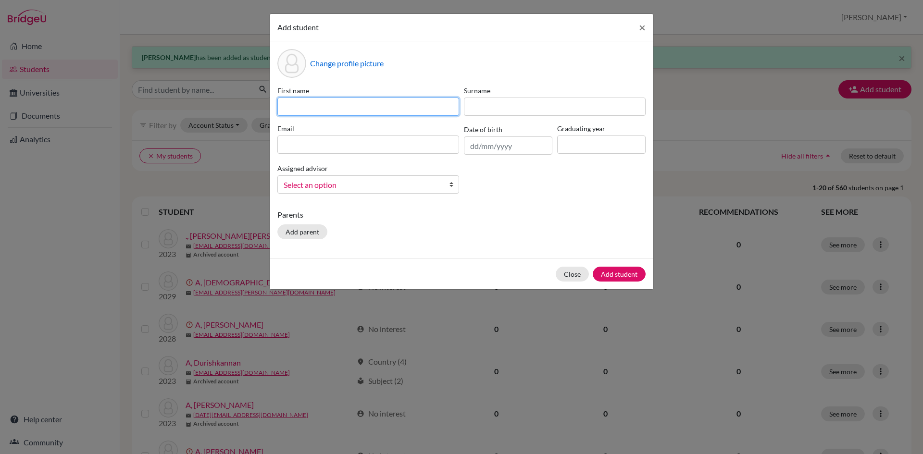
click at [381, 109] on input at bounding box center [368, 107] width 182 height 18
type input "Sanjay"
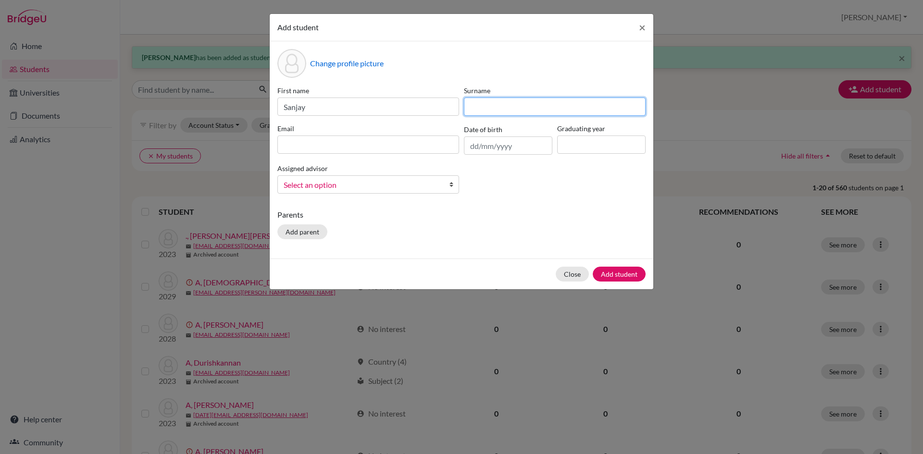
click at [509, 99] on input at bounding box center [555, 107] width 182 height 18
type input "Balaji"
click at [312, 135] on div "Email" at bounding box center [368, 139] width 187 height 31
click at [313, 135] on div "Email" at bounding box center [368, 139] width 187 height 31
click at [317, 151] on input at bounding box center [368, 145] width 182 height 18
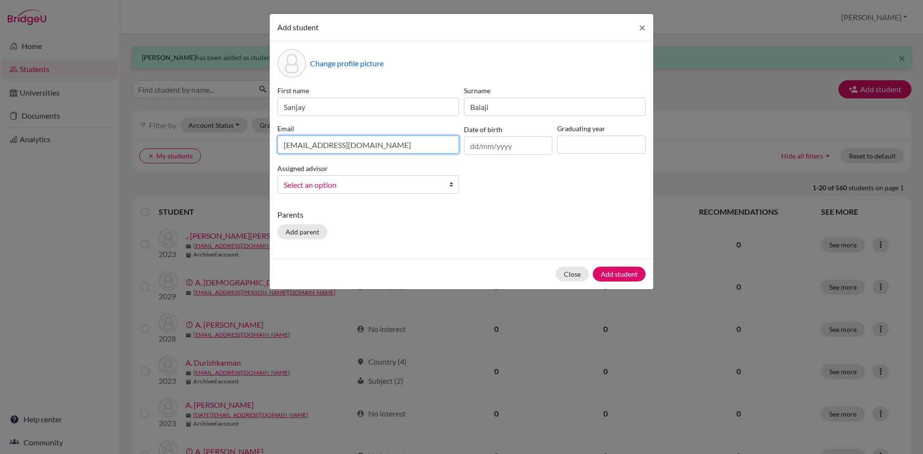
type input "[EMAIL_ADDRESS][DOMAIN_NAME]"
click at [476, 142] on input "text" at bounding box center [508, 146] width 88 height 18
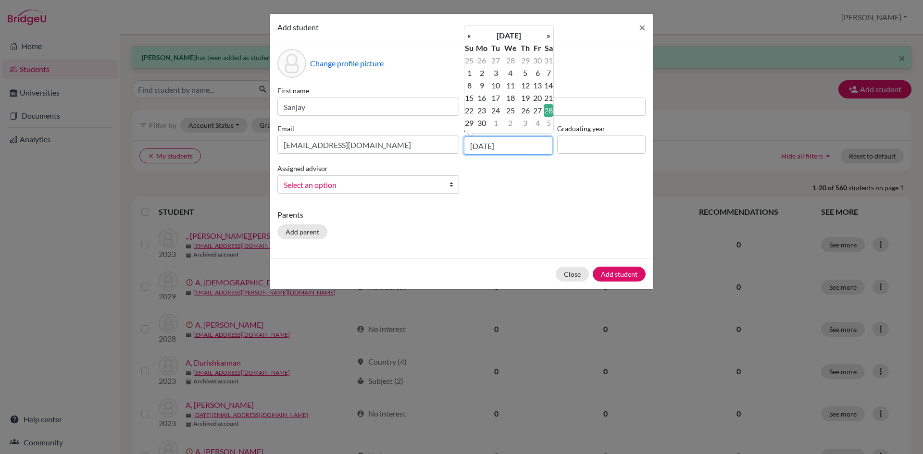
type input "[DATE]"
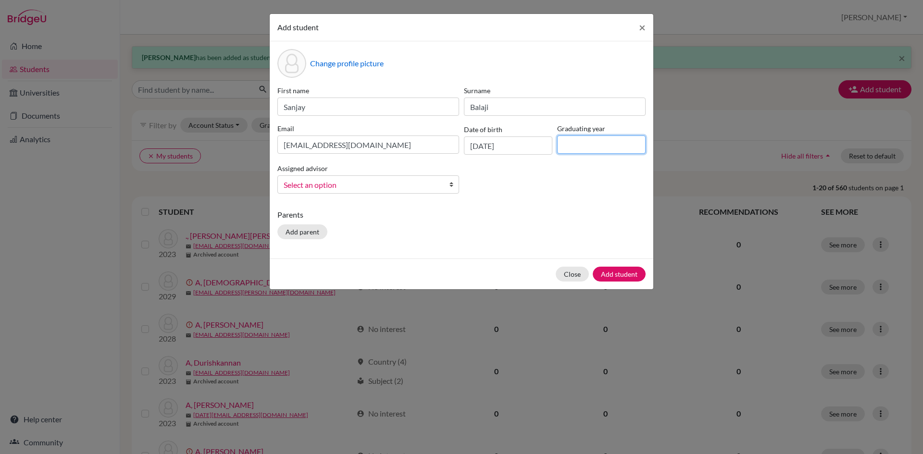
click at [562, 140] on input at bounding box center [601, 145] width 88 height 18
type input "2029"
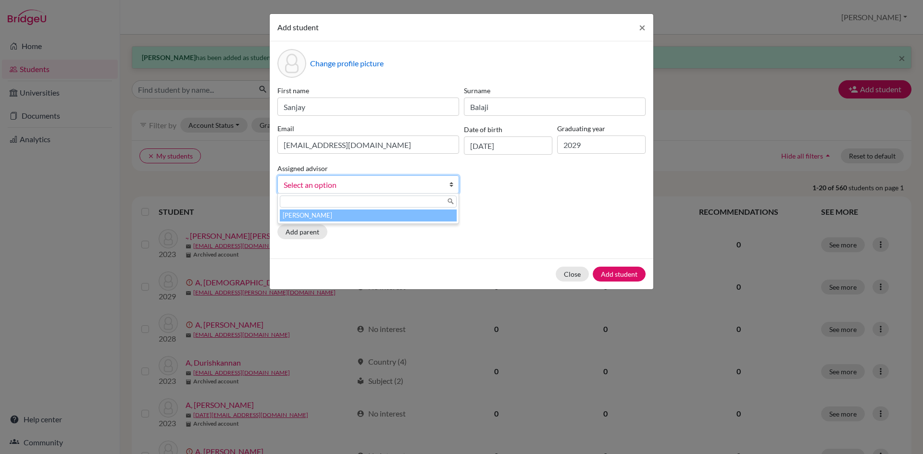
click at [450, 185] on b at bounding box center [454, 184] width 10 height 17
click at [426, 214] on li "[PERSON_NAME]" at bounding box center [368, 216] width 177 height 12
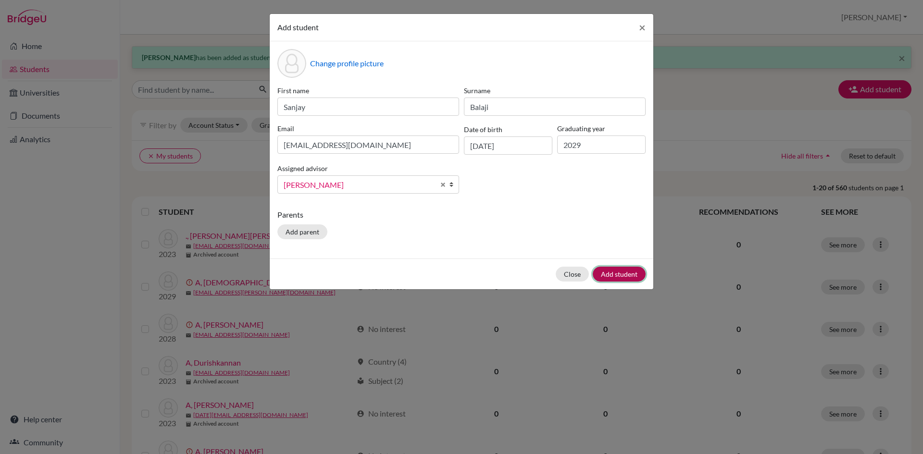
click at [612, 277] on button "Add student" at bounding box center [619, 274] width 53 height 15
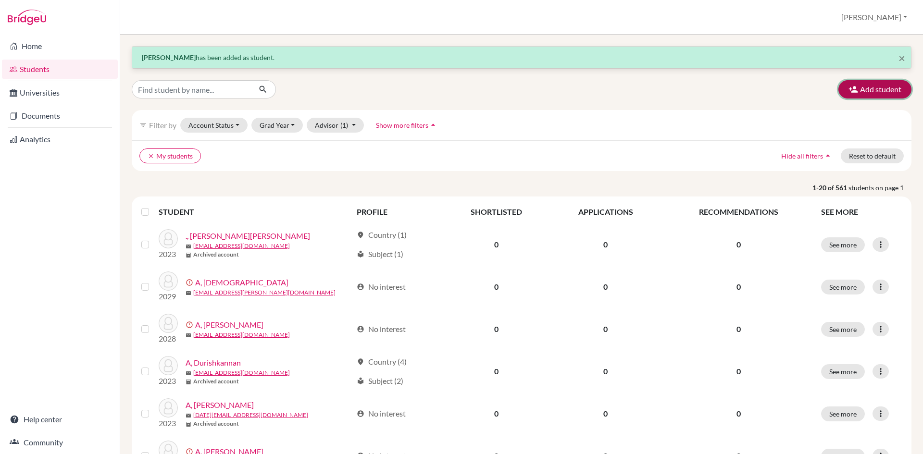
click at [863, 93] on button "Add student" at bounding box center [874, 89] width 73 height 18
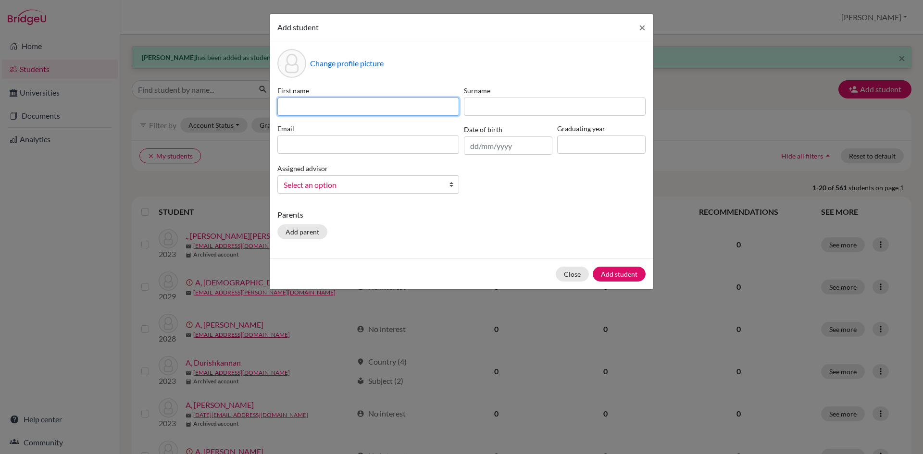
click at [360, 102] on input at bounding box center [368, 107] width 182 height 18
type input "Surya"
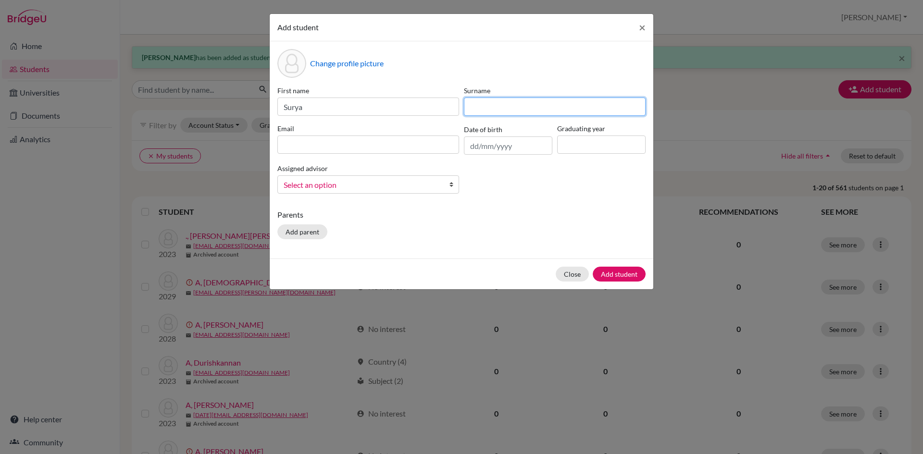
click at [477, 114] on input at bounding box center [555, 107] width 182 height 18
type input "R"
click at [336, 143] on input at bounding box center [368, 145] width 182 height 18
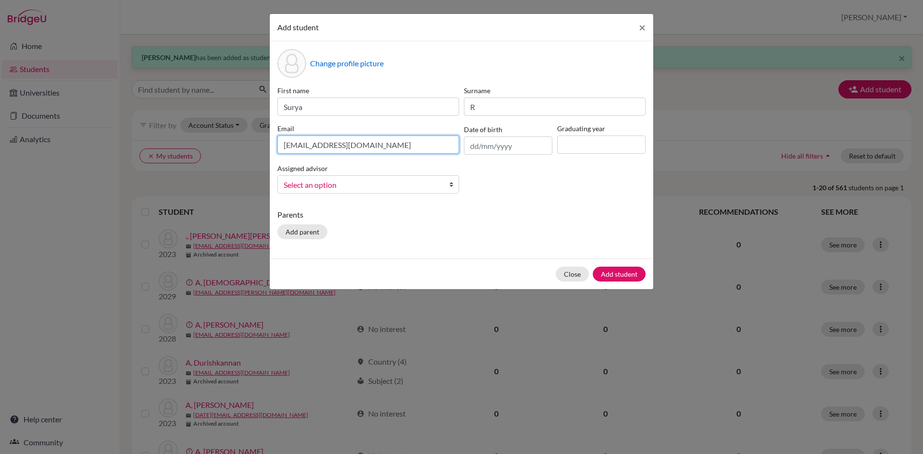
type input "[EMAIL_ADDRESS][DOMAIN_NAME]"
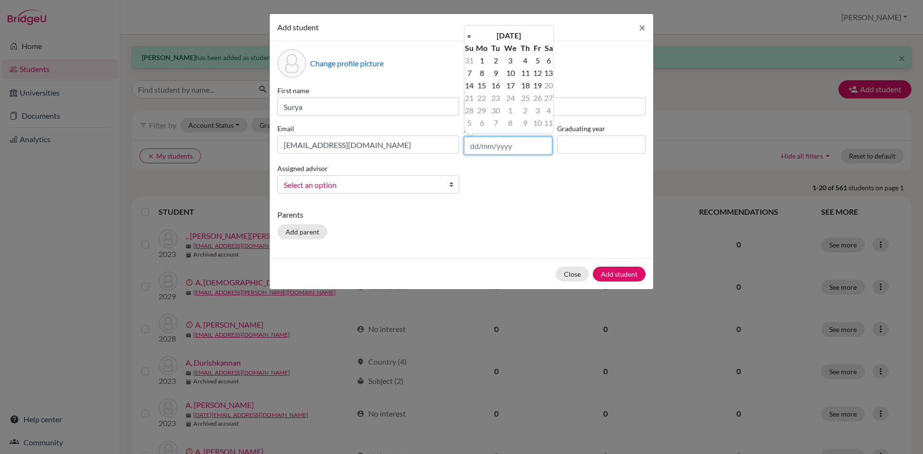
click at [474, 145] on input "text" at bounding box center [508, 146] width 88 height 18
type input "[DATE]"
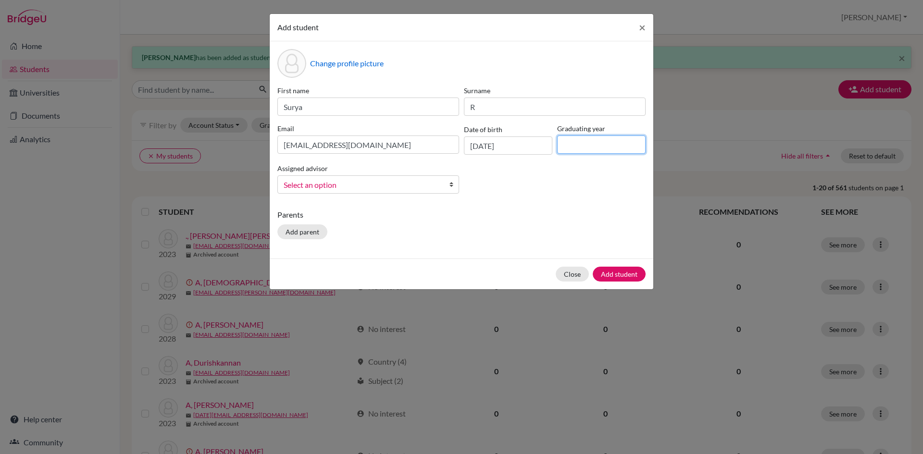
click at [588, 146] on input at bounding box center [601, 145] width 88 height 18
type input "2029"
click at [446, 186] on link "Select an option" at bounding box center [368, 184] width 182 height 18
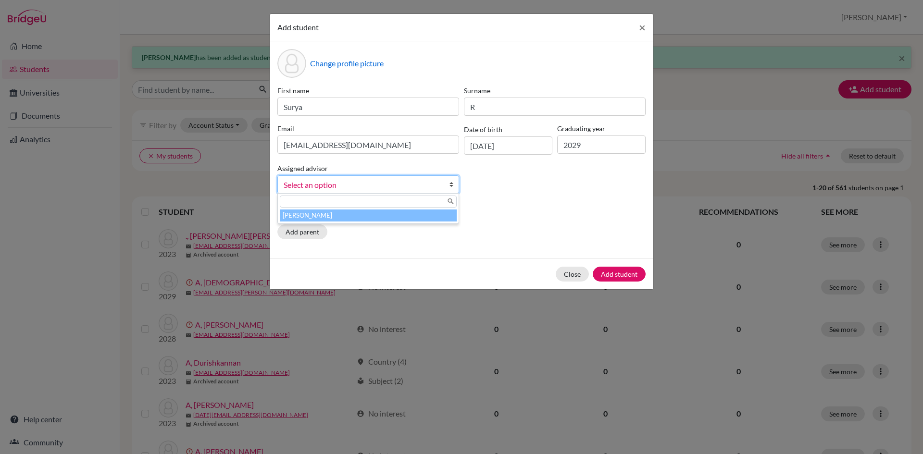
click at [423, 218] on li "[PERSON_NAME]" at bounding box center [368, 216] width 177 height 12
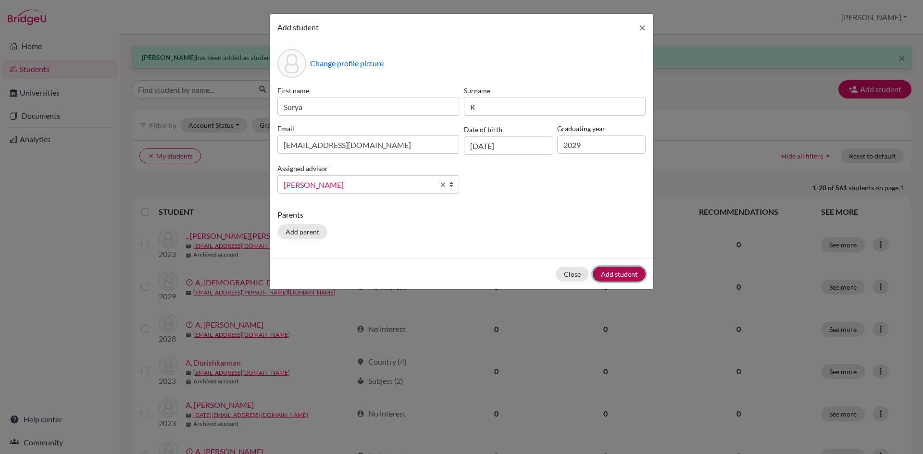
click at [617, 271] on button "Add student" at bounding box center [619, 274] width 53 height 15
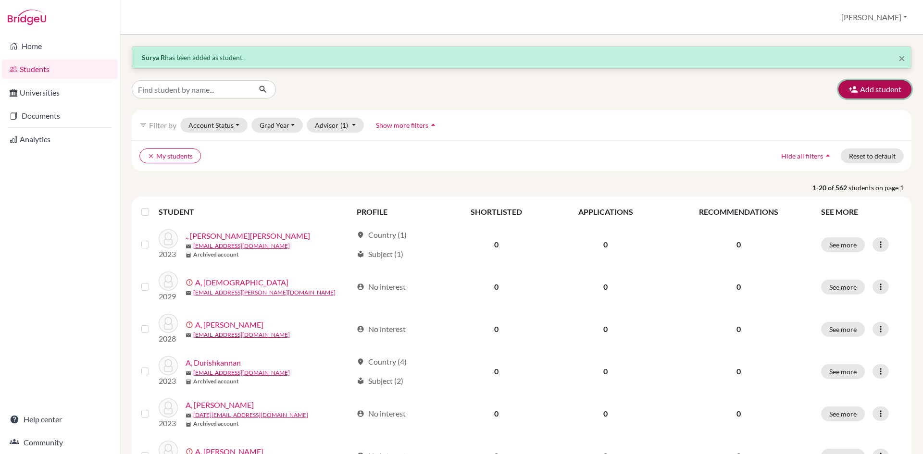
click at [854, 89] on button "Add student" at bounding box center [874, 89] width 73 height 18
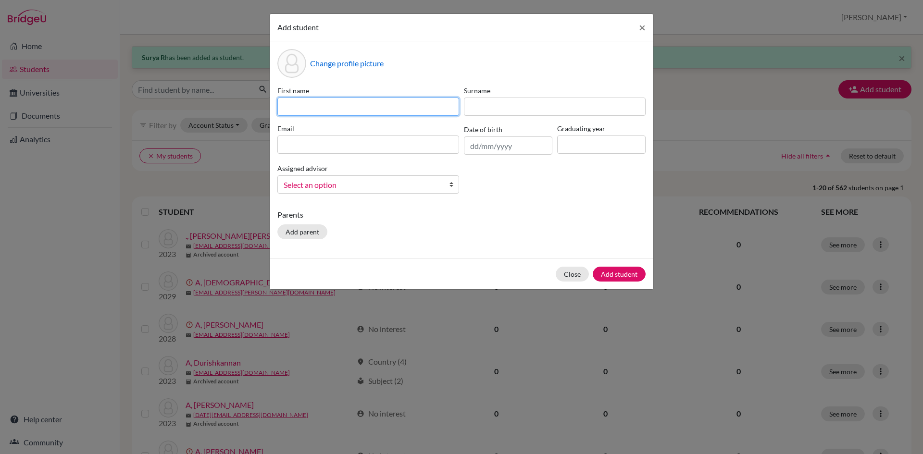
click at [375, 111] on input at bounding box center [368, 107] width 182 height 18
type input "[PERSON_NAME]"
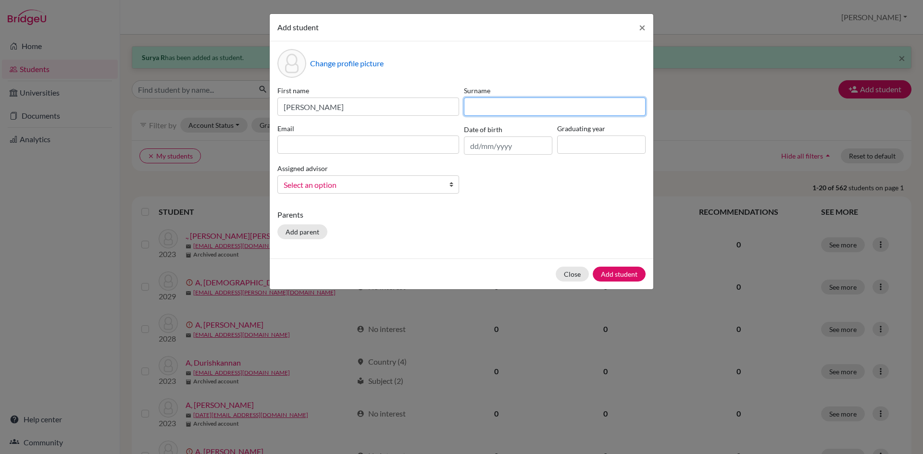
click at [511, 109] on input at bounding box center [555, 107] width 182 height 18
type input "S"
click at [389, 147] on input at bounding box center [368, 145] width 182 height 18
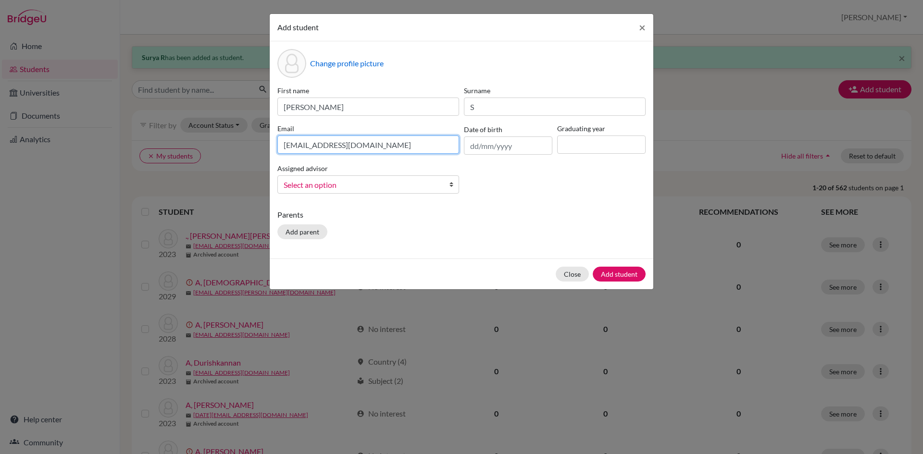
type input "[EMAIL_ADDRESS][DOMAIN_NAME]"
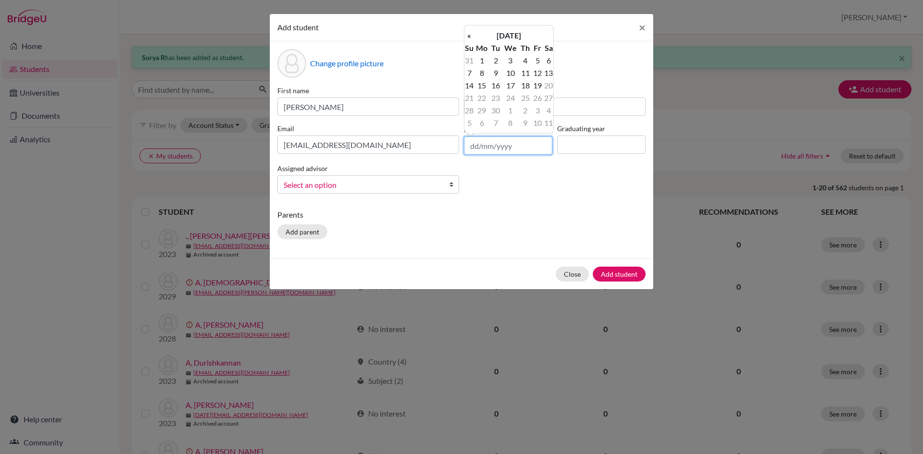
click at [469, 145] on input "text" at bounding box center [508, 146] width 88 height 18
type input "[DATE]"
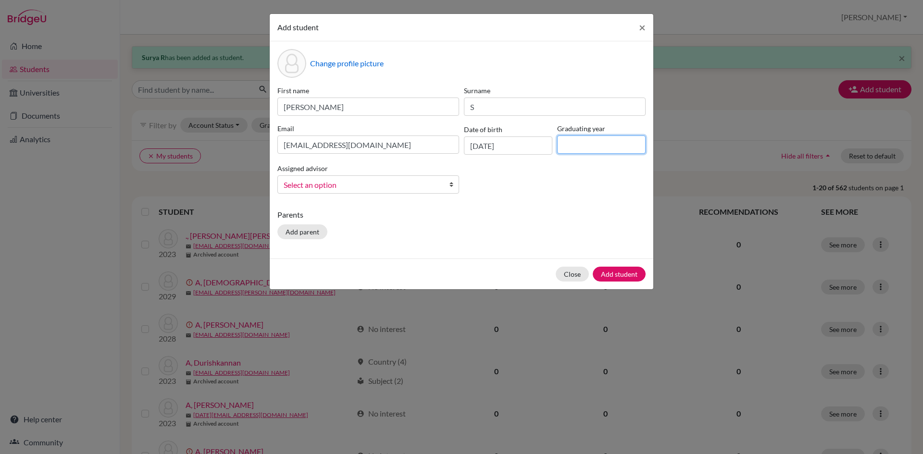
click at [567, 149] on input at bounding box center [601, 145] width 88 height 18
type input "2027"
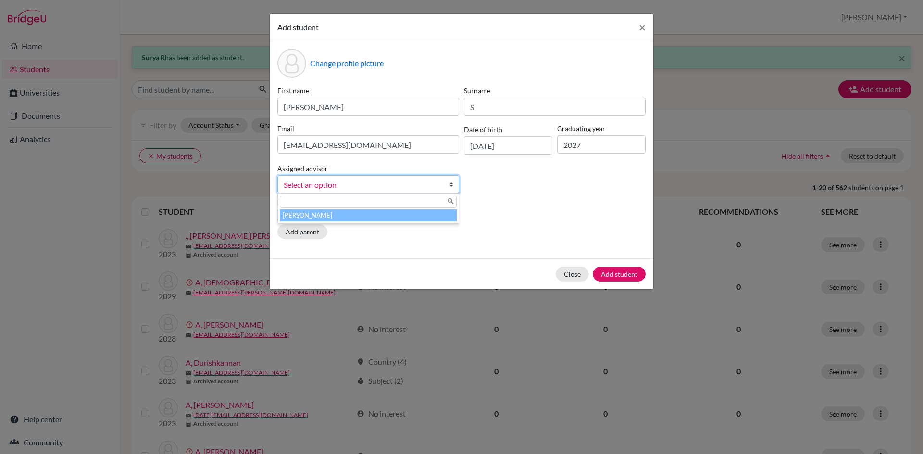
click at [450, 186] on b at bounding box center [454, 184] width 10 height 17
click at [436, 218] on li "[PERSON_NAME]" at bounding box center [368, 216] width 177 height 12
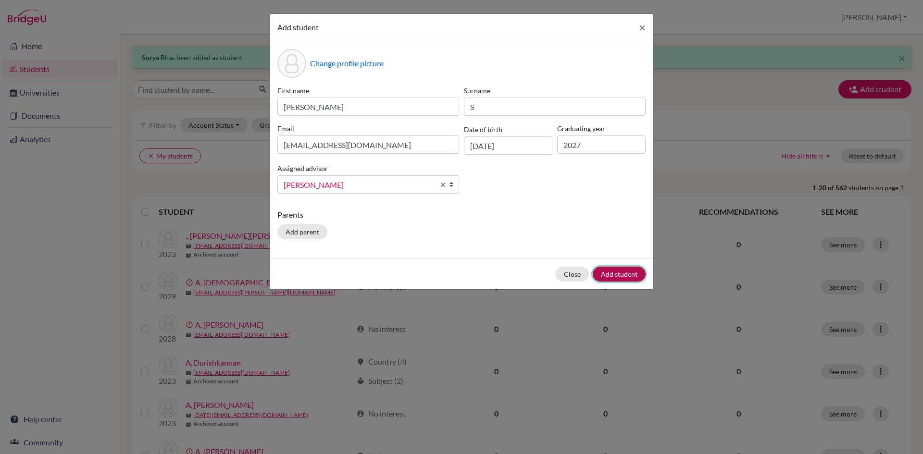
click at [617, 271] on button "Add student" at bounding box center [619, 274] width 53 height 15
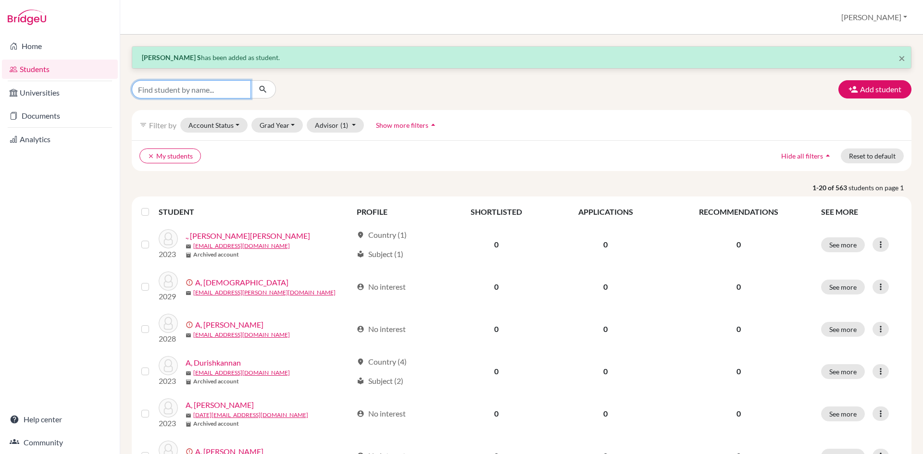
click at [175, 84] on input "Find student by name..." at bounding box center [191, 89] width 119 height 18
type input "Surya"
click at [266, 89] on icon "submit" at bounding box center [263, 90] width 10 height 10
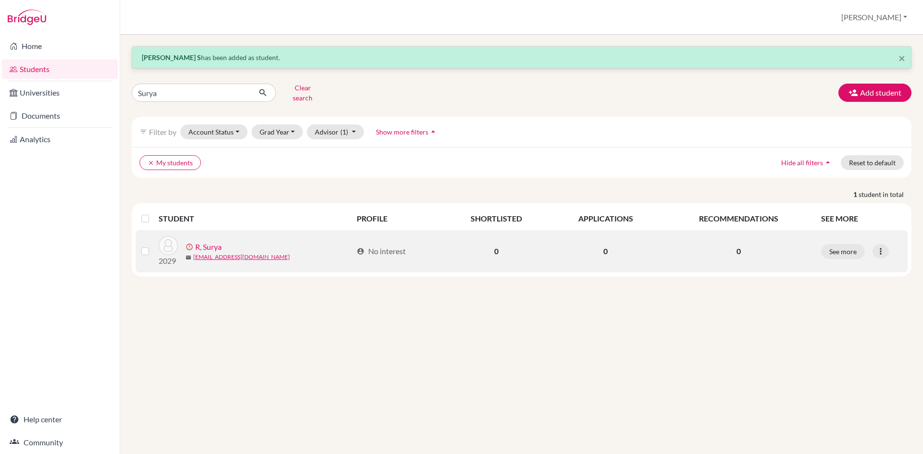
click at [228, 245] on div "error_outline R, Surya" at bounding box center [269, 247] width 167 height 12
click at [885, 247] on icon at bounding box center [881, 252] width 10 height 10
click at [851, 264] on button "Edit student" at bounding box center [844, 271] width 87 height 15
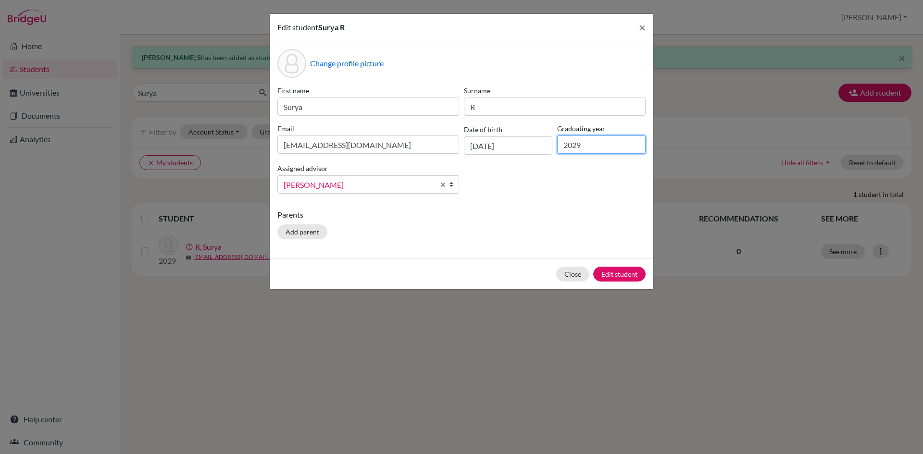
click at [618, 144] on input "2029" at bounding box center [601, 145] width 88 height 18
drag, startPoint x: 577, startPoint y: 147, endPoint x: 582, endPoint y: 145, distance: 5.0
click at [582, 145] on input "2029" at bounding box center [601, 145] width 88 height 18
type input "2027"
click at [606, 277] on button "Edit student" at bounding box center [619, 274] width 52 height 15
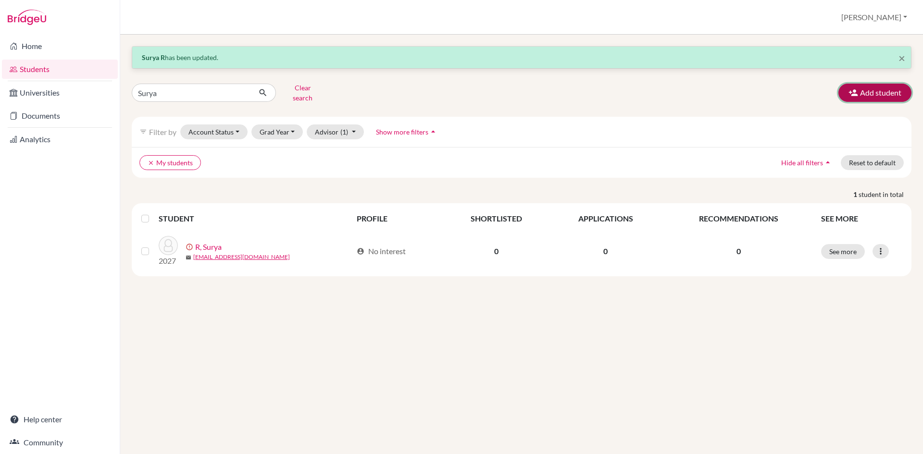
click at [842, 93] on button "Add student" at bounding box center [874, 93] width 73 height 18
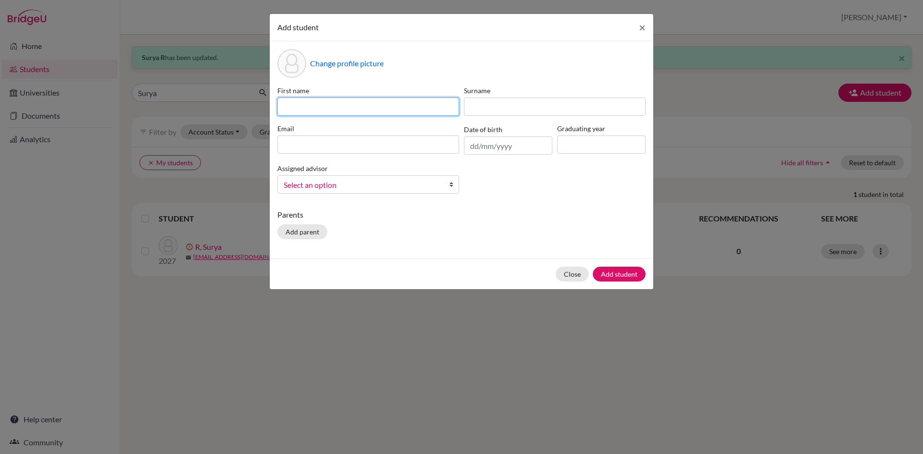
click at [340, 103] on input at bounding box center [368, 107] width 182 height 18
type input "[PERSON_NAME]"
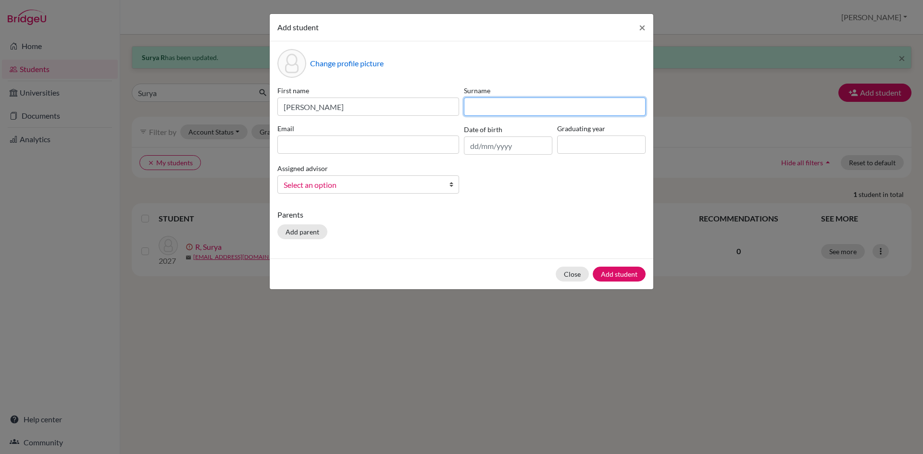
click at [480, 109] on input at bounding box center [555, 107] width 182 height 18
type input "[PERSON_NAME]"
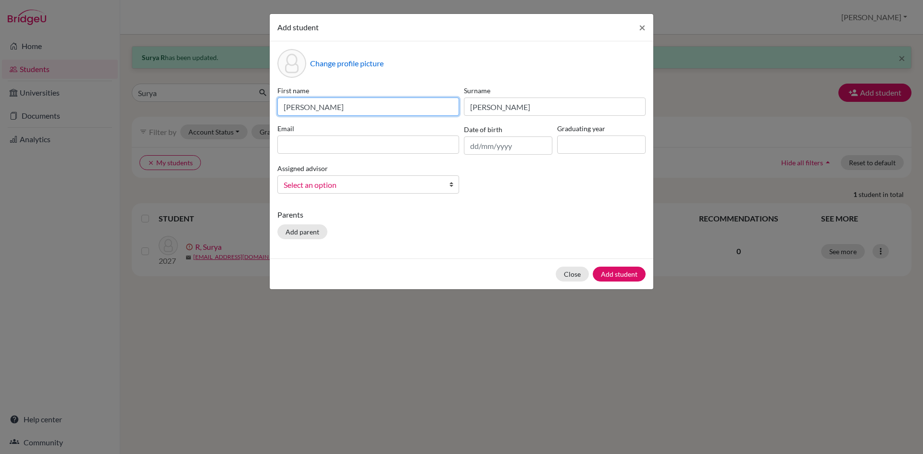
click at [287, 108] on input "[PERSON_NAME]" at bounding box center [368, 107] width 182 height 18
click at [324, 140] on input at bounding box center [368, 145] width 182 height 18
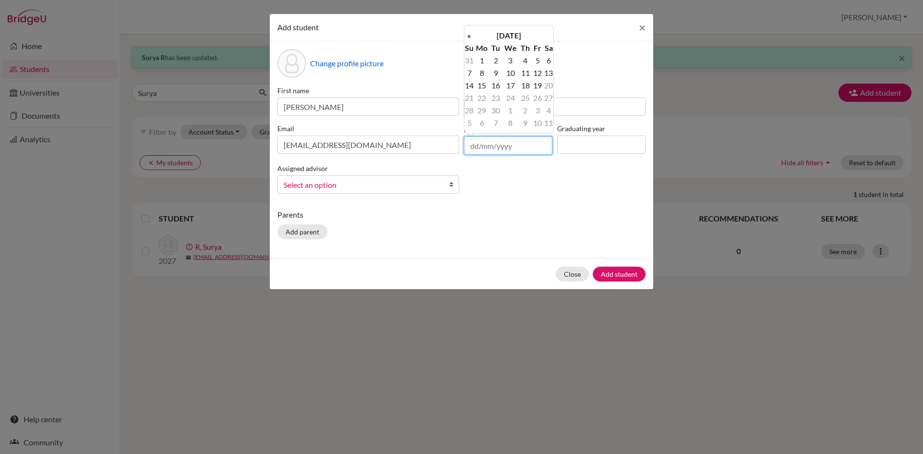
click at [467, 154] on input "text" at bounding box center [508, 146] width 88 height 18
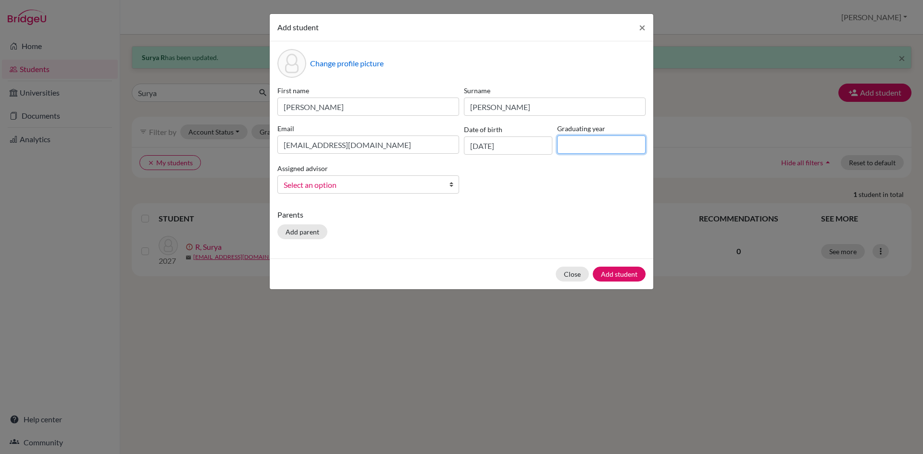
click at [578, 149] on input at bounding box center [601, 145] width 88 height 18
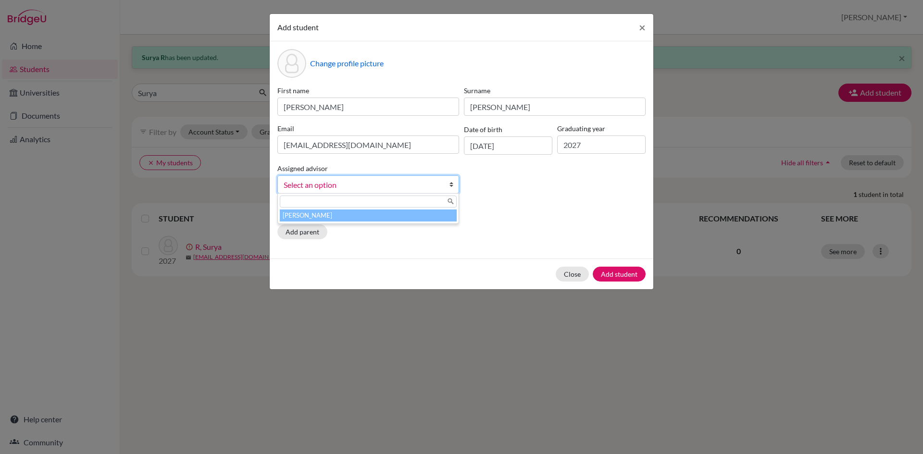
click at [450, 180] on b at bounding box center [454, 184] width 10 height 17
click at [427, 213] on li "[PERSON_NAME]" at bounding box center [368, 216] width 177 height 12
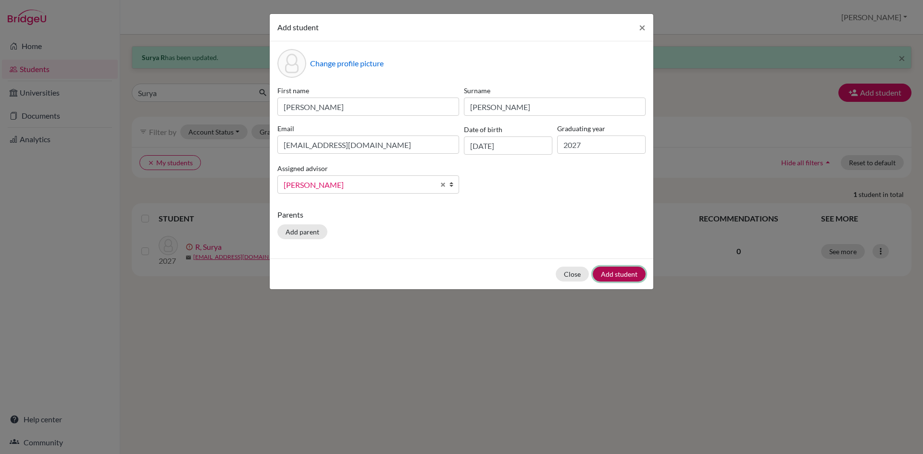
click at [624, 279] on button "Add student" at bounding box center [619, 274] width 53 height 15
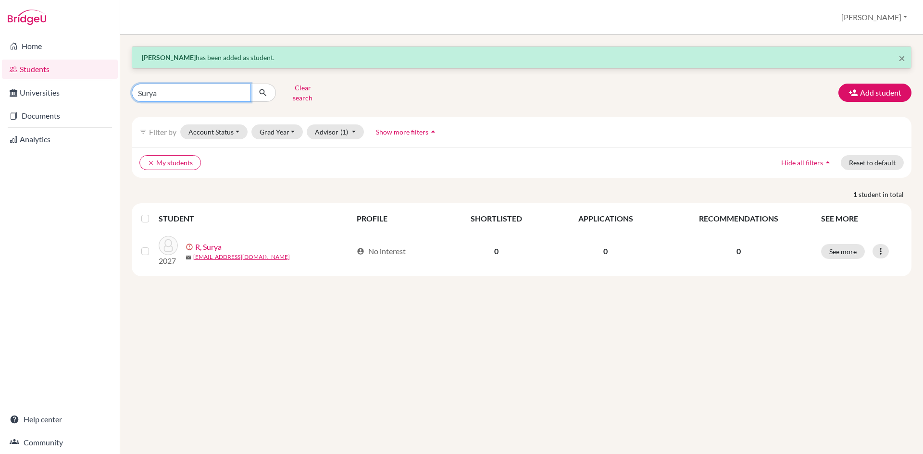
click at [204, 86] on input "Surya" at bounding box center [191, 93] width 119 height 18
click at [265, 89] on icon "submit" at bounding box center [263, 93] width 10 height 10
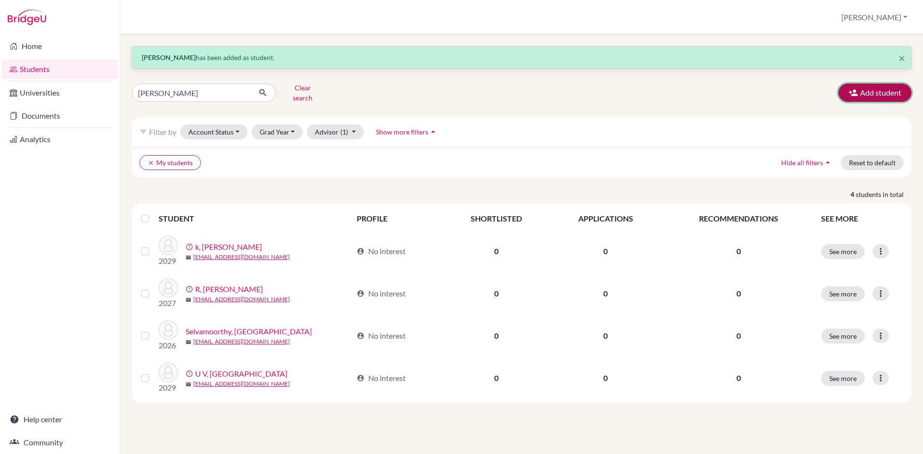
click at [862, 85] on button "Add student" at bounding box center [874, 93] width 73 height 18
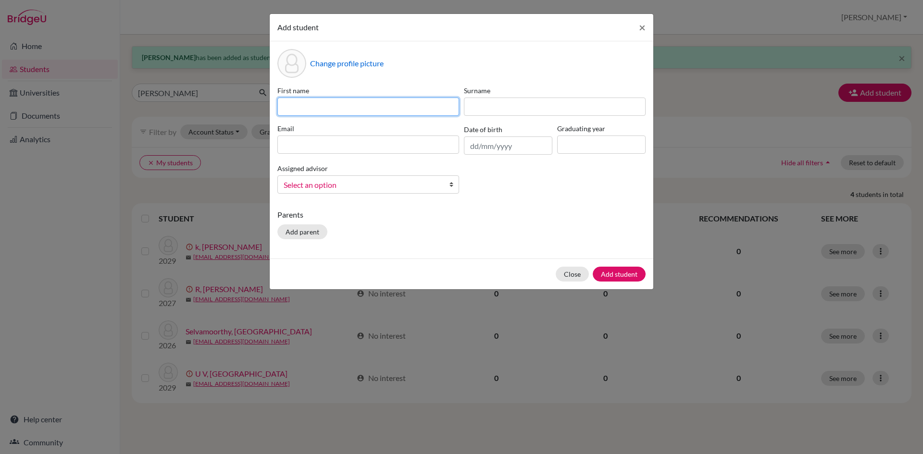
click at [297, 105] on input at bounding box center [368, 107] width 182 height 18
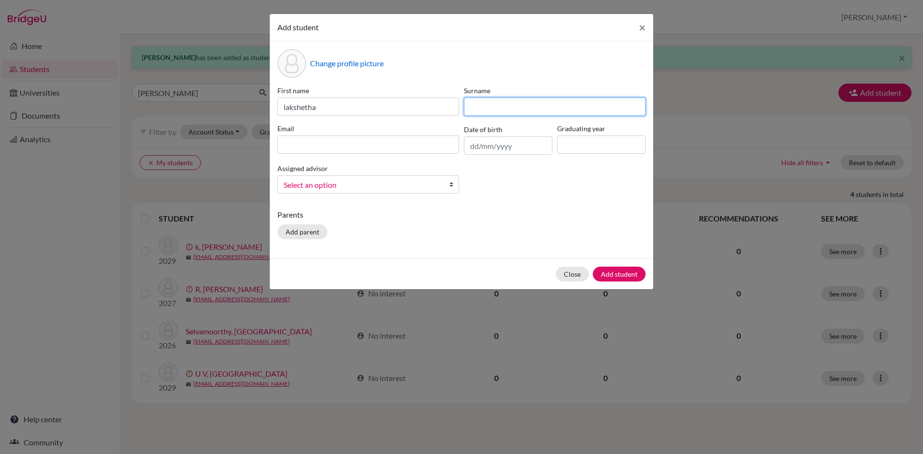
click at [493, 98] on input at bounding box center [555, 107] width 182 height 18
click at [414, 152] on input at bounding box center [368, 145] width 182 height 18
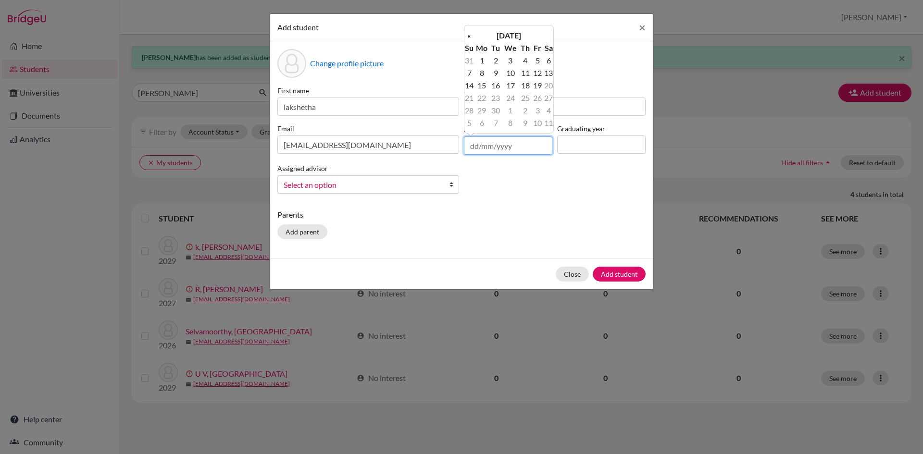
click at [475, 147] on input "text" at bounding box center [508, 146] width 88 height 18
click at [561, 144] on input at bounding box center [601, 145] width 88 height 18
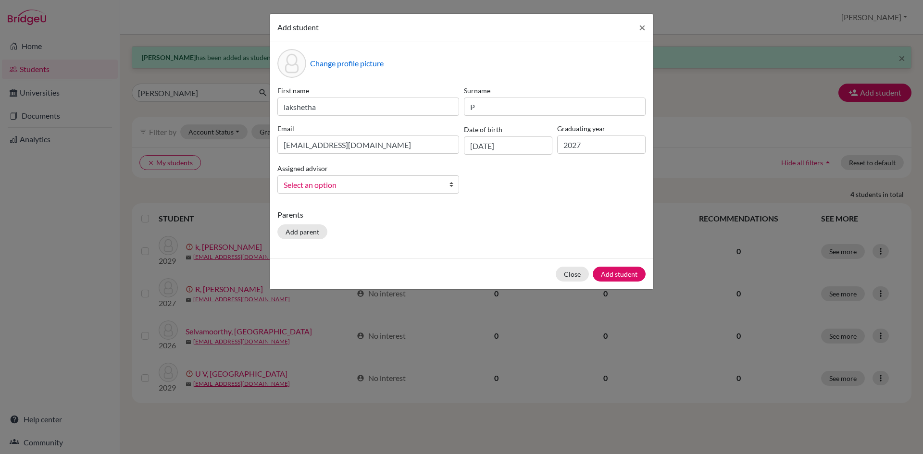
click at [452, 185] on b at bounding box center [454, 184] width 10 height 17
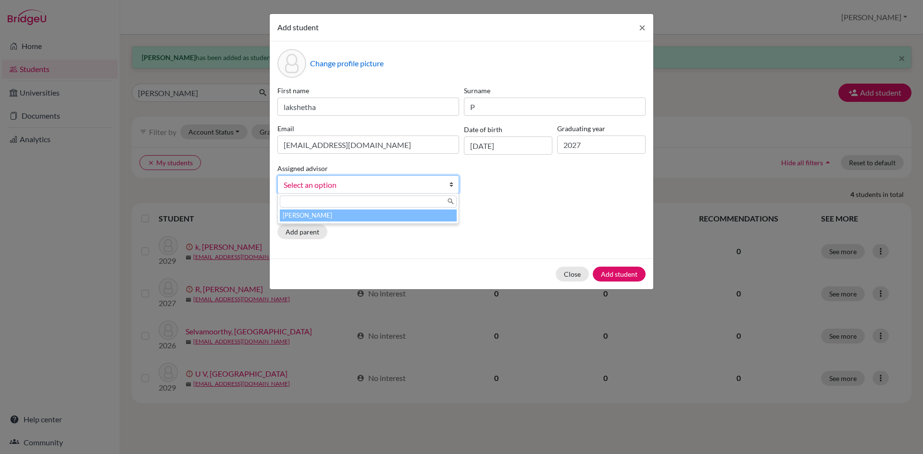
click at [446, 212] on li "[PERSON_NAME]" at bounding box center [368, 216] width 177 height 12
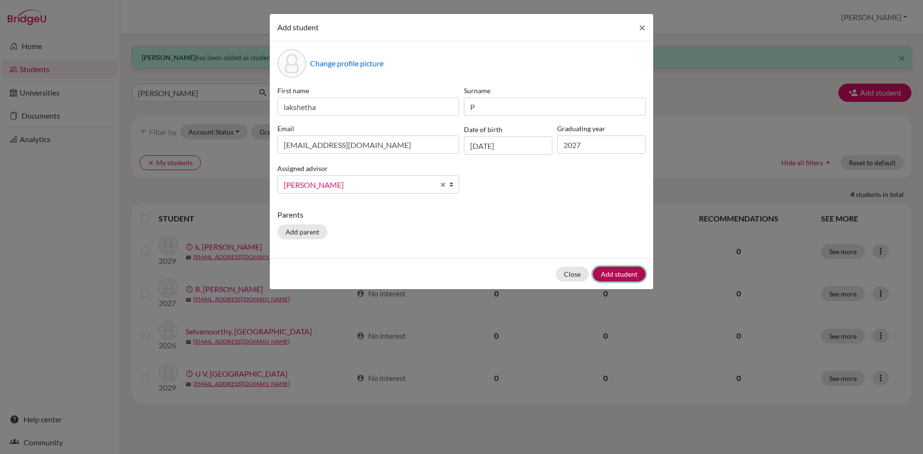
click at [632, 277] on button "Add student" at bounding box center [619, 274] width 53 height 15
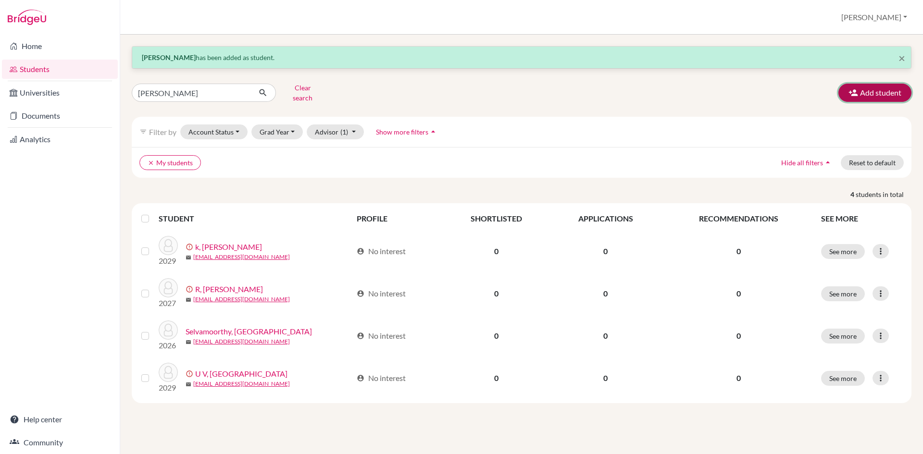
click at [852, 91] on icon "button" at bounding box center [854, 93] width 10 height 10
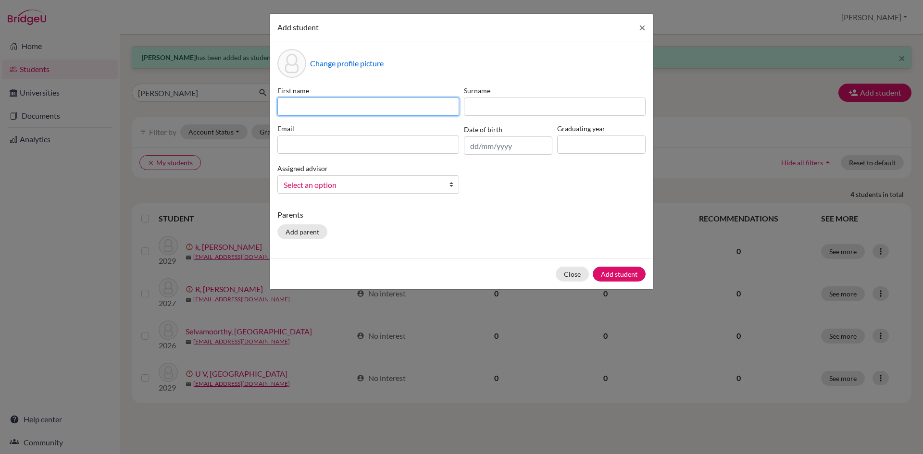
click at [289, 109] on input at bounding box center [368, 107] width 182 height 18
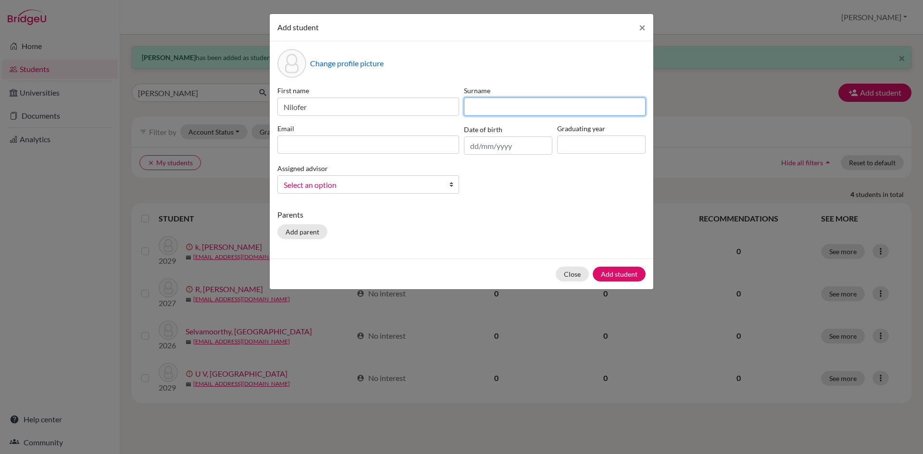
click at [482, 112] on input at bounding box center [555, 107] width 182 height 18
click at [475, 109] on input "PL" at bounding box center [555, 107] width 182 height 18
click at [409, 145] on input at bounding box center [368, 145] width 182 height 18
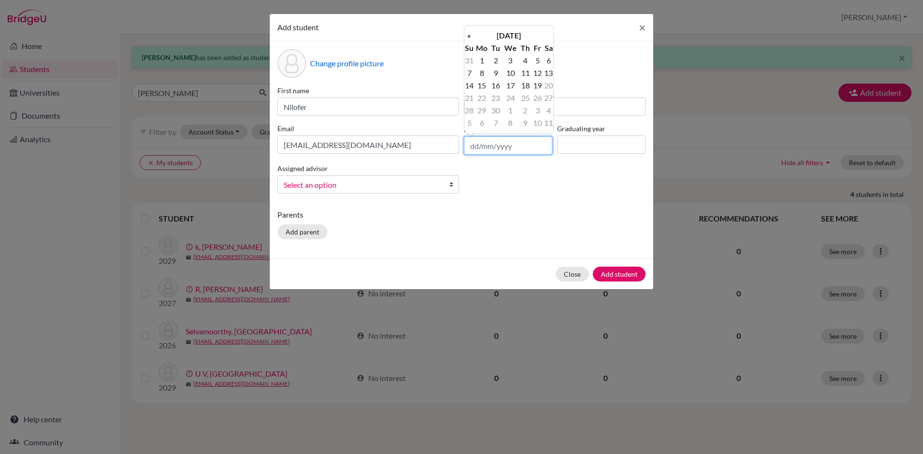
click at [480, 149] on input "text" at bounding box center [508, 146] width 88 height 18
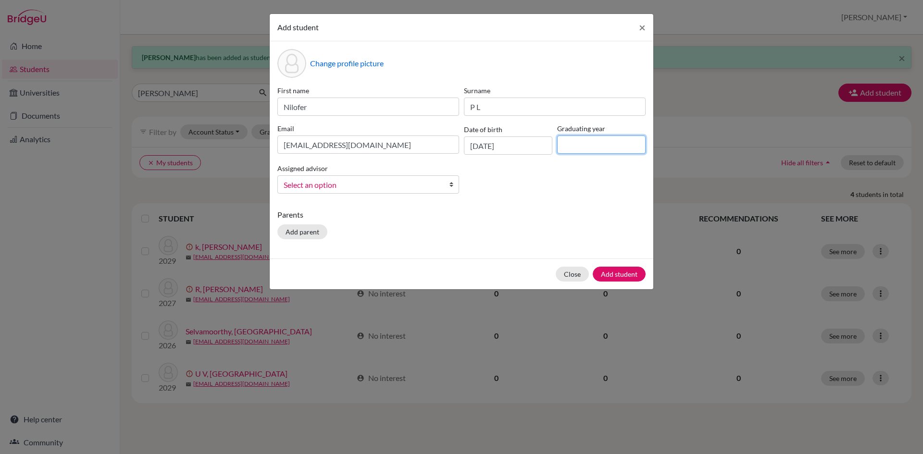
click at [596, 145] on input at bounding box center [601, 145] width 88 height 18
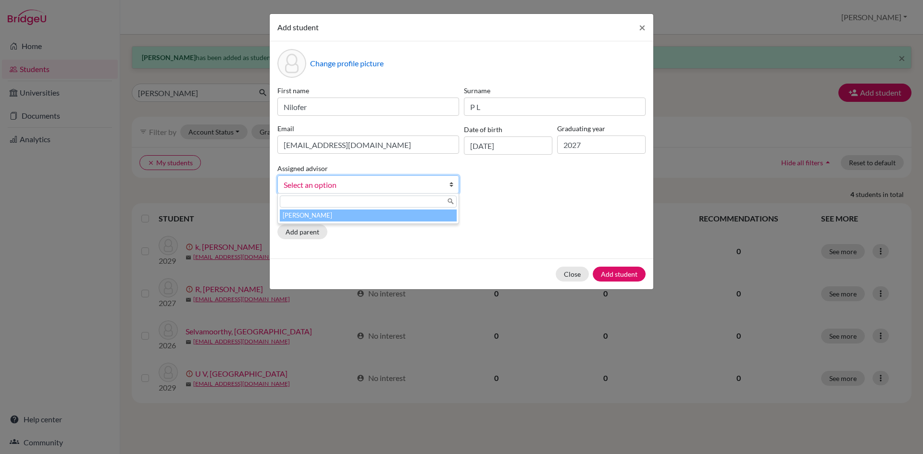
click at [449, 184] on link "Select an option" at bounding box center [368, 184] width 182 height 18
click at [440, 212] on li "[PERSON_NAME]" at bounding box center [368, 216] width 177 height 12
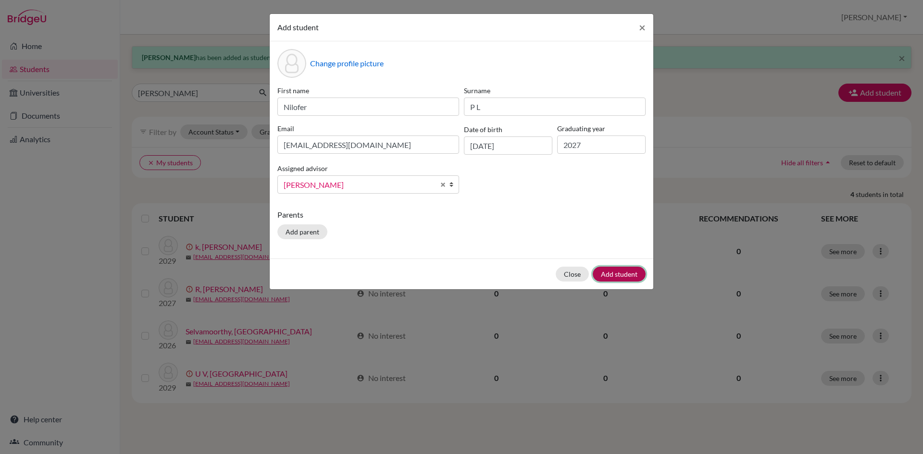
click at [635, 278] on button "Add student" at bounding box center [619, 274] width 53 height 15
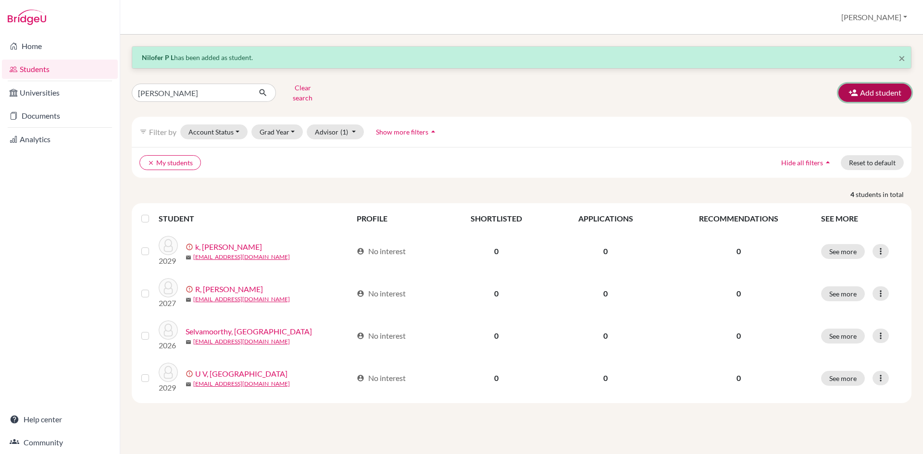
click at [862, 93] on button "Add student" at bounding box center [874, 93] width 73 height 18
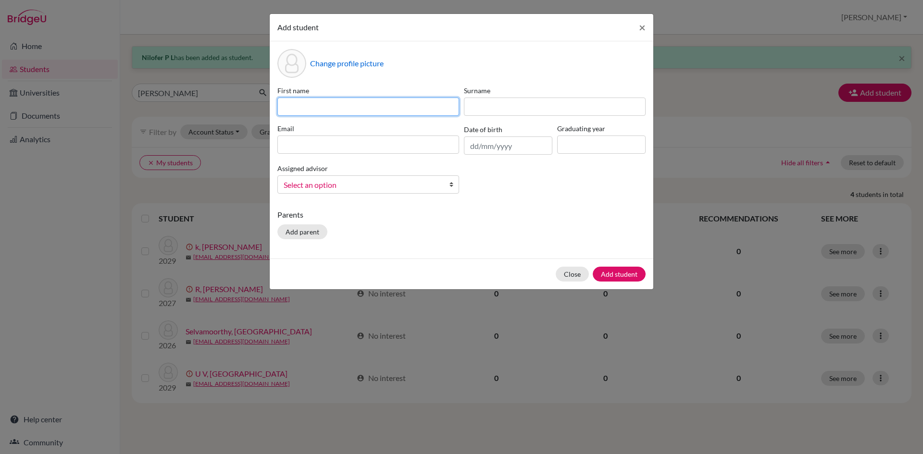
click at [422, 113] on input at bounding box center [368, 107] width 182 height 18
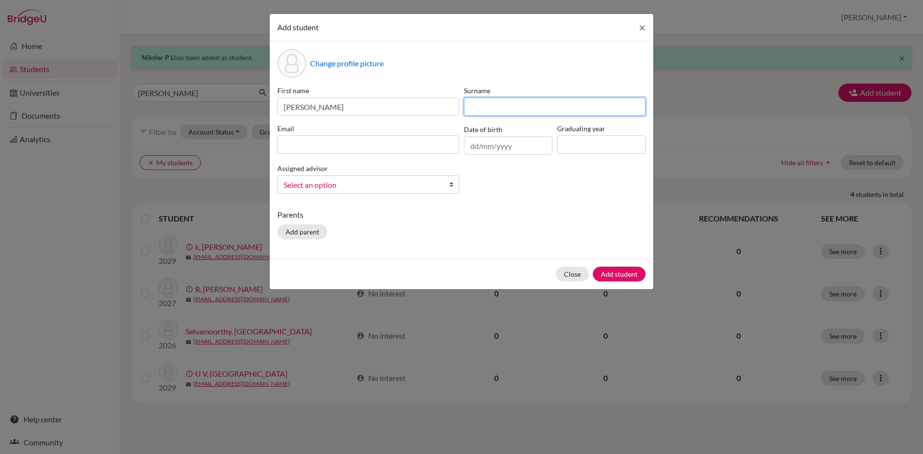
click at [502, 112] on input at bounding box center [555, 107] width 182 height 18
click at [347, 150] on input at bounding box center [368, 145] width 182 height 18
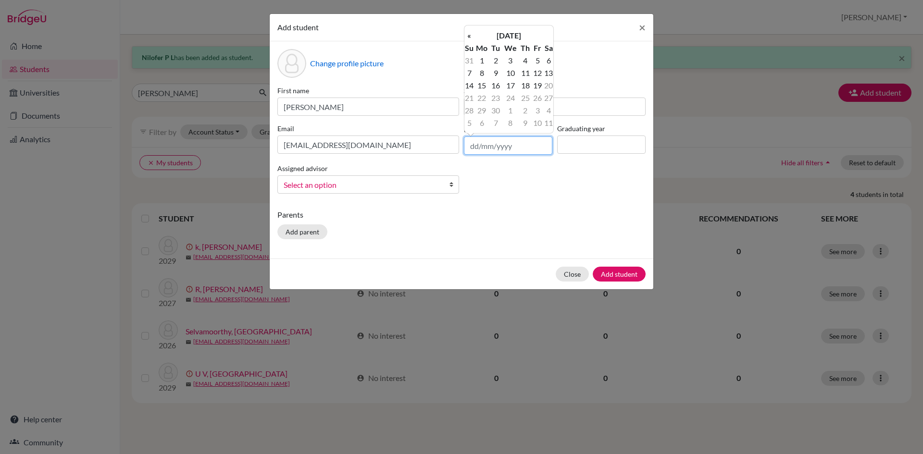
click at [475, 151] on input "text" at bounding box center [508, 146] width 88 height 18
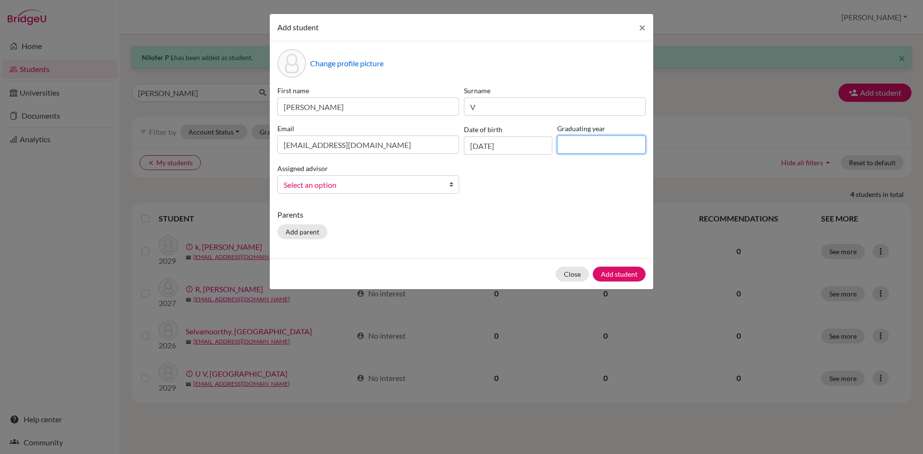
click at [585, 143] on input at bounding box center [601, 145] width 88 height 18
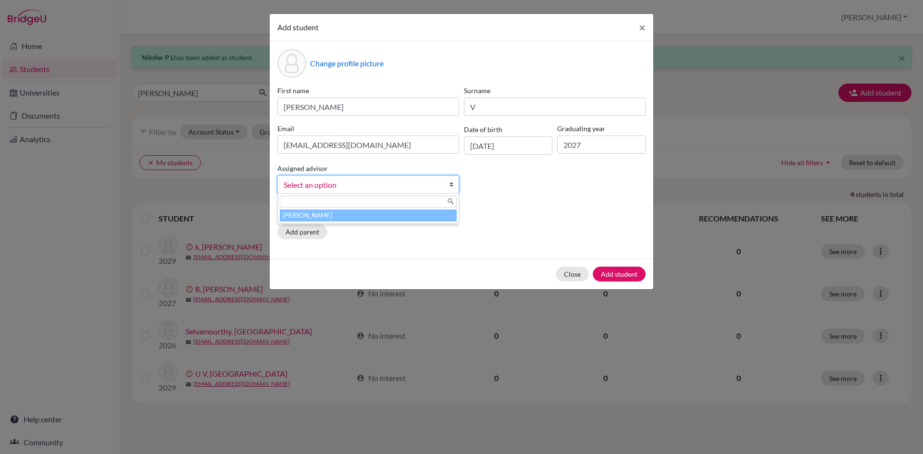
click at [451, 185] on b at bounding box center [454, 184] width 10 height 17
click at [432, 221] on li "[PERSON_NAME]" at bounding box center [368, 216] width 177 height 12
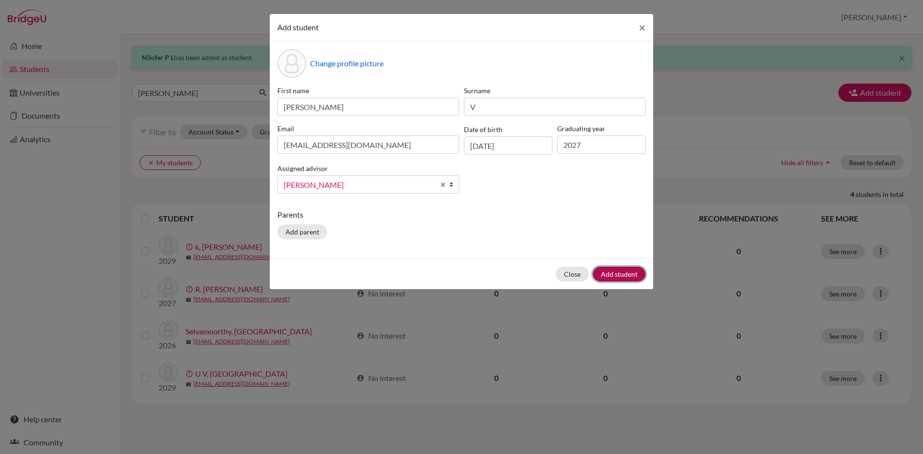
click at [612, 278] on button "Add student" at bounding box center [619, 274] width 53 height 15
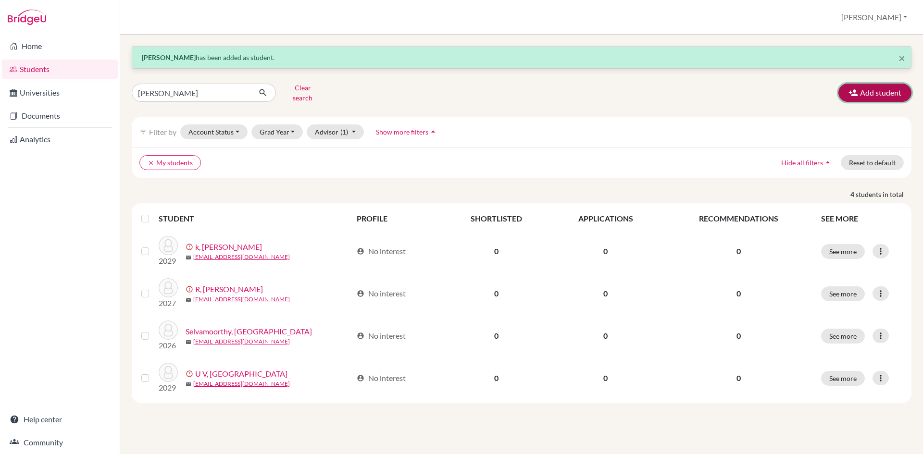
click at [870, 93] on button "Add student" at bounding box center [874, 93] width 73 height 18
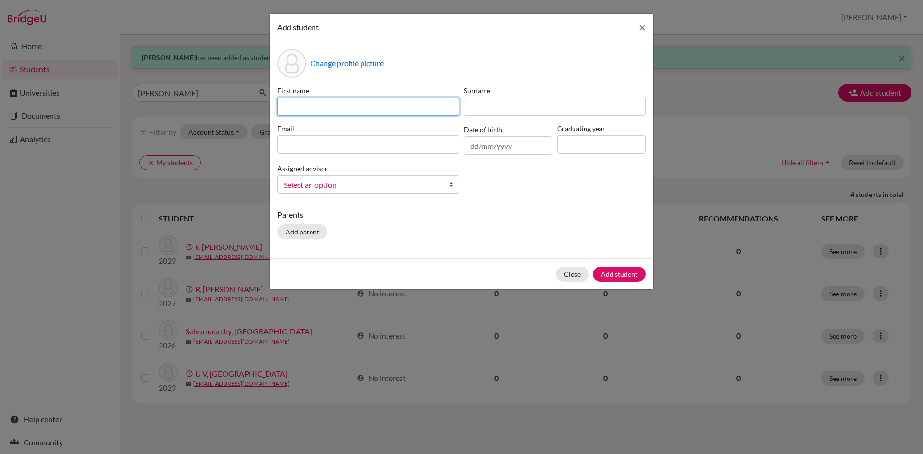
click at [354, 111] on input at bounding box center [368, 107] width 182 height 18
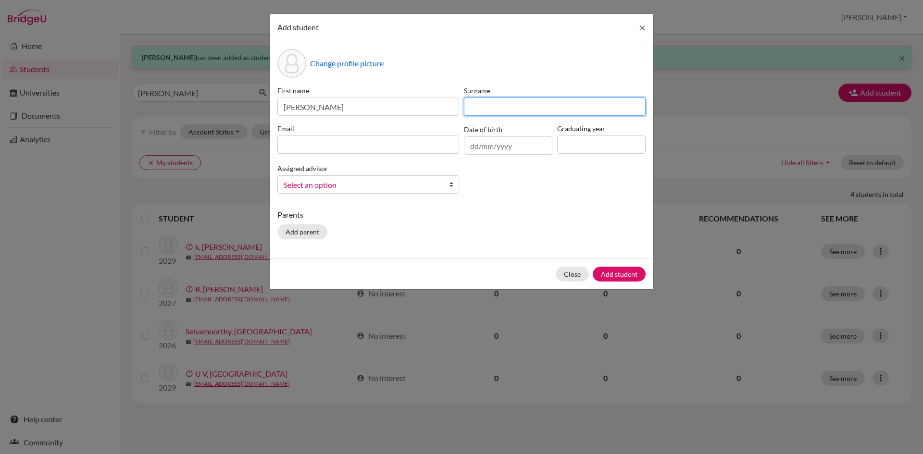
click at [525, 109] on input at bounding box center [555, 107] width 182 height 18
click at [446, 152] on input at bounding box center [368, 145] width 182 height 18
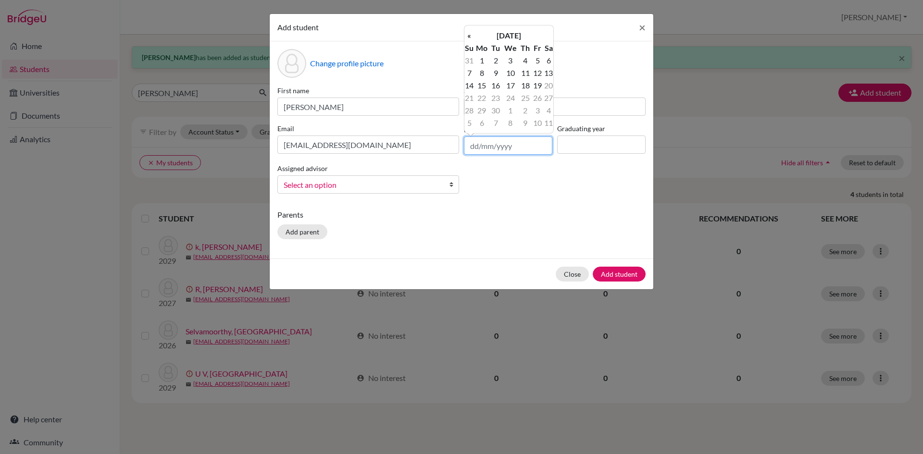
click at [468, 139] on input "text" at bounding box center [508, 146] width 88 height 18
click at [594, 150] on input at bounding box center [601, 145] width 88 height 18
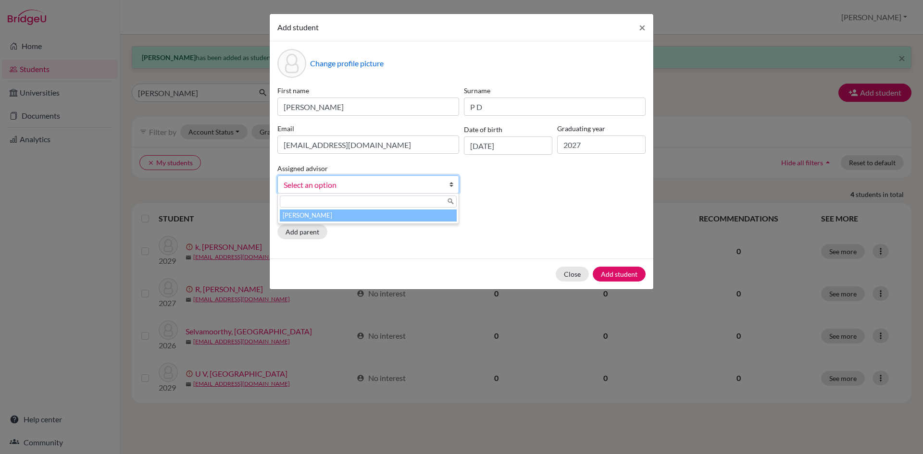
click at [448, 184] on link "Select an option" at bounding box center [368, 184] width 182 height 18
click at [433, 219] on li "[PERSON_NAME]" at bounding box center [368, 216] width 177 height 12
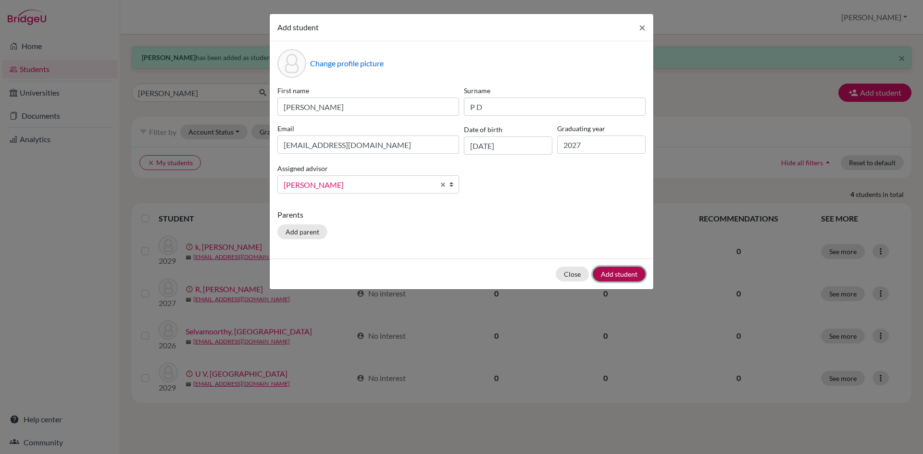
click at [636, 274] on button "Add student" at bounding box center [619, 274] width 53 height 15
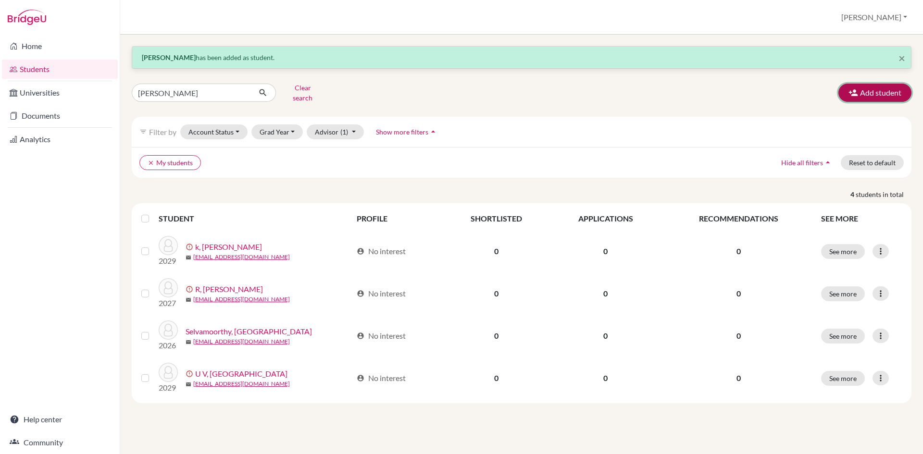
click at [867, 89] on button "Add student" at bounding box center [874, 93] width 73 height 18
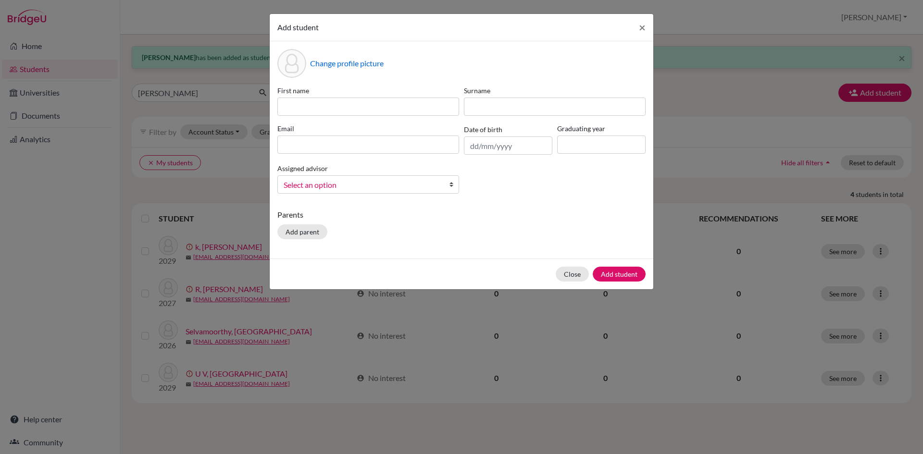
click at [386, 97] on div "First name" at bounding box center [368, 101] width 187 height 30
click at [375, 116] on div "First name Surname Email Date of birth Graduating year Assigned advisor [PERSON…" at bounding box center [461, 144] width 373 height 116
click at [375, 109] on input at bounding box center [368, 107] width 182 height 18
click at [505, 108] on input at bounding box center [555, 107] width 182 height 18
click at [421, 149] on input at bounding box center [368, 145] width 182 height 18
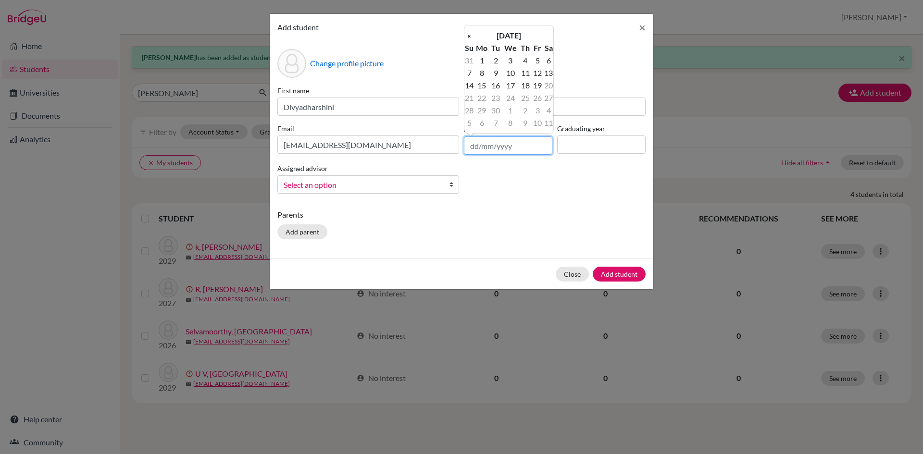
click at [472, 140] on input "text" at bounding box center [508, 146] width 88 height 18
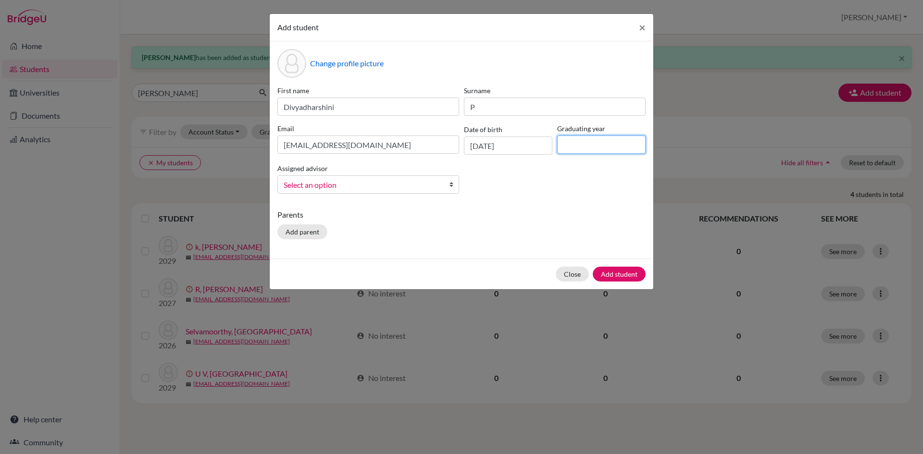
click at [563, 143] on input at bounding box center [601, 145] width 88 height 18
click at [450, 180] on b at bounding box center [454, 184] width 10 height 17
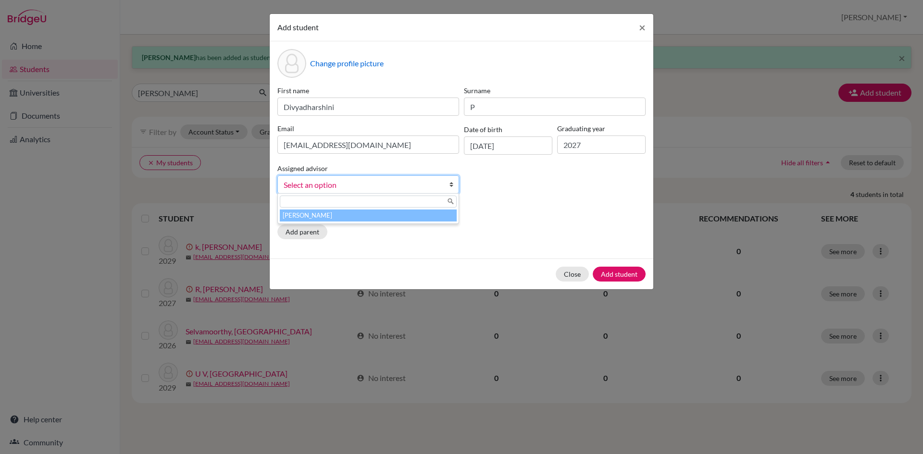
click at [437, 218] on li "[PERSON_NAME]" at bounding box center [368, 216] width 177 height 12
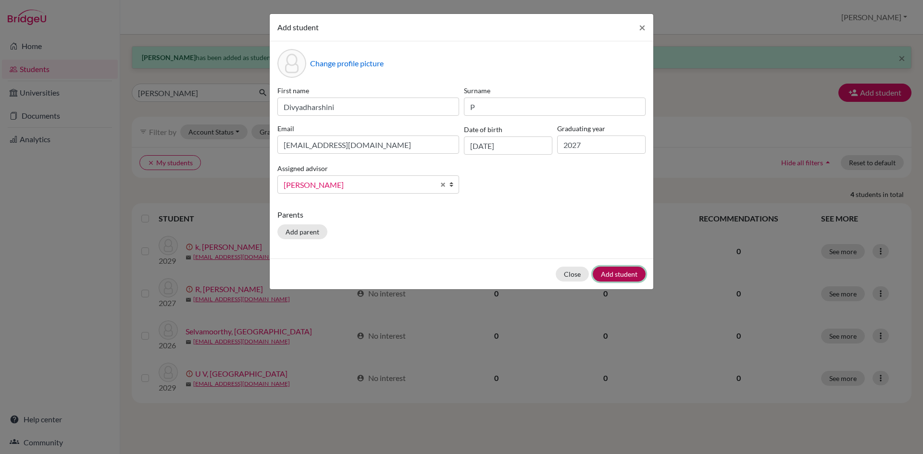
click at [626, 275] on button "Add student" at bounding box center [619, 274] width 53 height 15
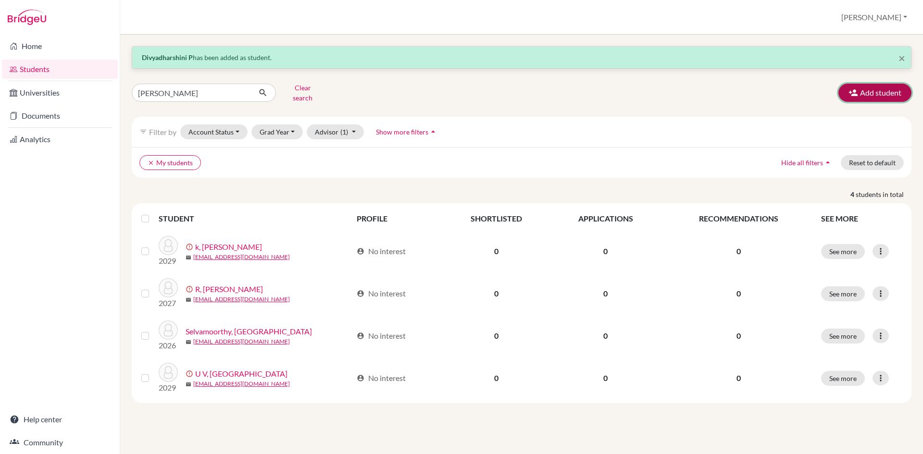
click at [850, 94] on icon "button" at bounding box center [854, 93] width 10 height 10
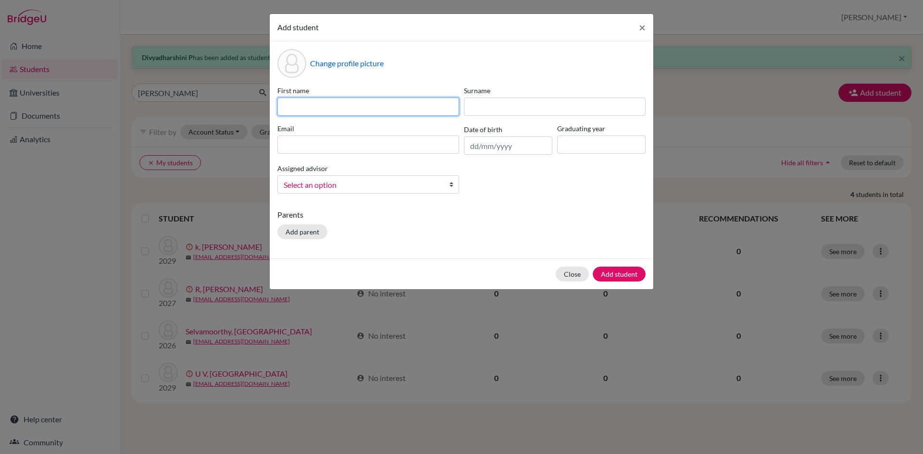
click at [379, 98] on input at bounding box center [368, 107] width 182 height 18
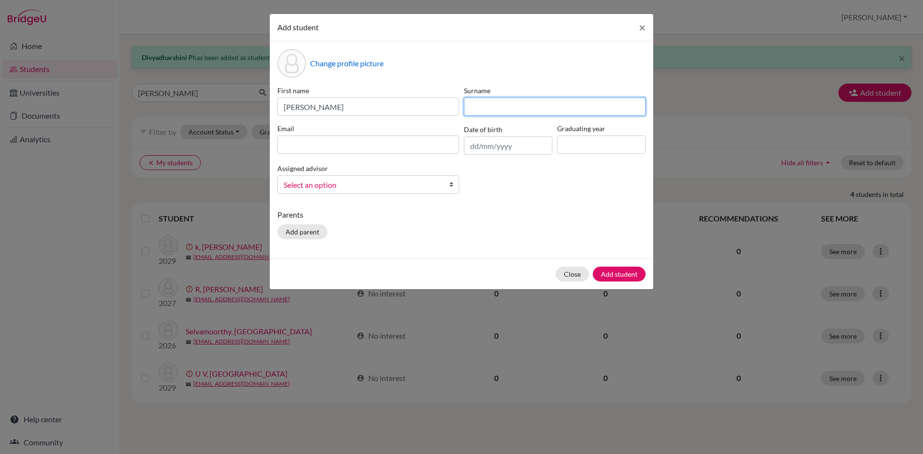
click at [493, 115] on input at bounding box center [555, 107] width 182 height 18
click at [417, 151] on input at bounding box center [368, 145] width 182 height 18
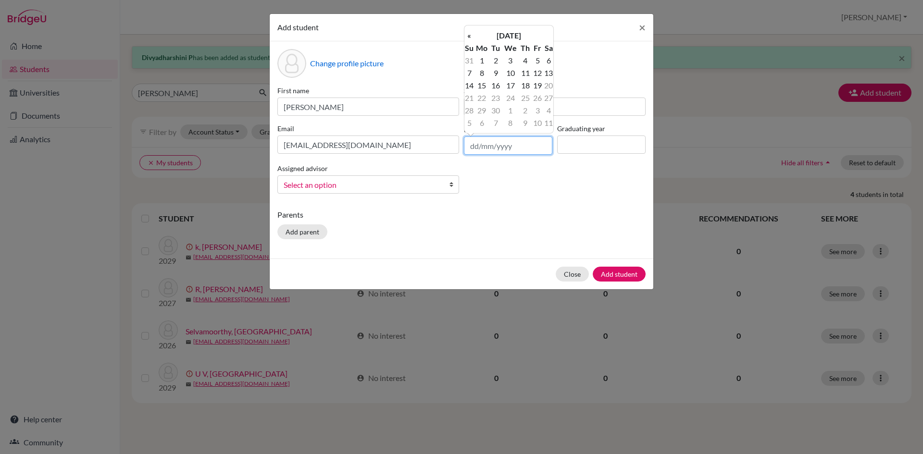
click at [473, 147] on input "text" at bounding box center [508, 146] width 88 height 18
click at [592, 140] on input at bounding box center [601, 145] width 88 height 18
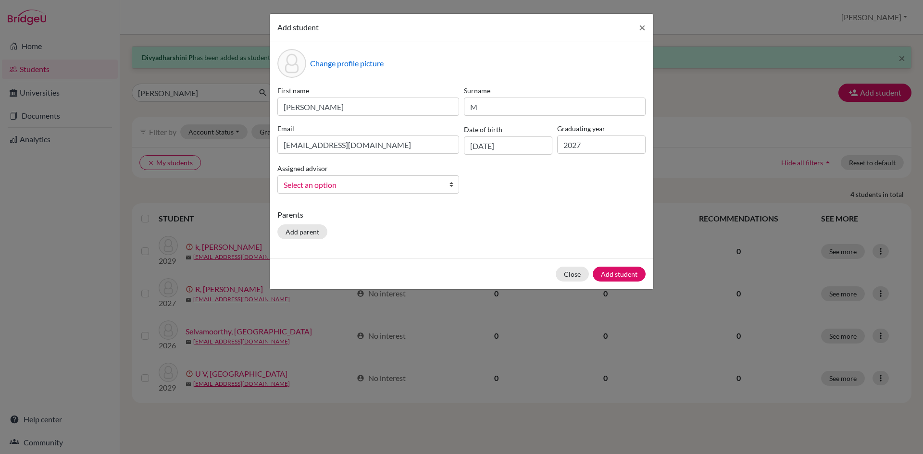
click at [447, 179] on link "Select an option" at bounding box center [368, 184] width 182 height 18
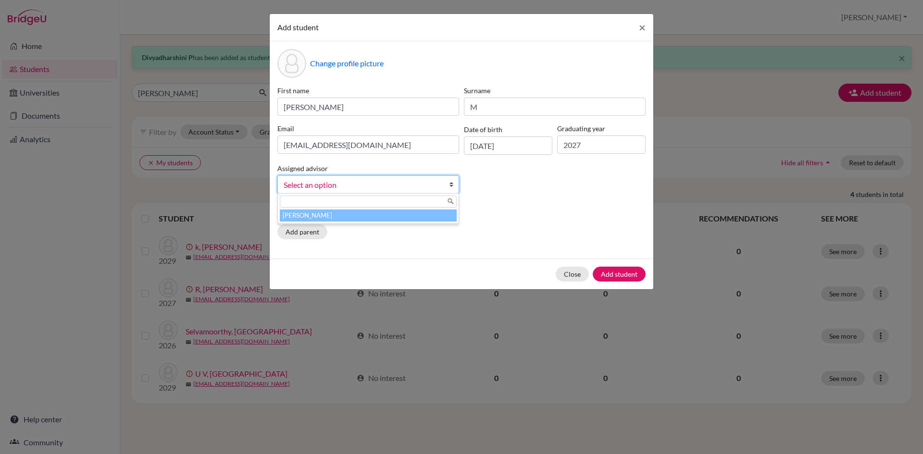
click at [430, 220] on li "[PERSON_NAME]" at bounding box center [368, 216] width 177 height 12
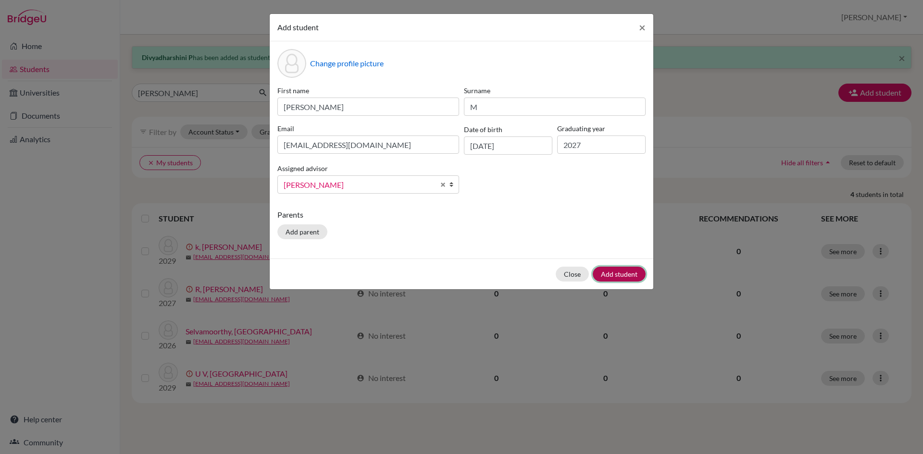
click at [633, 272] on button "Add student" at bounding box center [619, 274] width 53 height 15
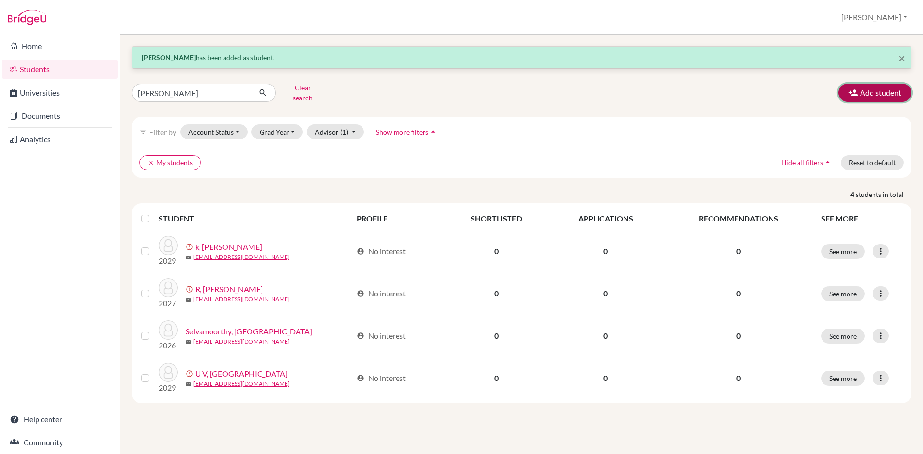
click at [889, 92] on button "Add student" at bounding box center [874, 93] width 73 height 18
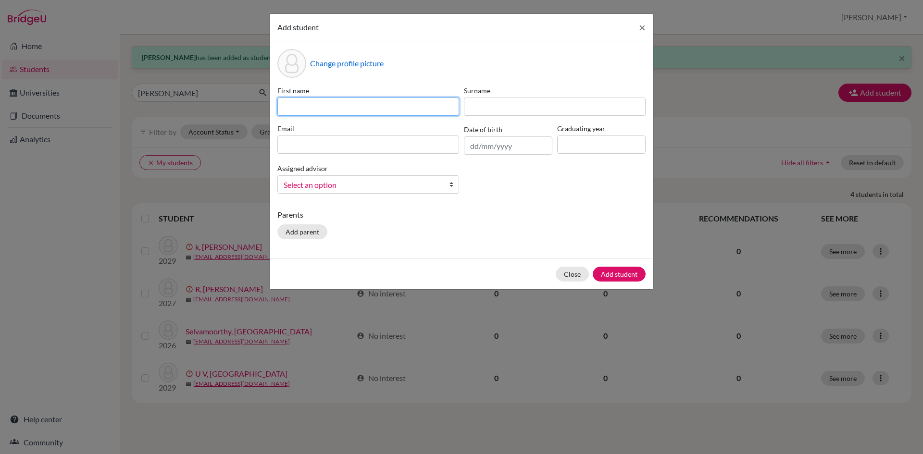
click at [431, 110] on input at bounding box center [368, 107] width 182 height 18
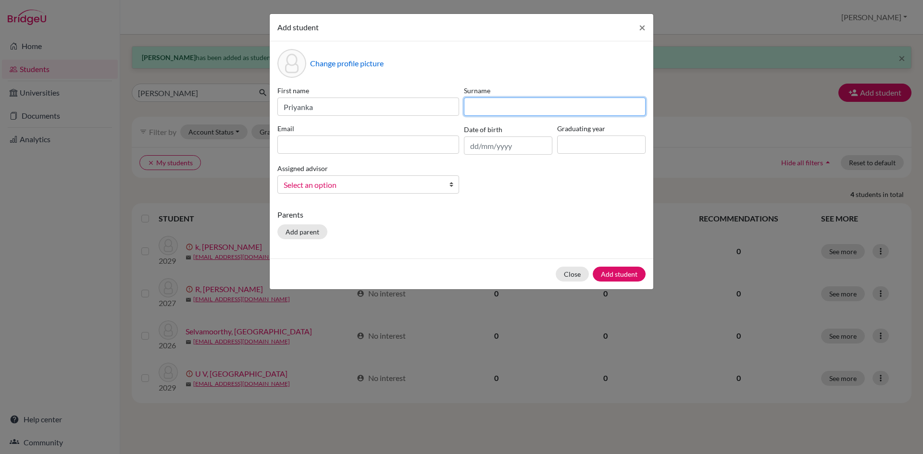
click at [536, 107] on input at bounding box center [555, 107] width 182 height 18
click at [412, 141] on input at bounding box center [368, 145] width 182 height 18
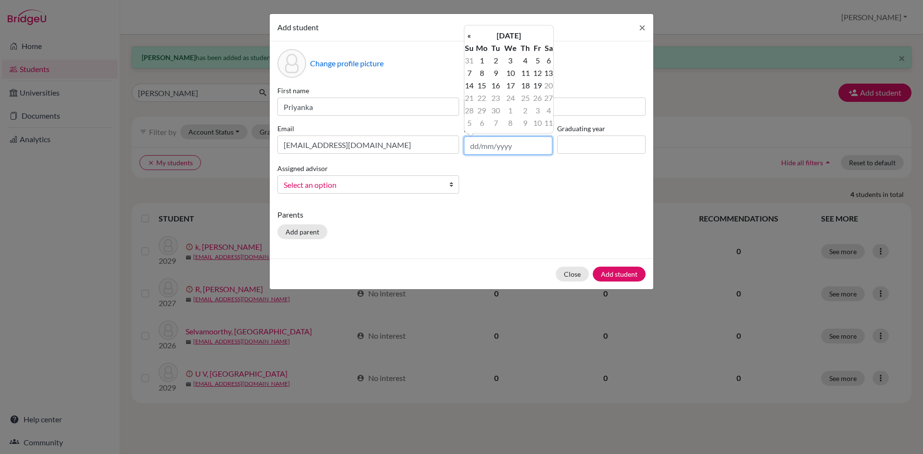
click at [474, 148] on input "text" at bounding box center [508, 146] width 88 height 18
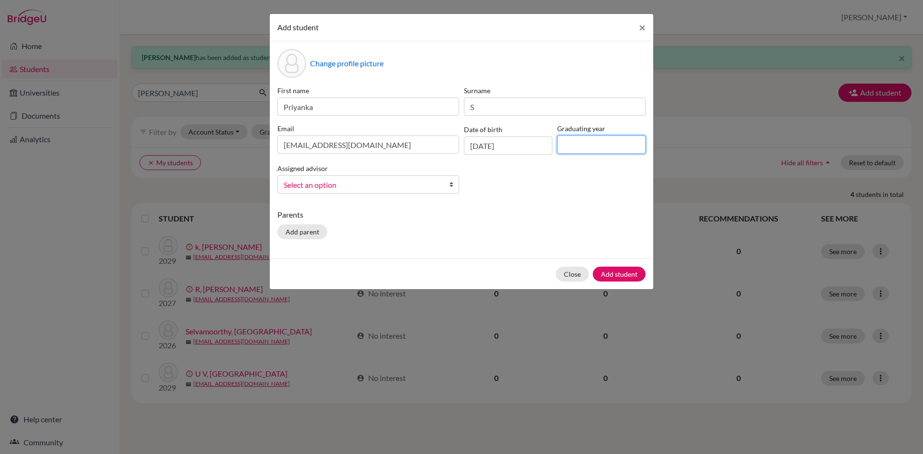
click at [560, 145] on input at bounding box center [601, 145] width 88 height 18
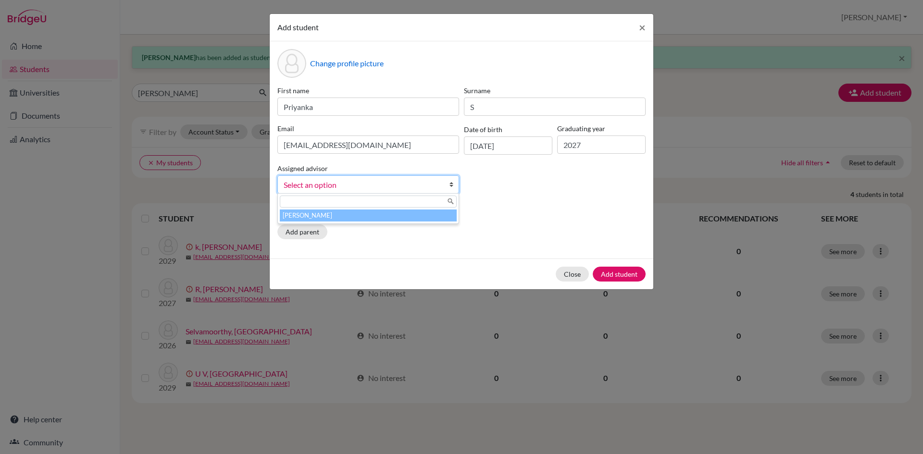
click at [448, 187] on link "Select an option" at bounding box center [368, 184] width 182 height 18
click at [441, 213] on li "[PERSON_NAME]" at bounding box center [368, 216] width 177 height 12
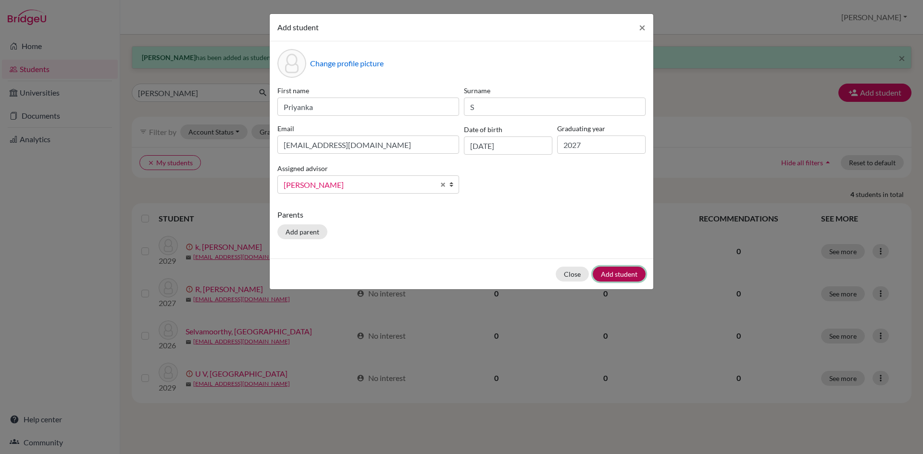
click at [632, 272] on button "Add student" at bounding box center [619, 274] width 53 height 15
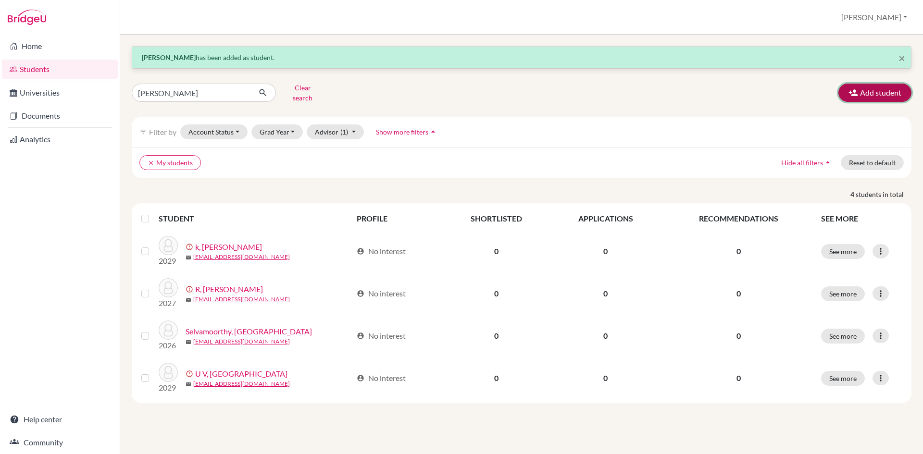
click at [855, 92] on icon "button" at bounding box center [854, 93] width 10 height 10
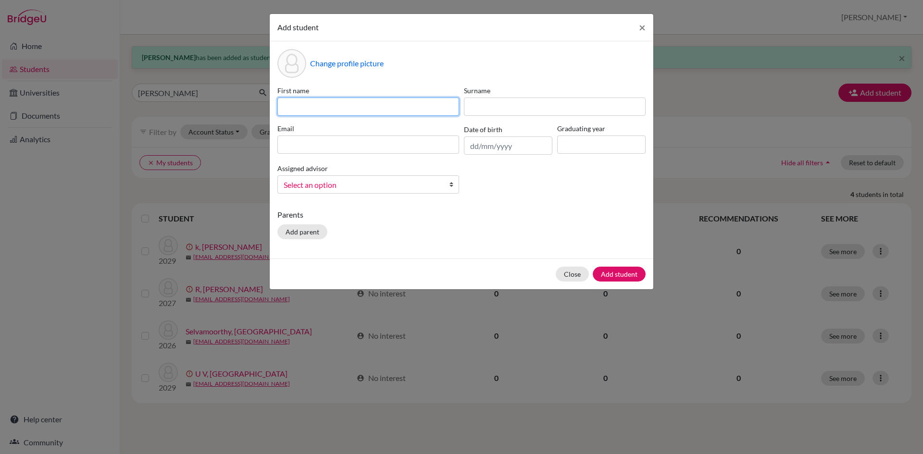
click at [306, 109] on input at bounding box center [368, 107] width 182 height 18
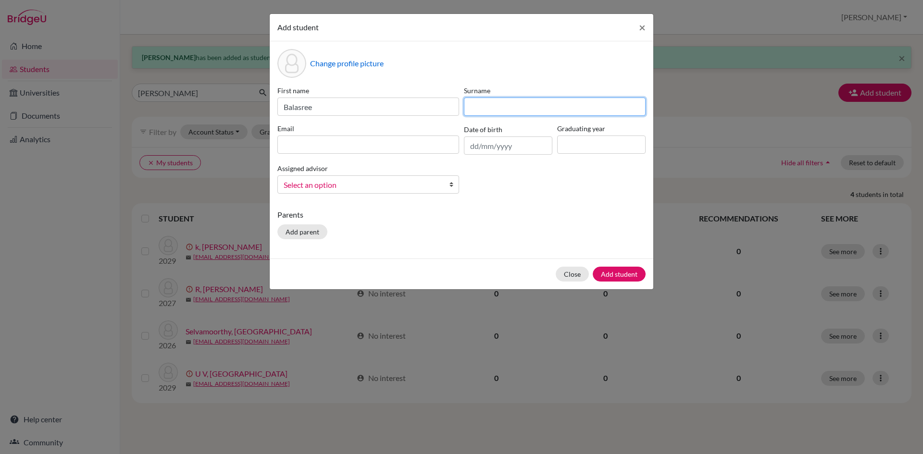
click at [498, 109] on input at bounding box center [555, 107] width 182 height 18
click at [387, 134] on div "Email" at bounding box center [368, 139] width 187 height 31
click at [382, 142] on input at bounding box center [368, 145] width 182 height 18
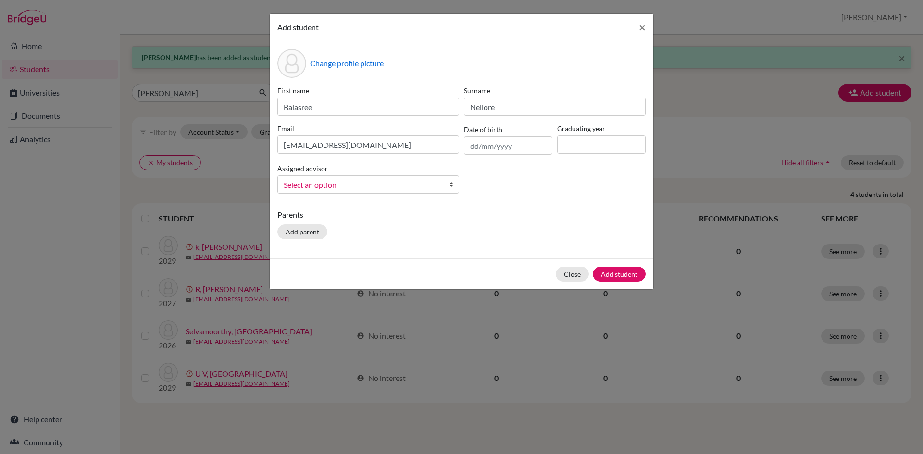
click at [463, 143] on div "Date of birth" at bounding box center [508, 139] width 93 height 31
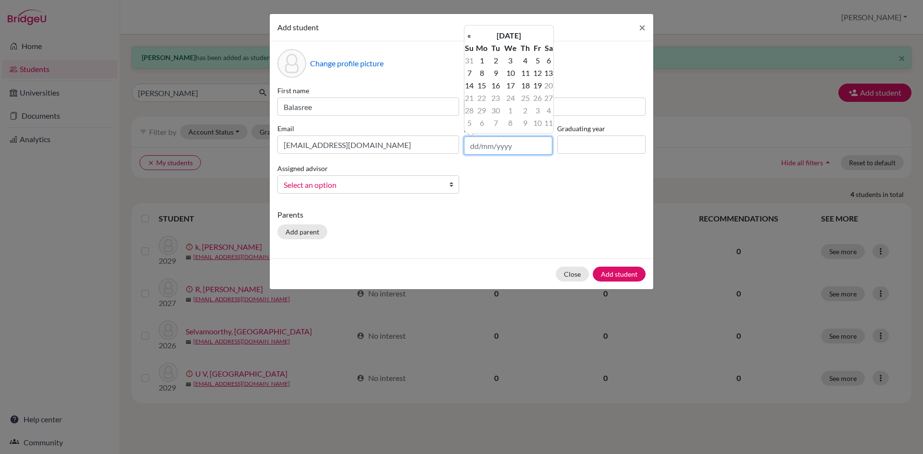
click at [471, 144] on input "text" at bounding box center [508, 146] width 88 height 18
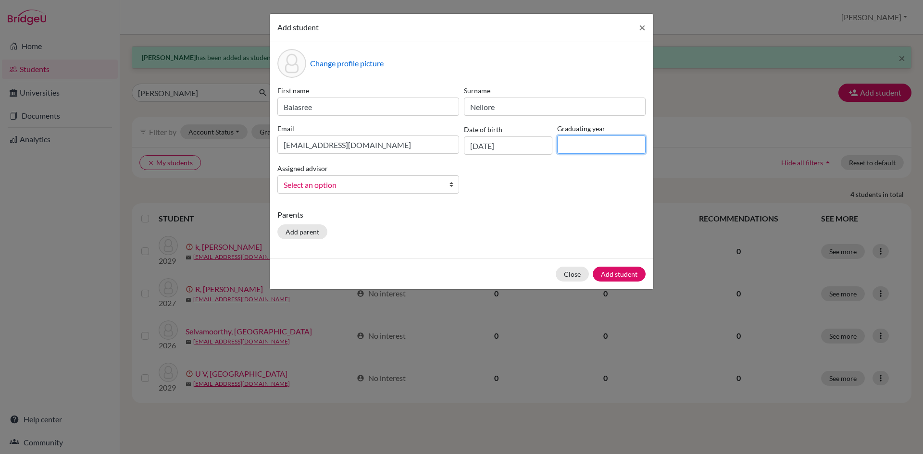
click at [600, 146] on input at bounding box center [601, 145] width 88 height 18
click at [449, 190] on b at bounding box center [454, 184] width 10 height 17
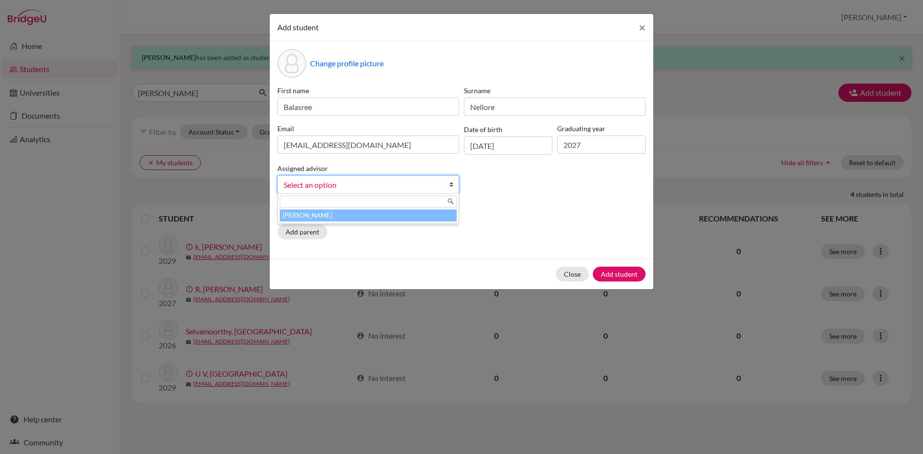
click at [438, 210] on li "[PERSON_NAME]" at bounding box center [368, 216] width 177 height 12
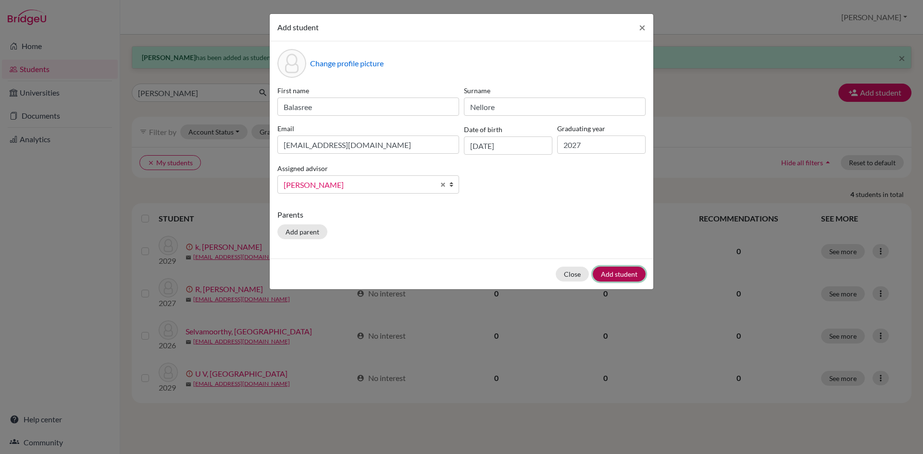
click at [614, 269] on button "Add student" at bounding box center [619, 274] width 53 height 15
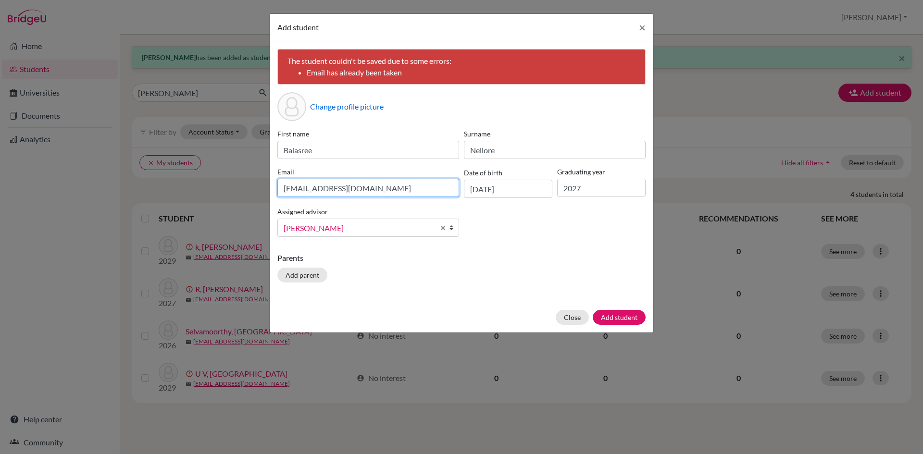
drag, startPoint x: 391, startPoint y: 183, endPoint x: 273, endPoint y: 178, distance: 117.9
click at [275, 178] on div "Email [EMAIL_ADDRESS][DOMAIN_NAME]" at bounding box center [368, 182] width 187 height 31
click at [611, 318] on button "Add student" at bounding box center [619, 317] width 53 height 15
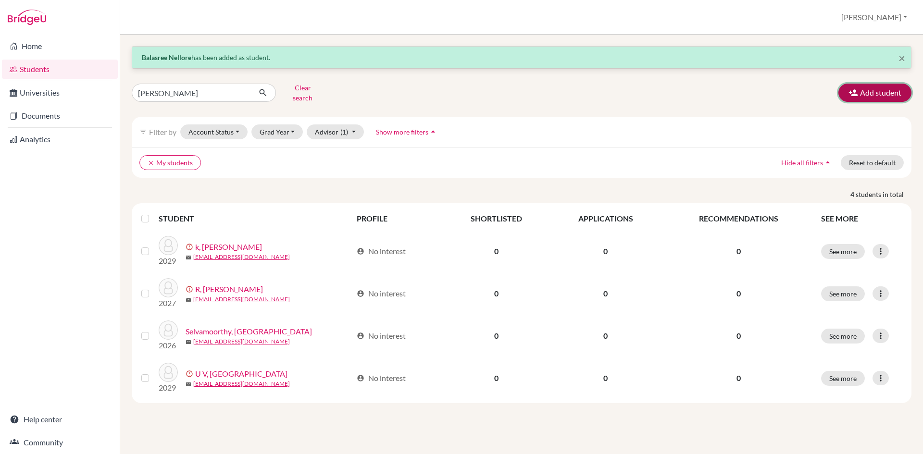
click at [857, 88] on icon "button" at bounding box center [854, 93] width 10 height 10
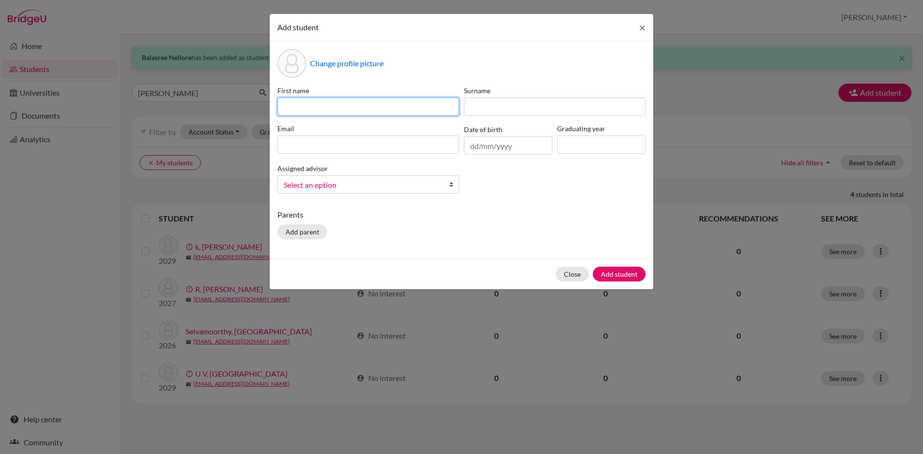
click at [289, 104] on input at bounding box center [368, 107] width 182 height 18
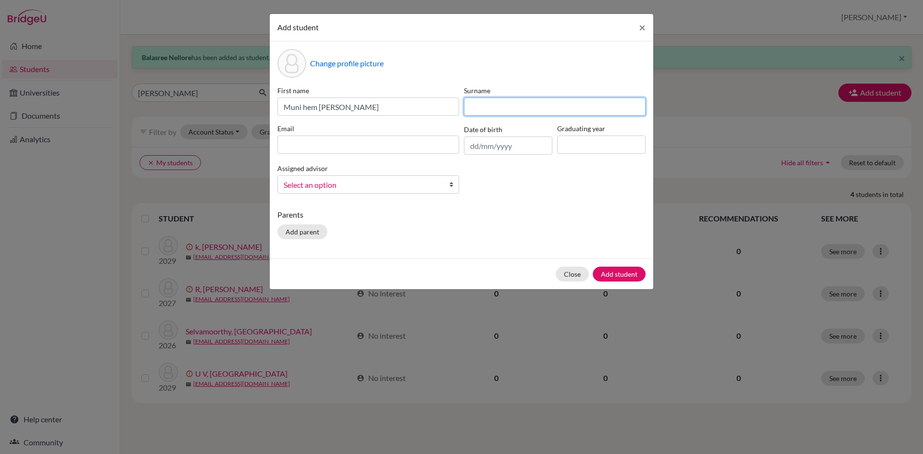
click at [512, 115] on input at bounding box center [555, 107] width 182 height 18
click at [443, 150] on input at bounding box center [368, 145] width 182 height 18
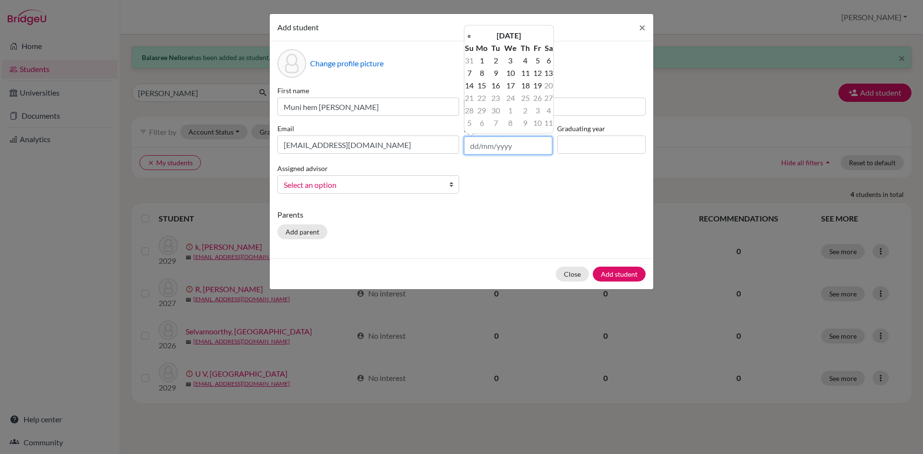
click at [471, 145] on input "text" at bounding box center [508, 146] width 88 height 18
click at [593, 143] on input at bounding box center [601, 145] width 88 height 18
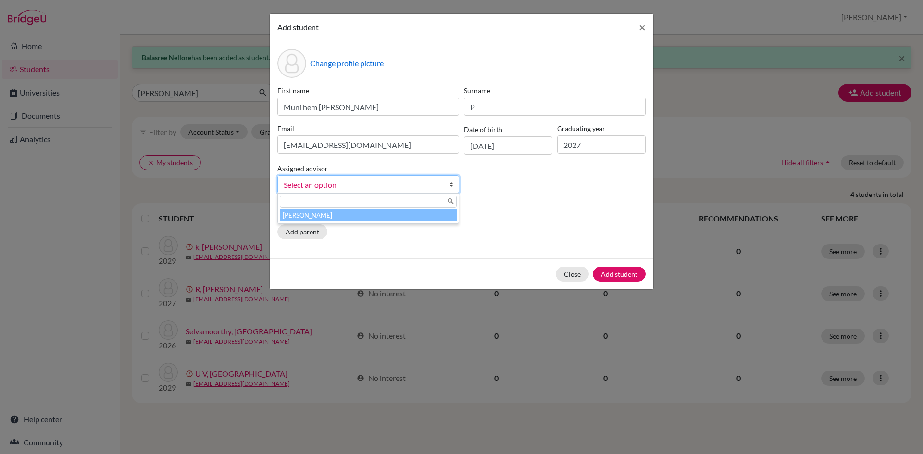
click at [451, 185] on b at bounding box center [454, 184] width 10 height 17
click at [442, 215] on li "[PERSON_NAME]" at bounding box center [368, 216] width 177 height 12
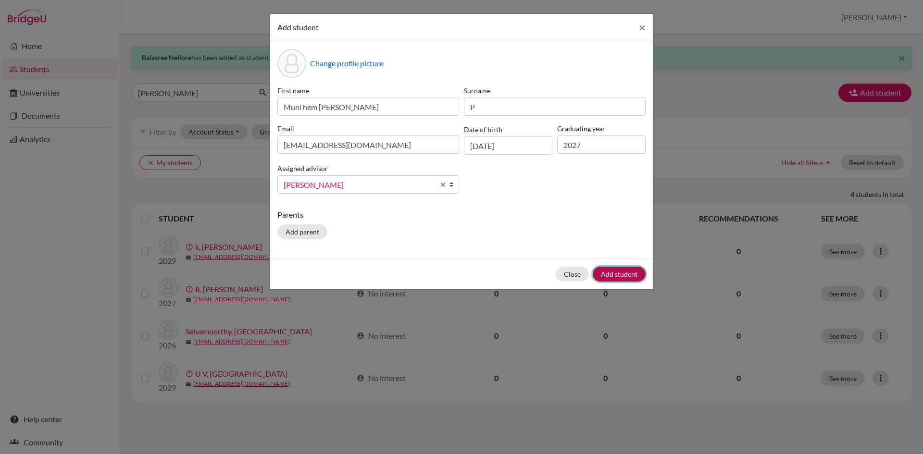
click at [614, 276] on button "Add student" at bounding box center [619, 274] width 53 height 15
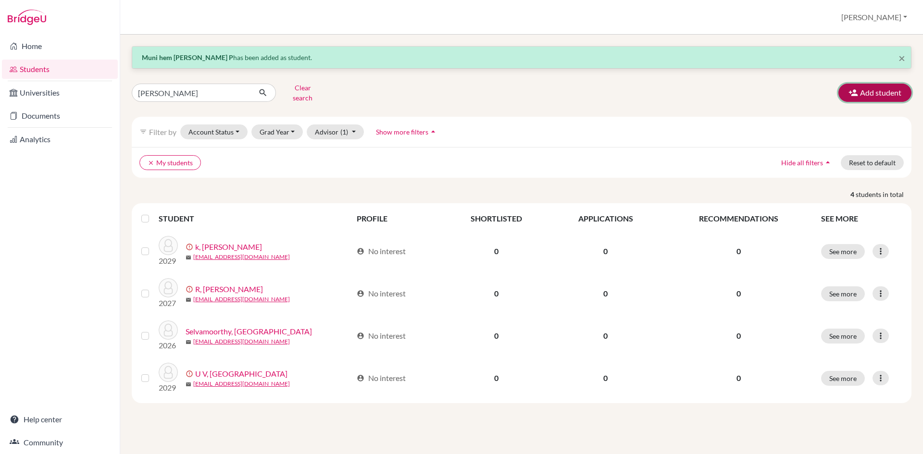
click at [893, 90] on button "Add student" at bounding box center [874, 93] width 73 height 18
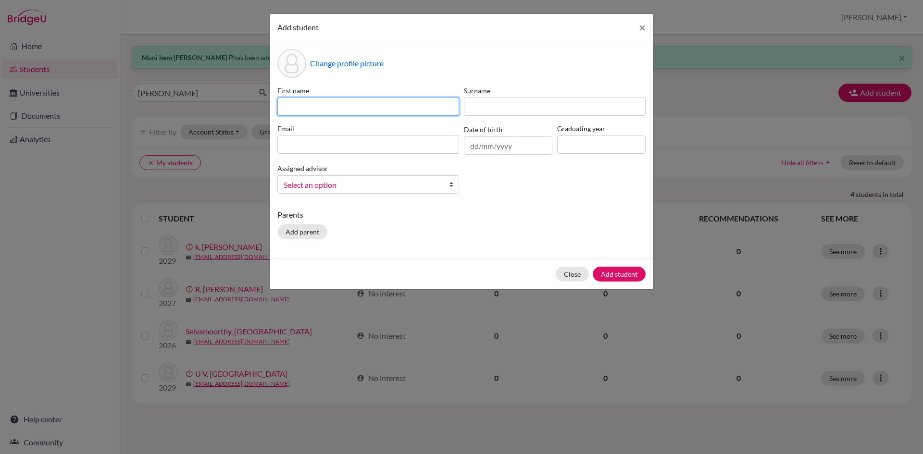
click at [307, 108] on input at bounding box center [368, 107] width 182 height 18
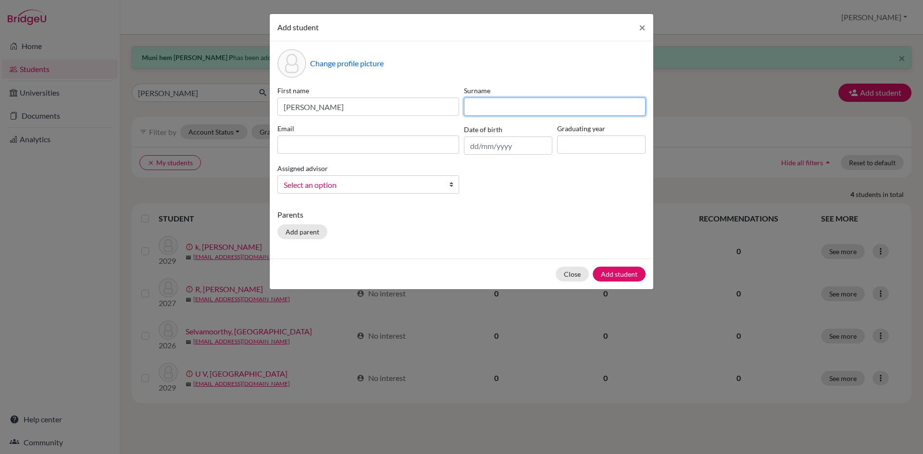
click at [477, 114] on input at bounding box center [555, 107] width 182 height 18
click at [278, 147] on input at bounding box center [368, 145] width 182 height 18
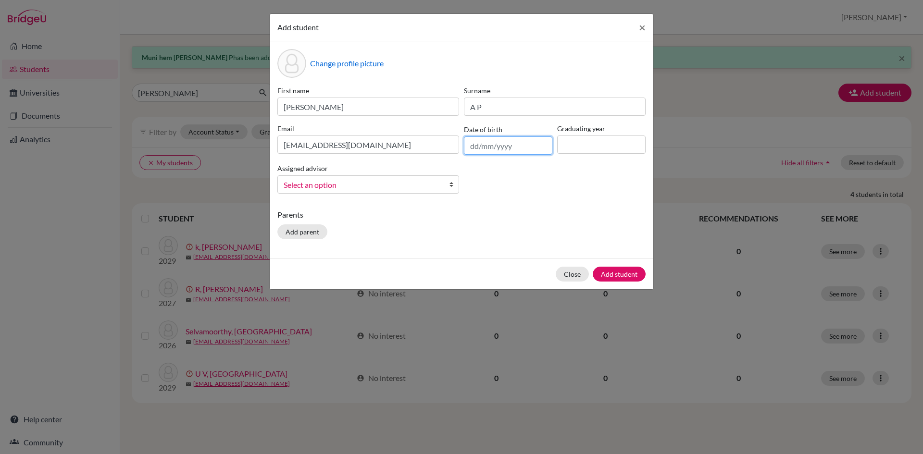
click at [471, 140] on input "text" at bounding box center [508, 146] width 88 height 18
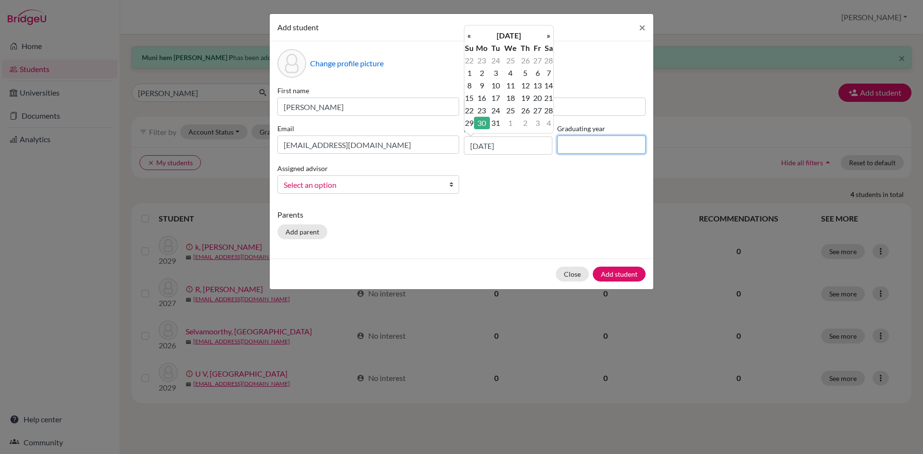
click at [561, 148] on input at bounding box center [601, 145] width 88 height 18
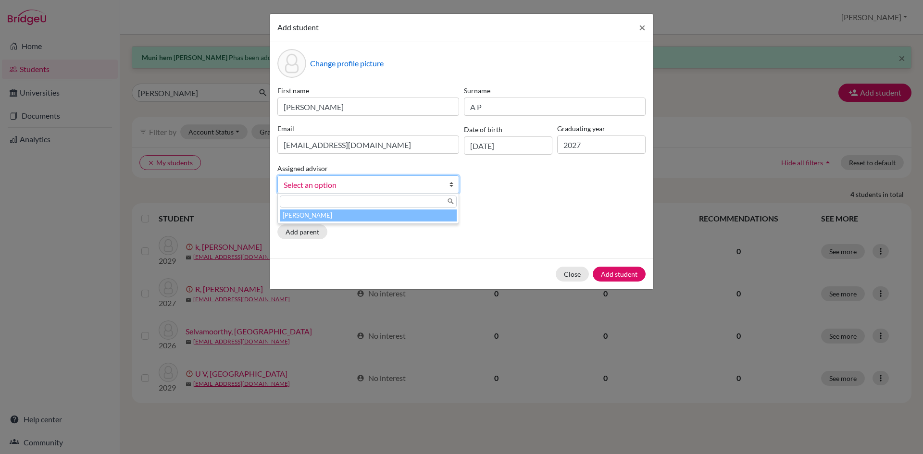
click at [449, 185] on link "Select an option" at bounding box center [368, 184] width 182 height 18
click at [445, 219] on li "[PERSON_NAME]" at bounding box center [368, 216] width 177 height 12
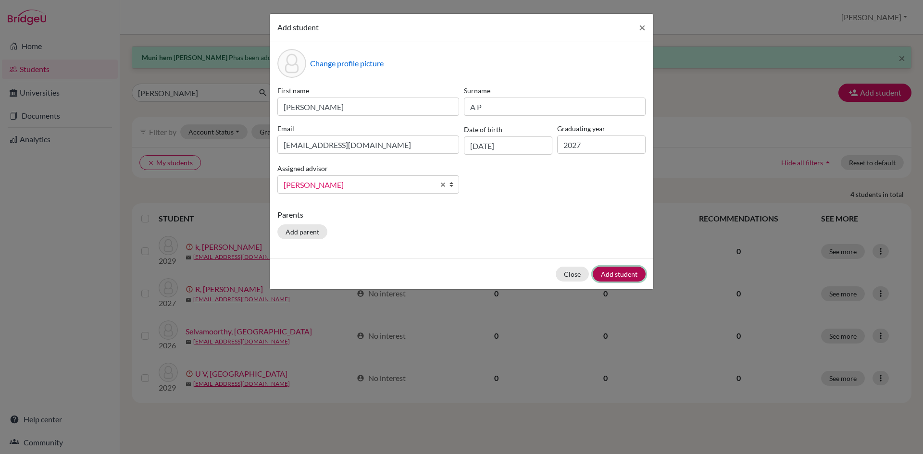
click at [622, 276] on button "Add student" at bounding box center [619, 274] width 53 height 15
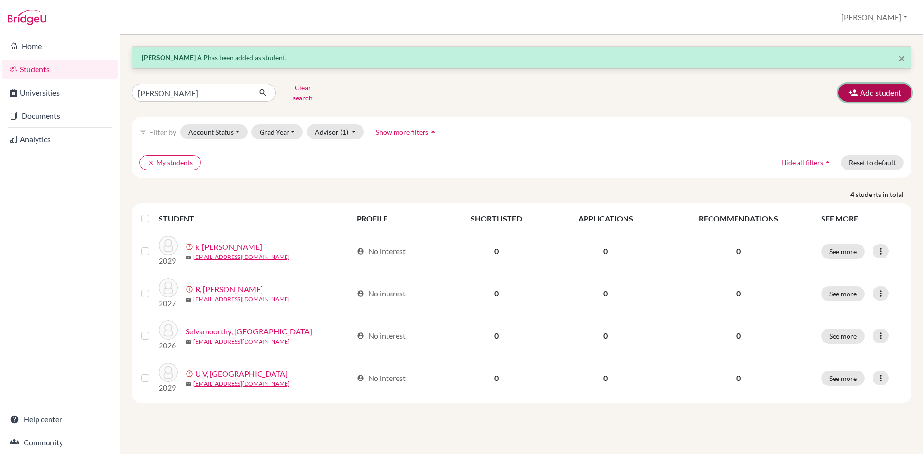
click at [867, 90] on button "Add student" at bounding box center [874, 93] width 73 height 18
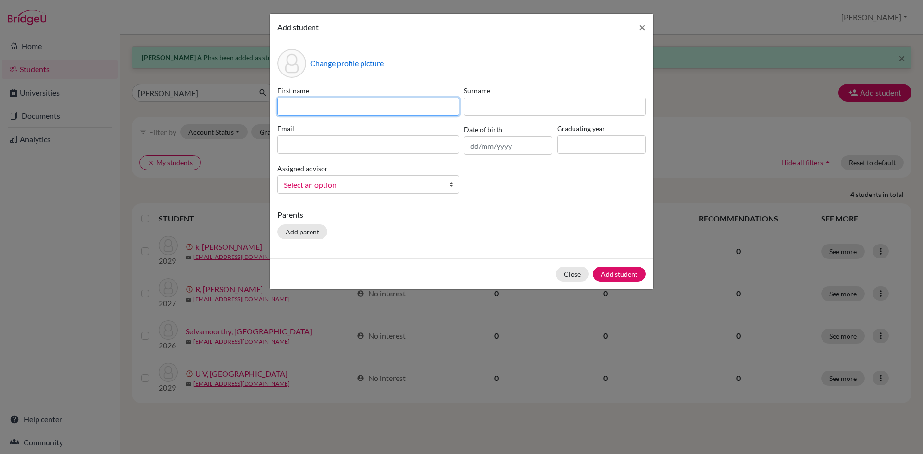
click at [364, 103] on input at bounding box center [368, 107] width 182 height 18
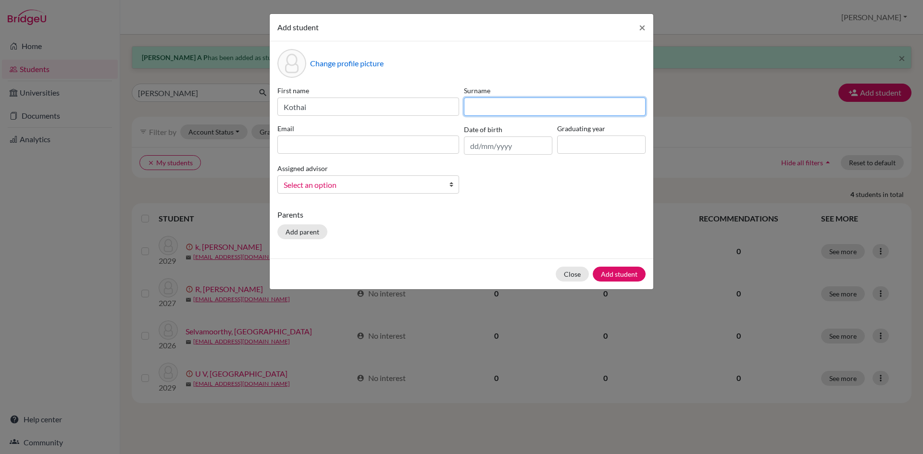
click at [493, 115] on input at bounding box center [555, 107] width 182 height 18
click at [335, 147] on input at bounding box center [368, 145] width 182 height 18
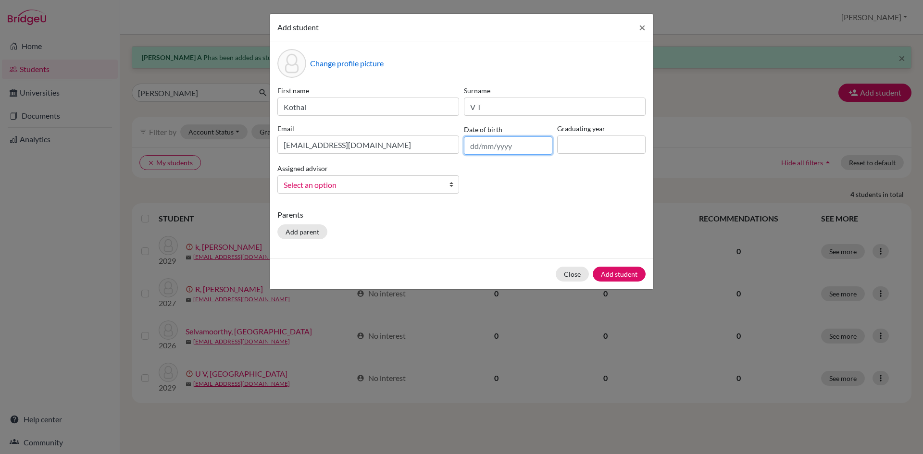
click at [475, 149] on input "text" at bounding box center [508, 146] width 88 height 18
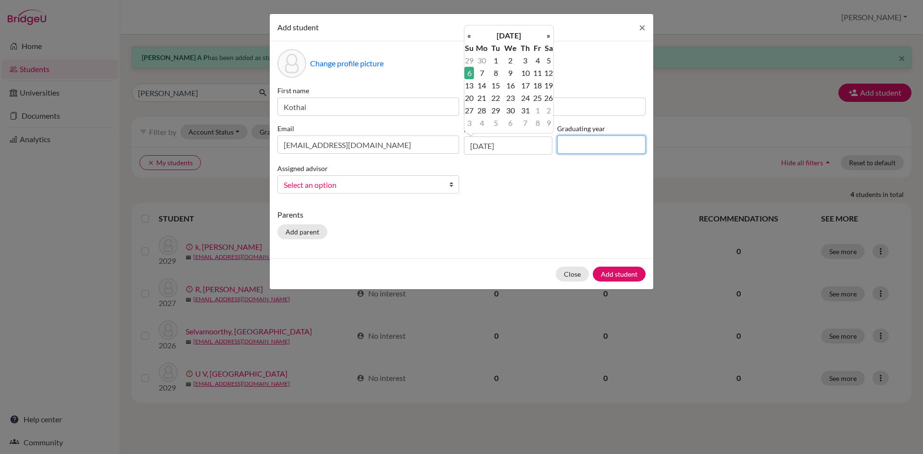
click at [593, 145] on input at bounding box center [601, 145] width 88 height 18
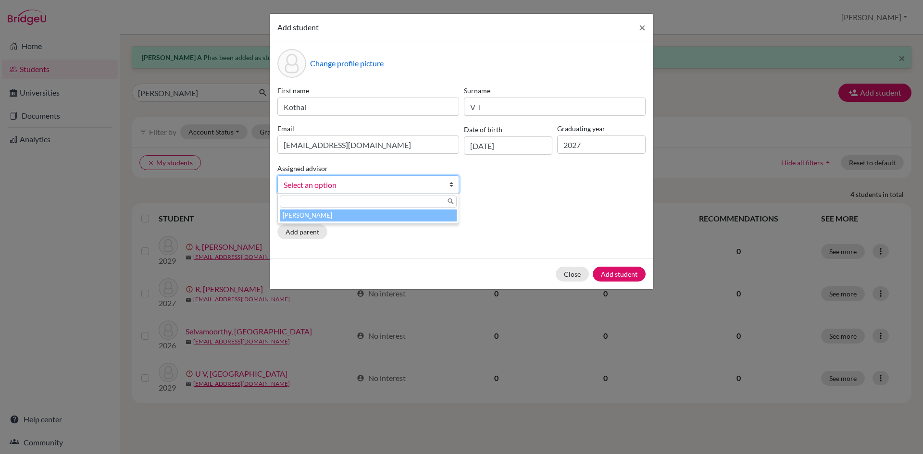
click at [451, 186] on b at bounding box center [454, 184] width 10 height 17
click at [428, 217] on li "[PERSON_NAME]" at bounding box center [368, 216] width 177 height 12
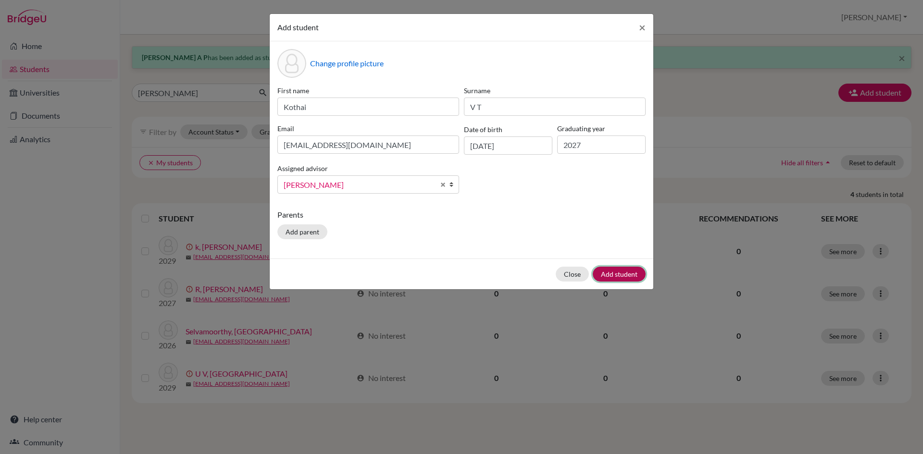
click at [610, 276] on button "Add student" at bounding box center [619, 274] width 53 height 15
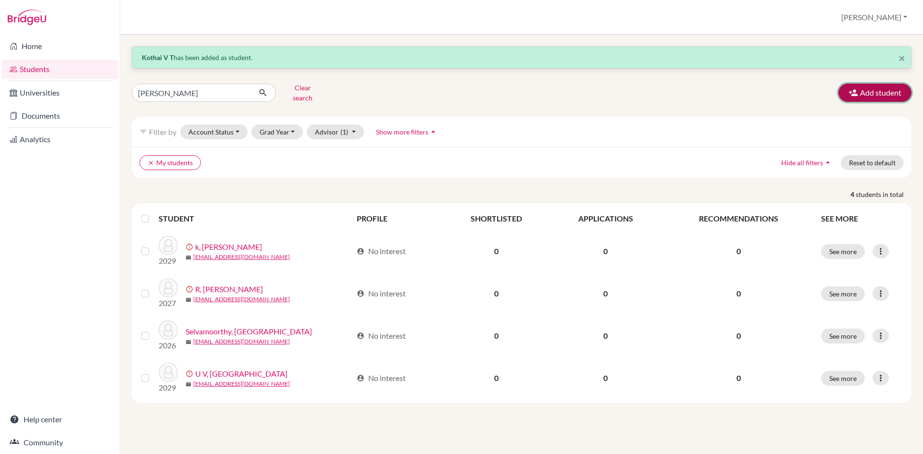
click at [883, 87] on button "Add student" at bounding box center [874, 93] width 73 height 18
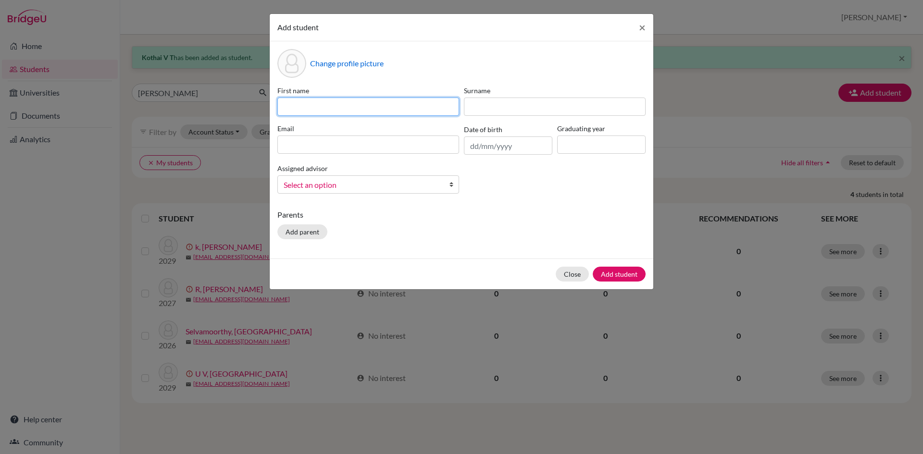
click at [400, 106] on input at bounding box center [368, 107] width 182 height 18
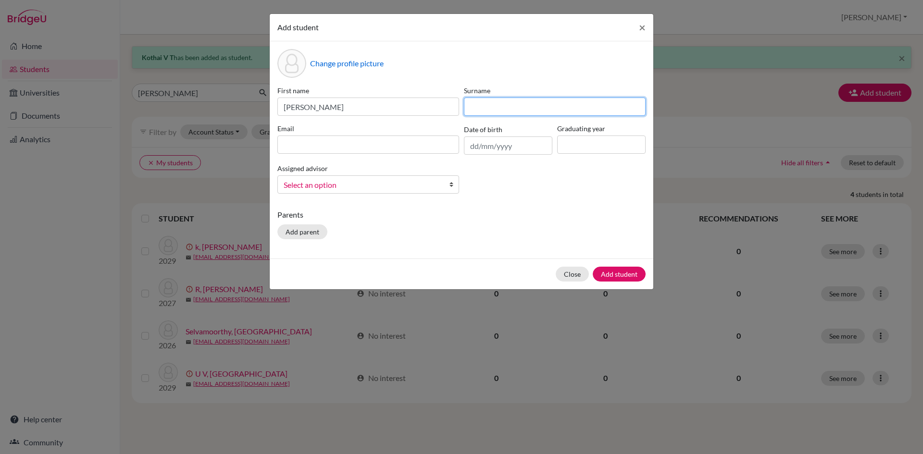
click at [487, 108] on input at bounding box center [555, 107] width 182 height 18
click at [387, 137] on input at bounding box center [368, 145] width 182 height 18
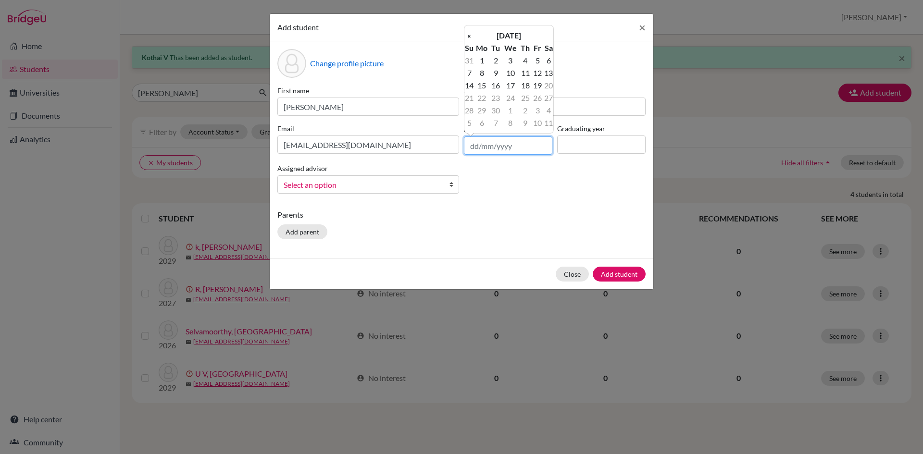
click at [474, 147] on input "text" at bounding box center [508, 146] width 88 height 18
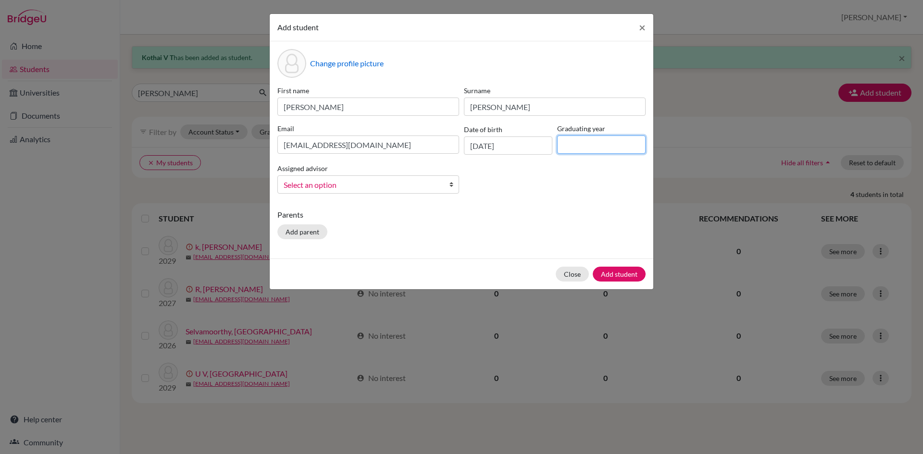
click at [605, 150] on input at bounding box center [601, 145] width 88 height 18
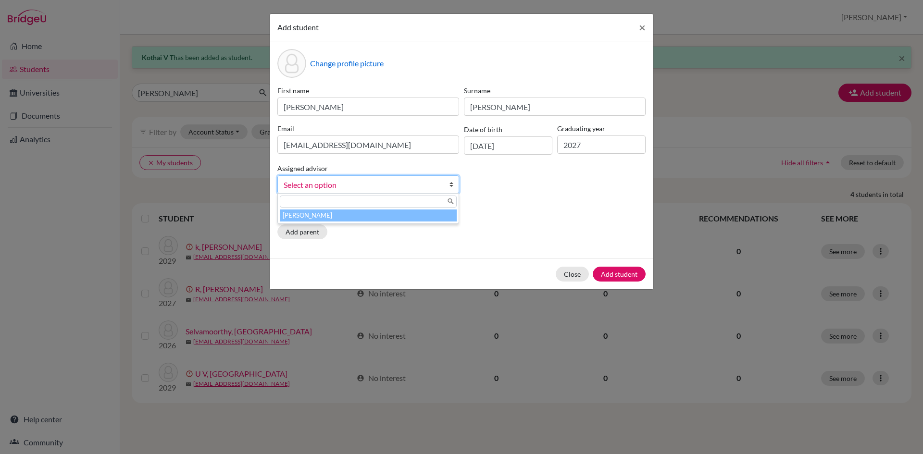
click at [452, 183] on b at bounding box center [454, 184] width 10 height 17
click at [438, 219] on li "[PERSON_NAME]" at bounding box center [368, 216] width 177 height 12
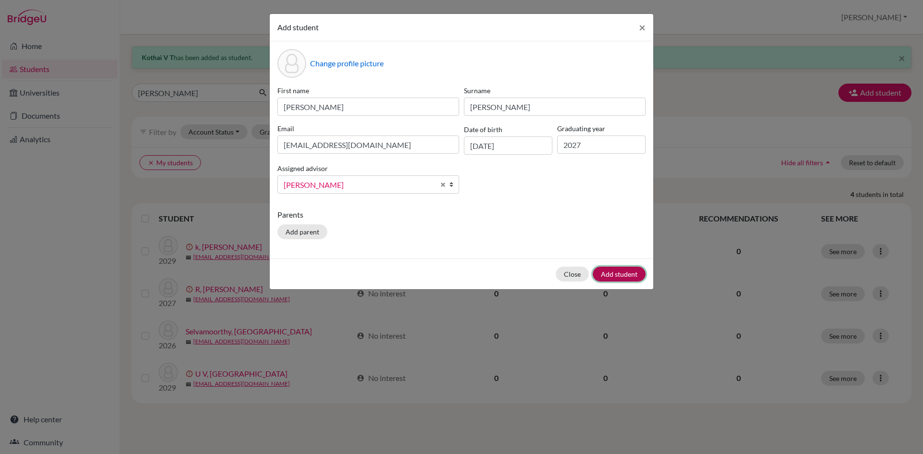
click at [607, 271] on button "Add student" at bounding box center [619, 274] width 53 height 15
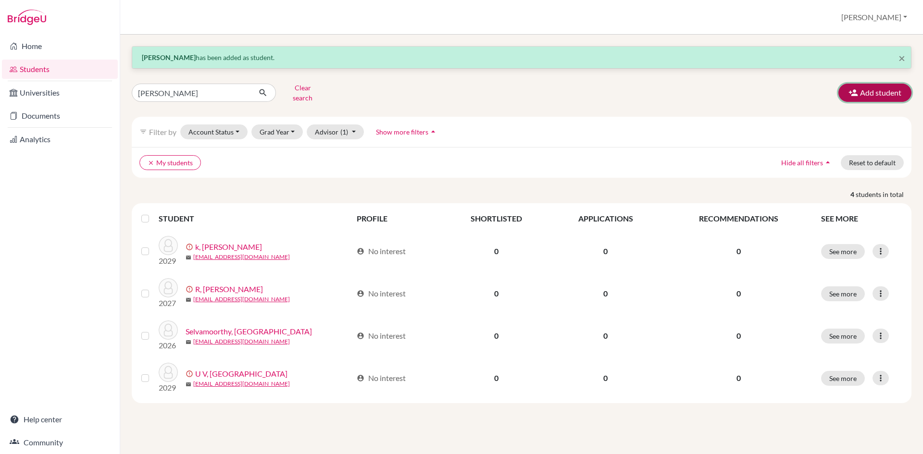
click at [892, 86] on button "Add student" at bounding box center [874, 93] width 73 height 18
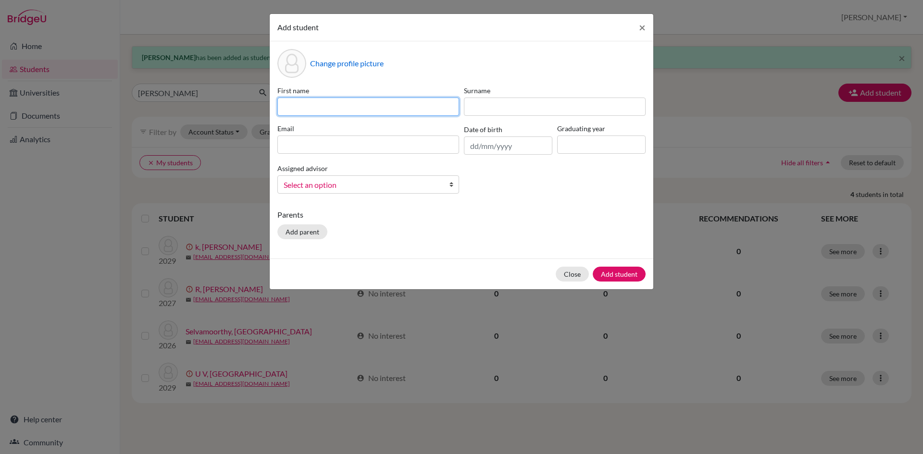
click at [280, 114] on input at bounding box center [368, 107] width 182 height 18
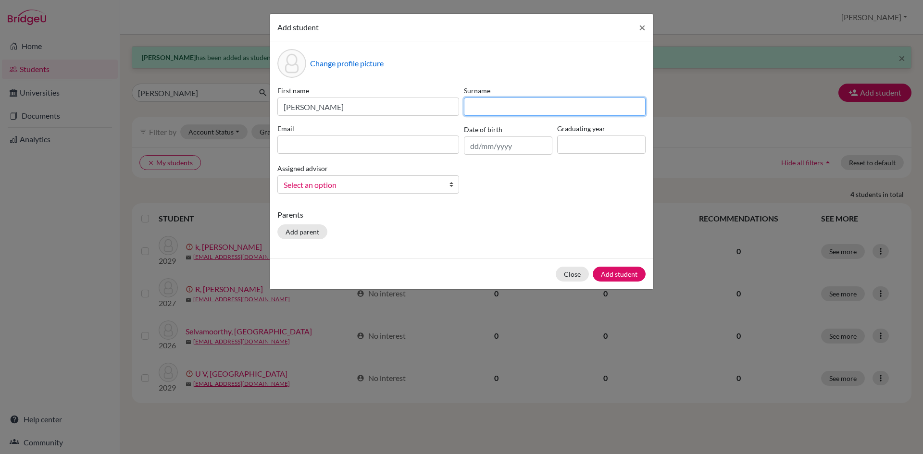
click at [501, 112] on input at bounding box center [555, 107] width 182 height 18
click at [428, 144] on input at bounding box center [368, 145] width 182 height 18
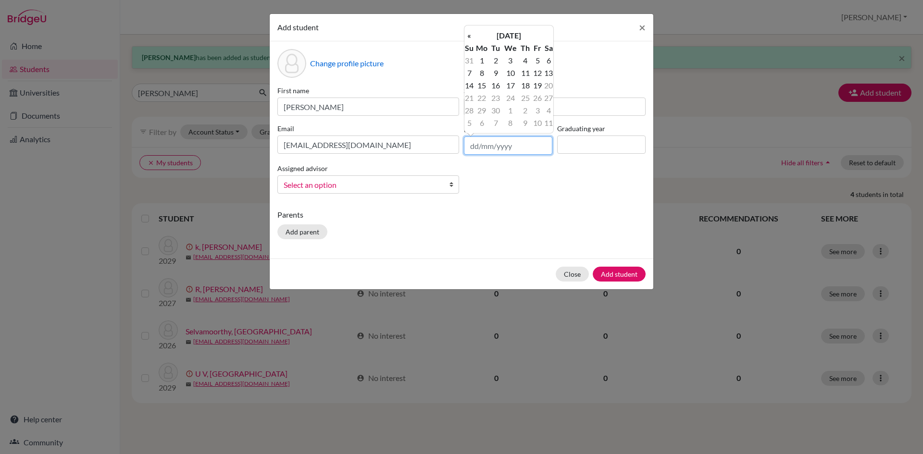
click at [477, 146] on input "text" at bounding box center [508, 146] width 88 height 18
click at [613, 149] on input at bounding box center [601, 145] width 88 height 18
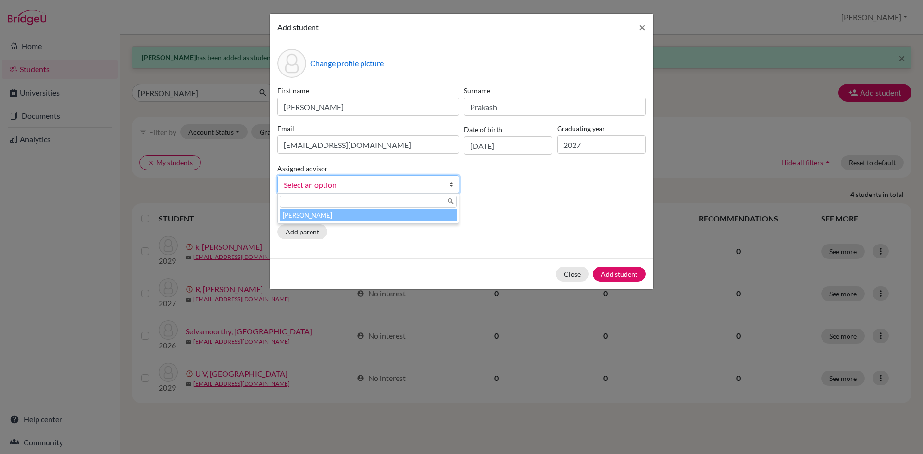
click at [453, 182] on b at bounding box center [454, 184] width 10 height 17
click at [427, 217] on li "[PERSON_NAME]" at bounding box center [368, 216] width 177 height 12
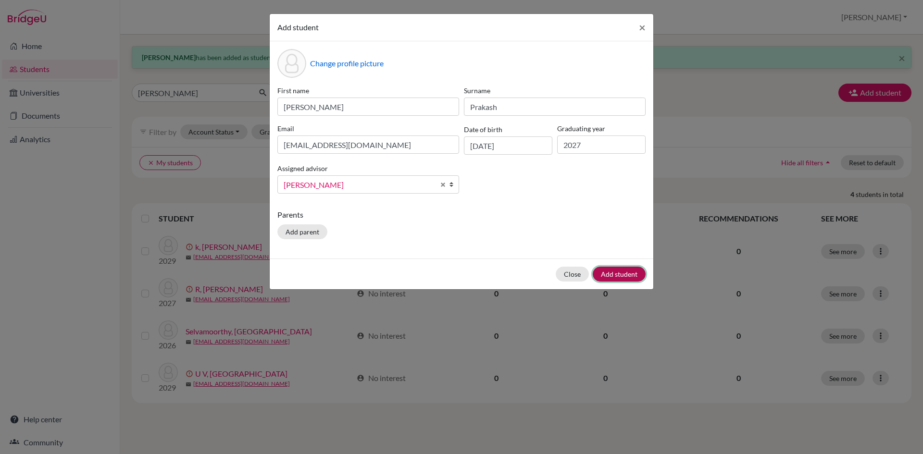
click at [617, 273] on button "Add student" at bounding box center [619, 274] width 53 height 15
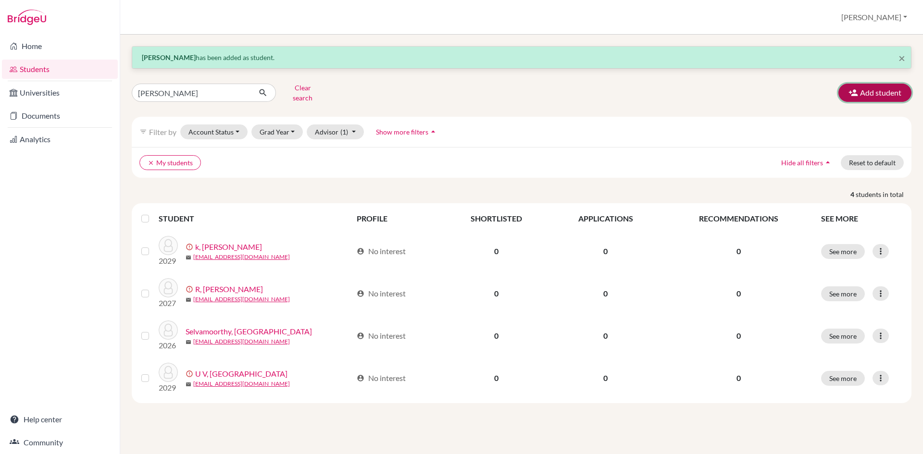
click at [897, 86] on button "Add student" at bounding box center [874, 93] width 73 height 18
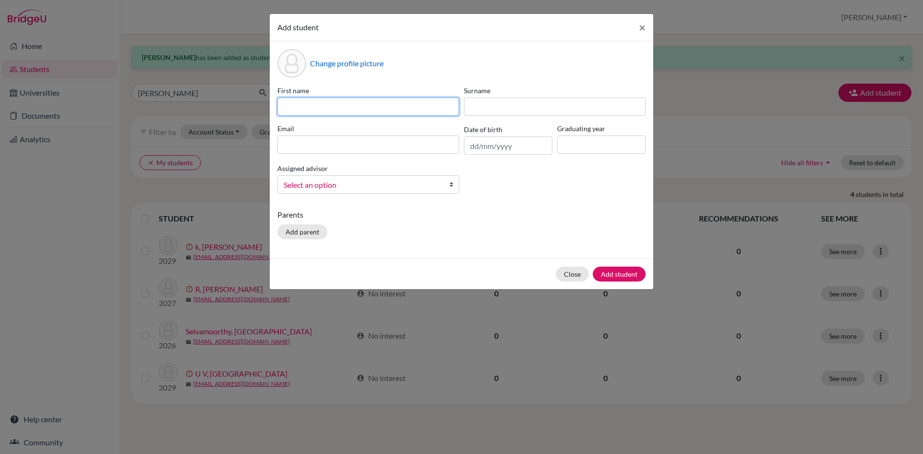
click at [362, 106] on input at bounding box center [368, 107] width 182 height 18
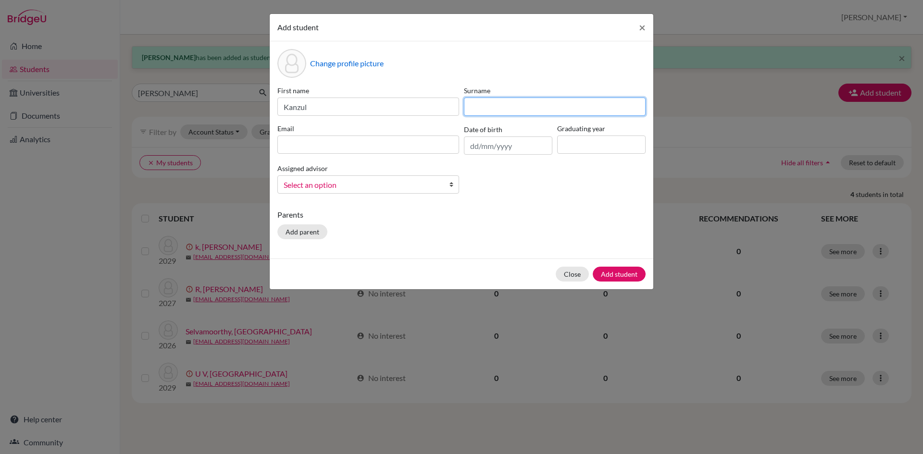
click at [468, 106] on input at bounding box center [555, 107] width 182 height 18
click at [345, 142] on input at bounding box center [368, 145] width 182 height 18
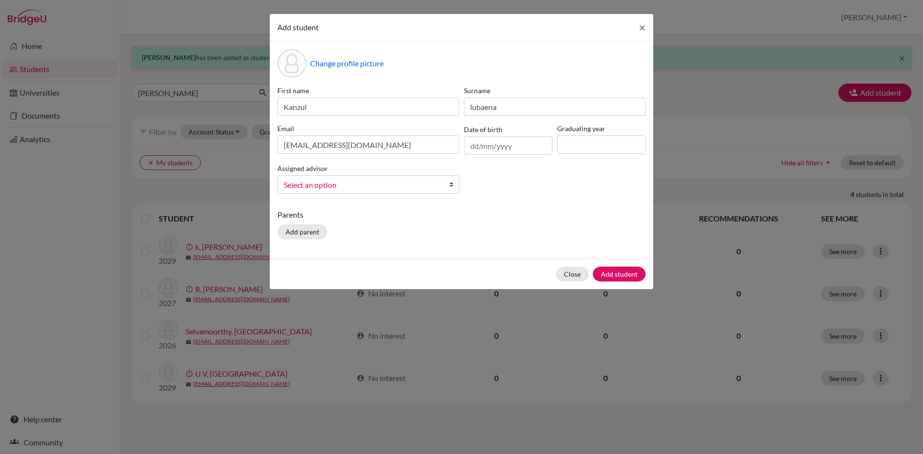
click at [463, 146] on div "Date of birth" at bounding box center [508, 139] width 93 height 31
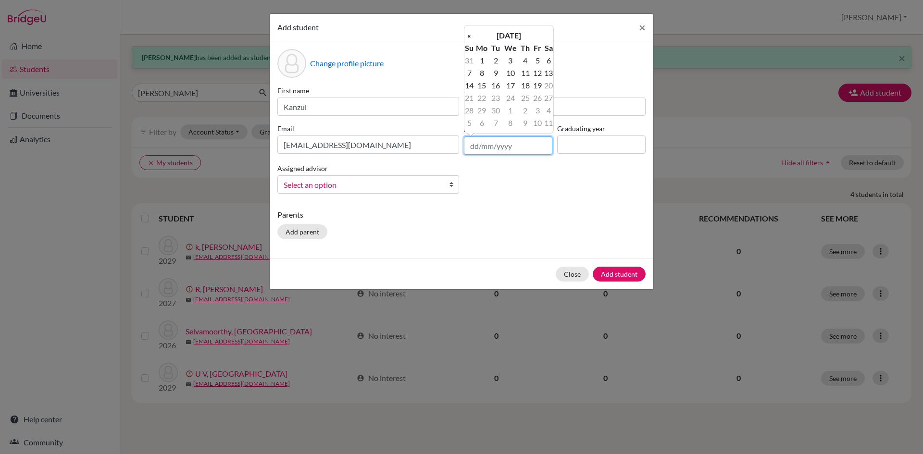
click at [464, 146] on input "text" at bounding box center [508, 146] width 88 height 18
click at [617, 138] on input at bounding box center [601, 145] width 88 height 18
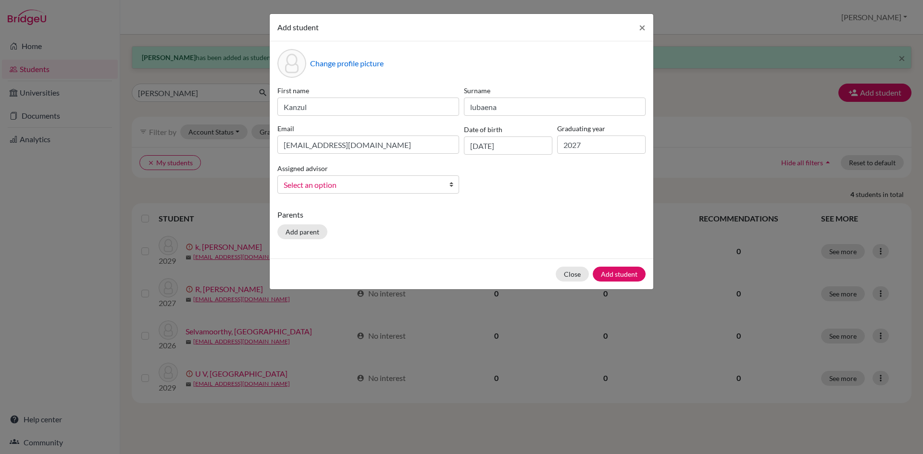
click at [449, 181] on b at bounding box center [454, 184] width 10 height 17
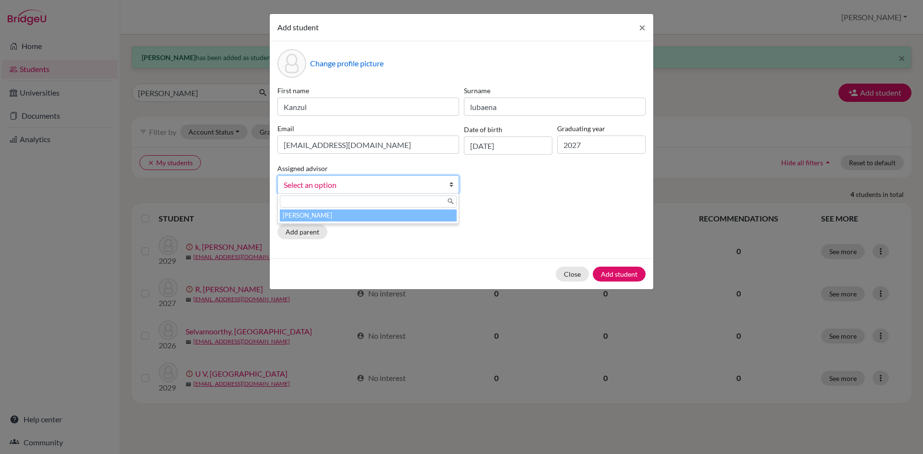
click at [439, 217] on li "[PERSON_NAME]" at bounding box center [368, 216] width 177 height 12
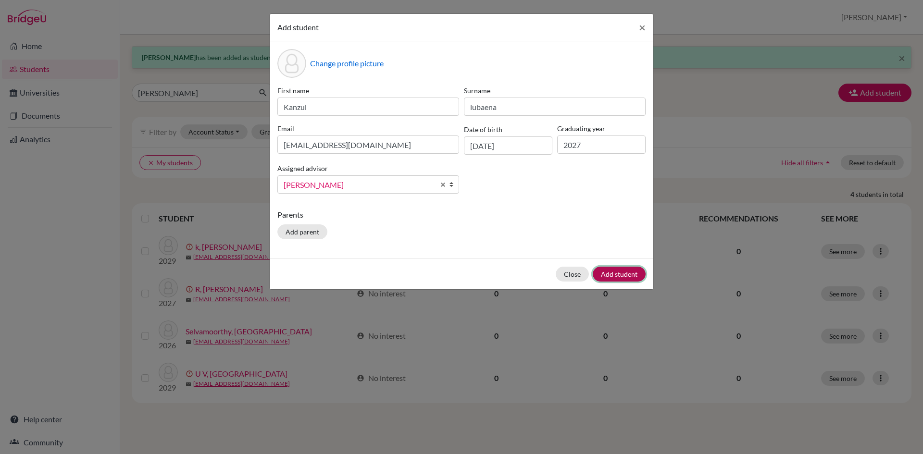
click at [633, 275] on button "Add student" at bounding box center [619, 274] width 53 height 15
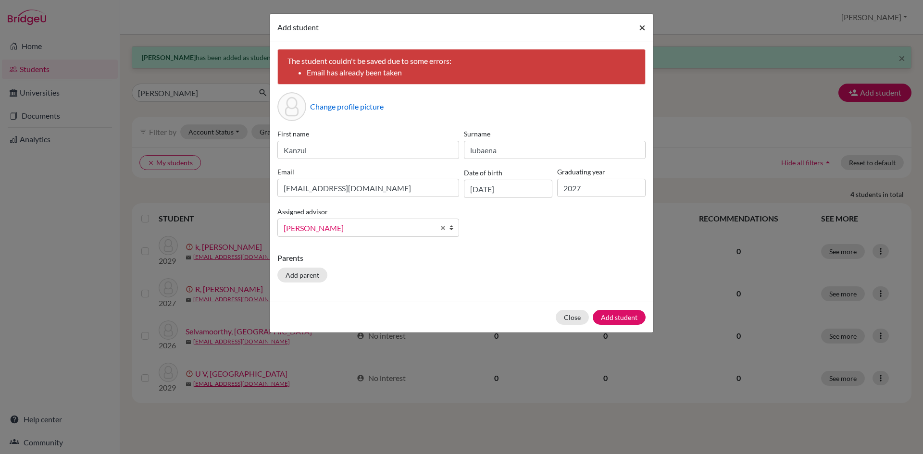
click at [640, 27] on span "×" at bounding box center [642, 27] width 7 height 14
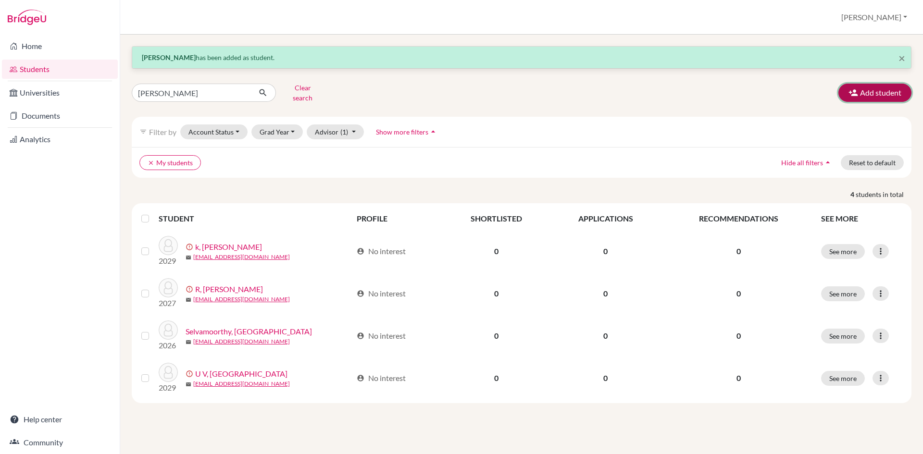
click at [885, 87] on button "Add student" at bounding box center [874, 93] width 73 height 18
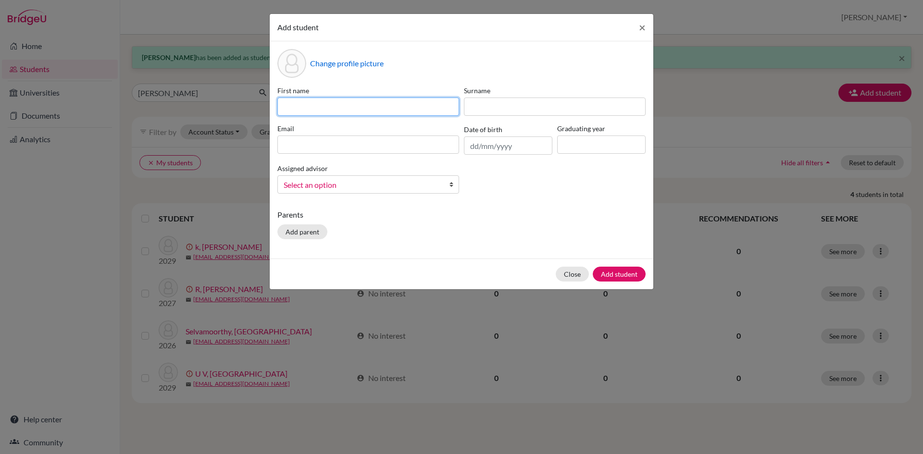
click at [347, 110] on input at bounding box center [368, 107] width 182 height 18
click at [485, 97] on div "Surname" at bounding box center [555, 101] width 187 height 30
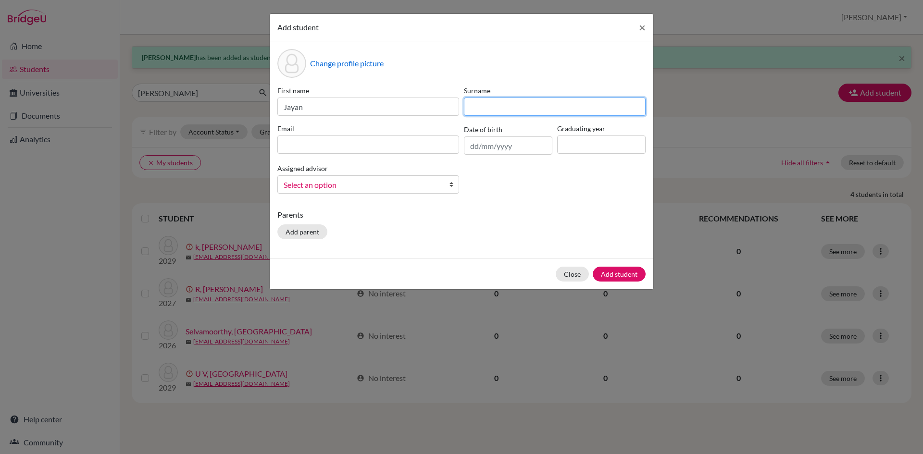
click at [485, 103] on input at bounding box center [555, 107] width 182 height 18
click at [396, 141] on input at bounding box center [368, 145] width 182 height 18
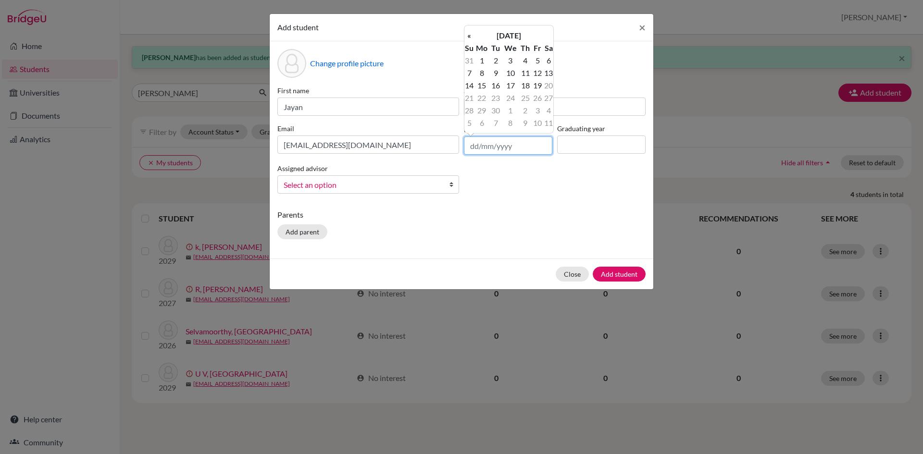
click at [481, 147] on input "text" at bounding box center [508, 146] width 88 height 18
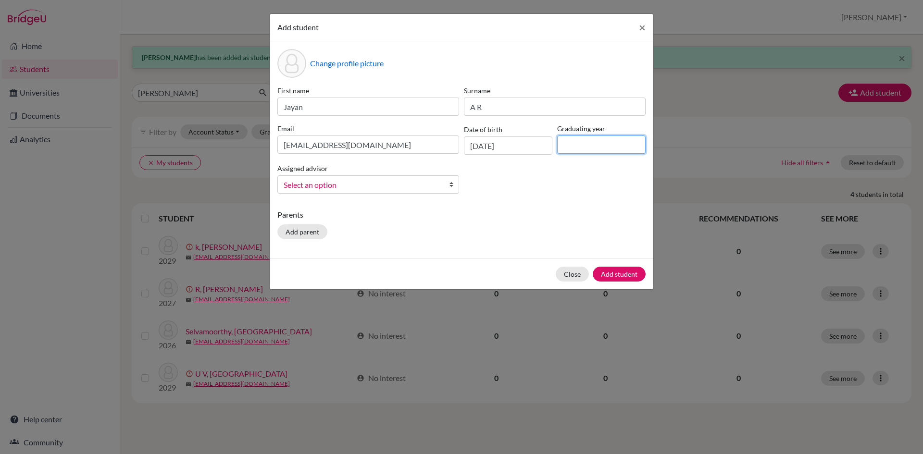
click at [604, 147] on input at bounding box center [601, 145] width 88 height 18
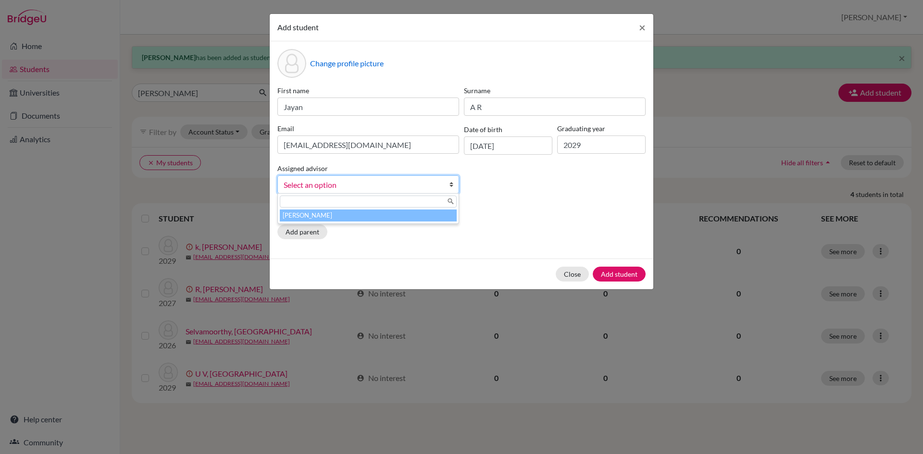
click at [451, 182] on b at bounding box center [454, 184] width 10 height 17
click at [438, 220] on li "[PERSON_NAME]" at bounding box center [368, 216] width 177 height 12
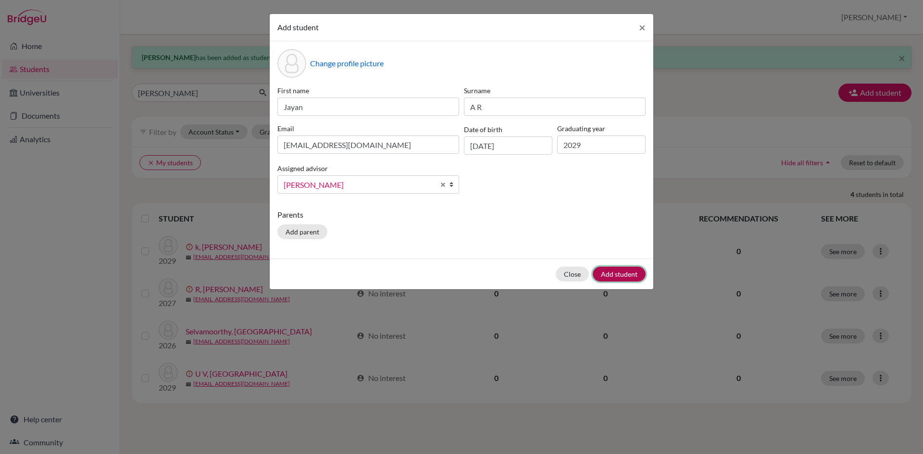
click at [634, 275] on button "Add student" at bounding box center [619, 274] width 53 height 15
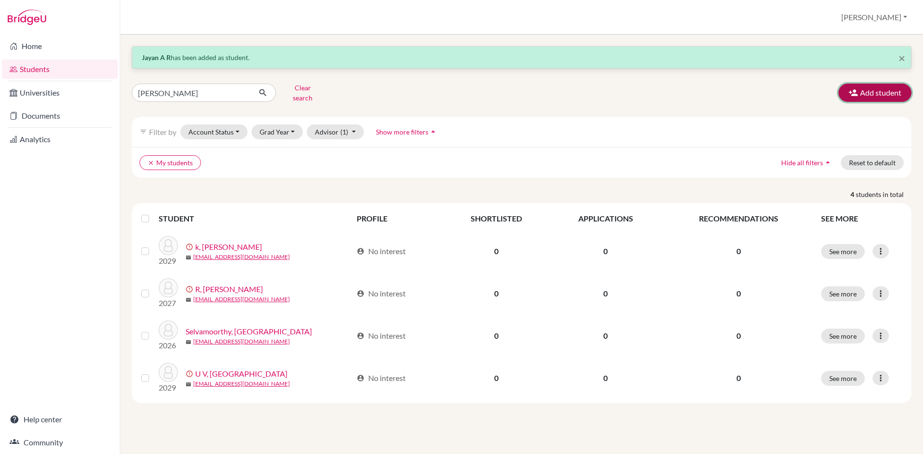
click at [867, 85] on button "Add student" at bounding box center [874, 93] width 73 height 18
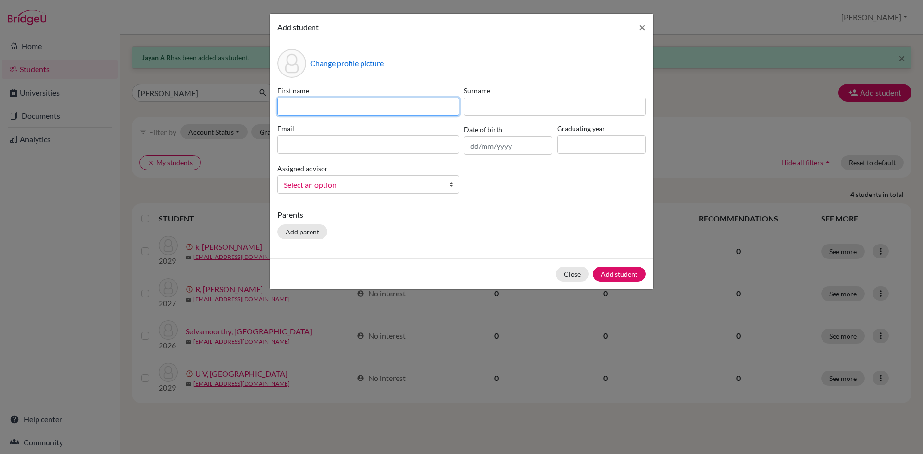
click at [361, 104] on input at bounding box center [368, 107] width 182 height 18
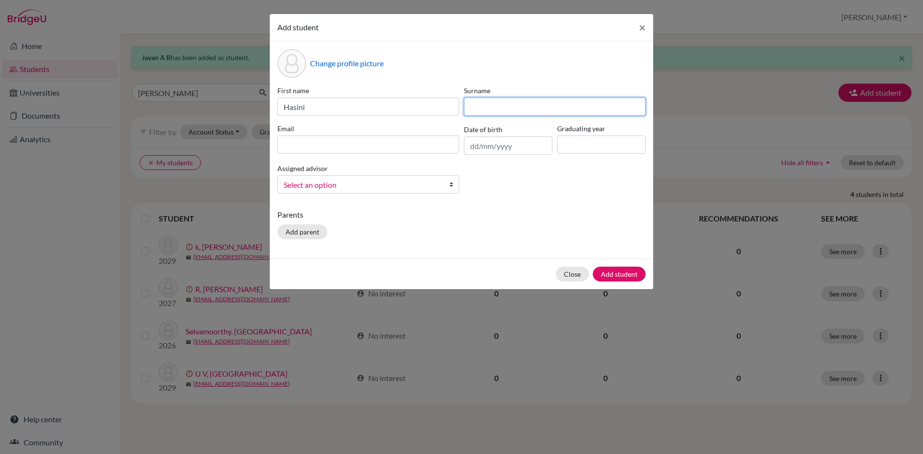
click at [539, 110] on input at bounding box center [555, 107] width 182 height 18
click at [386, 146] on input at bounding box center [368, 145] width 182 height 18
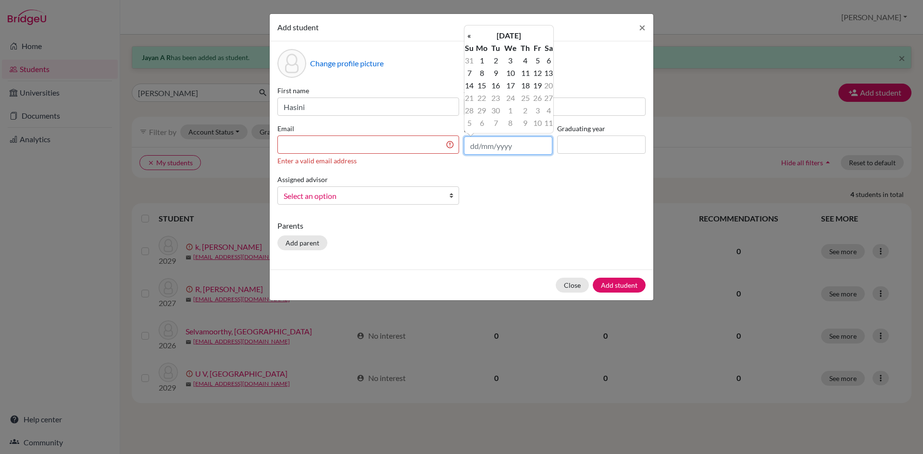
click at [468, 138] on input "text" at bounding box center [508, 146] width 88 height 18
click at [356, 141] on input at bounding box center [368, 145] width 182 height 18
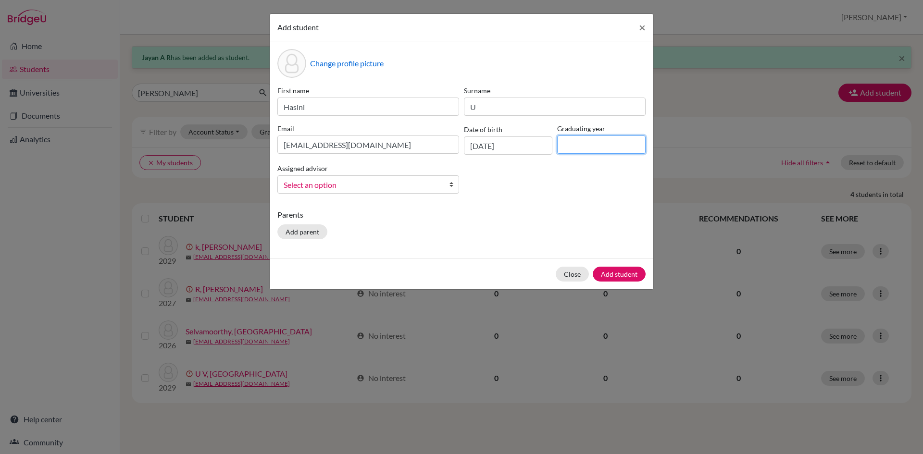
click at [580, 148] on input at bounding box center [601, 145] width 88 height 18
click at [454, 183] on b at bounding box center [454, 184] width 10 height 17
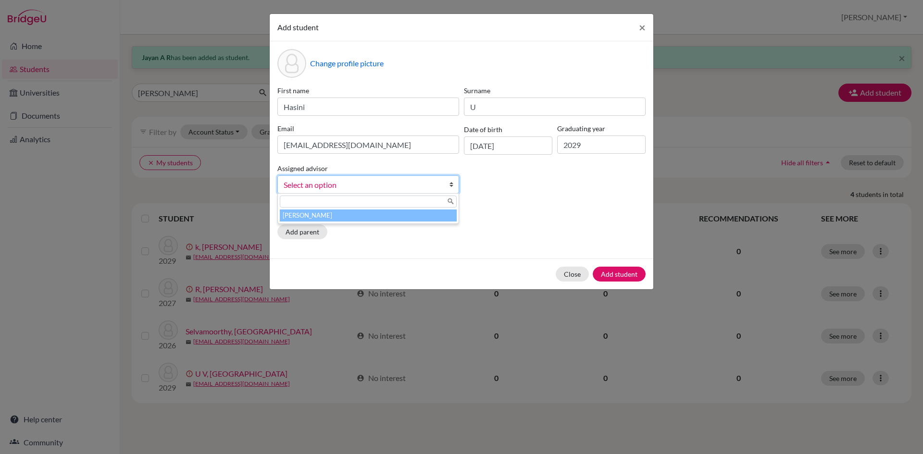
click at [440, 218] on li "[PERSON_NAME]" at bounding box center [368, 216] width 177 height 12
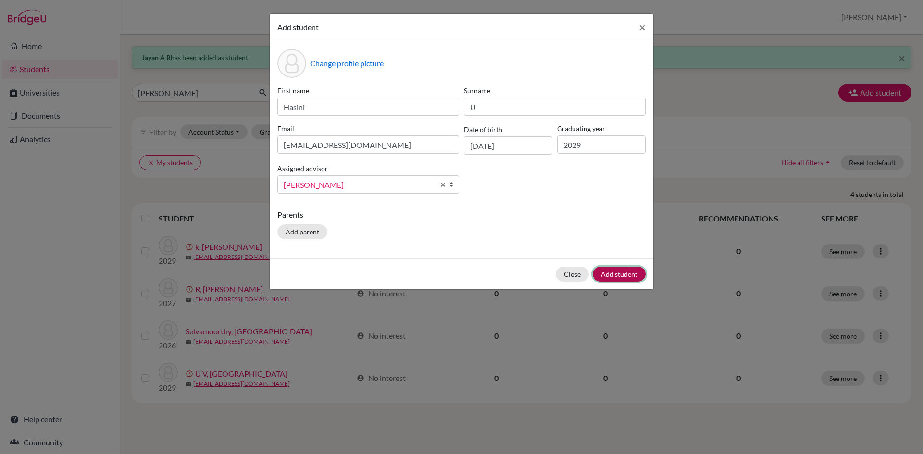
click at [608, 275] on button "Add student" at bounding box center [619, 274] width 53 height 15
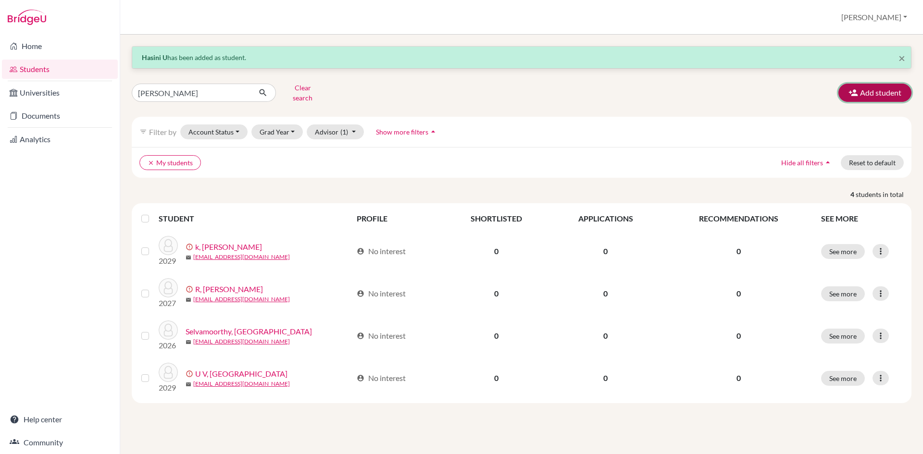
click at [895, 87] on button "Add student" at bounding box center [874, 93] width 73 height 18
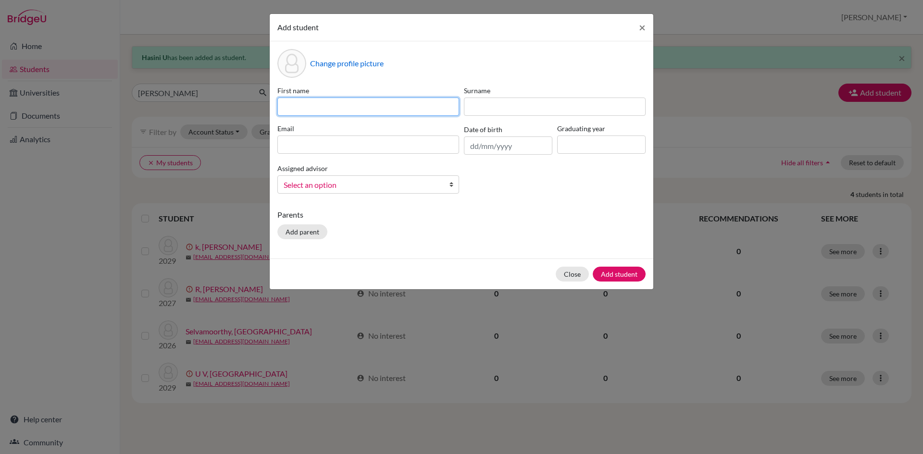
click at [284, 104] on input at bounding box center [368, 107] width 182 height 18
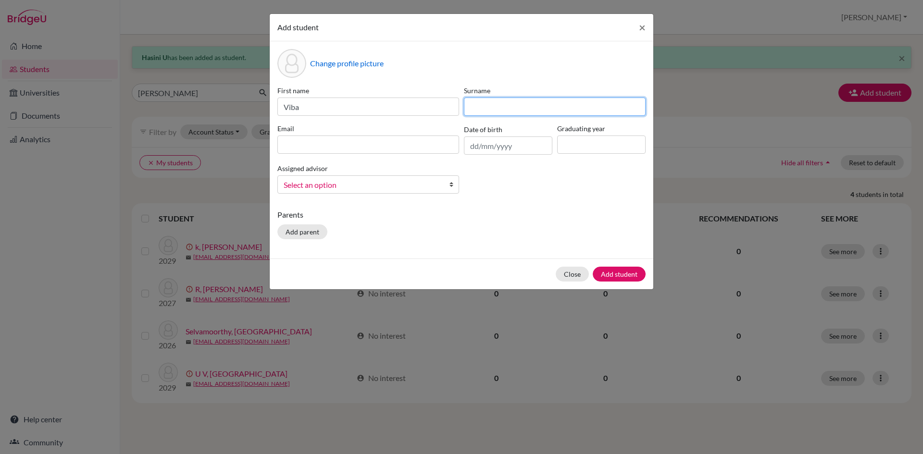
click at [487, 103] on input at bounding box center [555, 107] width 182 height 18
click at [421, 150] on input at bounding box center [368, 145] width 182 height 18
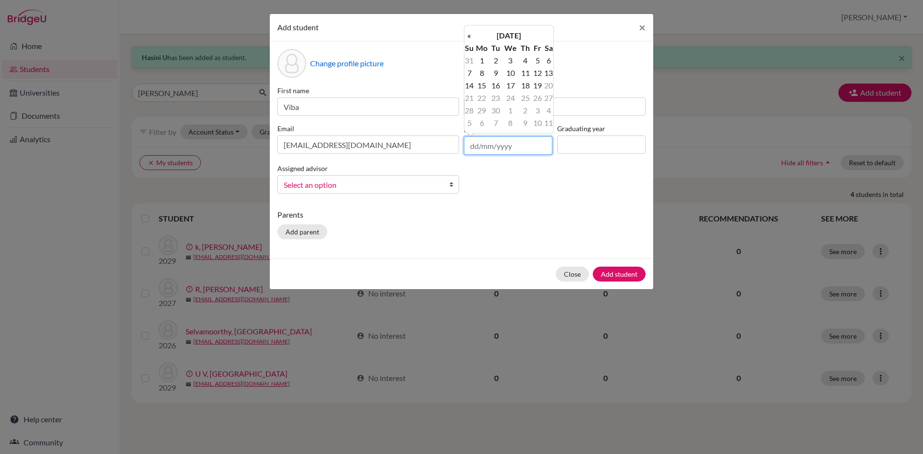
click at [467, 144] on input "text" at bounding box center [508, 146] width 88 height 18
click at [583, 149] on input at bounding box center [601, 145] width 88 height 18
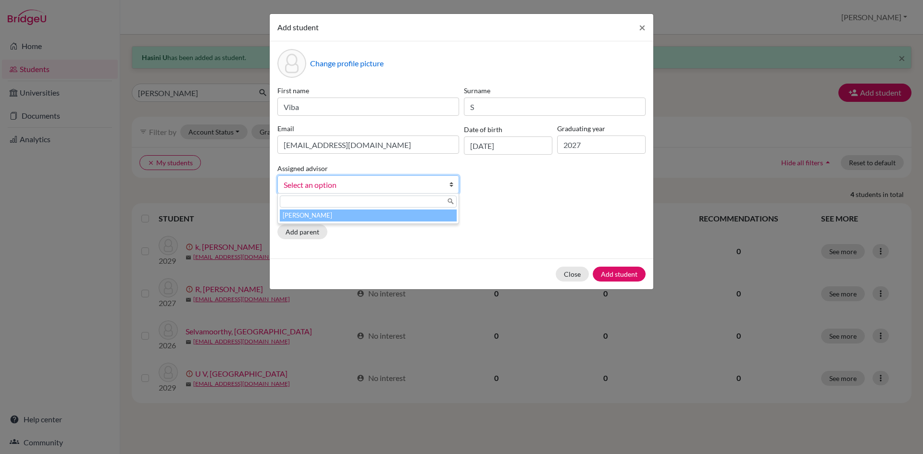
click at [451, 186] on b at bounding box center [454, 184] width 10 height 17
click at [453, 215] on li "[PERSON_NAME]" at bounding box center [368, 216] width 177 height 12
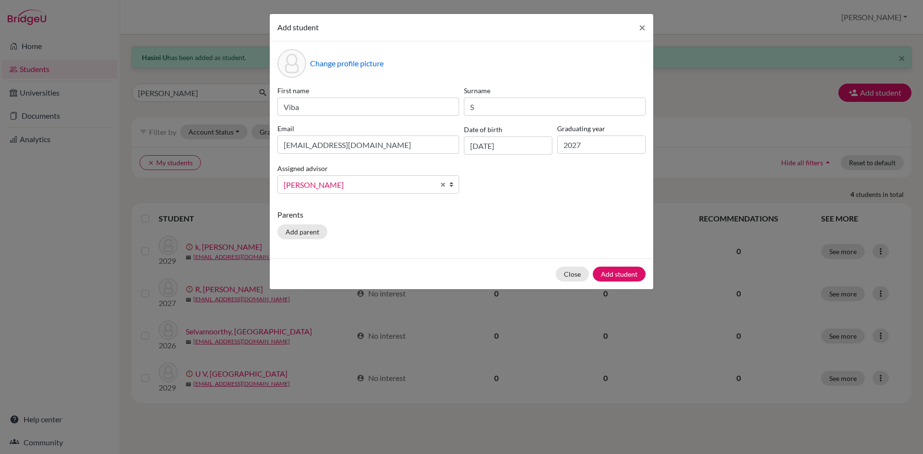
click at [484, 210] on p "Parents" at bounding box center [461, 215] width 368 height 12
click at [616, 275] on button "Add student" at bounding box center [619, 274] width 53 height 15
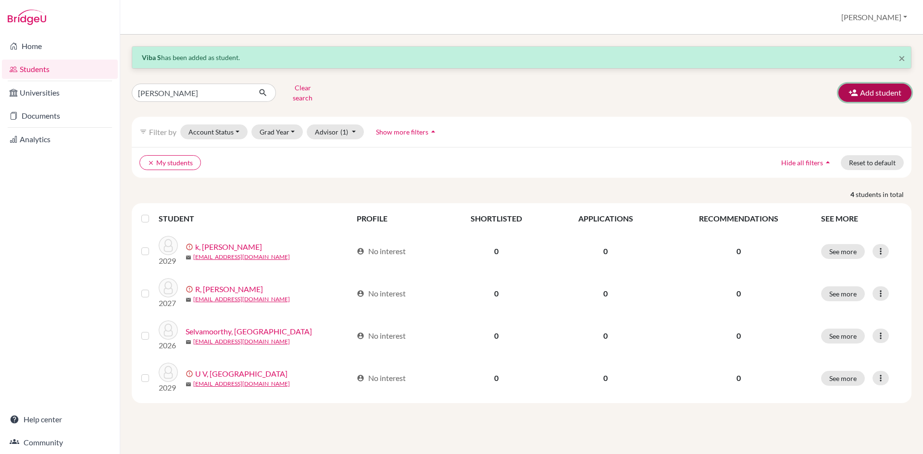
click at [899, 84] on button "Add student" at bounding box center [874, 93] width 73 height 18
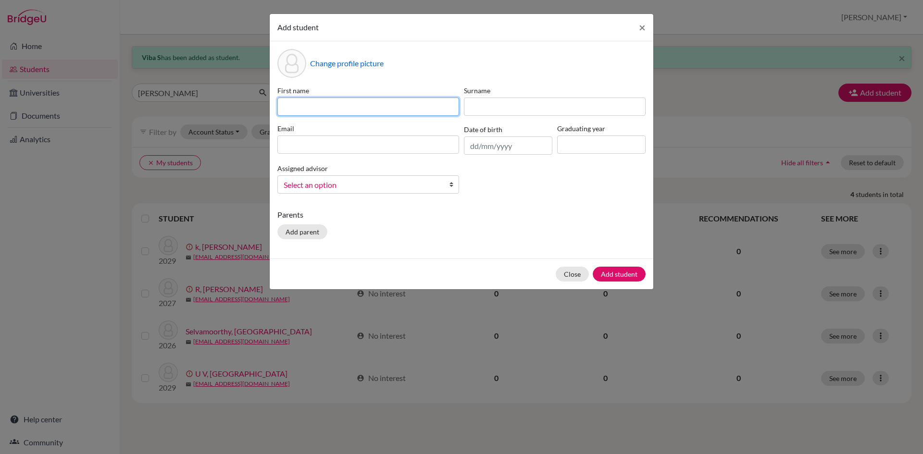
click at [285, 105] on input at bounding box center [368, 107] width 182 height 18
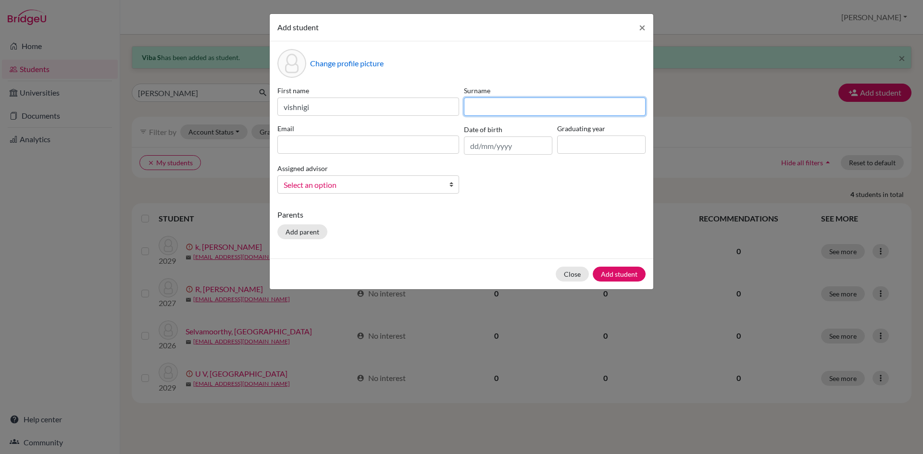
click at [496, 110] on input at bounding box center [555, 107] width 182 height 18
click at [424, 148] on input at bounding box center [368, 145] width 182 height 18
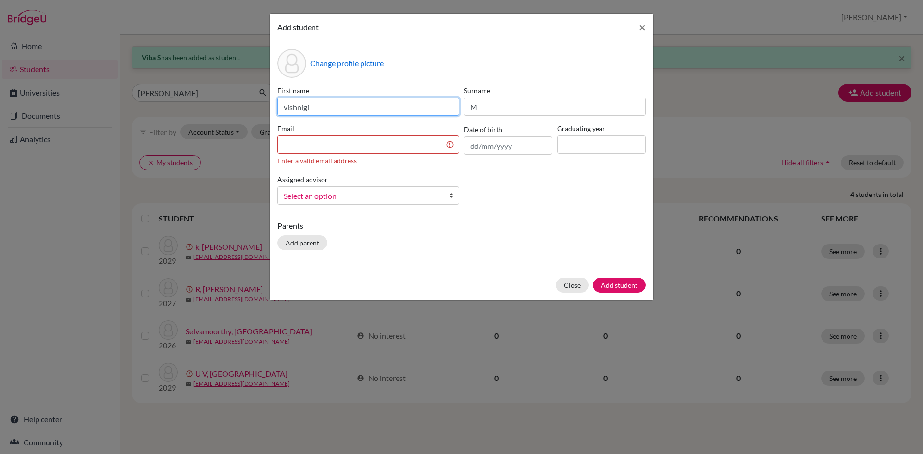
click at [304, 107] on input "vishnigi" at bounding box center [368, 107] width 182 height 18
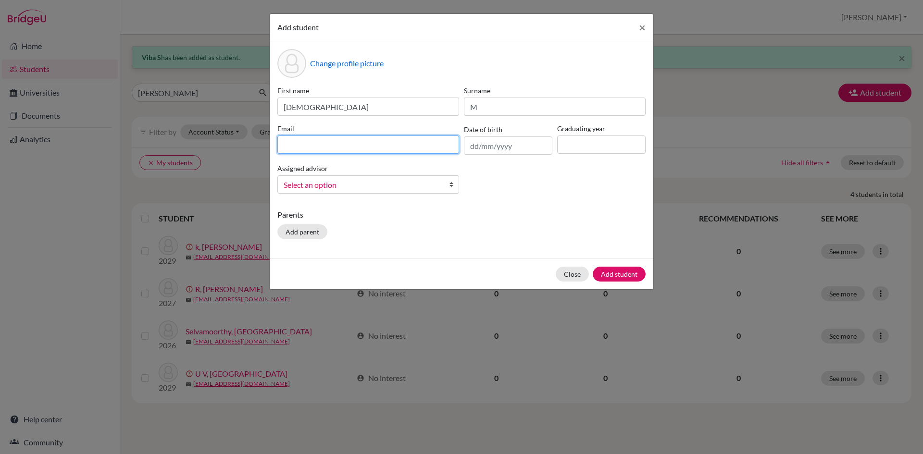
click at [304, 144] on input at bounding box center [368, 145] width 182 height 18
click at [470, 142] on input "text" at bounding box center [508, 146] width 88 height 18
click at [609, 139] on input at bounding box center [601, 145] width 88 height 18
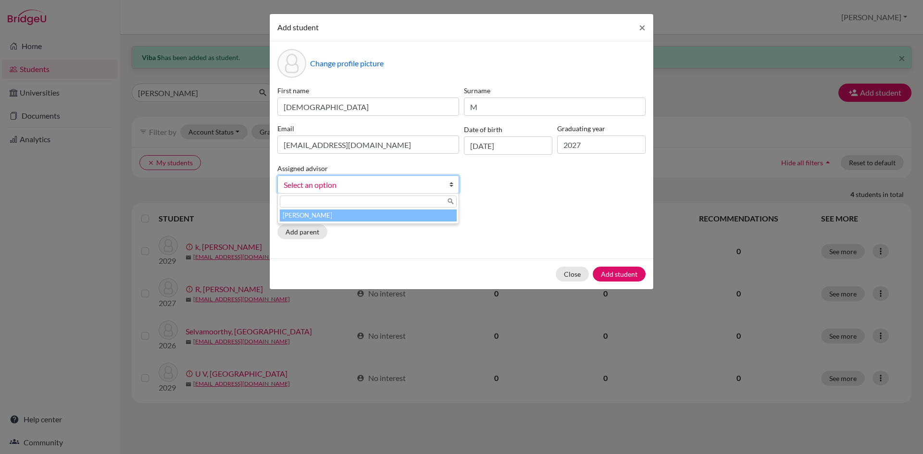
click at [452, 186] on b at bounding box center [454, 184] width 10 height 17
click at [452, 219] on li "[PERSON_NAME]" at bounding box center [368, 216] width 177 height 12
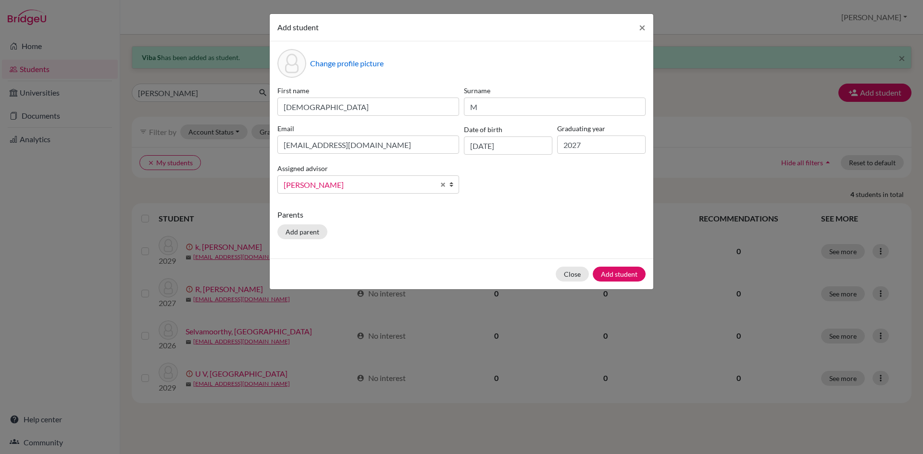
click at [546, 204] on div "Change profile picture First name vishnugi Surname M Email [EMAIL_ADDRESS][DOMA…" at bounding box center [462, 149] width 384 height 217
click at [623, 273] on button "Add student" at bounding box center [619, 274] width 53 height 15
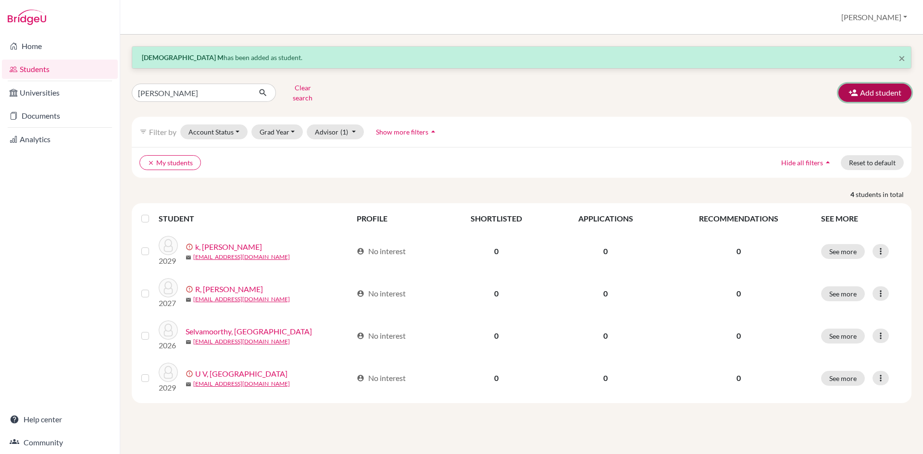
click at [873, 96] on button "Add student" at bounding box center [874, 93] width 73 height 18
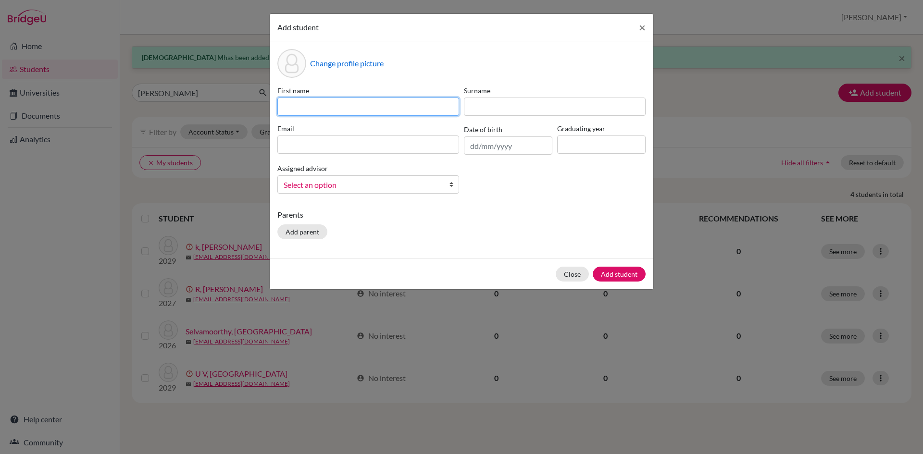
click at [389, 110] on input at bounding box center [368, 107] width 182 height 18
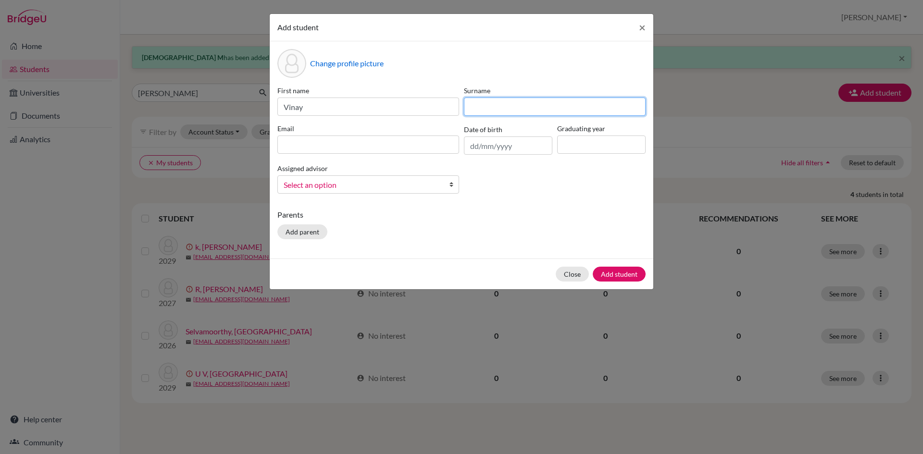
click at [490, 114] on input at bounding box center [555, 107] width 182 height 18
drag, startPoint x: 369, startPoint y: 157, endPoint x: 369, endPoint y: 149, distance: 7.7
click at [369, 152] on div "First name [PERSON_NAME] Surname S V Email Date of birth Graduating year Assign…" at bounding box center [461, 144] width 373 height 116
click at [369, 148] on input at bounding box center [368, 145] width 182 height 18
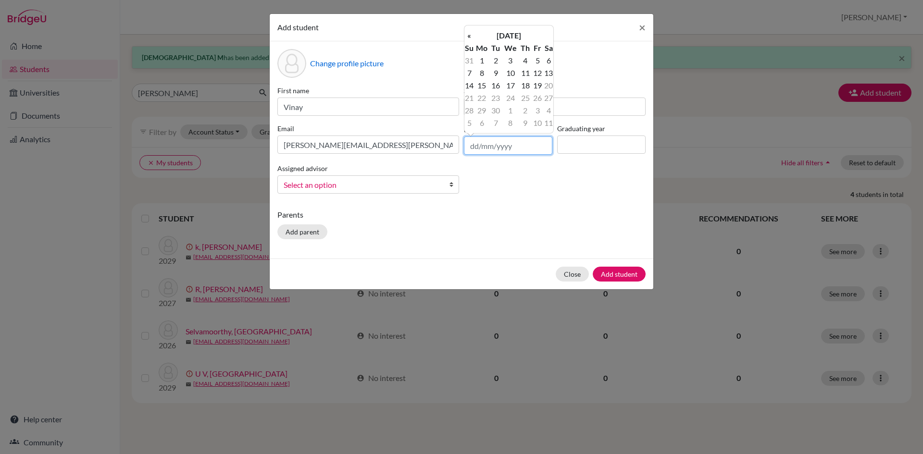
click at [464, 145] on input "text" at bounding box center [508, 146] width 88 height 18
click at [599, 150] on input at bounding box center [601, 145] width 88 height 18
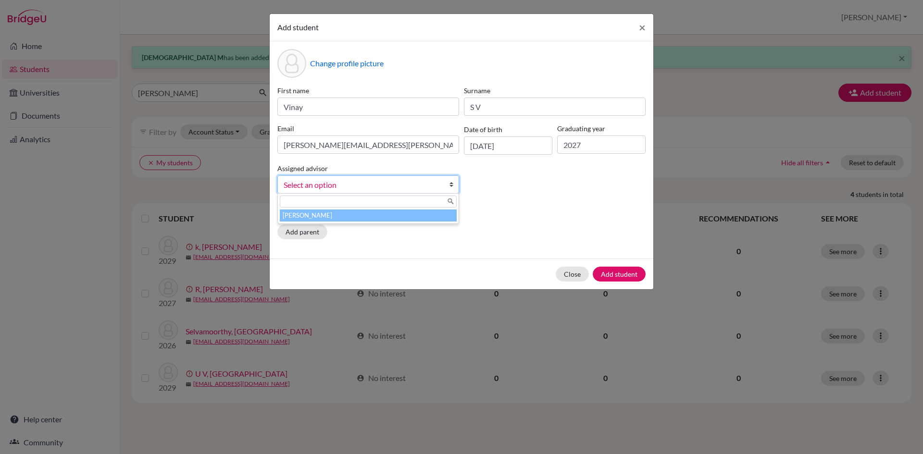
click at [450, 185] on b at bounding box center [454, 184] width 10 height 17
click at [439, 218] on li "[PERSON_NAME]" at bounding box center [368, 216] width 177 height 12
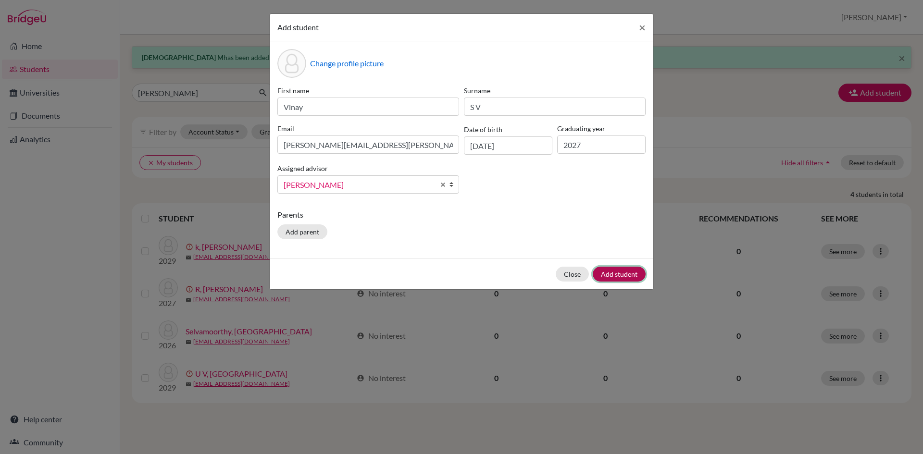
click at [610, 272] on button "Add student" at bounding box center [619, 274] width 53 height 15
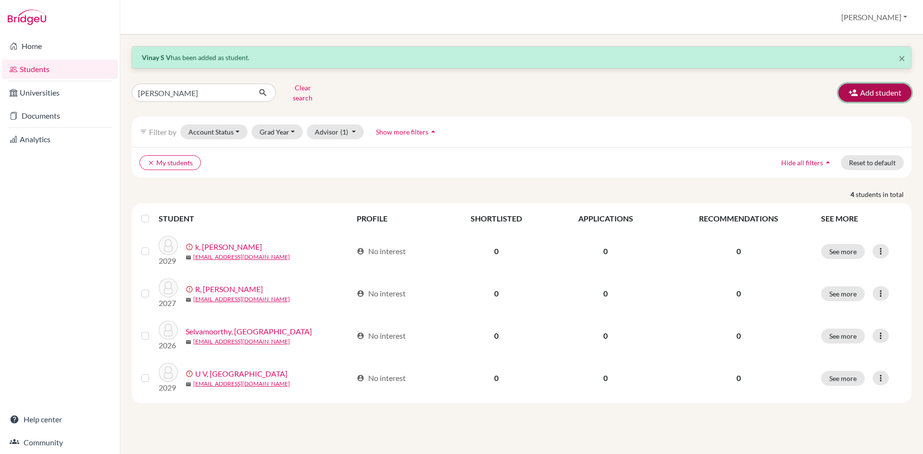
click at [859, 86] on button "Add student" at bounding box center [874, 93] width 73 height 18
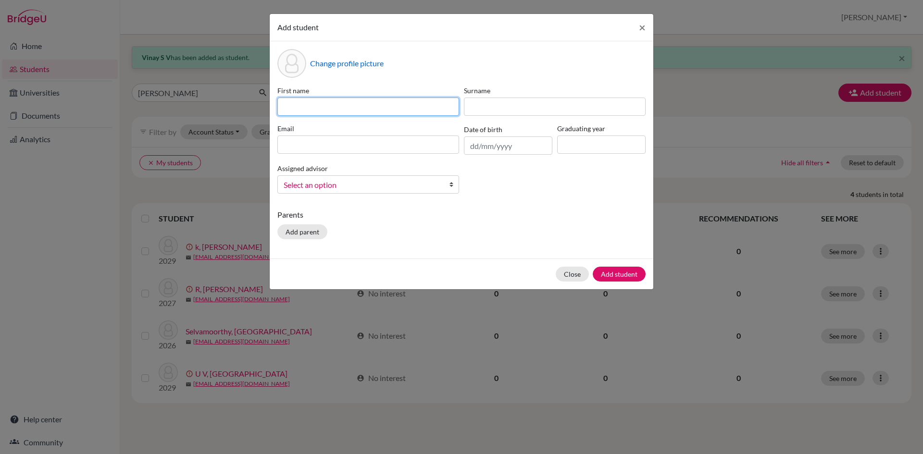
click at [366, 110] on input at bounding box center [368, 107] width 182 height 18
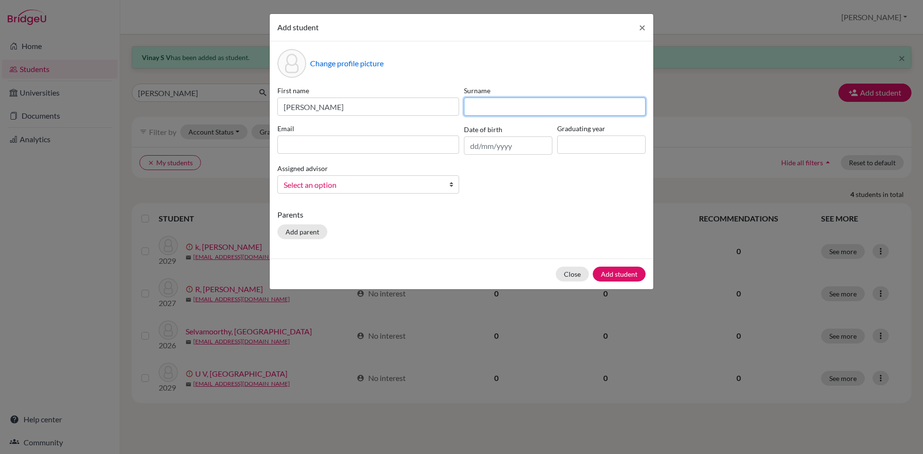
click at [498, 102] on input at bounding box center [555, 107] width 182 height 18
click at [365, 150] on input at bounding box center [368, 145] width 182 height 18
click at [387, 140] on input at bounding box center [368, 145] width 182 height 18
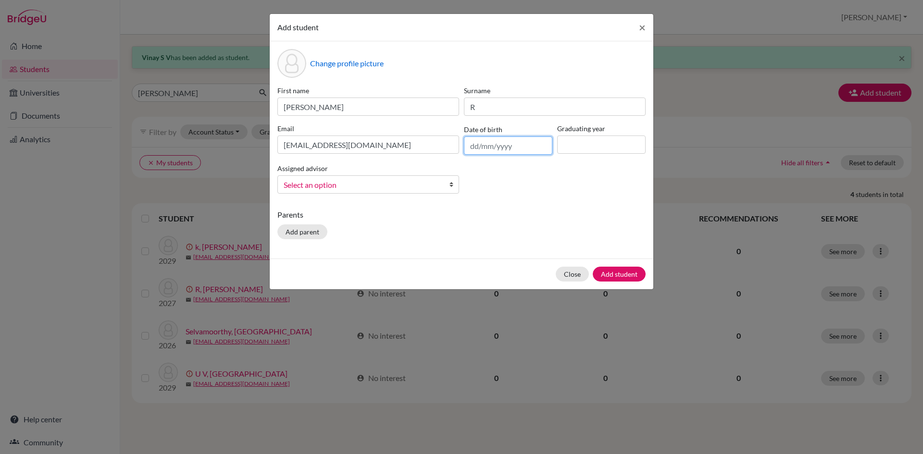
click at [472, 144] on input "text" at bounding box center [508, 146] width 88 height 18
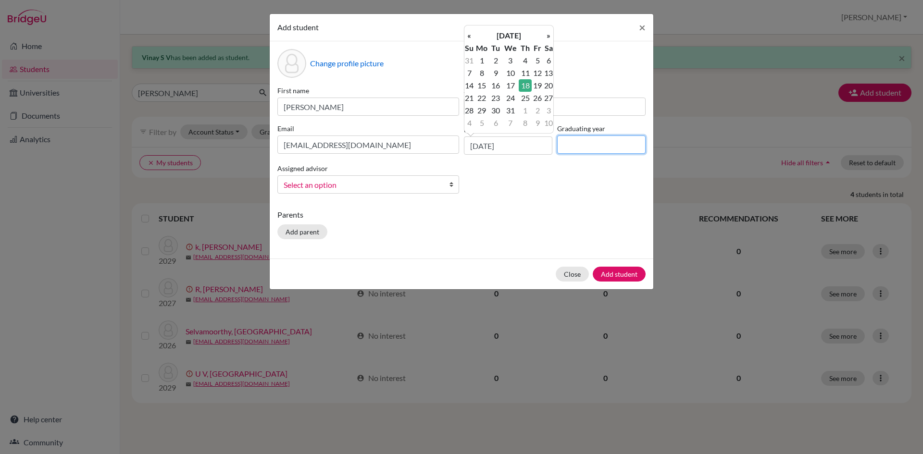
click at [582, 150] on input at bounding box center [601, 145] width 88 height 18
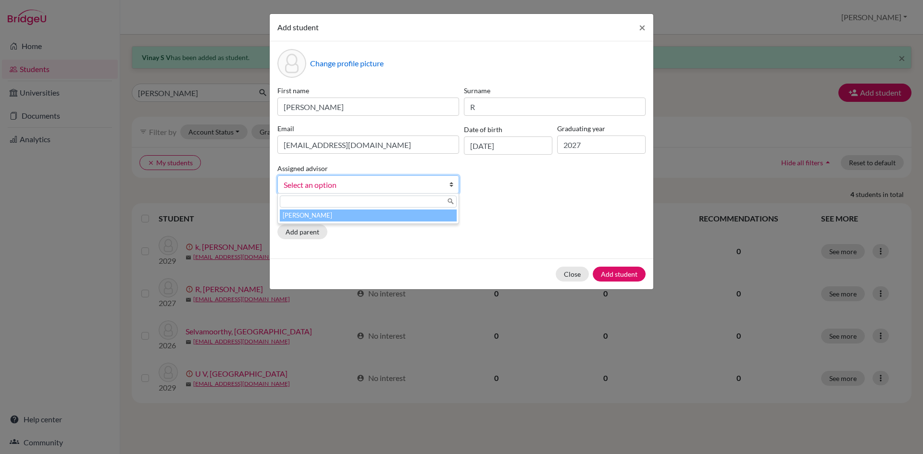
click at [452, 186] on b at bounding box center [454, 184] width 10 height 17
click at [435, 204] on input "text" at bounding box center [368, 202] width 177 height 12
click at [430, 214] on li "[PERSON_NAME]" at bounding box center [368, 216] width 177 height 12
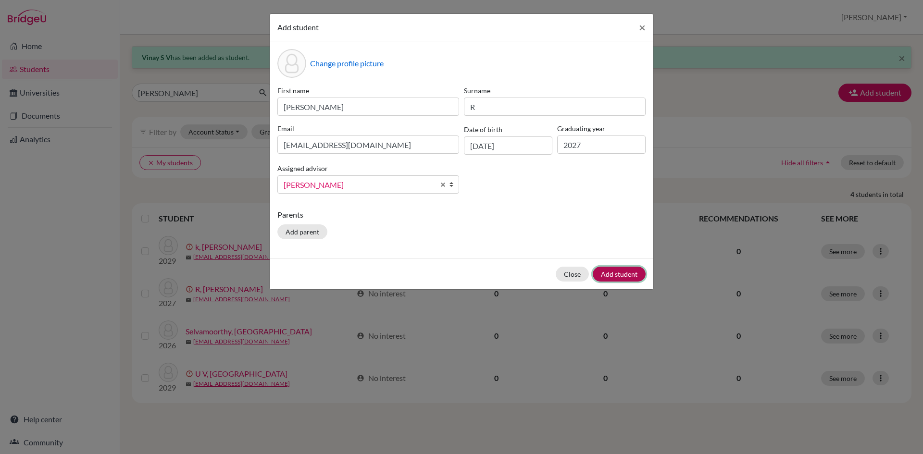
click at [624, 269] on button "Add student" at bounding box center [619, 274] width 53 height 15
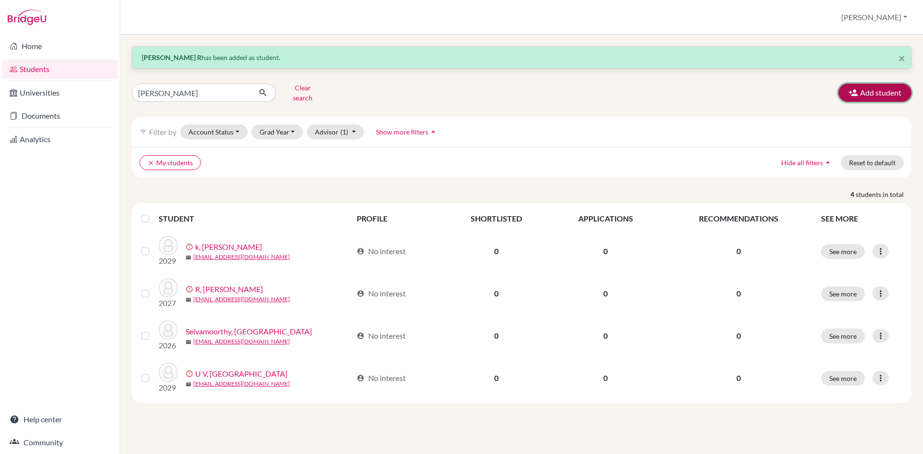
click at [881, 86] on button "Add student" at bounding box center [874, 93] width 73 height 18
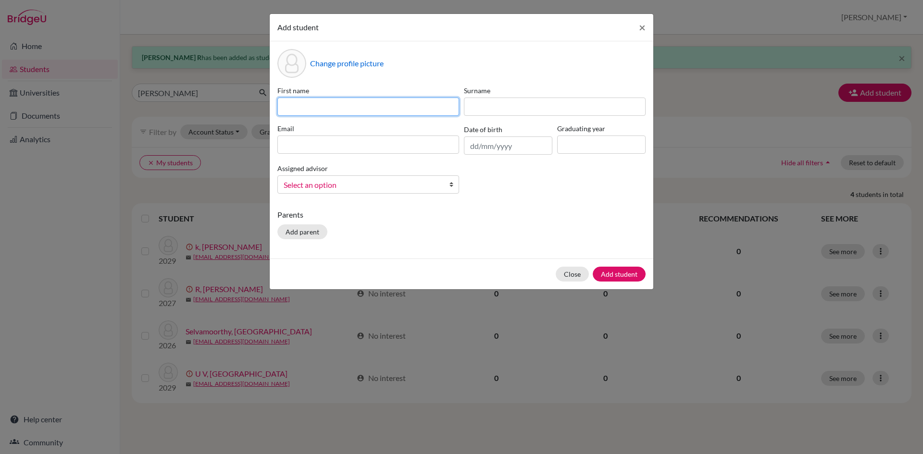
click at [368, 102] on input at bounding box center [368, 107] width 182 height 18
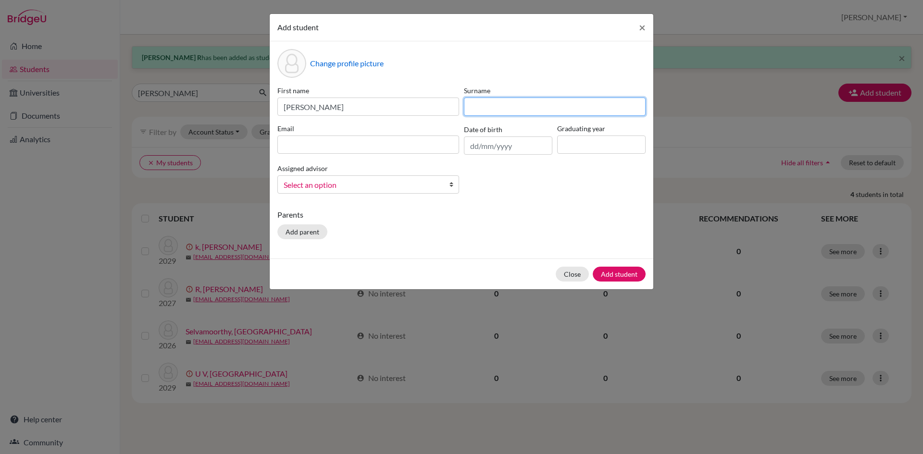
click at [567, 102] on input at bounding box center [555, 107] width 182 height 18
click at [387, 142] on input at bounding box center [368, 145] width 182 height 18
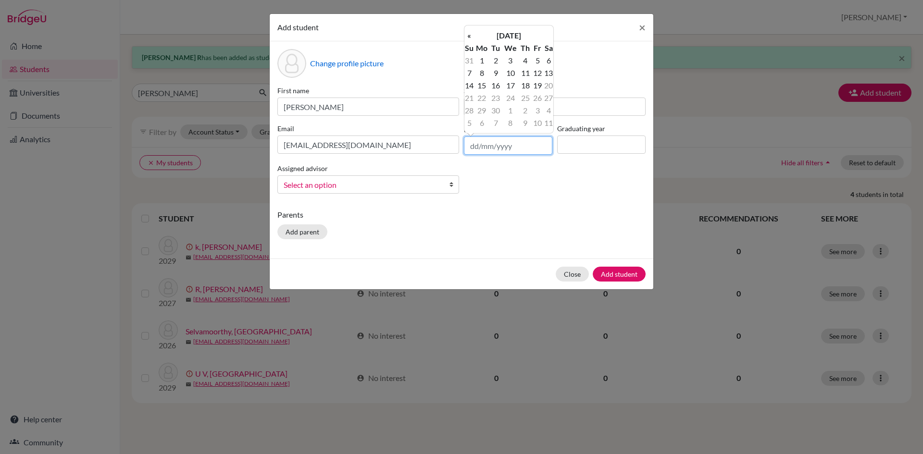
click at [469, 143] on input "text" at bounding box center [508, 146] width 88 height 18
click at [499, 144] on input "[DATE]" at bounding box center [508, 146] width 88 height 18
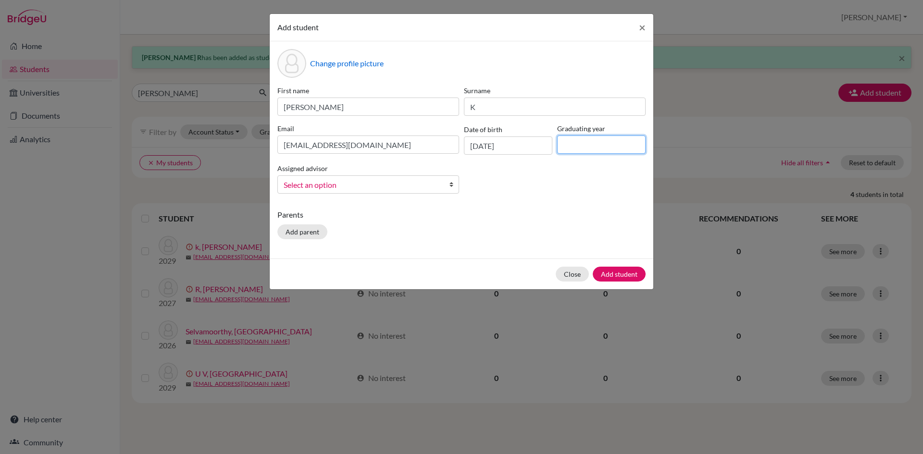
click at [578, 146] on input at bounding box center [601, 145] width 88 height 18
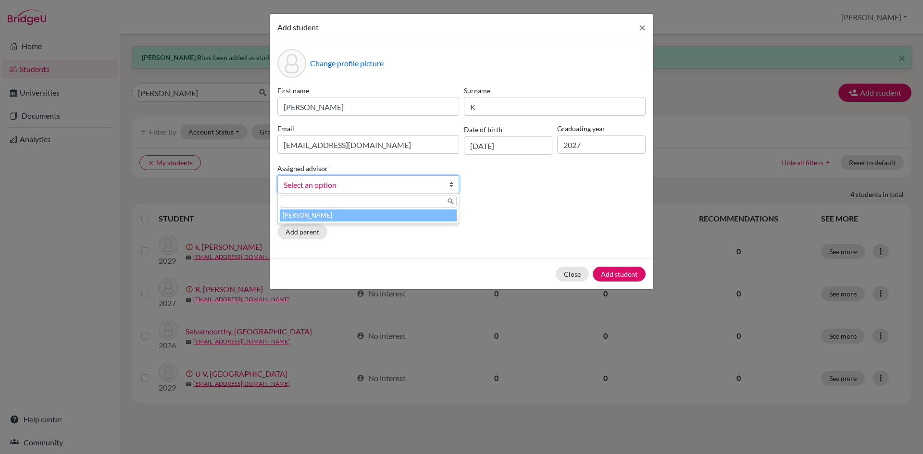
click at [450, 186] on b at bounding box center [454, 184] width 10 height 17
click at [439, 219] on li "[PERSON_NAME]" at bounding box center [368, 216] width 177 height 12
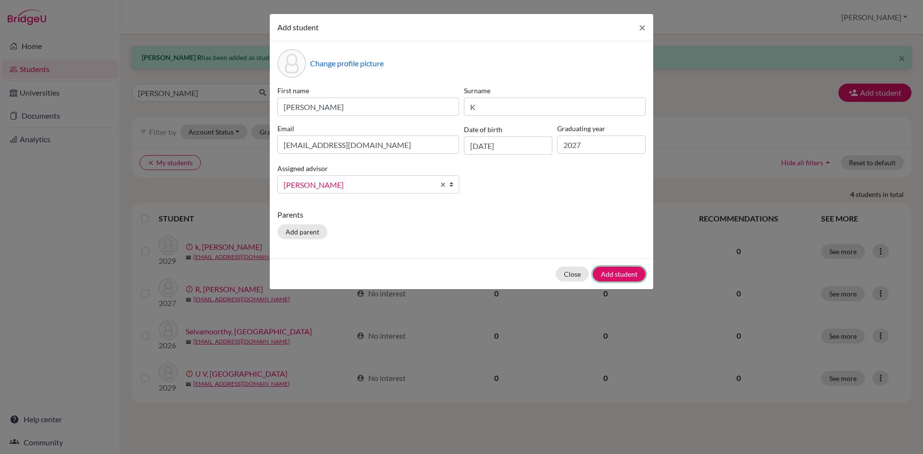
click at [613, 275] on button "Add student" at bounding box center [619, 274] width 53 height 15
